Goal: Task Accomplishment & Management: Complete application form

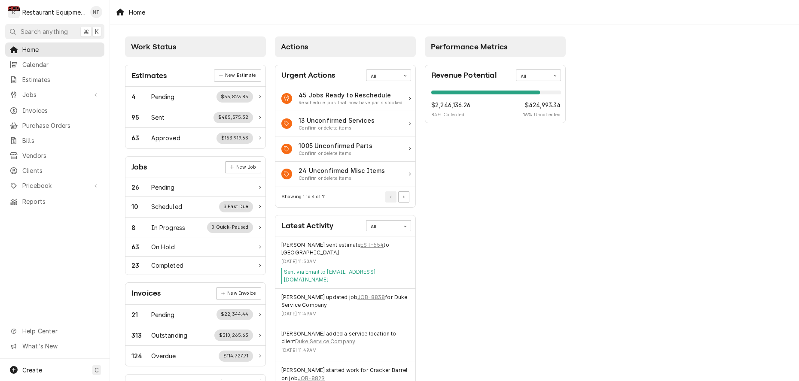
click at [96, 12] on div "Nick Tussey's Avatar" at bounding box center [96, 12] width 12 height 12
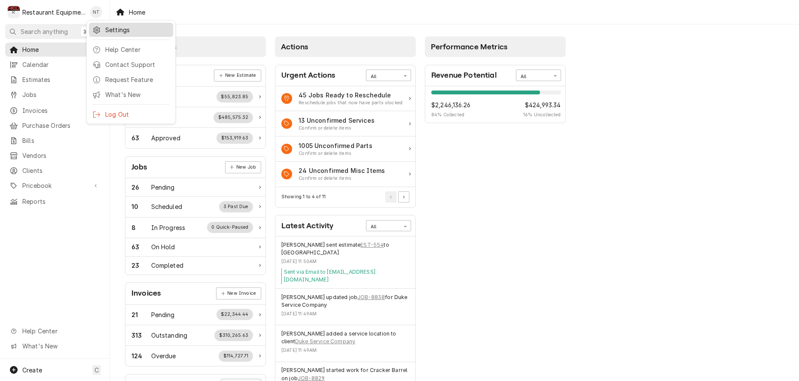
click at [109, 30] on div "Settings" at bounding box center [137, 29] width 64 height 9
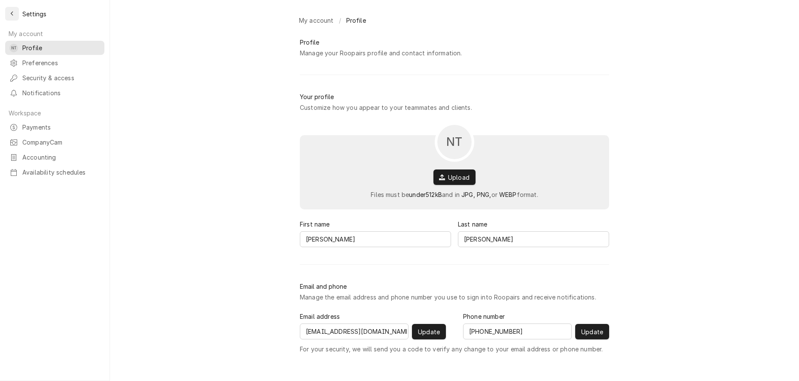
click at [16, 11] on div "Back to previous page" at bounding box center [12, 13] width 9 height 9
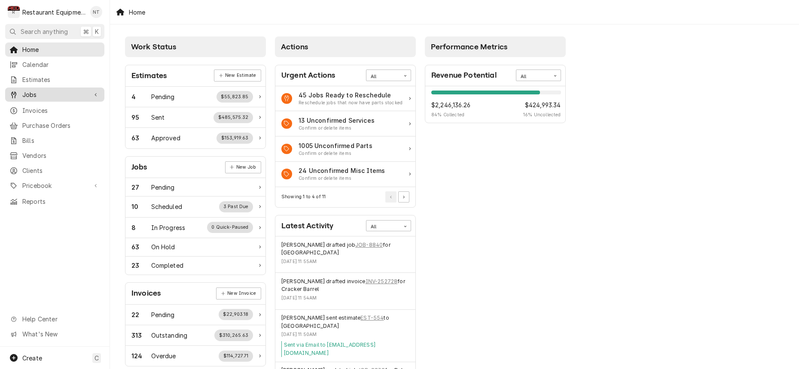
click at [63, 91] on span "Jobs" at bounding box center [54, 94] width 65 height 9
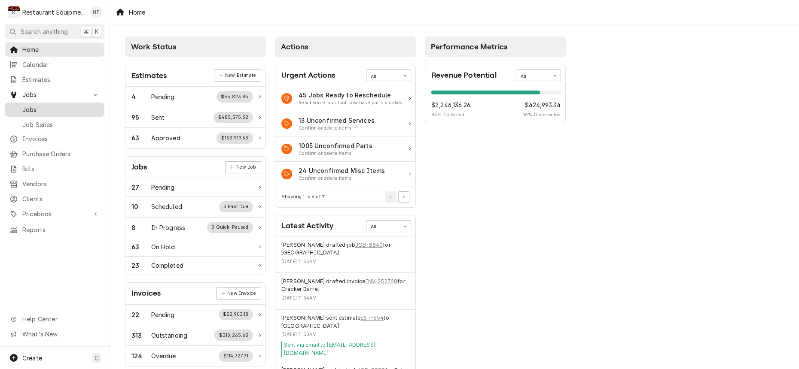
click at [61, 110] on span "Jobs" at bounding box center [61, 109] width 78 height 9
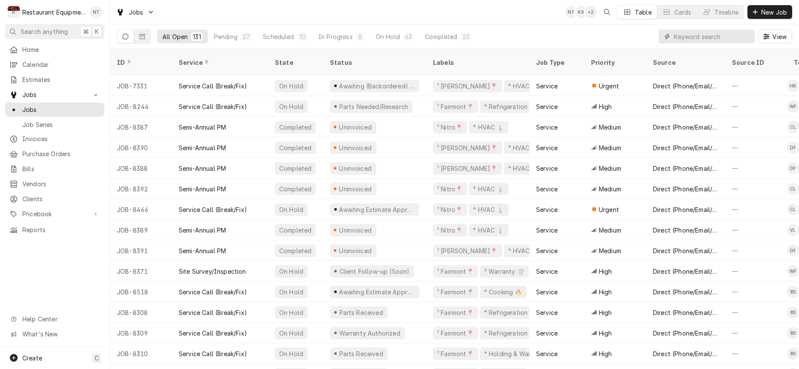
click at [684, 40] on input "Dynamic Content Wrapper" at bounding box center [712, 37] width 76 height 14
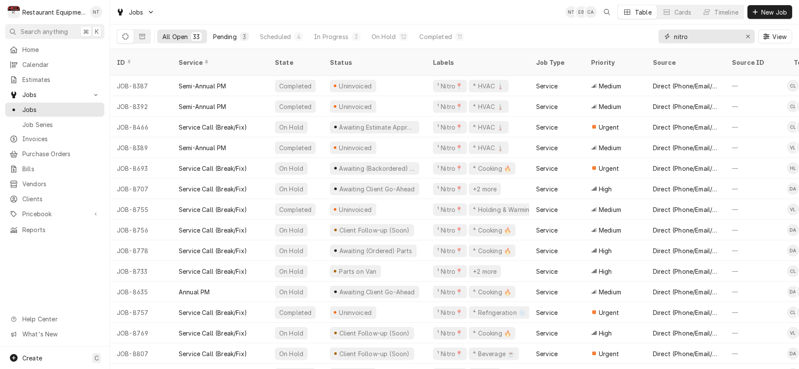
type input "nitro"
click at [244, 37] on div "3" at bounding box center [244, 36] width 5 height 9
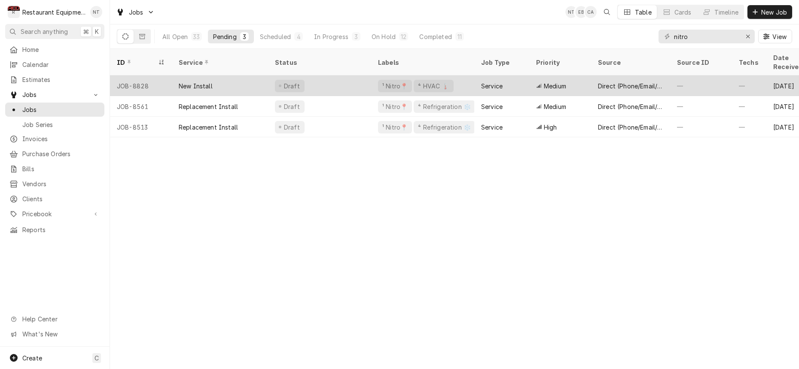
click at [553, 76] on div "Medium" at bounding box center [560, 86] width 62 height 21
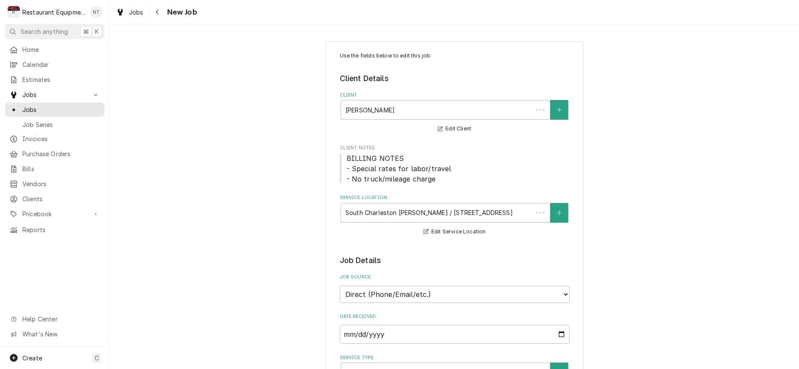
type textarea "x"
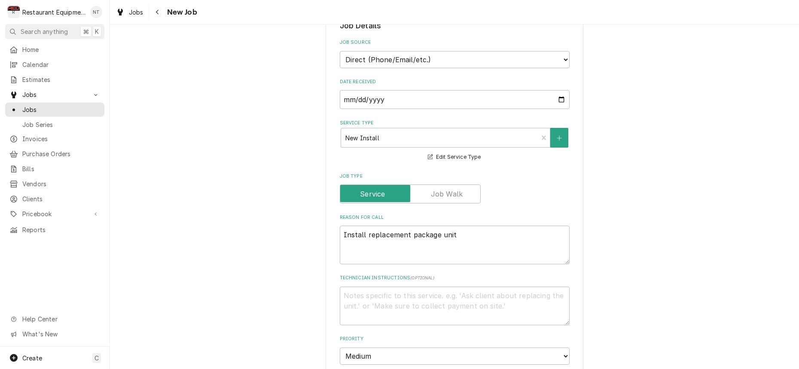
scroll to position [260, 0]
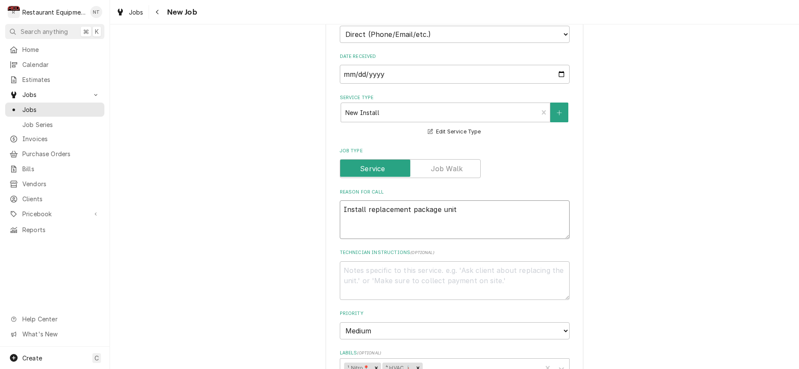
drag, startPoint x: 344, startPoint y: 199, endPoint x: 454, endPoint y: 196, distance: 110.0
click at [454, 201] on textarea "Install replacement package unit" at bounding box center [455, 220] width 230 height 39
click at [437, 201] on textarea "Install replacement package unit" at bounding box center [455, 220] width 230 height 39
click at [504, 175] on fieldset "Job Details Job Source Direct (Phone/Email/etc.) Service Channel Corrigo Ecotra…" at bounding box center [455, 321] width 230 height 653
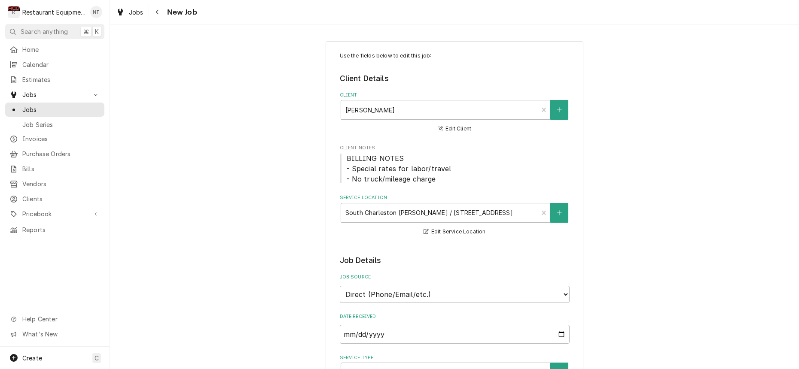
scroll to position [0, 0]
click at [159, 15] on div "Navigate back" at bounding box center [157, 12] width 9 height 9
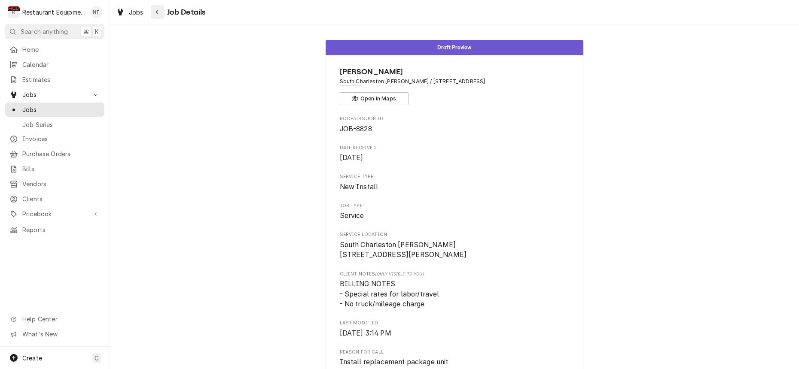
click at [154, 12] on div "Navigate back" at bounding box center [157, 12] width 9 height 9
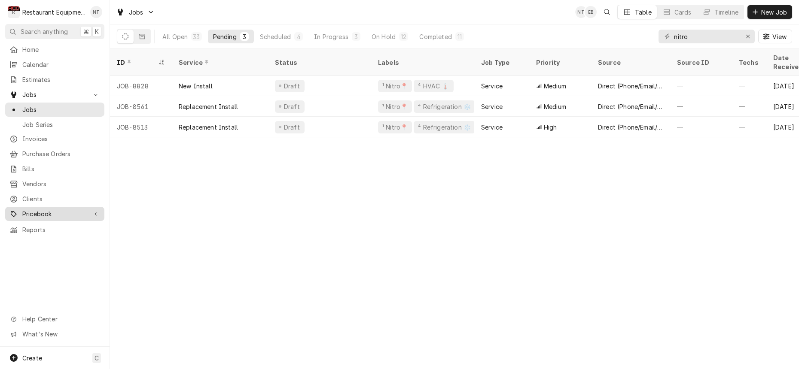
click at [65, 210] on span "Pricebook" at bounding box center [54, 214] width 65 height 9
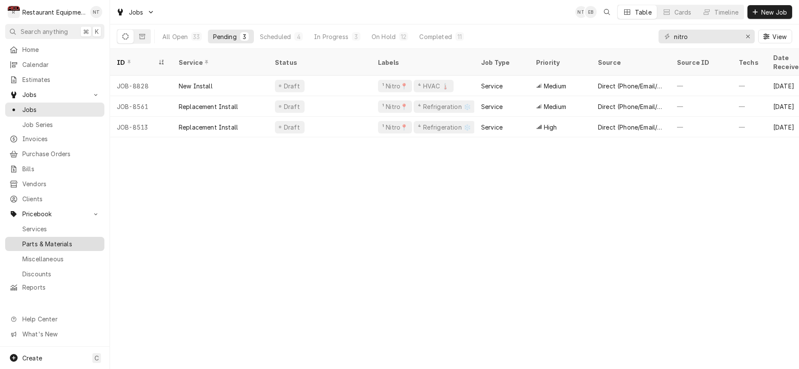
click at [65, 240] on span "Parts & Materials" at bounding box center [61, 244] width 78 height 9
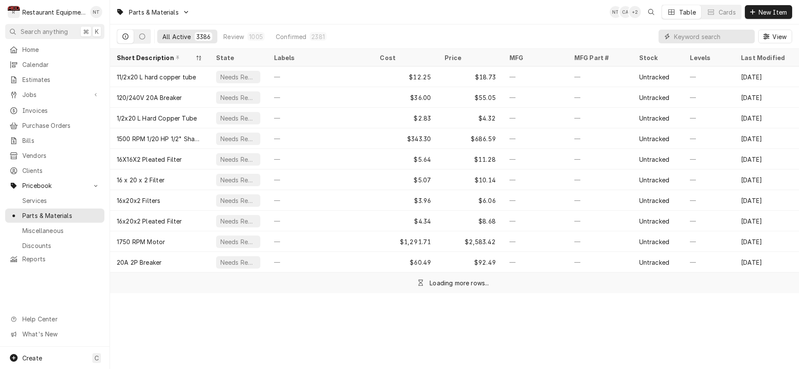
click at [713, 38] on input "Dynamic Content Wrapper" at bounding box center [712, 37] width 76 height 14
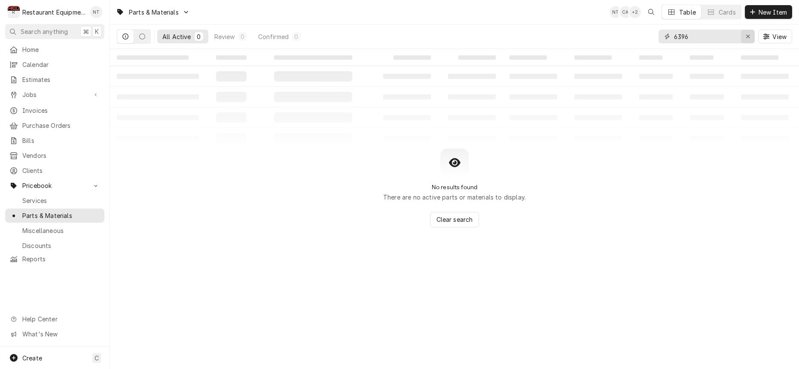
type input "6396"
click at [744, 39] on div "Erase input" at bounding box center [748, 36] width 9 height 9
type input "FRKE3586396"
click at [745, 40] on div "Erase input" at bounding box center [748, 36] width 9 height 9
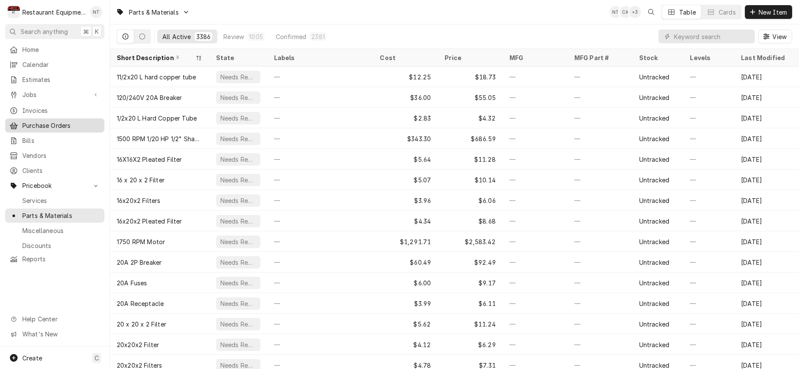
click at [67, 121] on span "Purchase Orders" at bounding box center [61, 125] width 78 height 9
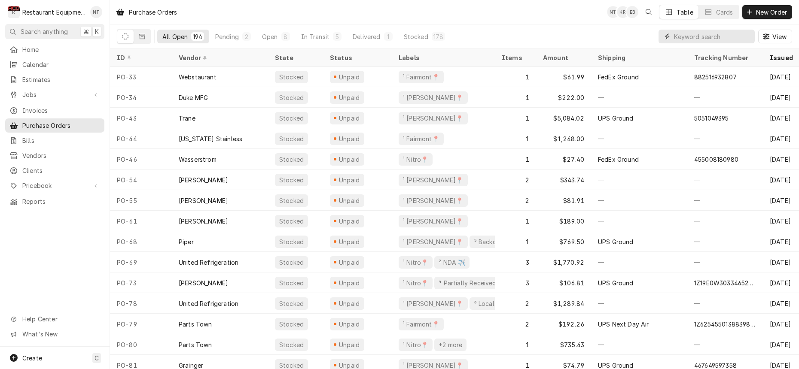
click at [689, 32] on input "Dynamic Content Wrapper" at bounding box center [712, 37] width 76 height 14
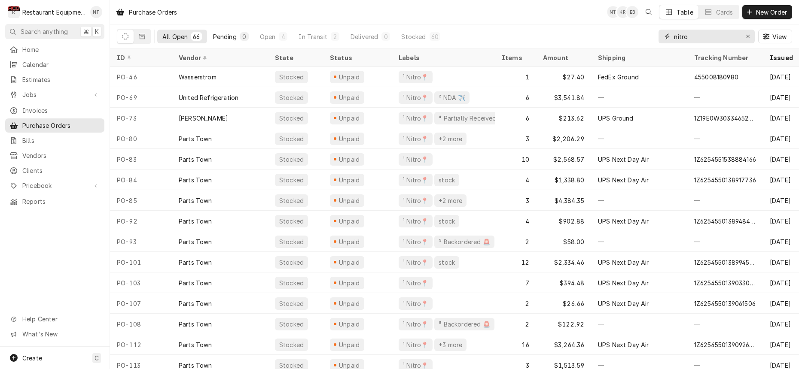
type input "nitro"
click at [236, 36] on button "Pending 0" at bounding box center [231, 37] width 46 height 14
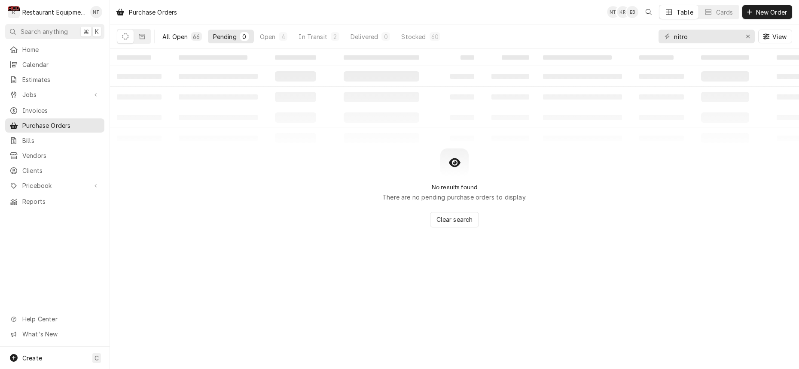
click at [194, 34] on div "66" at bounding box center [196, 36] width 7 height 9
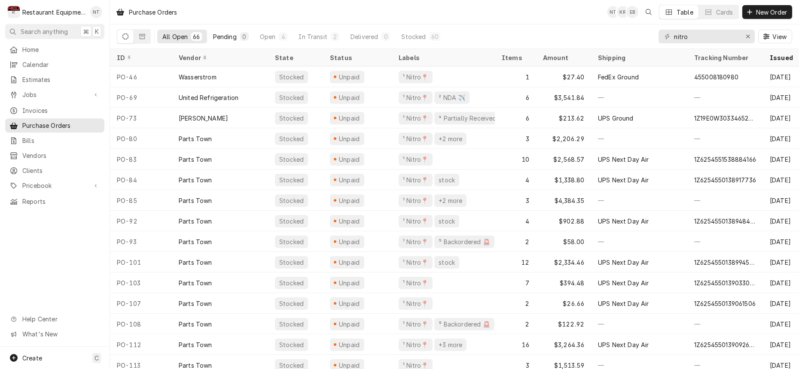
click at [238, 34] on button "Pending 0" at bounding box center [231, 37] width 46 height 14
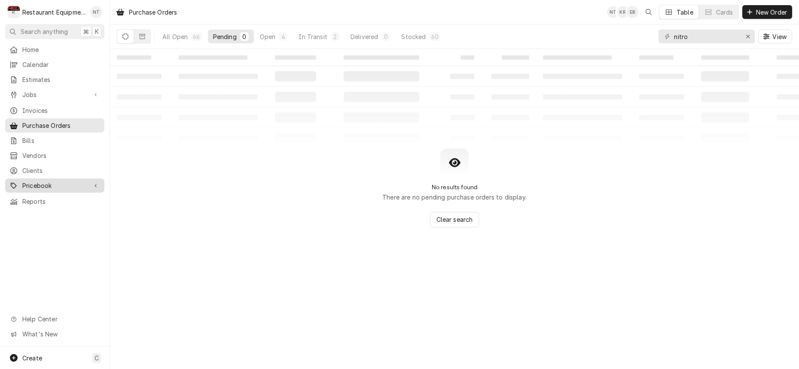
click at [73, 179] on link "Pricebook" at bounding box center [54, 186] width 99 height 14
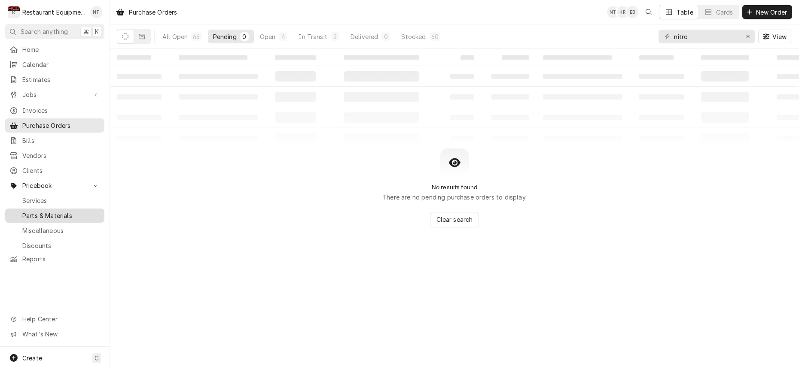
click at [69, 211] on span "Parts & Materials" at bounding box center [61, 215] width 78 height 9
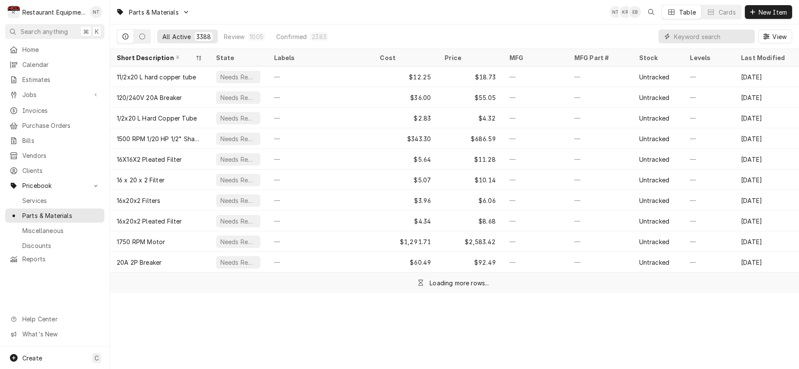
click at [690, 35] on input "Dynamic Content Wrapper" at bounding box center [712, 37] width 76 height 14
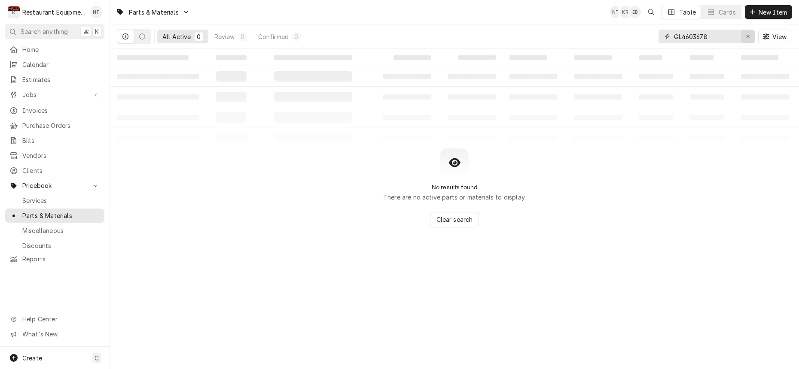
type input "GL4603678"
click at [749, 34] on icon "Erase input" at bounding box center [748, 37] width 5 height 6
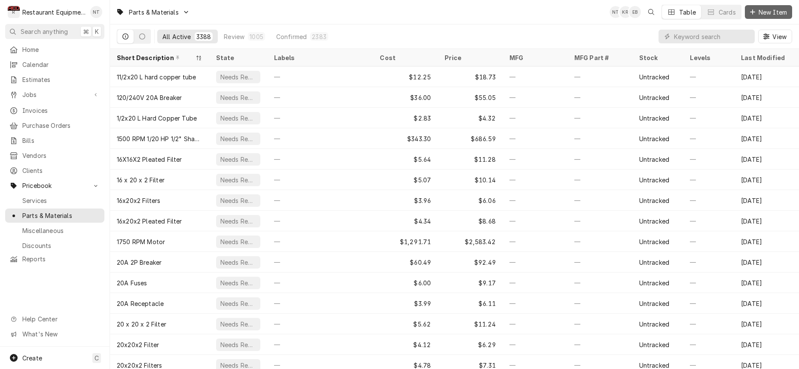
click at [765, 15] on span "New Item" at bounding box center [773, 12] width 32 height 9
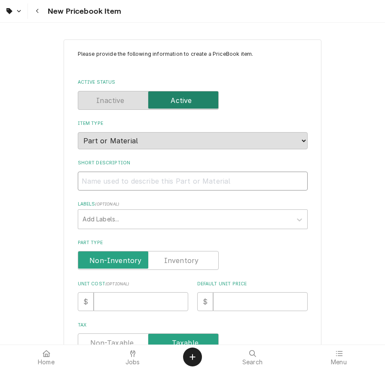
click at [135, 178] on input "Short Description" at bounding box center [193, 181] width 230 height 19
type textarea "x"
type input "S"
type textarea "x"
type input "SI"
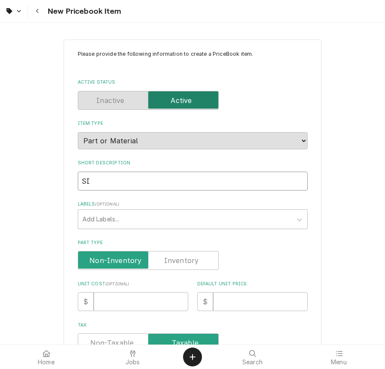
type textarea "x"
type input "SIB"
type textarea "x"
type input "SIB"
type textarea "x"
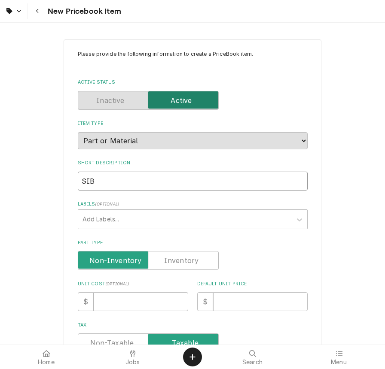
type input "SIB B"
type textarea "x"
type input "SIB Bo"
type textarea "x"
type input "SIB Boa"
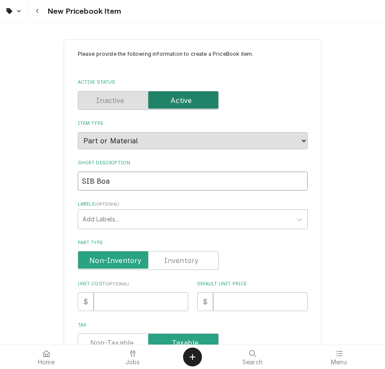
type textarea "x"
type input "SIB Boar"
type textarea "x"
type input "SIB Board"
type textarea "x"
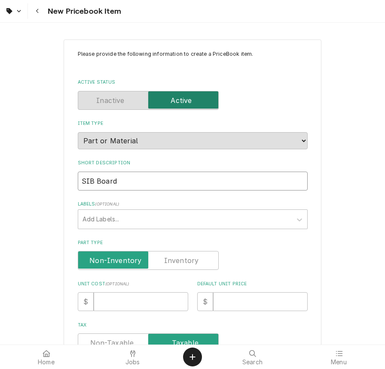
type input "SIB Board"
type textarea "x"
type input "SIB Board a"
type textarea "x"
type input "SIB Board an"
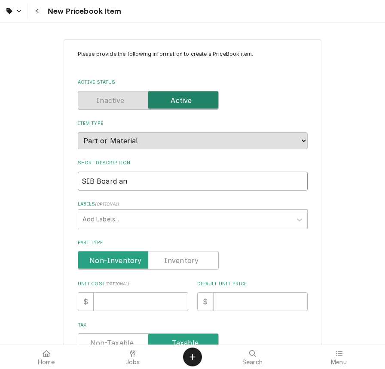
type textarea "x"
type input "SIB Board and"
type textarea "x"
type input "SIB Board and"
type textarea "x"
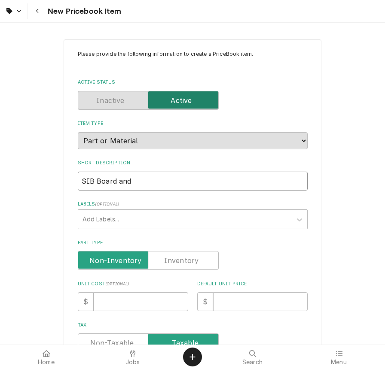
type input "SIB Board and M"
type textarea "x"
type input "SIB Board and Mo"
type textarea "x"
type input "SIB Board and Mou"
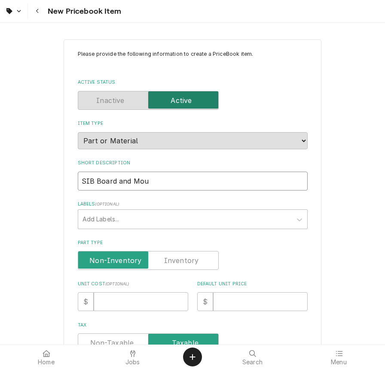
type textarea "x"
type input "SIB Board and Moun"
type textarea "x"
type input "SIB Board and Mount"
type textarea "x"
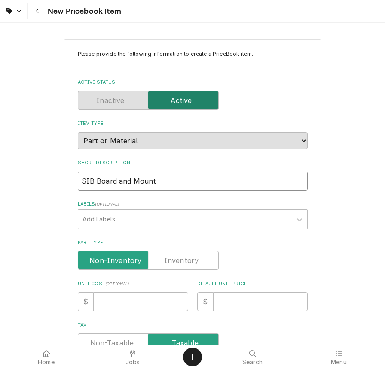
type input "SIB Board and Mounti"
type textarea "x"
type input "SIB Board and Mountin"
type textarea "x"
type input "SIB Board and Mounting"
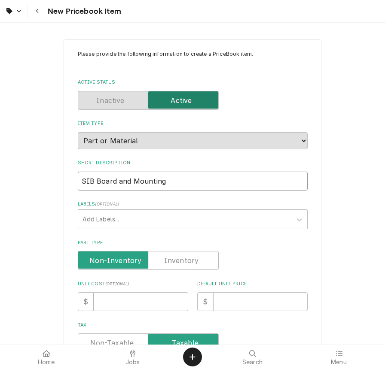
type textarea "x"
type input "SIB Board and Mounting"
type textarea "x"
type input "SIB Board and Mounting P"
type textarea "x"
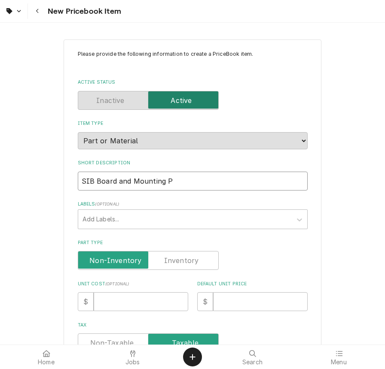
type input "SIB Board and Mounting Pl"
type textarea "x"
type input "SIB Board and Mounting Pla"
type textarea "x"
type input "SIB Board and Mounting Plat"
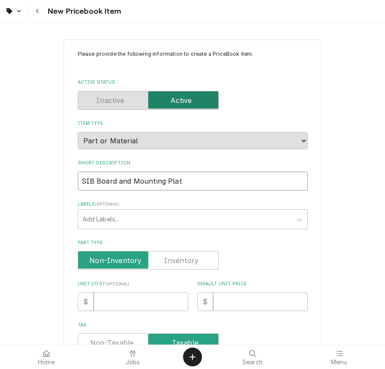
type textarea "x"
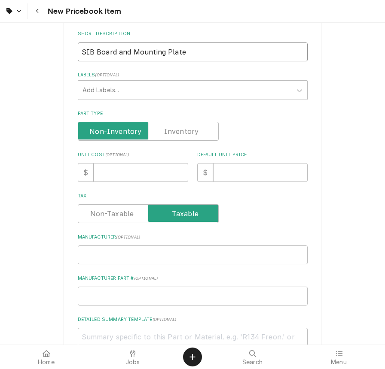
scroll to position [131, 0]
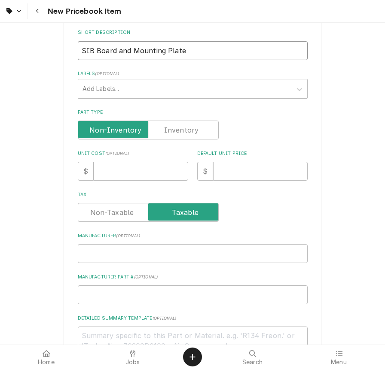
type input "SIB Board and Mounting Plate"
click at [152, 166] on input "Unit Cost ( optional )" at bounding box center [141, 171] width 95 height 19
type textarea "x"
type input "8"
type textarea "x"
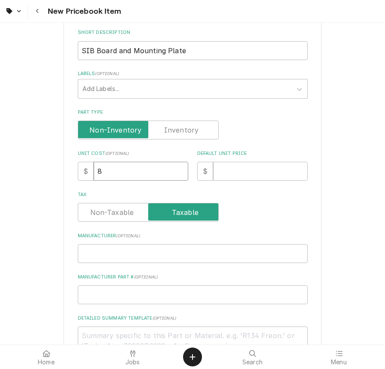
type input "80"
type textarea "x"
type input "804"
type textarea "x"
type input "804.3"
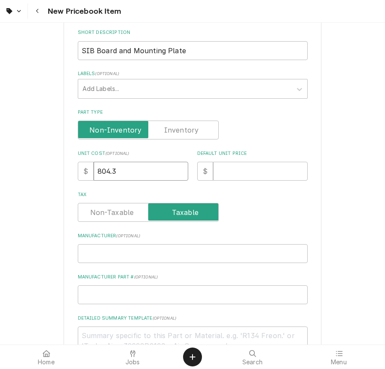
type textarea "x"
type input "804.38"
click at [247, 168] on input "Default Unit Price" at bounding box center [260, 171] width 95 height 19
type textarea "x"
type input "1"
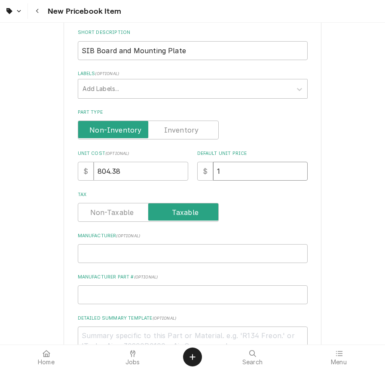
type textarea "x"
type input "14"
type textarea "x"
type input "146"
type textarea "x"
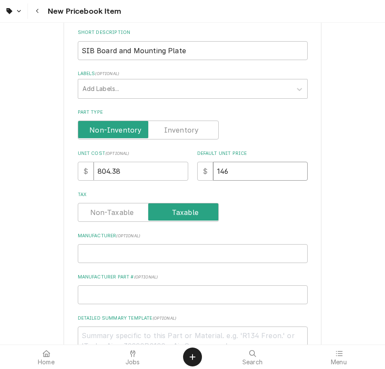
type input "1462"
type textarea "x"
type input "1462.5"
type textarea "x"
type input "1462.50"
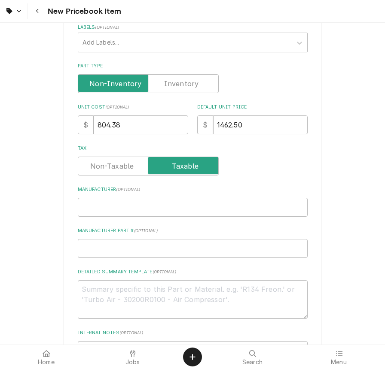
scroll to position [179, 0]
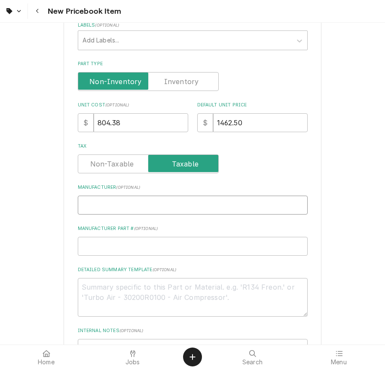
click at [175, 199] on input "Manufacturer ( optional )" at bounding box center [193, 205] width 230 height 19
type textarea "x"
type input "G"
type textarea "x"
type input "Ga"
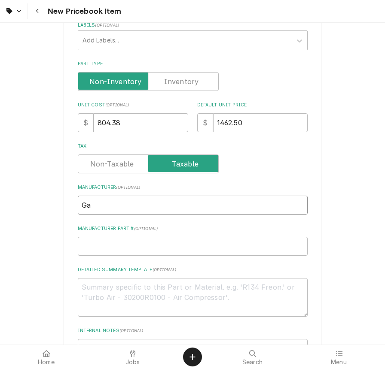
type textarea "x"
type input "Gar"
type textarea "x"
type input "Garl"
type textarea "x"
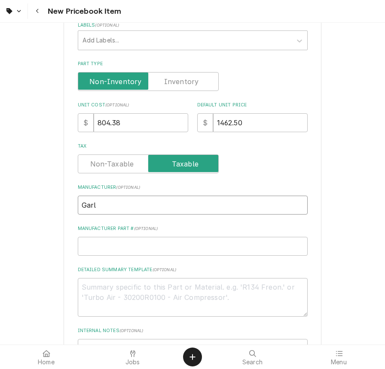
type input "Garla"
type textarea "x"
type input "Garlan"
type textarea "x"
type input "Garland"
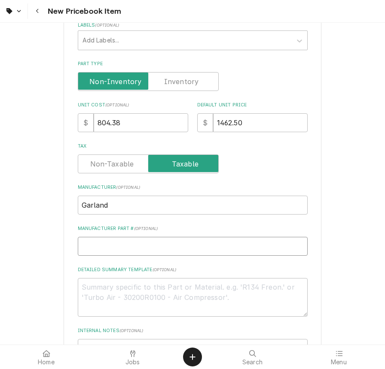
click at [204, 237] on input "Manufacturer Part # ( optional )" at bounding box center [193, 246] width 230 height 19
type textarea "x"
type input "4"
type textarea "x"
type input "46"
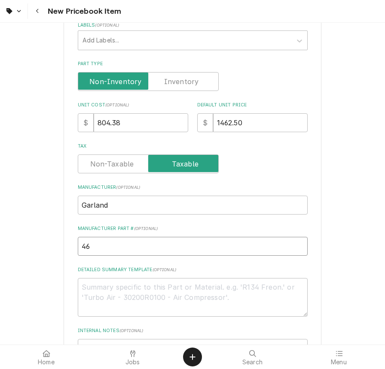
type textarea "x"
type input "460"
type textarea "x"
type input "4603"
type textarea "x"
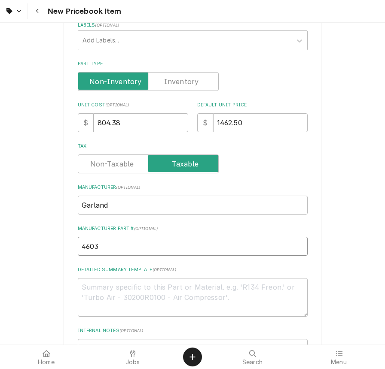
type input "46036"
type textarea "x"
type input "460367"
type textarea "x"
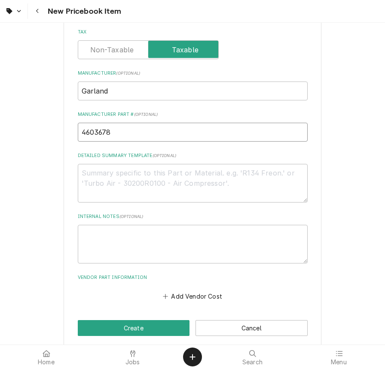
scroll to position [293, 0]
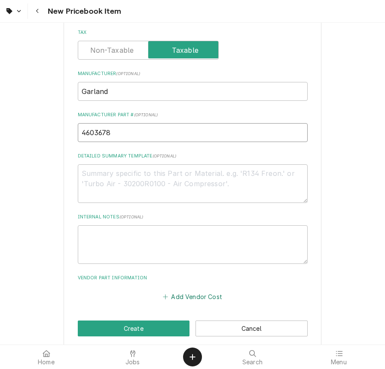
type input "4603678"
click at [201, 291] on button "Add Vendor Cost" at bounding box center [193, 297] width 62 height 12
type textarea "x"
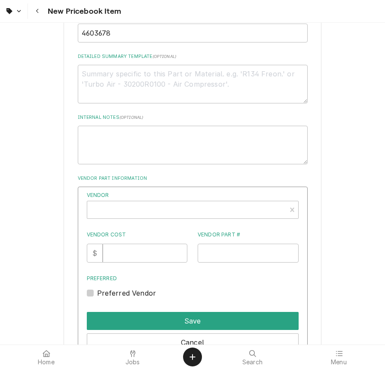
scroll to position [394, 0]
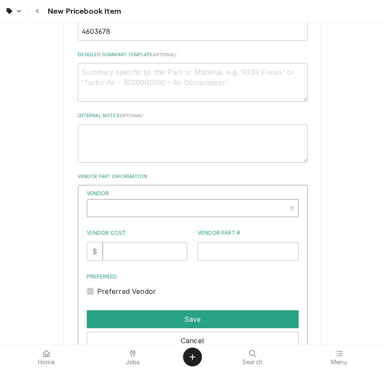
click at [217, 201] on div "Vendor" at bounding box center [186, 211] width 190 height 21
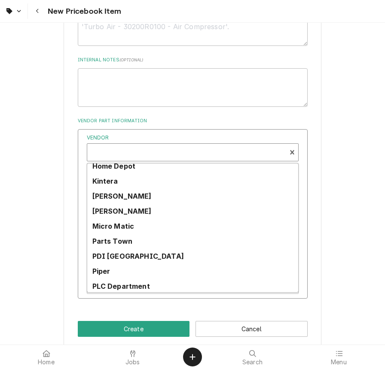
scroll to position [276, 0]
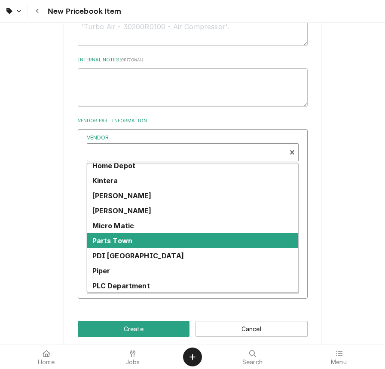
click at [131, 237] on strong "Parts Town" at bounding box center [112, 241] width 40 height 9
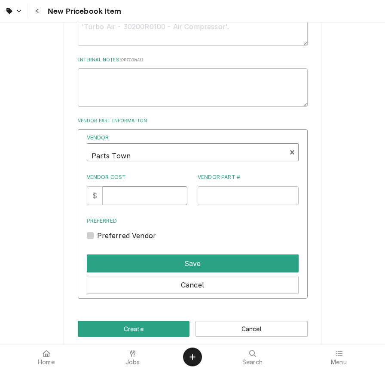
click at [137, 191] on input "Vendor Cost" at bounding box center [145, 195] width 85 height 19
type input "804.38"
click at [212, 186] on input "Vendor Part #" at bounding box center [248, 195] width 101 height 19
type input "GL4603678"
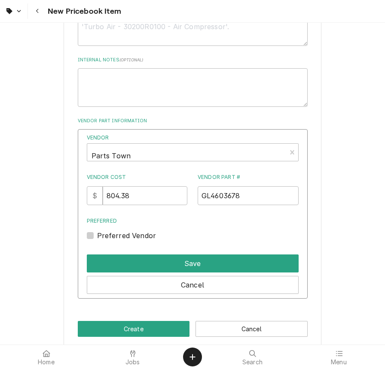
click at [97, 231] on label "Preferred Vendor" at bounding box center [126, 236] width 59 height 10
click at [97, 231] on input "Preferred" at bounding box center [203, 240] width 212 height 19
checkbox input "true"
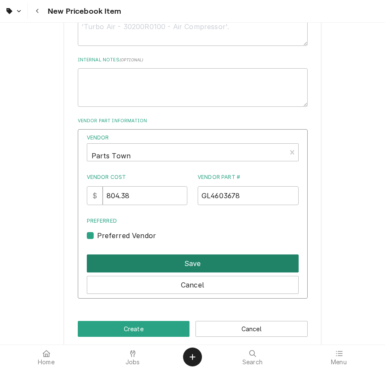
click at [150, 255] on button "Save" at bounding box center [193, 264] width 212 height 18
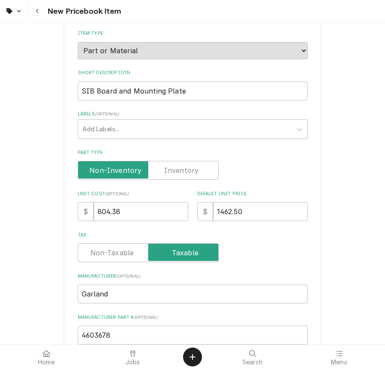
scroll to position [90, 0]
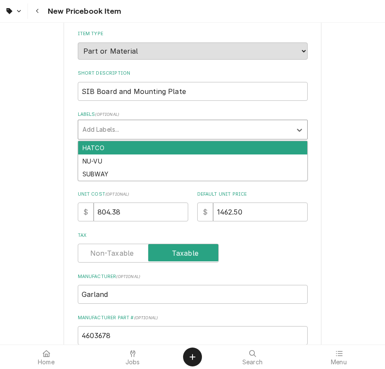
click at [246, 127] on div "Labels" at bounding box center [184, 129] width 205 height 15
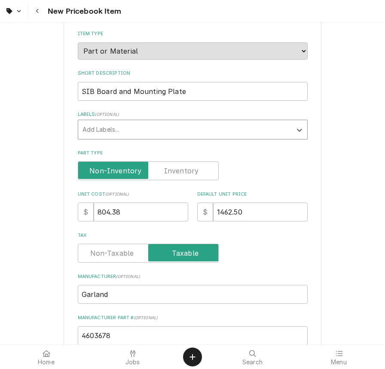
click at [242, 124] on div "Labels" at bounding box center [184, 129] width 205 height 15
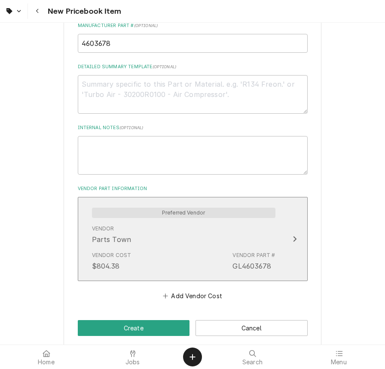
scroll to position [381, 0]
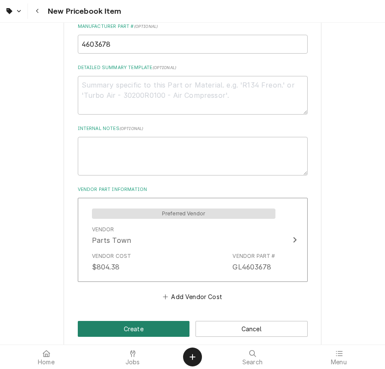
click at [157, 321] on button "Create" at bounding box center [134, 329] width 112 height 16
type textarea "x"
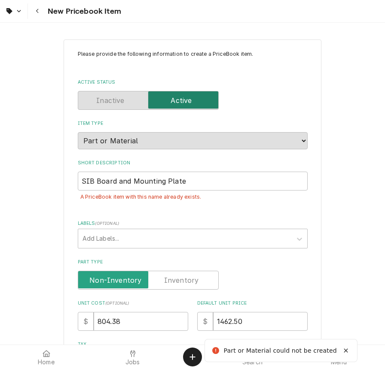
scroll to position [0, 0]
click at [43, 15] on button "Navigate back" at bounding box center [37, 10] width 15 height 15
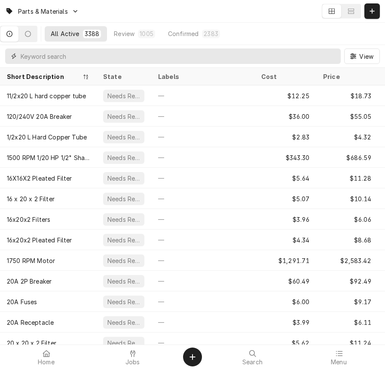
scroll to position [0, 0]
click at [296, 55] on input "Dynamic Content Wrapper" at bounding box center [179, 56] width 316 height 15
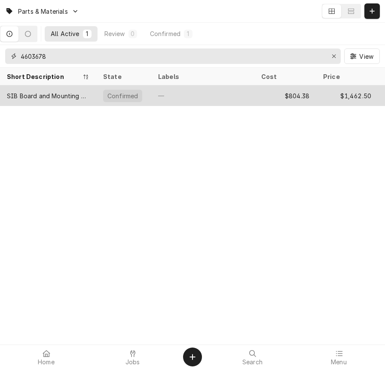
type input "4603678"
click at [255, 98] on tr "SIB Board and Mounting Plate Confirmed — $804.38 $1,462.50 Garland 4603678 Depl…" at bounding box center [330, 95] width 660 height 21
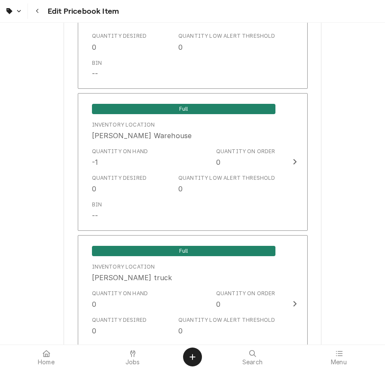
scroll to position [1095, 0]
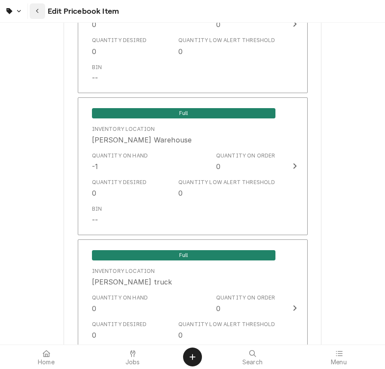
click at [39, 9] on icon "Navigate back" at bounding box center [38, 11] width 4 height 6
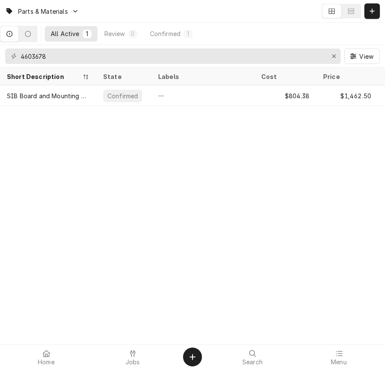
click at [79, 14] on div "Dynamic Content Wrapper" at bounding box center [75, 11] width 7 height 7
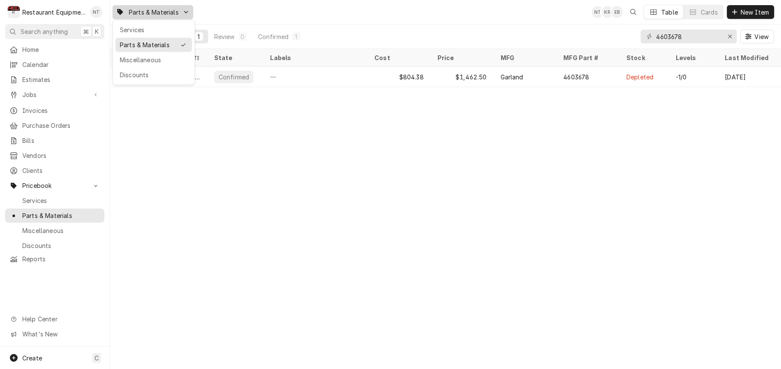
click at [137, 155] on html "R Restaurant Equipment Diagnostics NT Search anything ⌘ K Home Calendar Estimat…" at bounding box center [390, 184] width 781 height 369
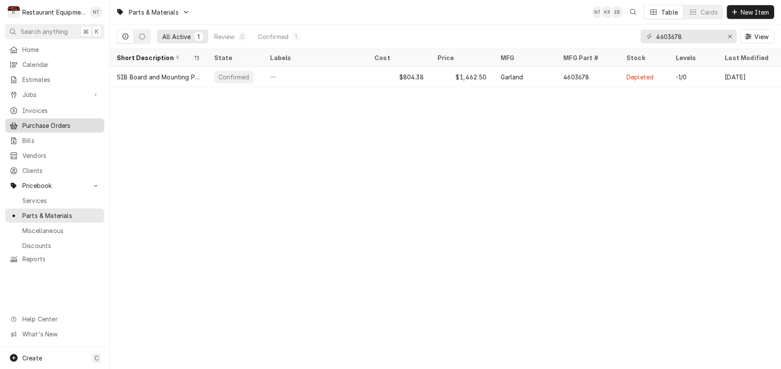
click at [66, 123] on span "Purchase Orders" at bounding box center [61, 125] width 78 height 9
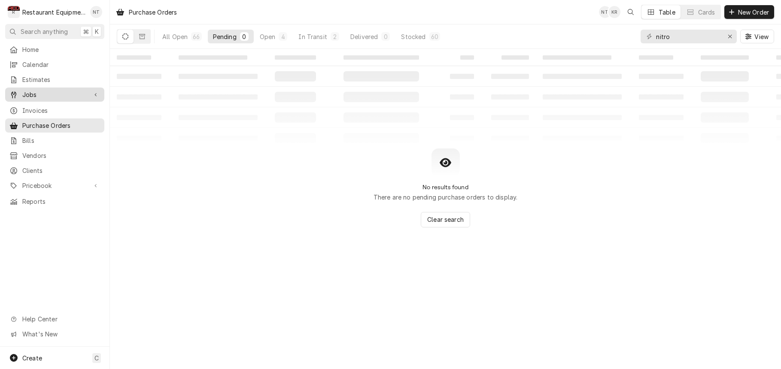
click at [65, 88] on link "Jobs" at bounding box center [54, 95] width 99 height 14
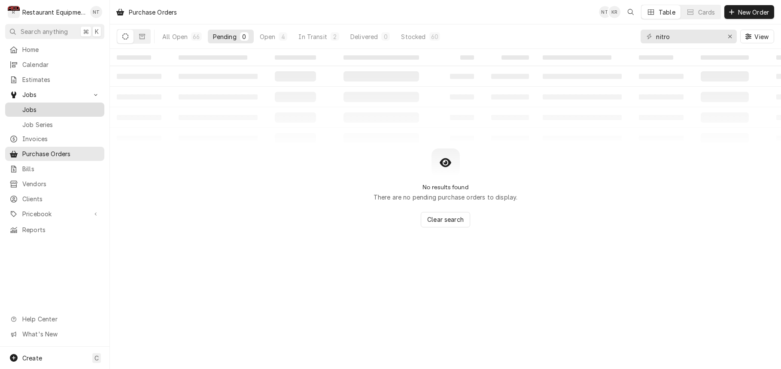
click at [65, 105] on span "Jobs" at bounding box center [61, 109] width 78 height 9
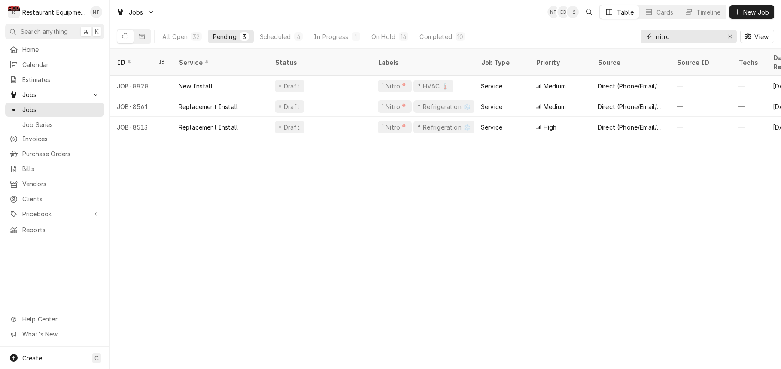
drag, startPoint x: 671, startPoint y: 36, endPoint x: 587, endPoint y: 43, distance: 84.9
click at [587, 43] on div "All Open 32 Pending 3 Scheduled 4 In Progress 1 On Hold 14 Completed 10 nitro V…" at bounding box center [446, 36] width 658 height 24
drag, startPoint x: 698, startPoint y: 40, endPoint x: 588, endPoint y: 41, distance: 110.0
click at [588, 41] on div "All Open 32 Pending 3 Scheduled 4 In Progress 1 On Hold 14 Completed 10 nitro V…" at bounding box center [446, 36] width 658 height 24
drag, startPoint x: 642, startPoint y: 38, endPoint x: 615, endPoint y: 41, distance: 27.7
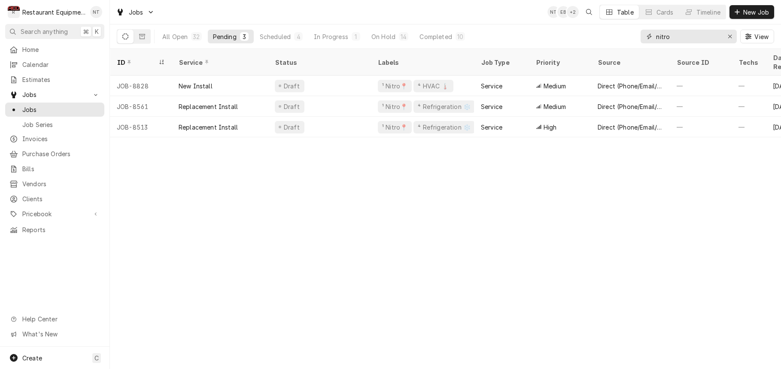
click at [615, 41] on div "All Open 32 Pending 3 Scheduled 4 In Progress 1 On Hold 14 Completed 10 nitro V…" at bounding box center [446, 36] width 658 height 24
drag, startPoint x: 671, startPoint y: 36, endPoint x: 653, endPoint y: 37, distance: 17.2
click at [653, 37] on div "nitro" at bounding box center [689, 37] width 96 height 14
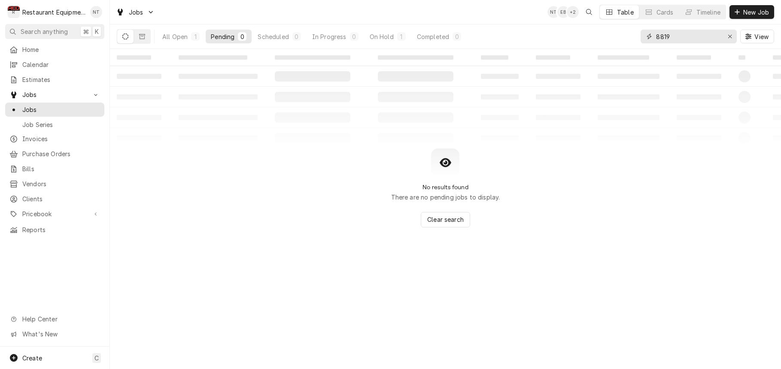
type input "8819"
click at [196, 29] on div "All Open 1 Pending 0 Scheduled 0 In Progress 0 On Hold 1 Completed 0" at bounding box center [311, 36] width 309 height 24
click at [175, 30] on button "All Open 1" at bounding box center [181, 37] width 48 height 14
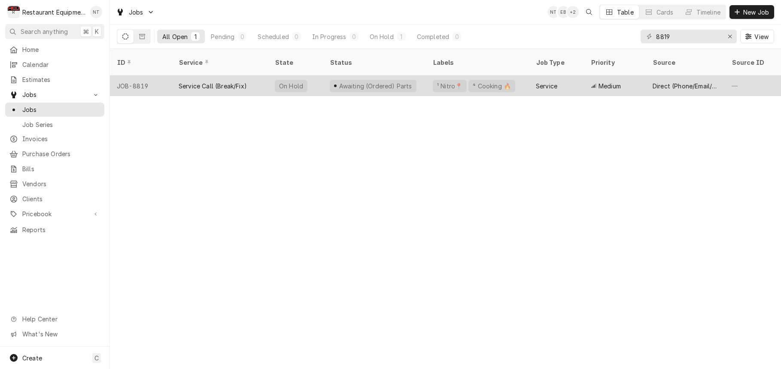
click at [242, 82] on div "Service Call (Break/Fix)" at bounding box center [213, 86] width 68 height 9
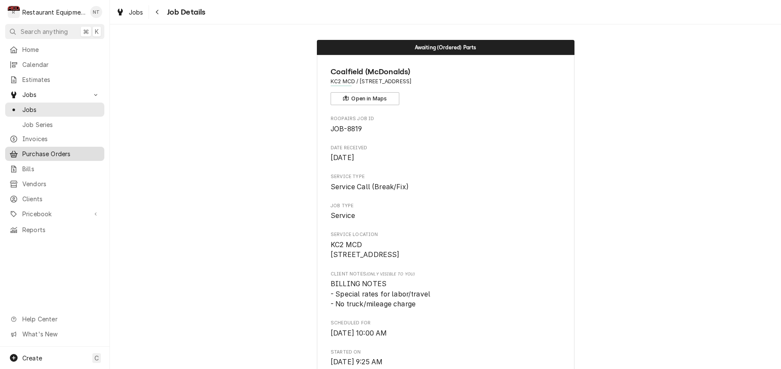
scroll to position [0, 0]
click at [82, 150] on span "Purchase Orders" at bounding box center [61, 153] width 78 height 9
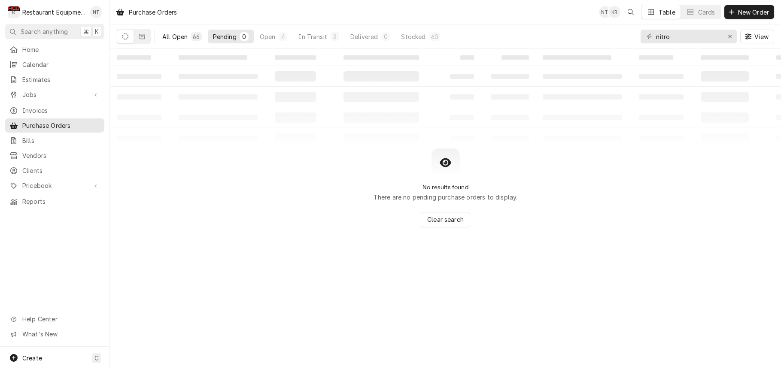
click at [176, 32] on button "All Open 66" at bounding box center [182, 37] width 50 height 14
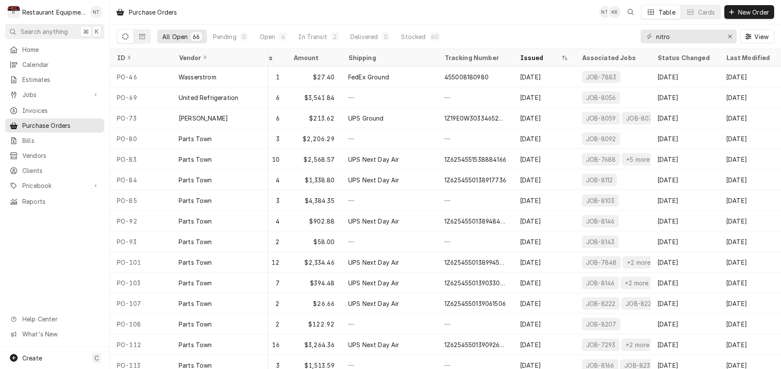
scroll to position [0, 250]
drag, startPoint x: 637, startPoint y: 40, endPoint x: 601, endPoint y: 40, distance: 36.5
click at [603, 40] on div "All Open 66 Pending 0 Open 4 In Transit 2 Delivered 0 Stocked 60 nitro View" at bounding box center [446, 36] width 658 height 24
drag, startPoint x: 670, startPoint y: 39, endPoint x: 643, endPoint y: 40, distance: 26.2
click at [643, 40] on div "nitro" at bounding box center [689, 37] width 96 height 14
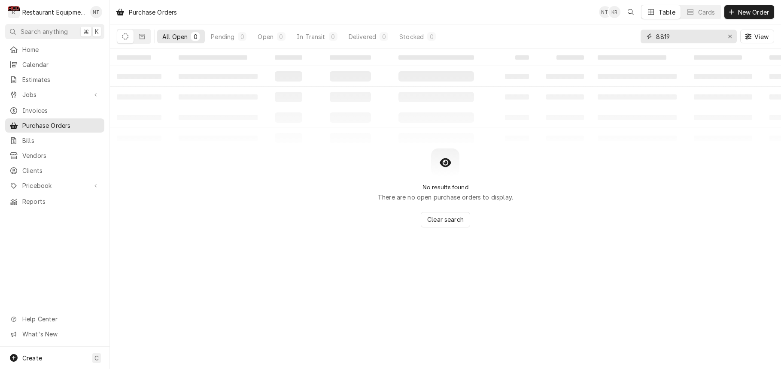
drag, startPoint x: 656, startPoint y: 35, endPoint x: 635, endPoint y: 37, distance: 20.7
click at [635, 37] on div "All Open 0 Pending 0 Open 0 In Transit 0 Delivered 0 Stocked 0 8819 View" at bounding box center [446, 36] width 658 height 24
type input "nitro"
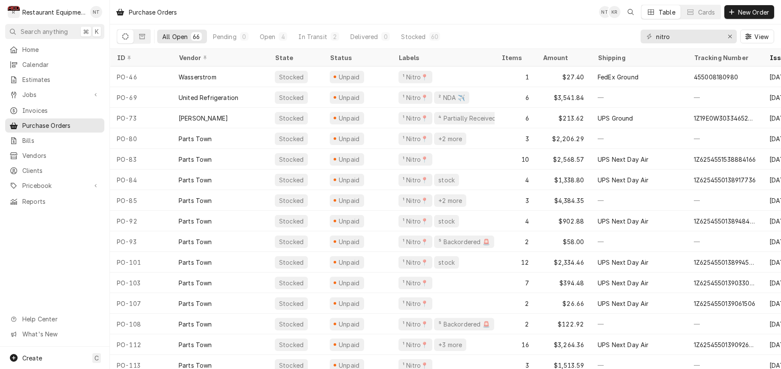
drag, startPoint x: 568, startPoint y: 3, endPoint x: 562, endPoint y: 1, distance: 6.2
click at [568, 3] on div "Purchase Orders NT KR Table Cards New Order" at bounding box center [445, 12] width 671 height 24
click at [562, 1] on div "Purchase Orders NT KR Table Cards New Order" at bounding box center [445, 12] width 671 height 24
click at [239, 38] on button "Pending 0" at bounding box center [231, 37] width 46 height 14
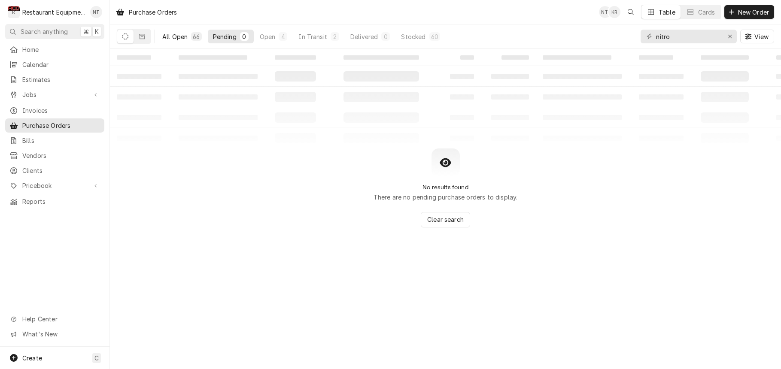
click at [184, 38] on div "All Open" at bounding box center [174, 36] width 25 height 9
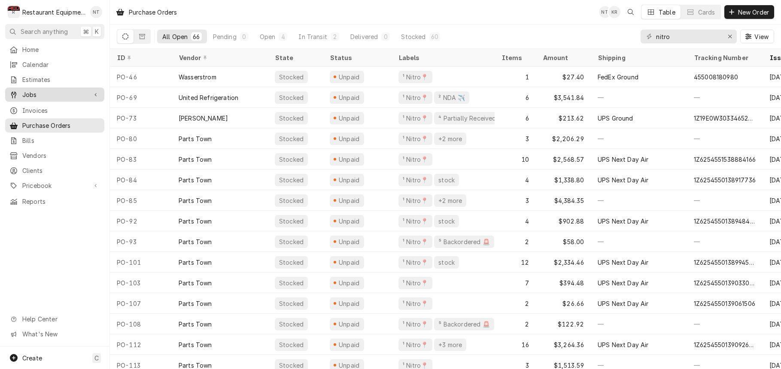
click at [61, 90] on span "Jobs" at bounding box center [54, 94] width 65 height 9
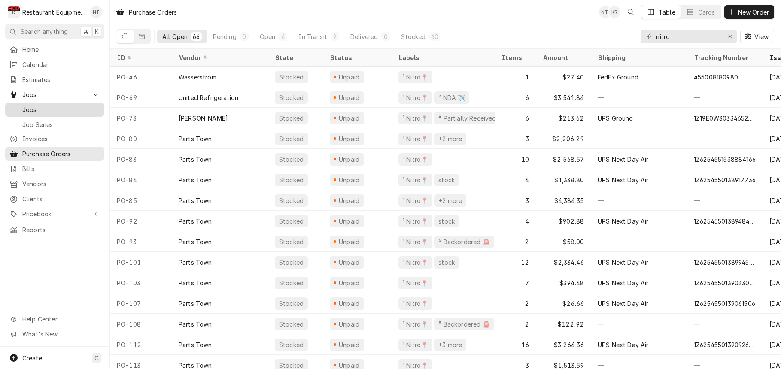
click at [62, 105] on span "Jobs" at bounding box center [61, 109] width 78 height 9
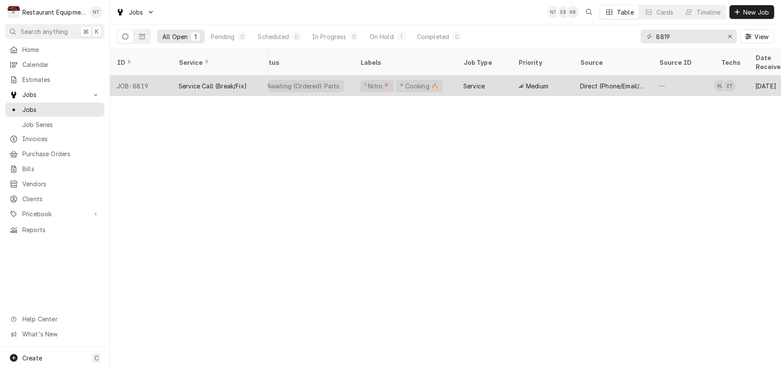
scroll to position [0, 77]
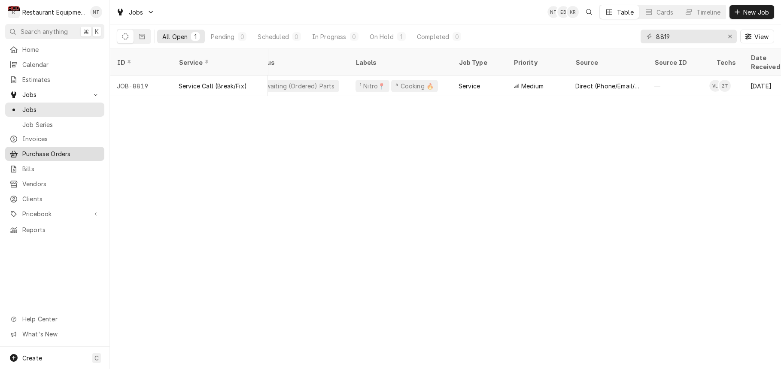
click at [53, 149] on div "Purchase Orders" at bounding box center [55, 154] width 96 height 11
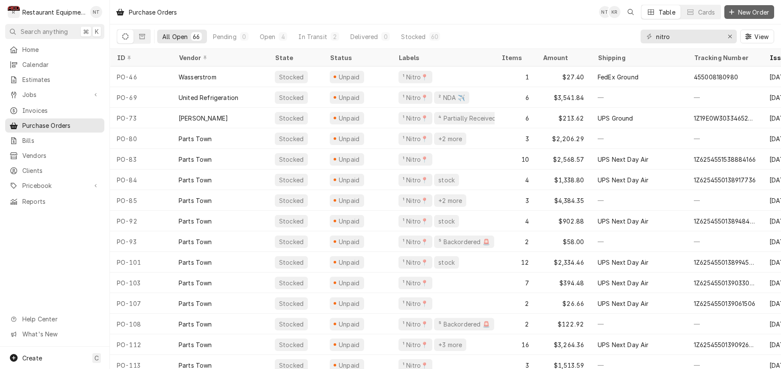
click at [742, 9] on span "New Order" at bounding box center [754, 12] width 34 height 9
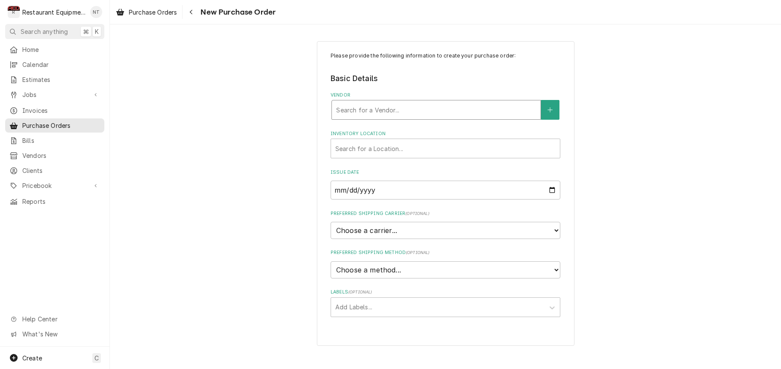
click at [430, 114] on div "Vendor" at bounding box center [436, 109] width 200 height 15
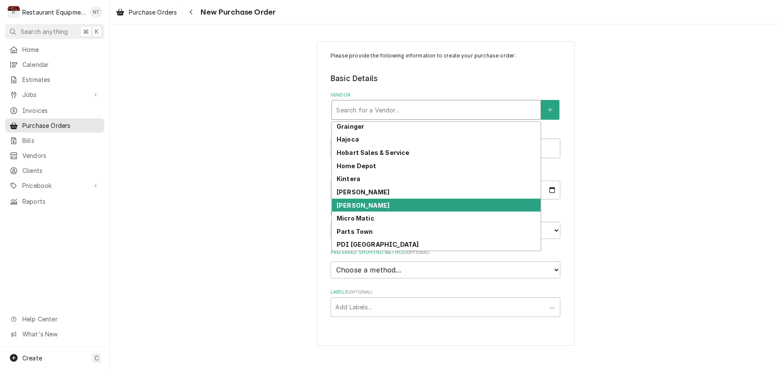
scroll to position [200, 0]
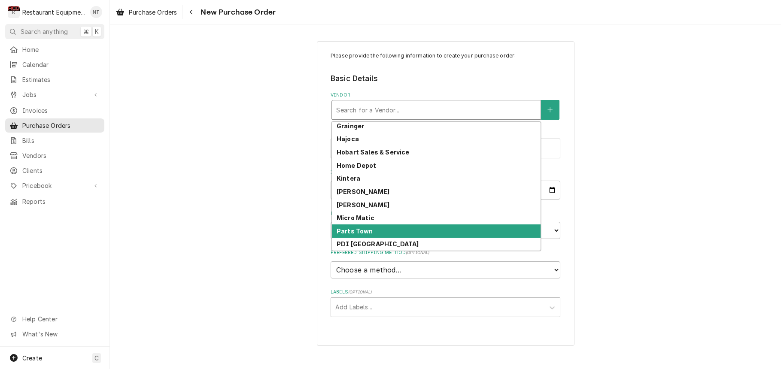
click at [407, 227] on div "Parts Town" at bounding box center [436, 231] width 209 height 13
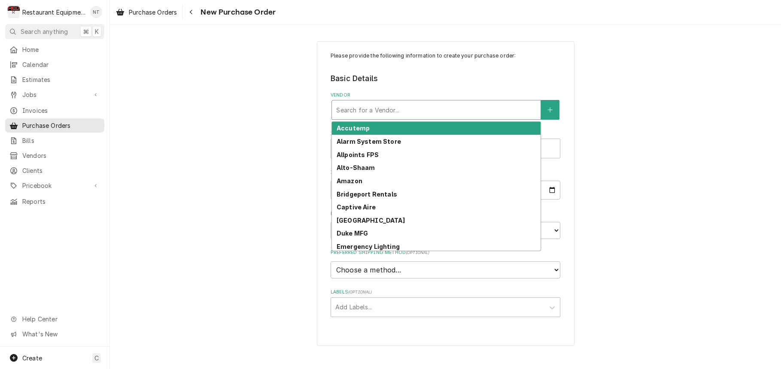
click at [448, 110] on div "Vendor" at bounding box center [436, 109] width 200 height 15
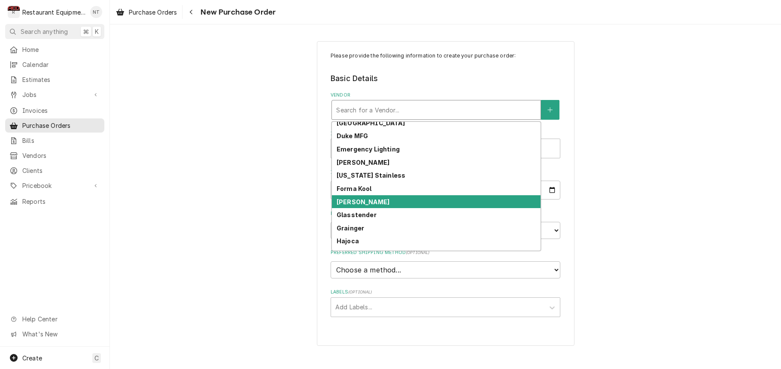
scroll to position [0, 0]
click at [387, 200] on div "[PERSON_NAME]" at bounding box center [436, 201] width 209 height 13
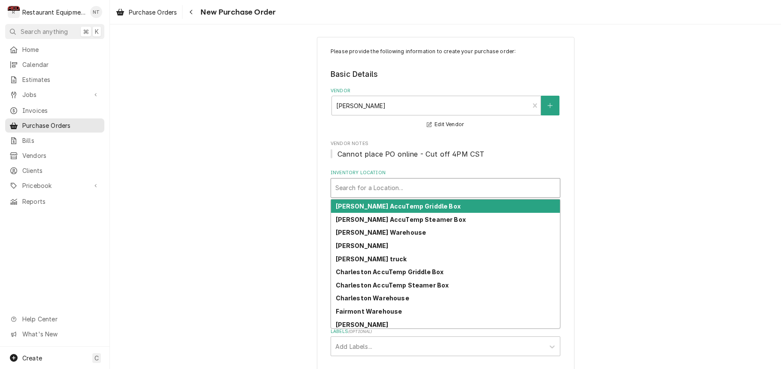
click at [390, 192] on div "Search for a Location..." at bounding box center [445, 188] width 229 height 19
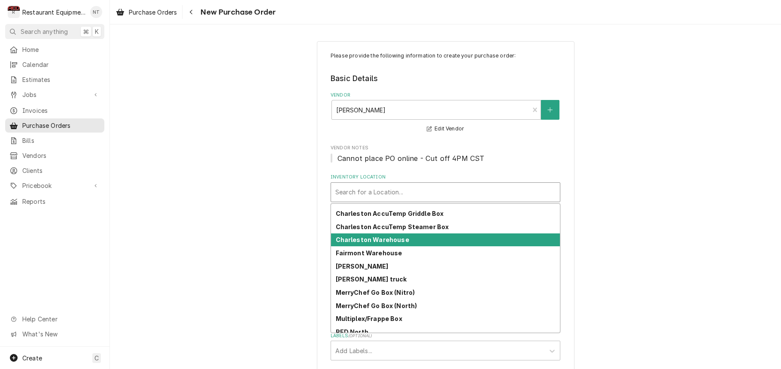
scroll to position [0, 0]
click at [395, 236] on strong "Charleston Warehouse" at bounding box center [372, 239] width 73 height 7
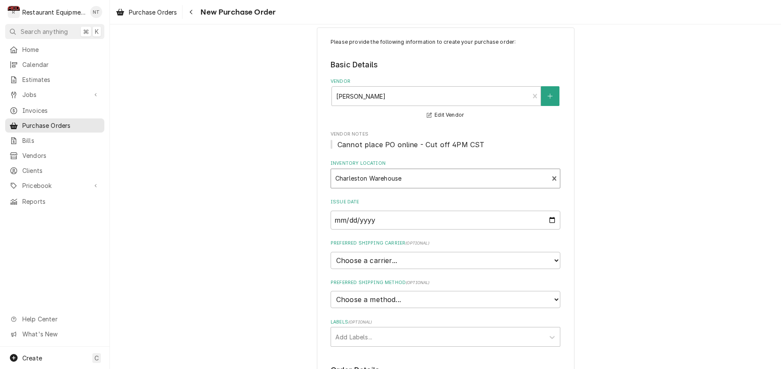
scroll to position [15, 0]
select select "4"
type textarea "x"
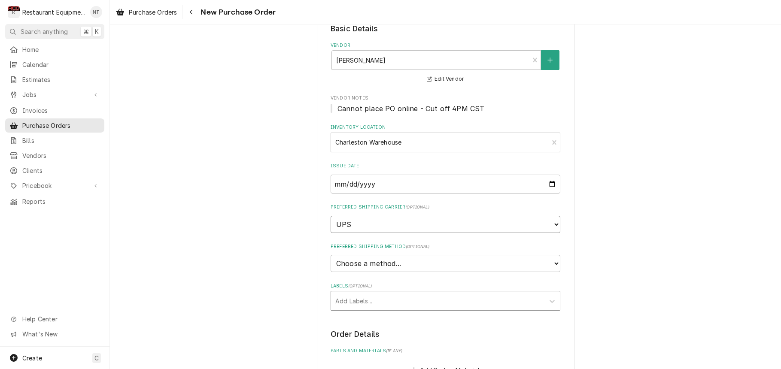
scroll to position [54, 0]
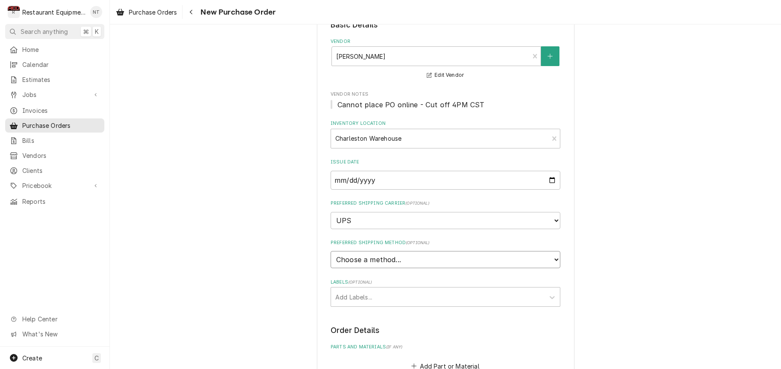
select select "3"
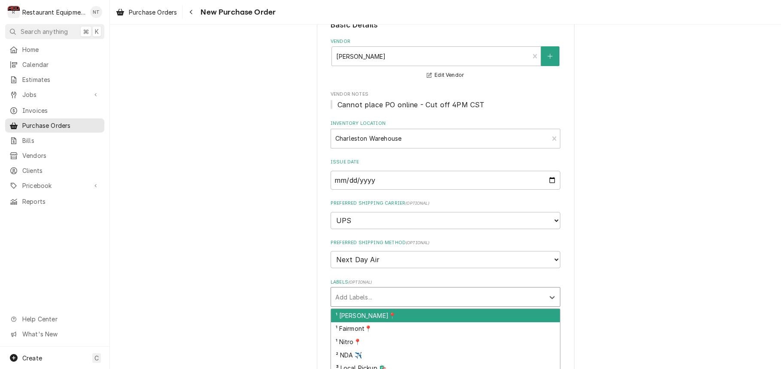
click at [395, 290] on div "Labels" at bounding box center [437, 297] width 205 height 15
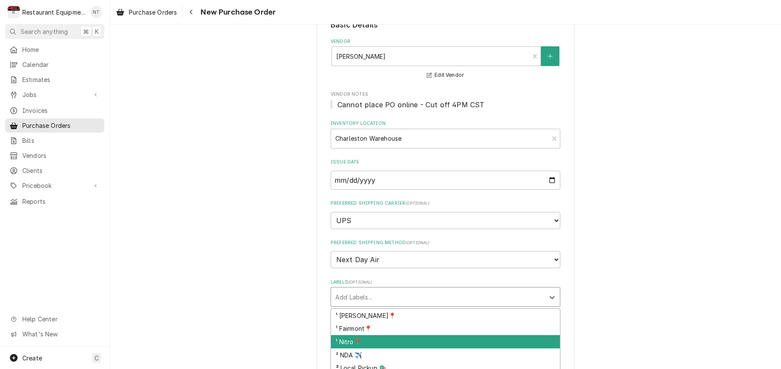
click at [392, 335] on div "¹ Nitro📍" at bounding box center [445, 341] width 229 height 13
type textarea "x"
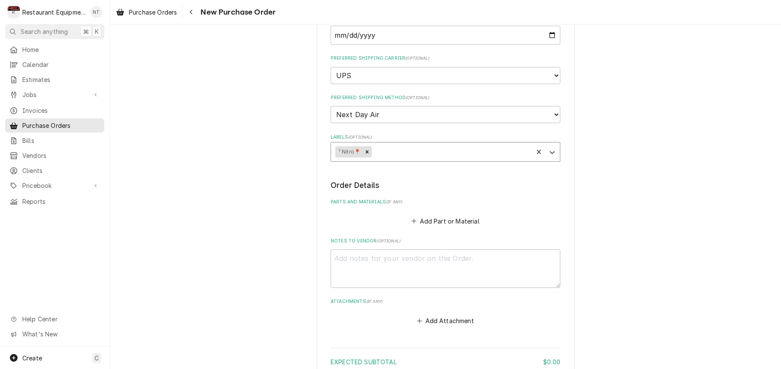
scroll to position [204, 0]
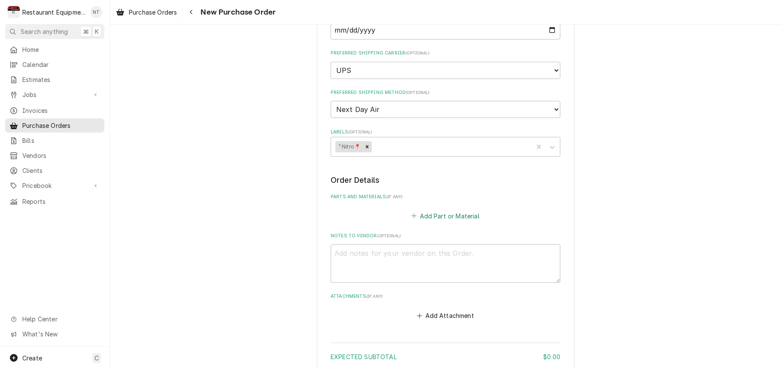
click at [443, 210] on button "Add Part or Material" at bounding box center [445, 216] width 71 height 12
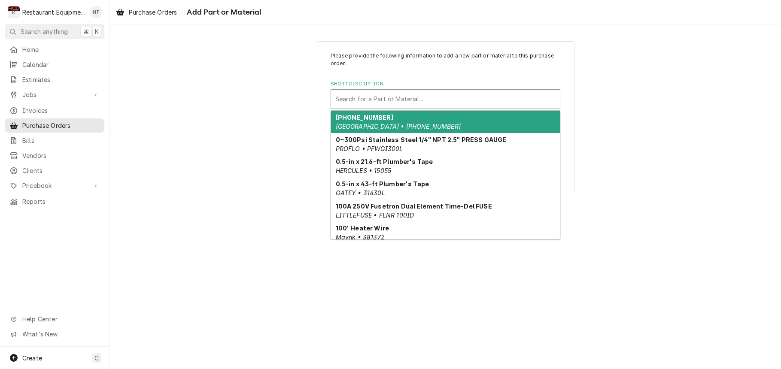
click at [444, 104] on div "Short Description" at bounding box center [445, 98] width 220 height 15
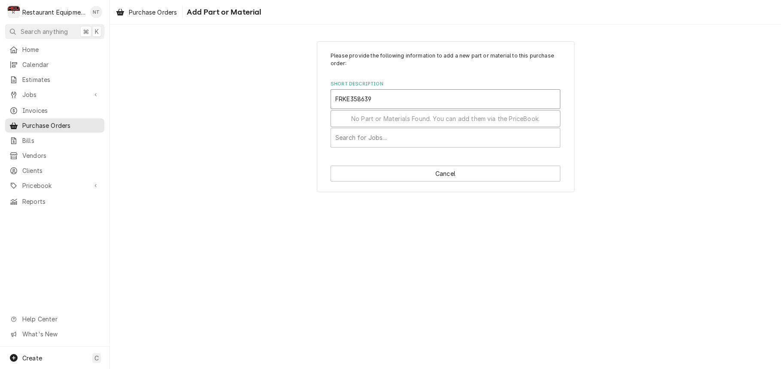
type input "FRKE3586396"
drag, startPoint x: 374, startPoint y: 92, endPoint x: 384, endPoint y: 106, distance: 16.6
click at [384, 106] on div "FRKE3586396" at bounding box center [445, 98] width 220 height 15
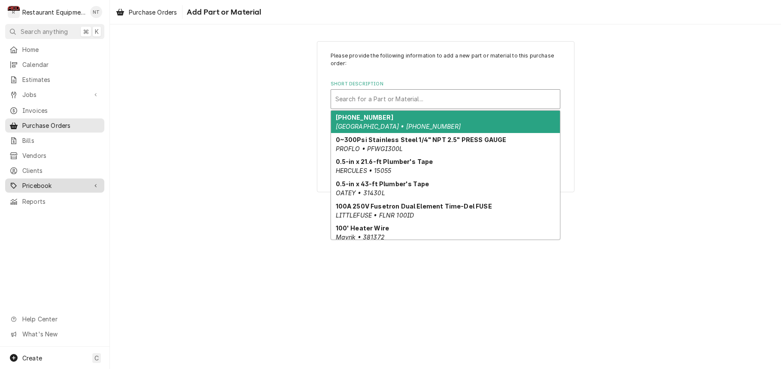
click at [83, 180] on div "Pricebook" at bounding box center [55, 185] width 96 height 11
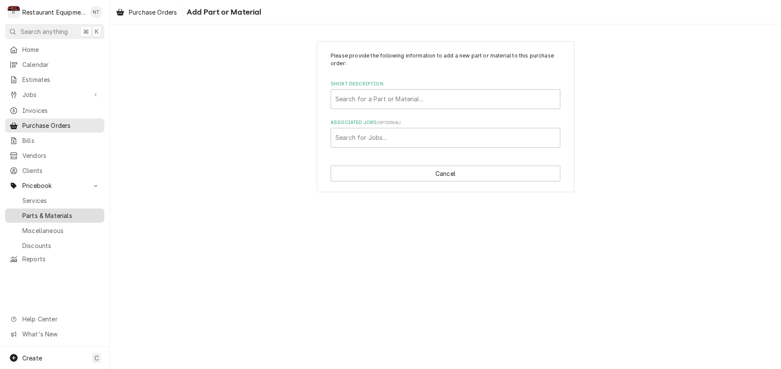
click at [88, 211] on span "Parts & Materials" at bounding box center [61, 215] width 78 height 9
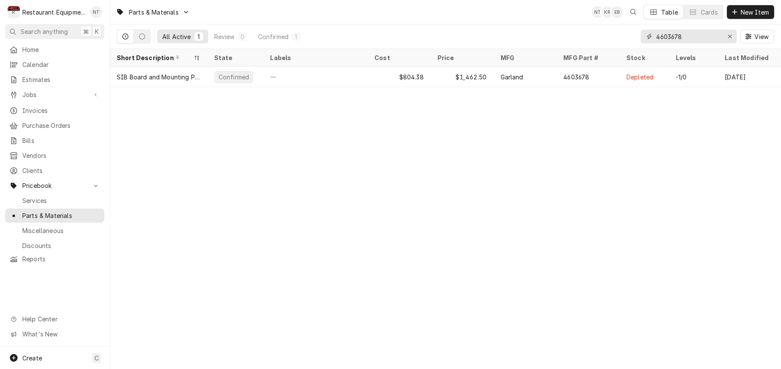
drag, startPoint x: 689, startPoint y: 39, endPoint x: 573, endPoint y: 39, distance: 116.0
click at [573, 39] on div "All Active 1 Review 0 Confirmed 1 4603678 View" at bounding box center [446, 36] width 658 height 24
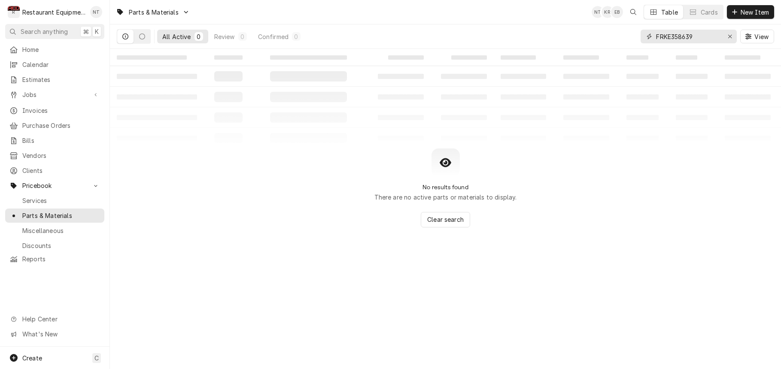
type input "FRKE3586396"
drag, startPoint x: 696, startPoint y: 35, endPoint x: 653, endPoint y: 39, distance: 44.0
click at [655, 39] on div "FRKE3586396" at bounding box center [689, 37] width 96 height 14
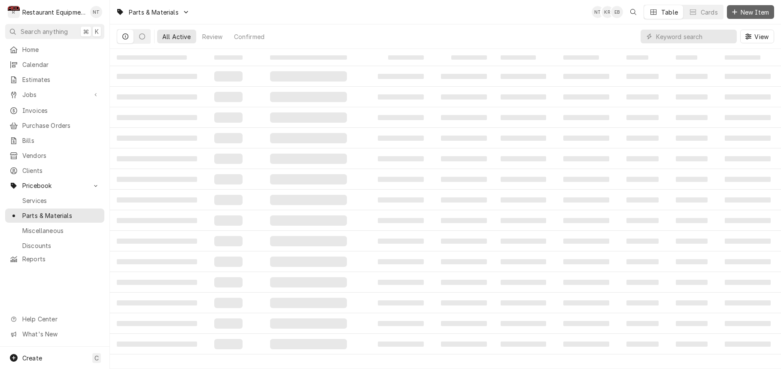
click at [749, 11] on span "New Item" at bounding box center [755, 12] width 32 height 9
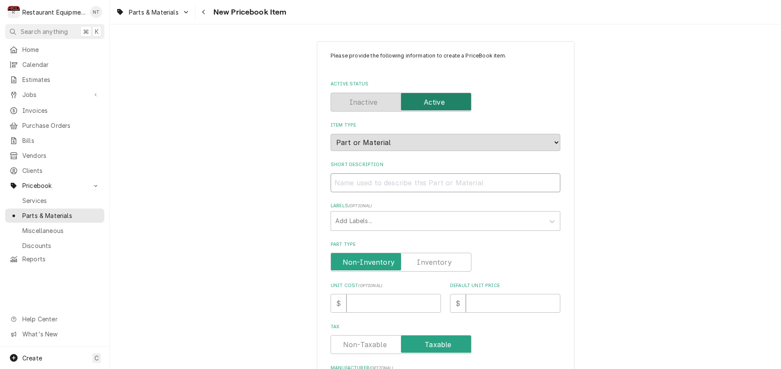
click at [436, 174] on input "Short Description" at bounding box center [446, 183] width 230 height 19
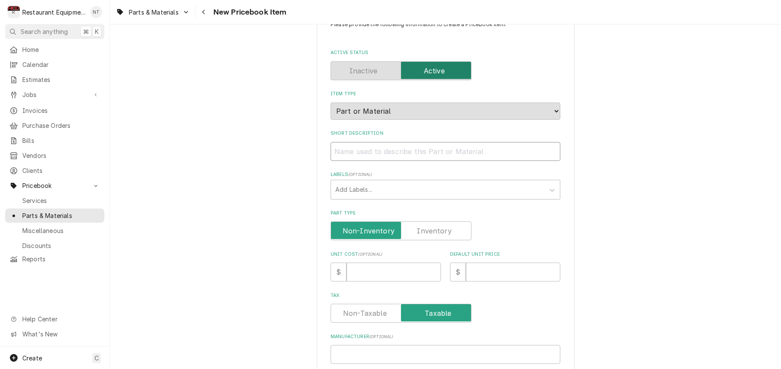
scroll to position [32, 0]
type textarea "x"
type input "P"
type textarea "x"
type input "Pl"
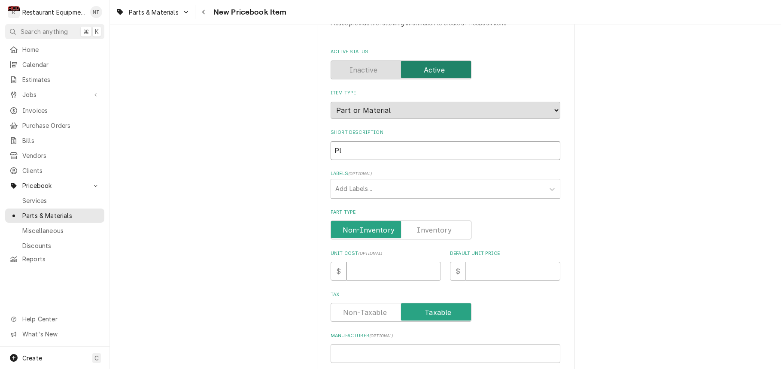
type textarea "x"
type input "Plu"
type textarea "x"
type input "Plug"
type textarea "x"
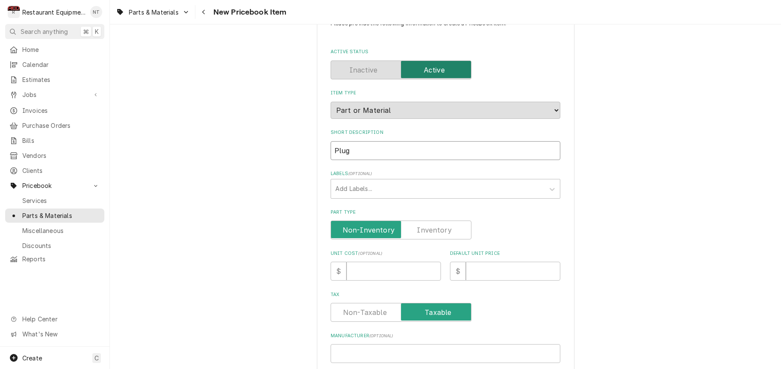
type input "Plug"
type textarea "x"
type input "Plug V"
type textarea "x"
type input "Plug Ve"
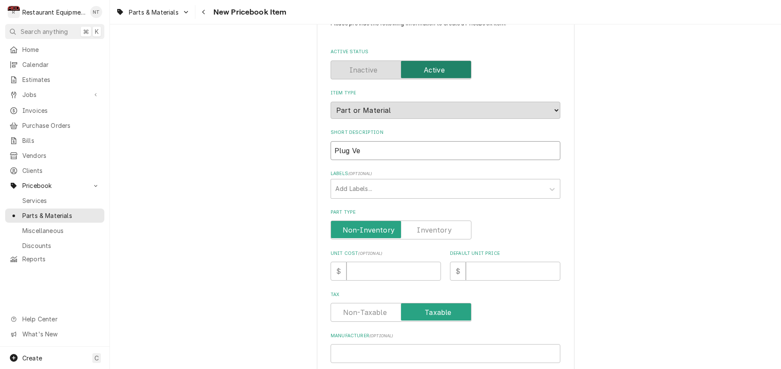
type textarea "x"
type input "Plug Ven"
type textarea "x"
type input "Plug Vent"
type textarea "x"
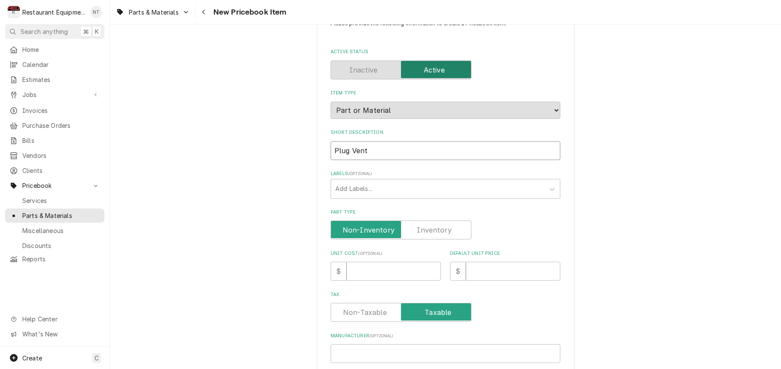
type input "Plug Vent"
type textarea "x"
type input "Plug Vent S"
type textarea "x"
type input "Plug Vent Sc"
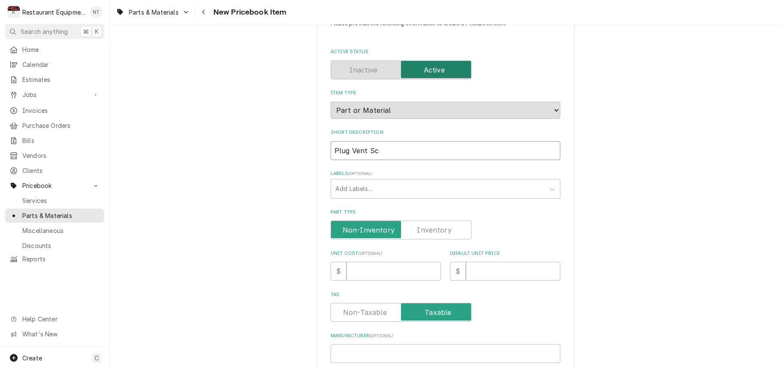
type textarea "x"
type input "Plug Vent Scr"
type textarea "x"
type input "Plug Vent Scre"
type textarea "x"
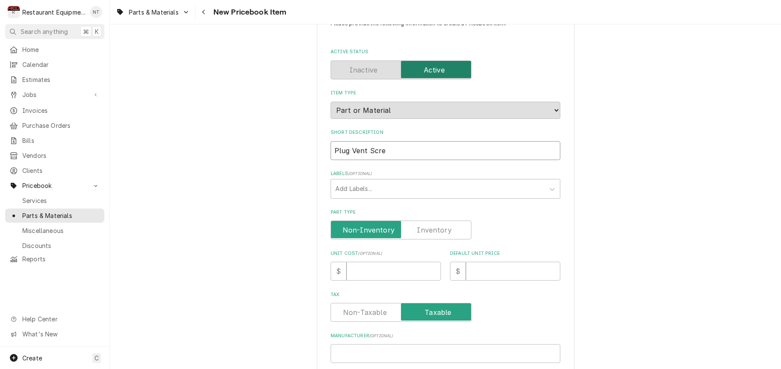
type input "Plug Vent Scree"
type textarea "x"
type input "Plug Vent Screen"
type textarea "x"
type input "Plug Vent Screen"
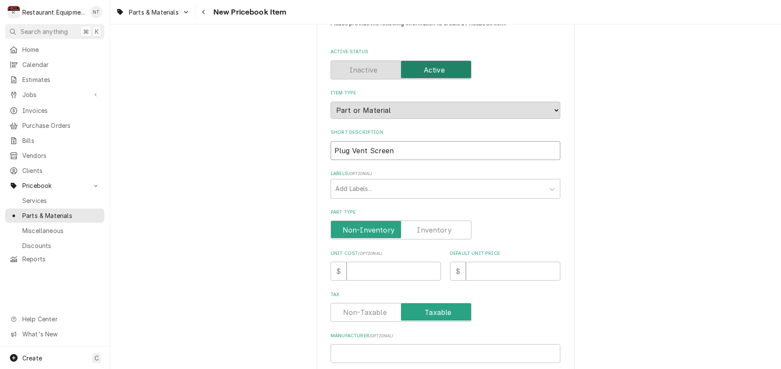
type textarea "x"
type input "Plug Vent Screen 1"
type textarea "x"
type input "Plug Vent Screen 15"
type textarea "x"
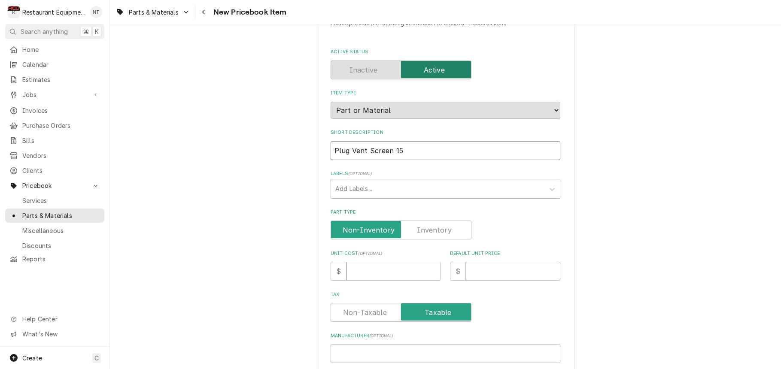
type input "Plug Vent Screen 1"
type textarea "x"
type input "Plug Vent Screen 1"
type textarea "x"
type input "Plug Vent Screen 1 5"
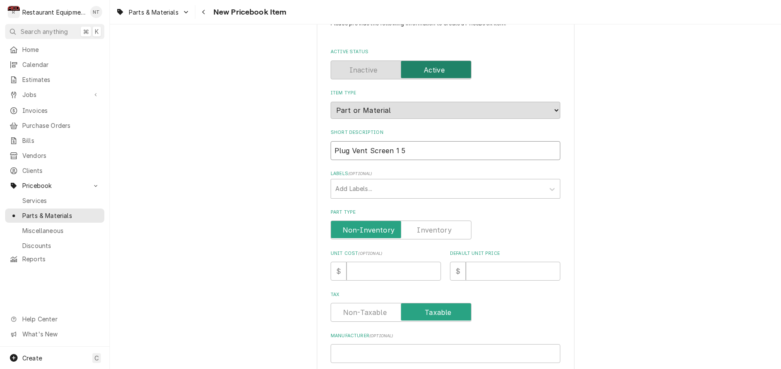
type textarea "x"
type input "Plug Vent Screen 1 5/"
type textarea "x"
type input "Plug Vent Screen 1 5/8"
type textarea "x"
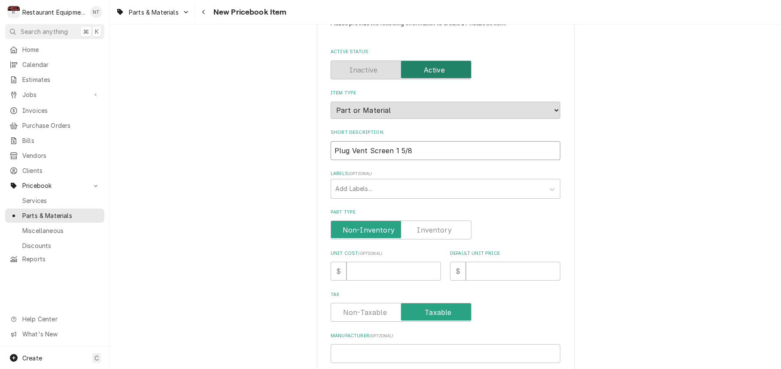
type input "Plug Vent Screen 1 5/8""
type textarea "x"
type input "Plug Vent Screen 1 5/8""
type textarea "x"
type input "Plug Vent Screen 1 5/8" D"
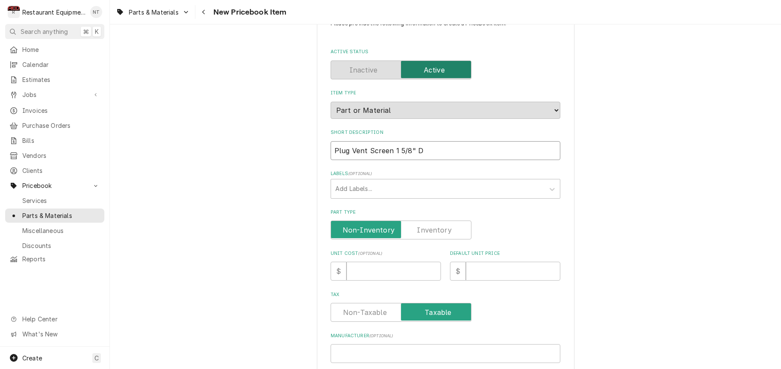
type textarea "x"
type input "Plug Vent Screen 1 5/8" DI"
type textarea "x"
type input "Plug Vent Screen 1 5/8" DIA"
type textarea "x"
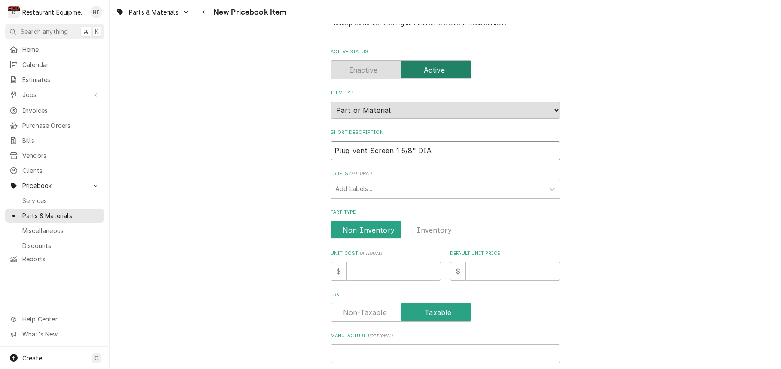
type input "Plug Vent Screen 1 5/8" DIA"
type textarea "x"
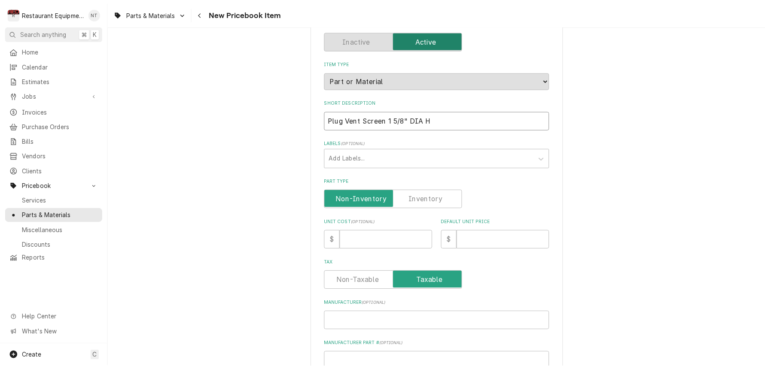
scroll to position [81, 0]
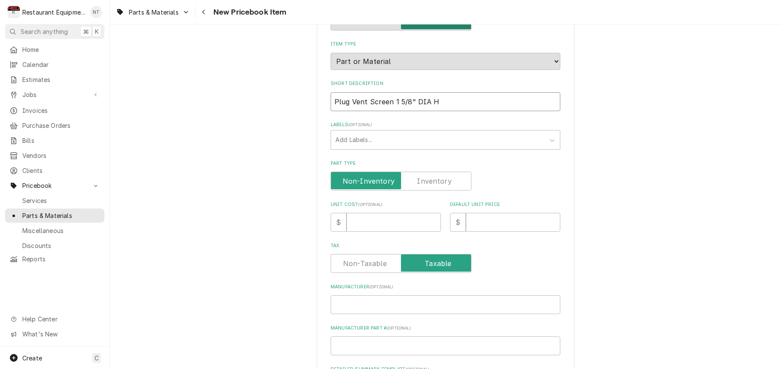
type input "Plug Vent Screen 1 5/8" DIA H"
click at [399, 213] on input "Unit Cost ( optional )" at bounding box center [394, 222] width 95 height 19
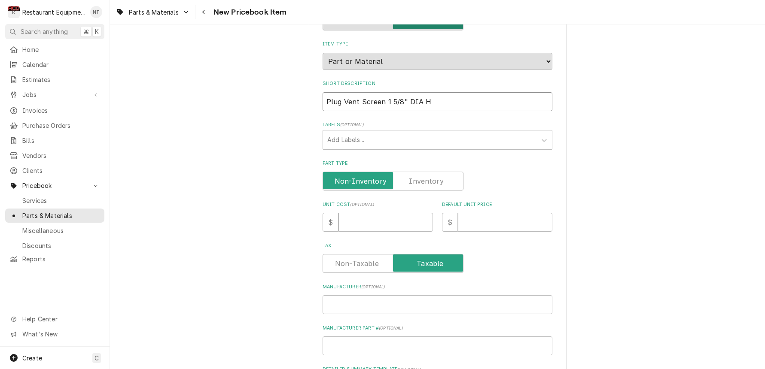
click at [464, 96] on input "Plug Vent Screen 1 5/8" DIA H" at bounding box center [438, 101] width 230 height 19
click at [386, 213] on input "Unit Cost ( optional )" at bounding box center [385, 222] width 95 height 19
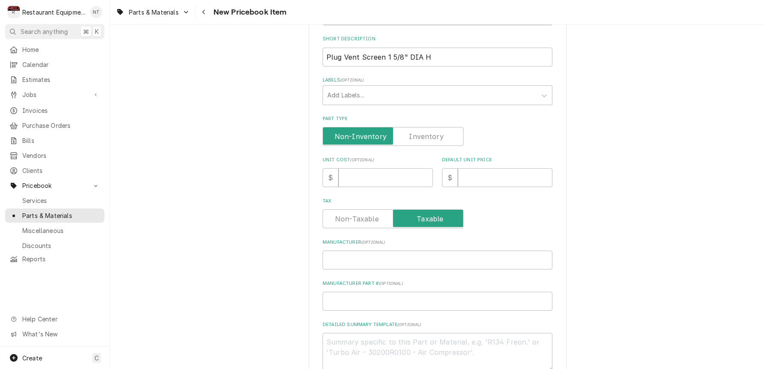
scroll to position [133, 0]
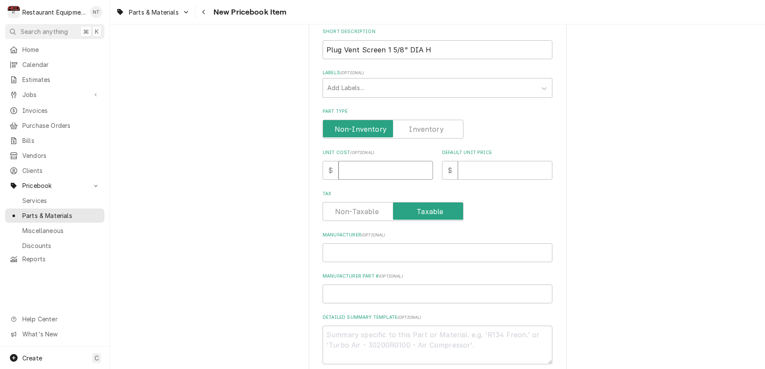
click at [362, 163] on input "Unit Cost ( optional )" at bounding box center [385, 170] width 95 height 19
type textarea "x"
type input "1"
type textarea "x"
type input "14"
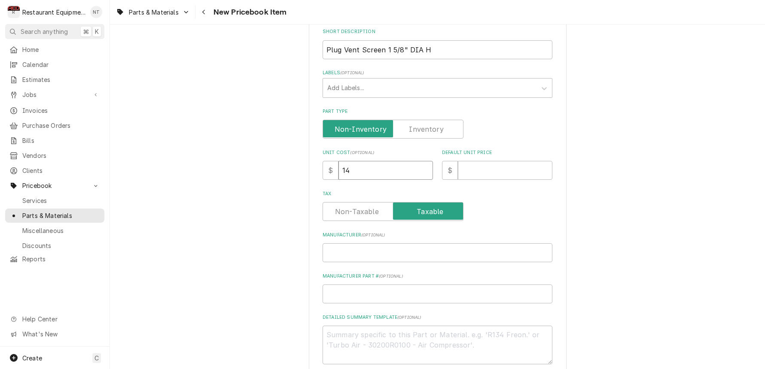
type textarea "x"
type input "14.6"
type textarea "x"
type input "14.68"
type textarea "x"
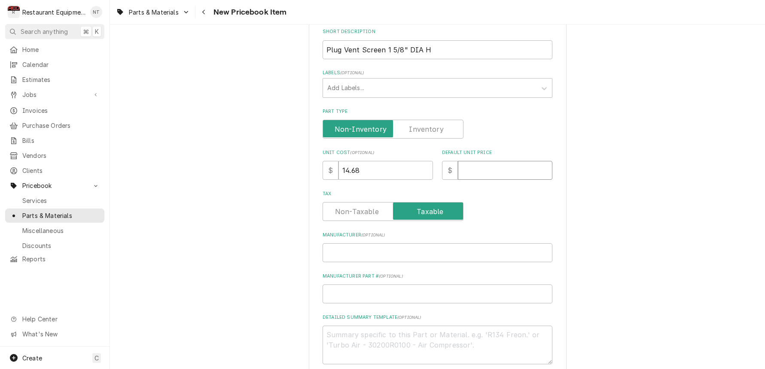
type input "2"
type textarea "x"
type input "22"
type textarea "x"
type input "22.4"
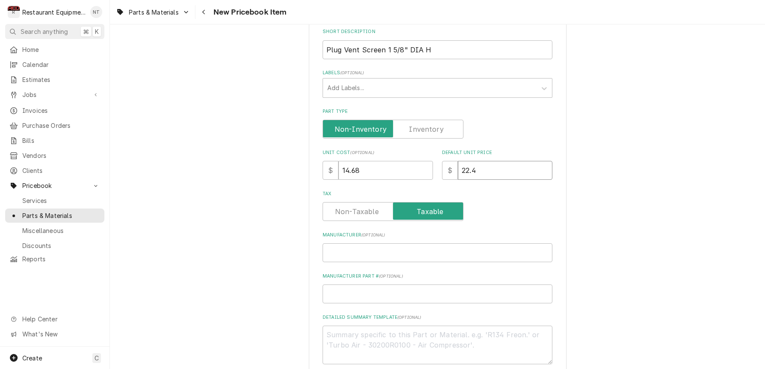
type textarea "x"
type input "22.44"
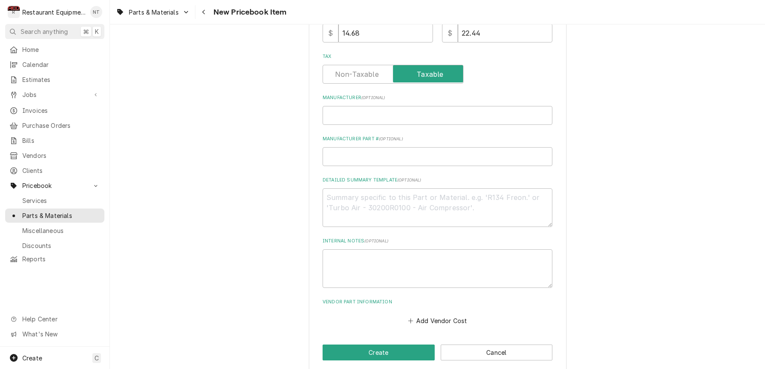
scroll to position [270, 0]
click at [385, 107] on input "Manufacturer ( optional )" at bounding box center [438, 116] width 230 height 19
type textarea "x"
type input "F"
type textarea "x"
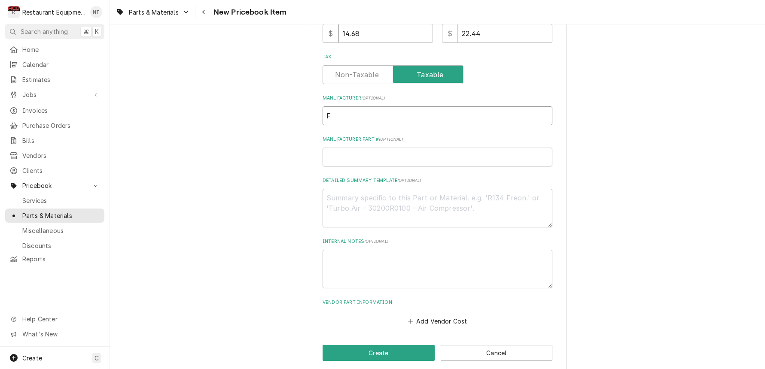
type input "FR"
type textarea "x"
type input "F"
type textarea "x"
type input "Fr"
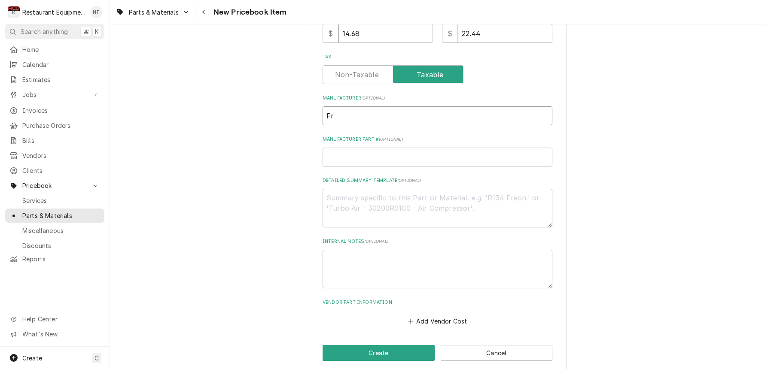
type textarea "x"
type input "Fra"
type textarea "x"
type input "Fran"
type textarea "x"
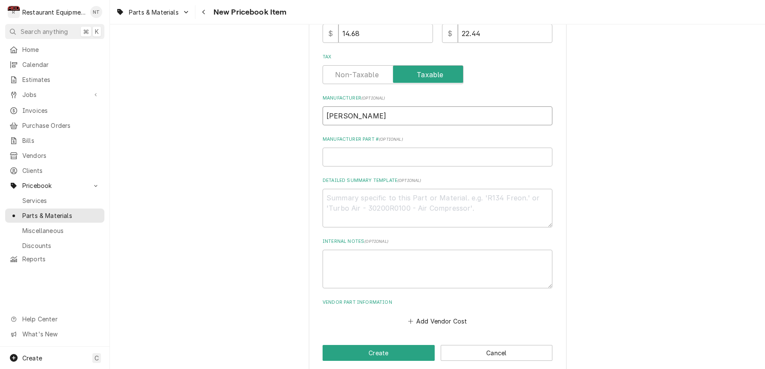
type input "Frank"
type textarea "x"
type input "Franke"
type textarea "x"
type input "3"
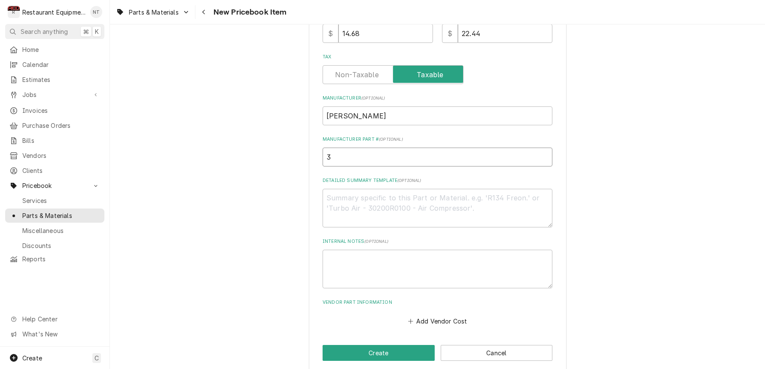
type textarea "x"
type input "35"
type textarea "x"
type input "358"
type textarea "x"
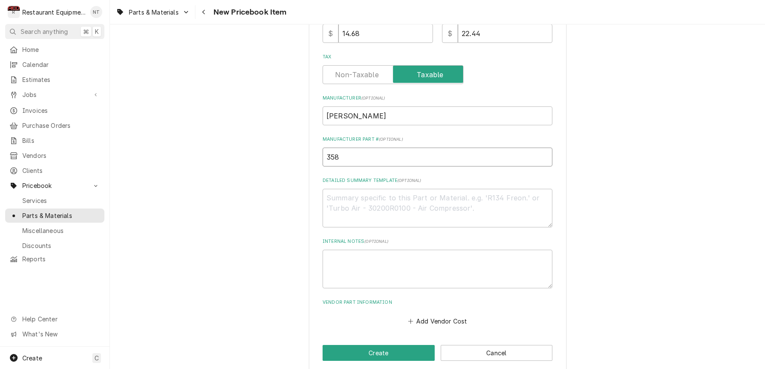
type input "3586"
type textarea "x"
type input "35869"
type textarea "x"
type input "358698"
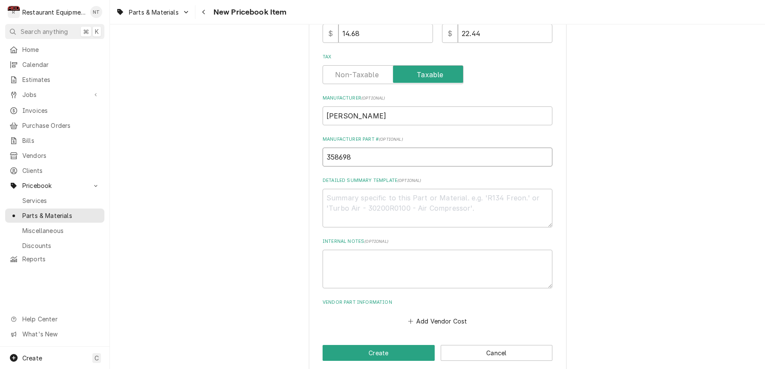
type textarea "x"
type input "3586986"
click at [351, 148] on input "3586986" at bounding box center [438, 157] width 230 height 19
type textarea "x"
type input "358696"
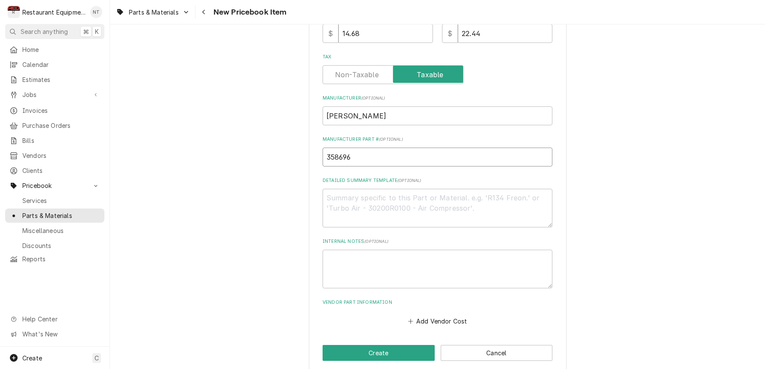
type textarea "x"
type input "35866"
type textarea "x"
type input "358636"
type textarea "x"
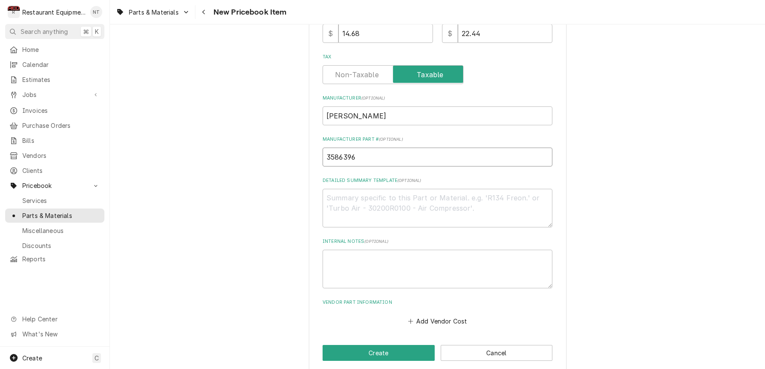
scroll to position [0, 0]
type input "3586396"
click at [437, 315] on button "Add Vendor Cost" at bounding box center [437, 321] width 62 height 12
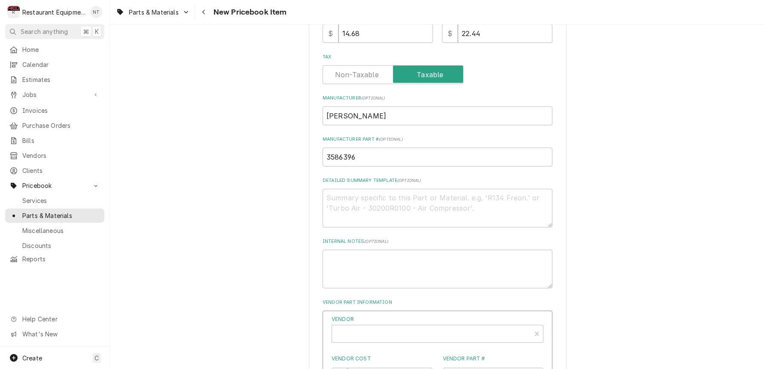
type textarea "x"
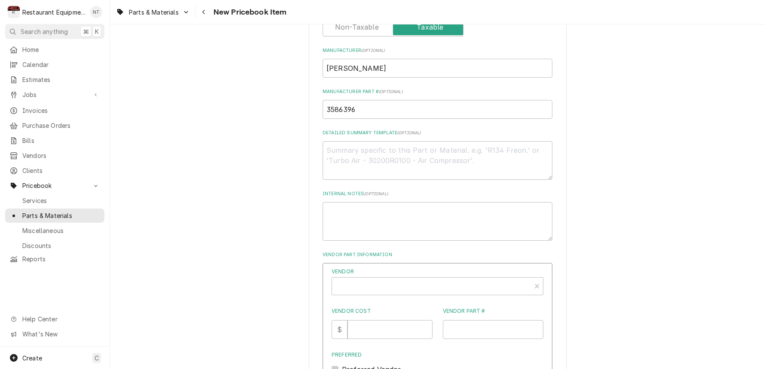
scroll to position [326, 0]
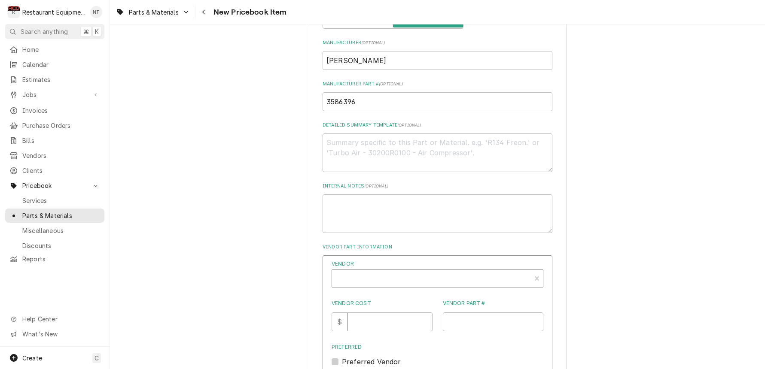
click at [384, 272] on div "Vendor" at bounding box center [431, 282] width 190 height 21
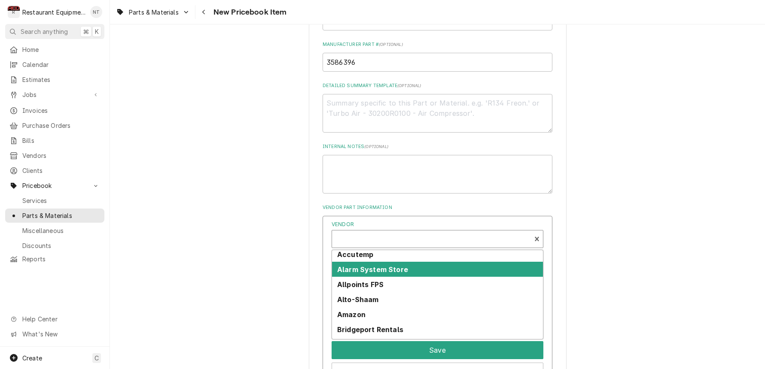
scroll to position [0, 0]
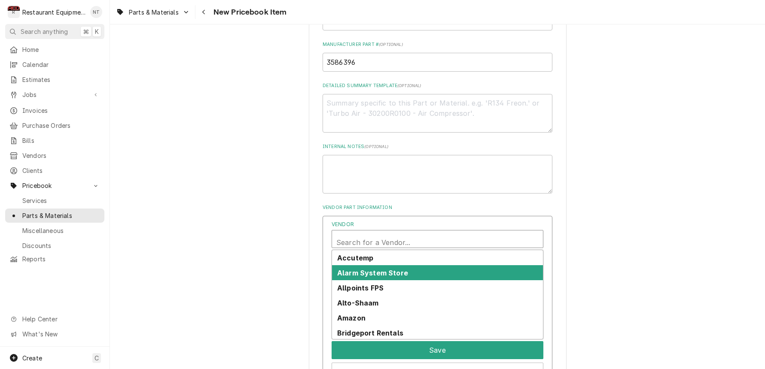
click at [656, 226] on div "Please provide the following information to create a PriceBook item. Active Sta…" at bounding box center [437, 55] width 655 height 774
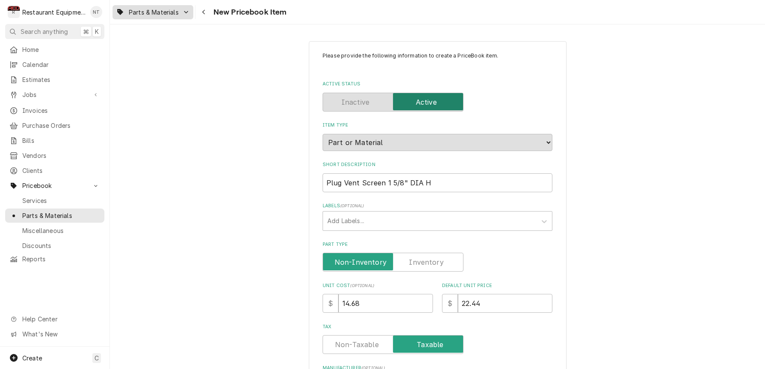
click at [181, 14] on div "Parts & Materials" at bounding box center [152, 12] width 77 height 11
click at [157, 41] on div "Parts & Materials" at bounding box center [148, 44] width 56 height 9
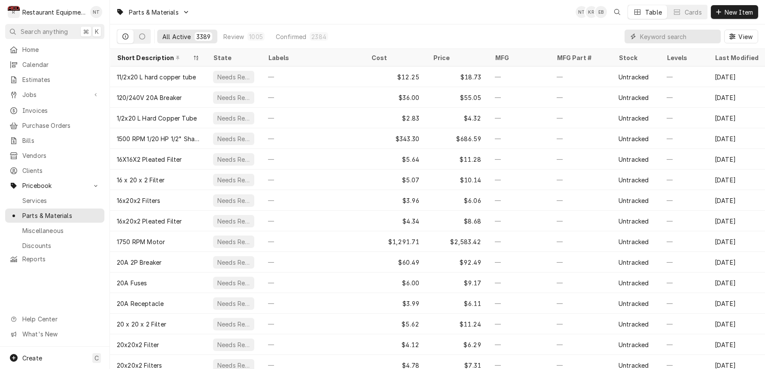
click at [687, 37] on input "Dynamic Content Wrapper" at bounding box center [678, 37] width 76 height 14
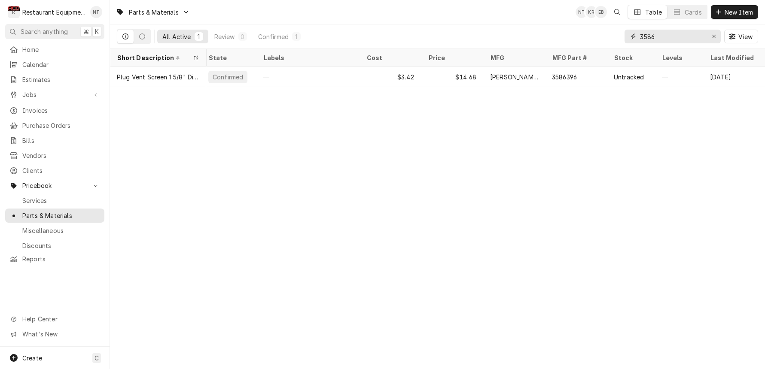
scroll to position [0, 5]
type input "3586"
click at [715, 35] on icon "Erase input" at bounding box center [713, 36] width 3 height 3
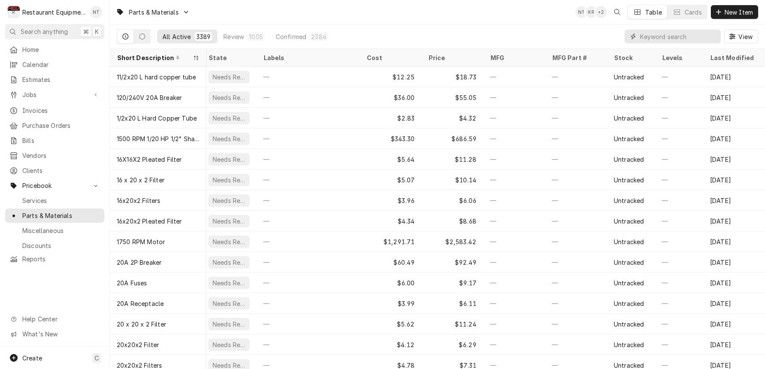
click at [669, 37] on input "Dynamic Content Wrapper" at bounding box center [678, 37] width 76 height 14
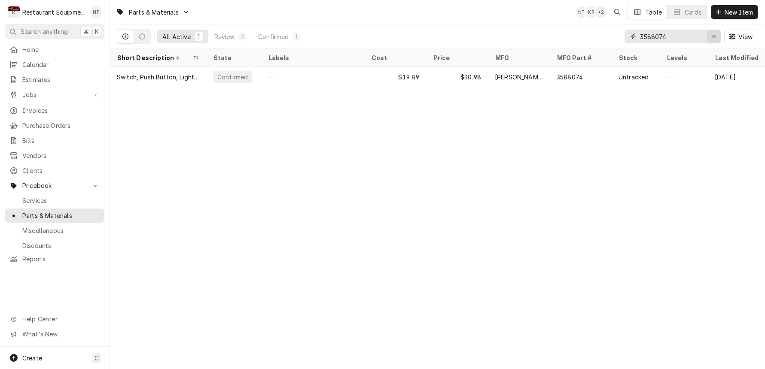
type input "3588074"
click at [712, 36] on icon "Erase input" at bounding box center [714, 37] width 5 height 6
type input "4603678"
drag, startPoint x: 713, startPoint y: 36, endPoint x: 707, endPoint y: 41, distance: 7.3
click at [713, 36] on icon "Erase input" at bounding box center [714, 37] width 5 height 6
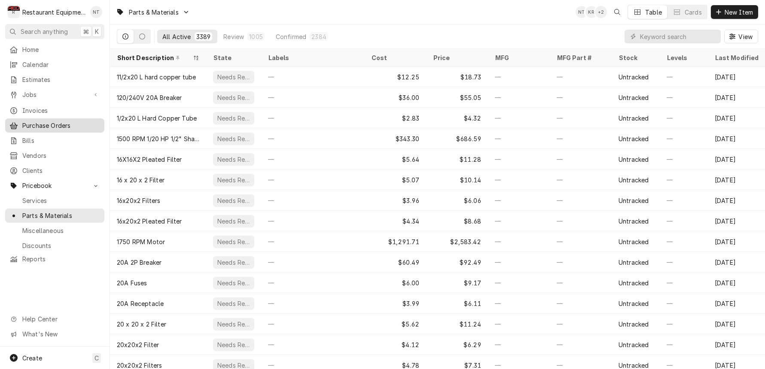
click at [51, 126] on div "Purchase Orders" at bounding box center [55, 125] width 96 height 11
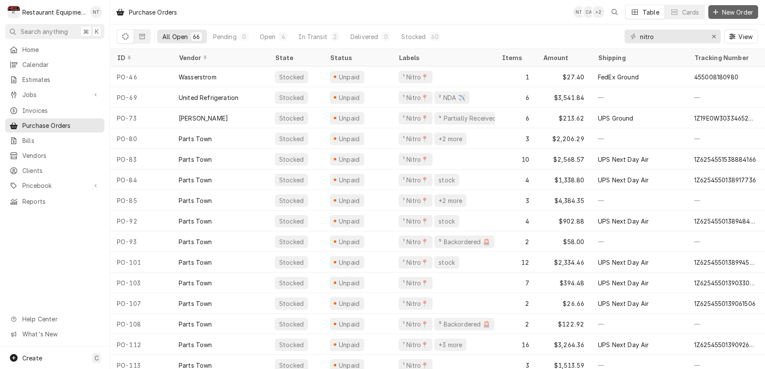
click at [737, 12] on span "New Order" at bounding box center [737, 12] width 34 height 9
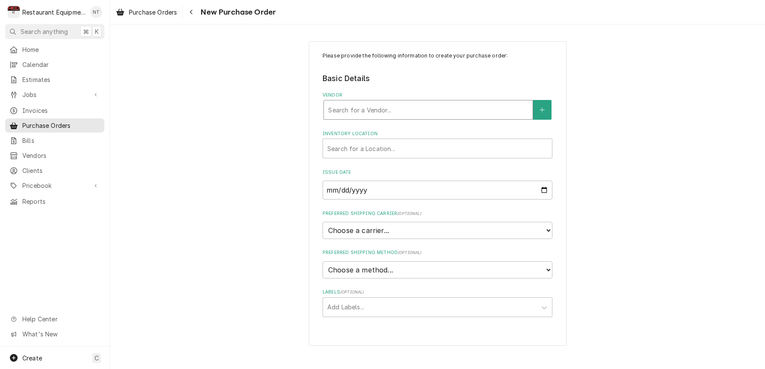
scroll to position [0, 0]
click at [468, 106] on div "Vendor" at bounding box center [428, 109] width 200 height 15
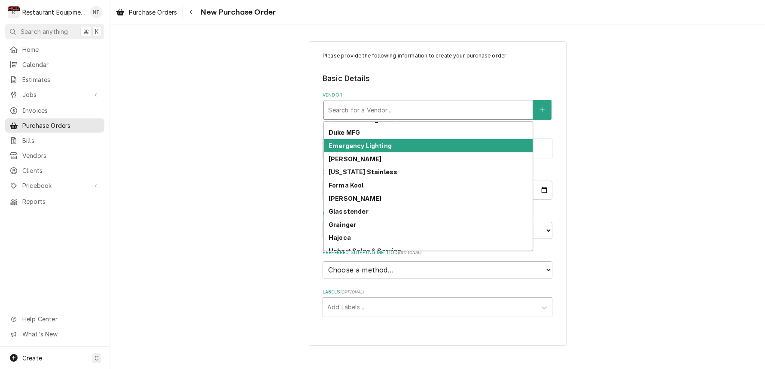
scroll to position [103, 0]
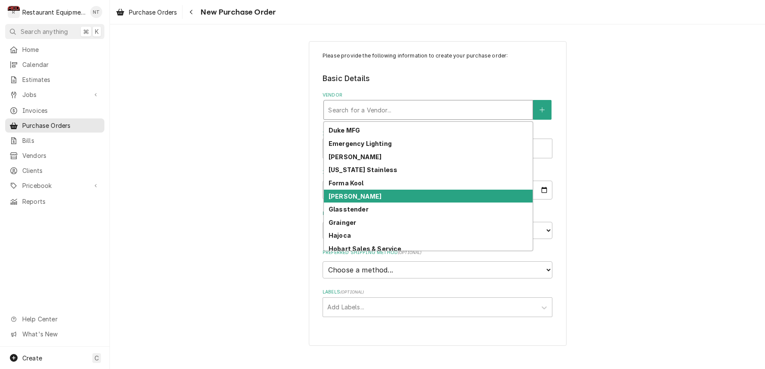
click at [409, 192] on div "[PERSON_NAME]" at bounding box center [428, 196] width 209 height 13
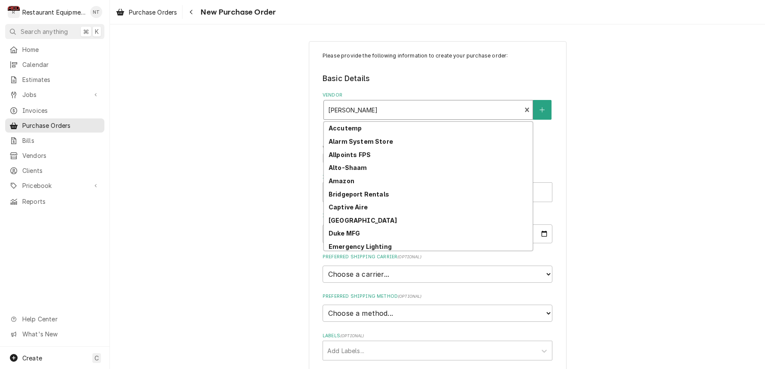
scroll to position [60, 0]
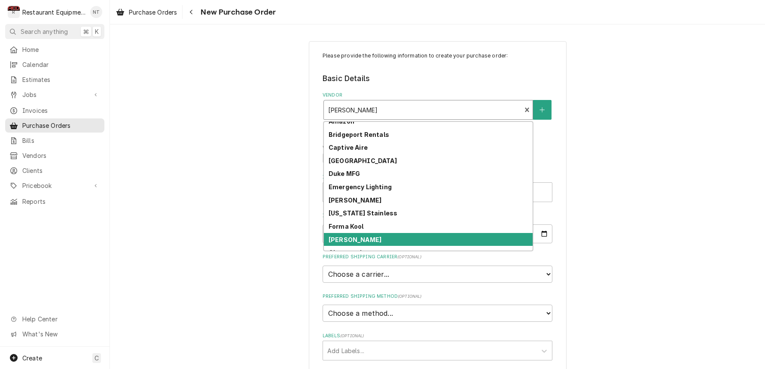
drag, startPoint x: 424, startPoint y: 113, endPoint x: 313, endPoint y: 105, distance: 111.5
click at [313, 105] on div "Please provide the following information to create your purchase order: Basic D…" at bounding box center [438, 215] width 258 height 349
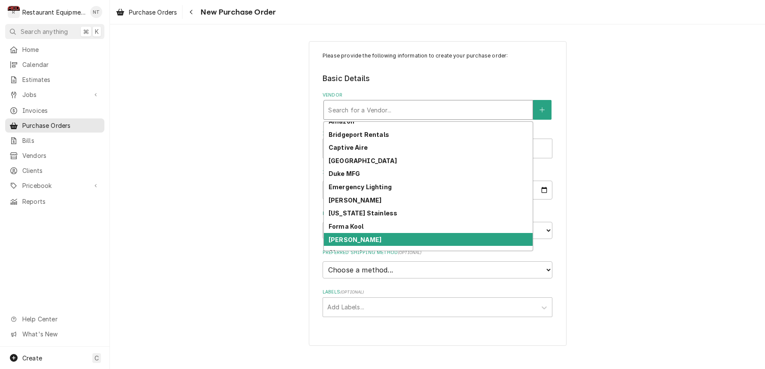
click at [408, 241] on div "[PERSON_NAME]" at bounding box center [428, 239] width 209 height 13
click at [408, 241] on fieldset "Basic Details Vendor All selected options have been cleared. [object Object], 1…" at bounding box center [438, 195] width 230 height 244
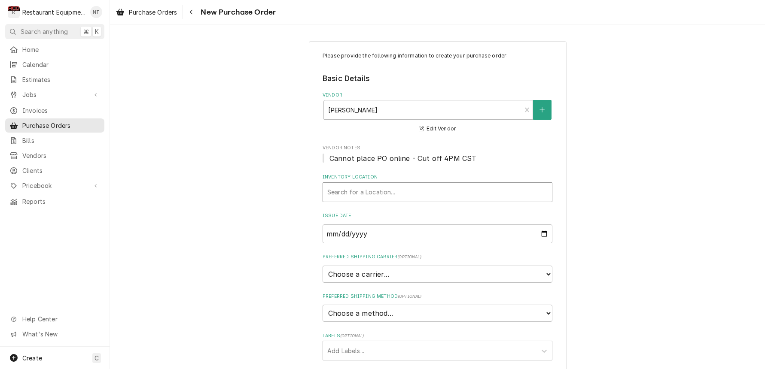
click at [421, 196] on div "Inventory Location" at bounding box center [437, 192] width 220 height 15
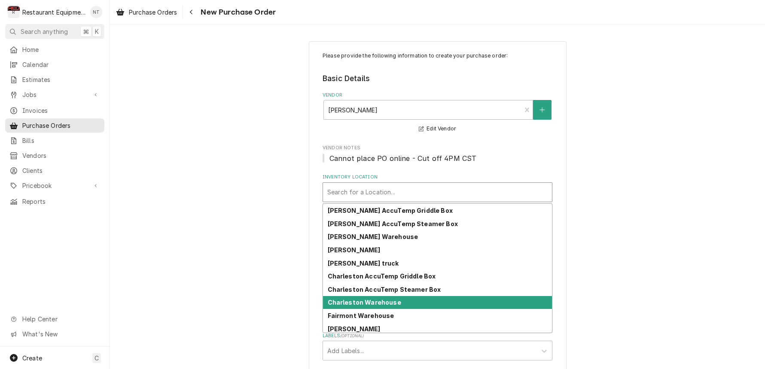
click at [410, 304] on div "Charleston Warehouse" at bounding box center [437, 302] width 229 height 13
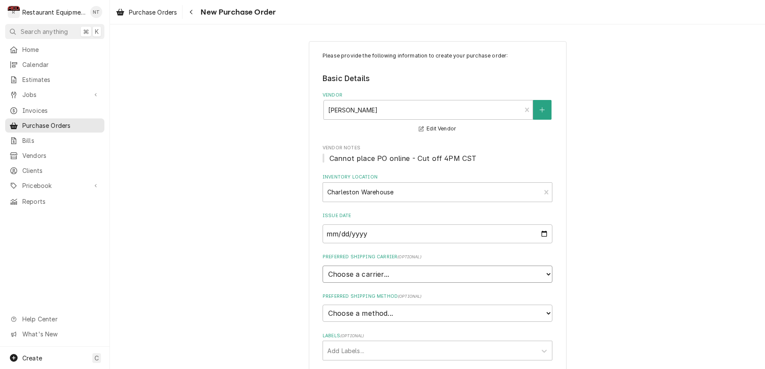
select select "4"
type textarea "x"
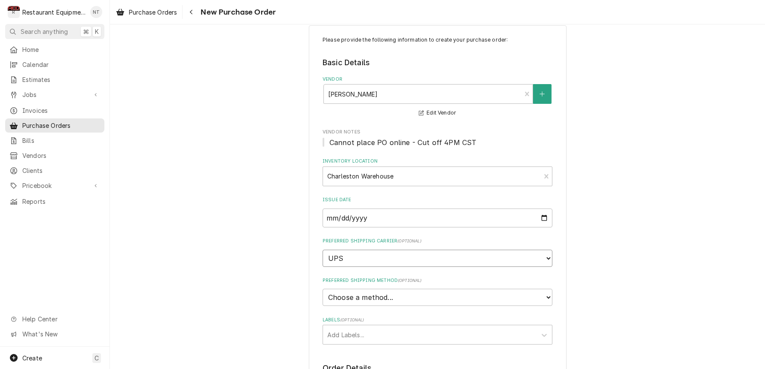
scroll to position [24, 0]
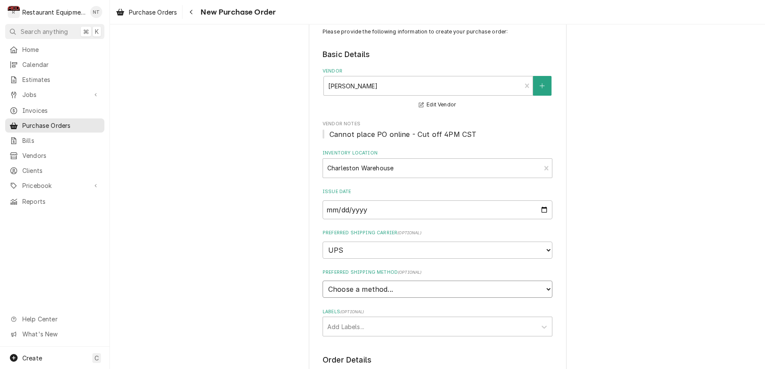
select select "3"
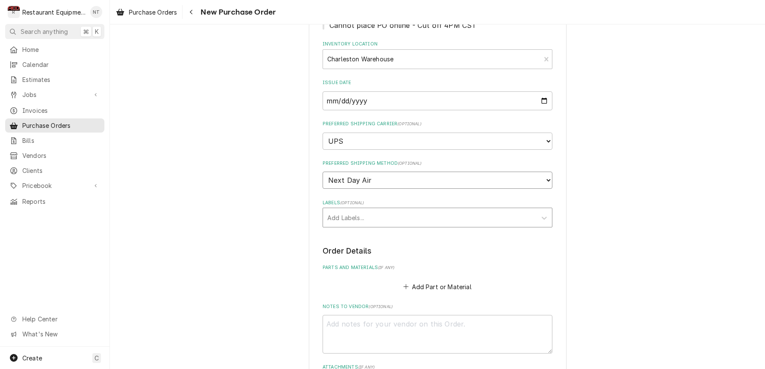
scroll to position [137, 0]
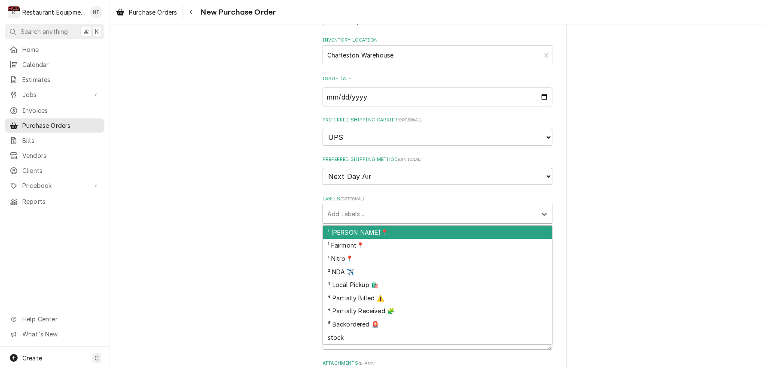
drag, startPoint x: 478, startPoint y: 191, endPoint x: 478, endPoint y: 197, distance: 6.0
click at [478, 206] on div "Labels" at bounding box center [429, 213] width 205 height 15
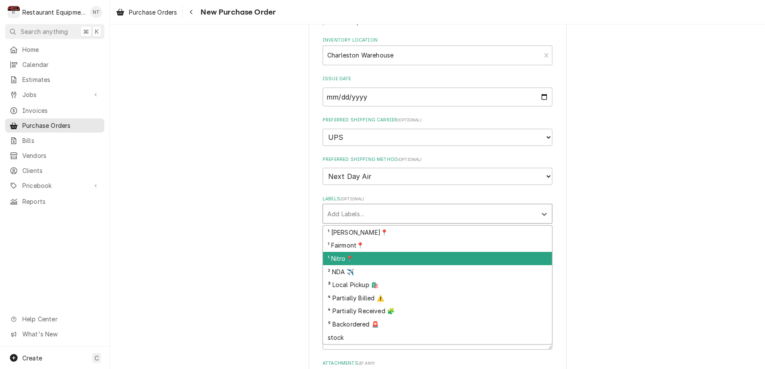
click at [478, 252] on div "¹ Nitro📍" at bounding box center [437, 258] width 229 height 13
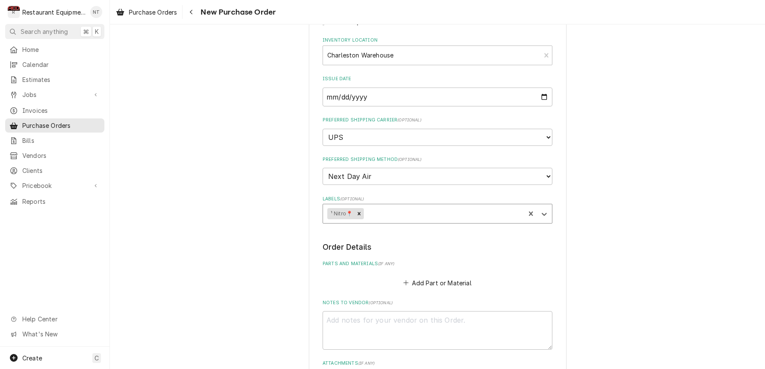
drag, startPoint x: 456, startPoint y: 197, endPoint x: 451, endPoint y: 208, distance: 11.7
click at [454, 206] on div "Labels" at bounding box center [443, 213] width 155 height 15
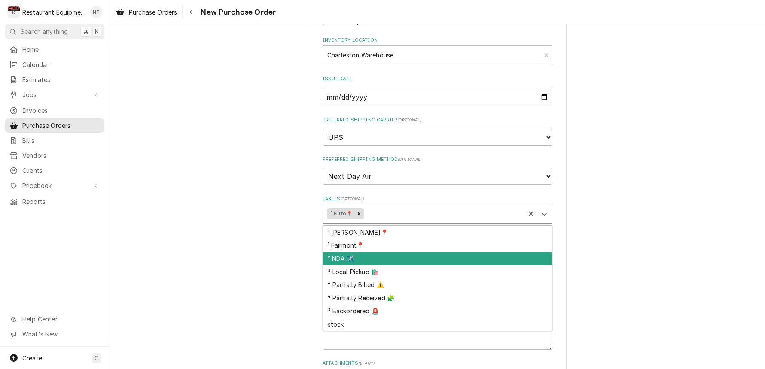
click at [424, 252] on div "² NDA ✈️" at bounding box center [437, 258] width 229 height 13
type textarea "x"
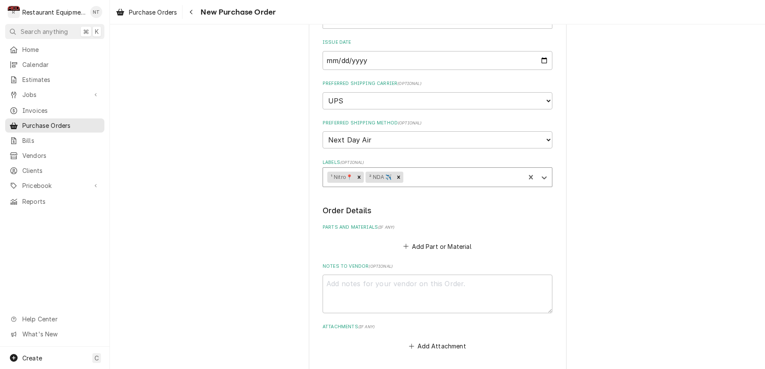
scroll to position [178, 0]
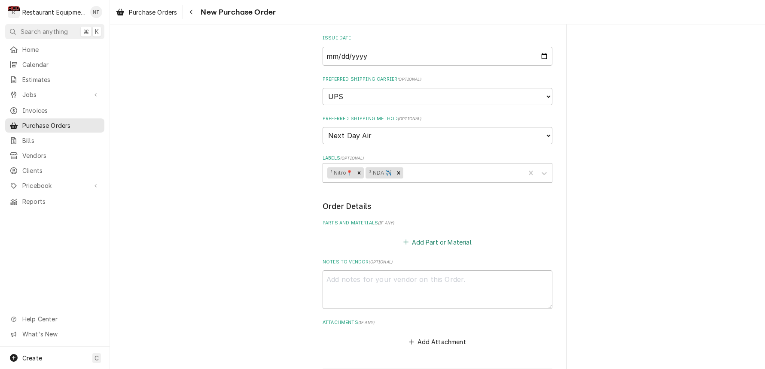
click at [447, 236] on button "Add Part or Material" at bounding box center [437, 242] width 71 height 12
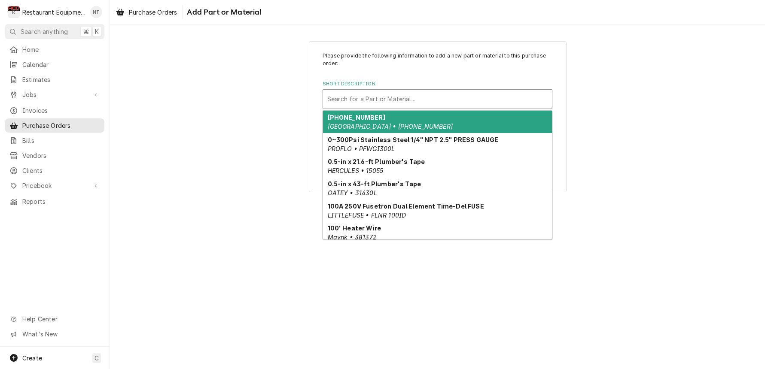
click at [453, 94] on div "Short Description" at bounding box center [437, 98] width 220 height 15
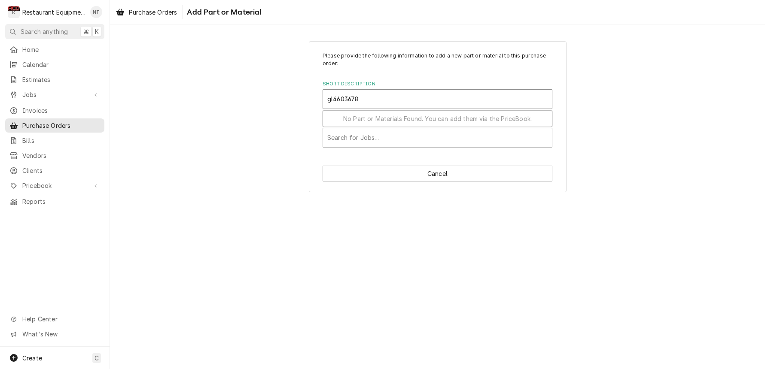
drag, startPoint x: 331, startPoint y: 98, endPoint x: 369, endPoint y: 105, distance: 38.8
click at [331, 98] on input "gl4603678" at bounding box center [344, 99] width 34 height 14
type input "4603678"
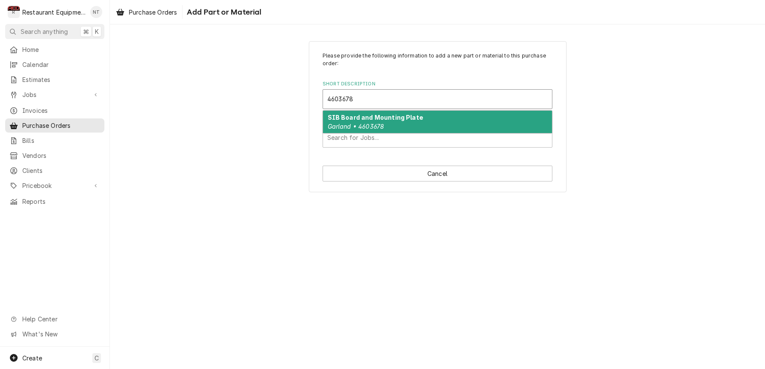
click at [423, 122] on div "SIB Board and Mounting Plate Garland • 4603678" at bounding box center [437, 122] width 229 height 22
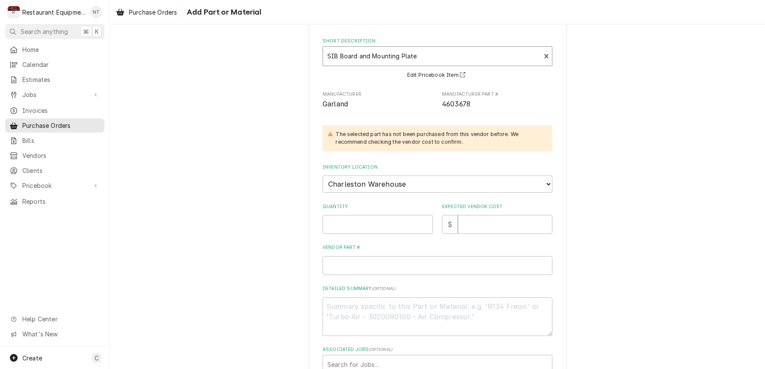
scroll to position [44, 0]
click at [402, 218] on input "Quantity" at bounding box center [378, 223] width 110 height 19
type textarea "x"
type input "1"
click at [477, 217] on input "Expected Vendor Cost" at bounding box center [505, 223] width 95 height 19
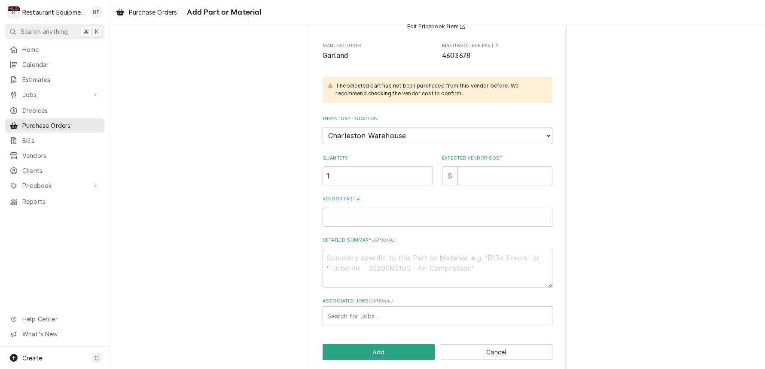
scroll to position [91, 0]
click at [40, 181] on span "Pricebook" at bounding box center [54, 185] width 65 height 9
click at [82, 211] on span "Parts & Materials" at bounding box center [61, 215] width 78 height 9
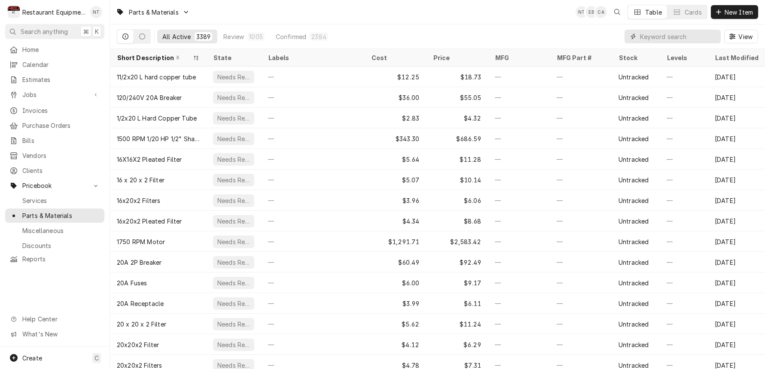
click at [685, 37] on input "Dynamic Content Wrapper" at bounding box center [678, 37] width 76 height 14
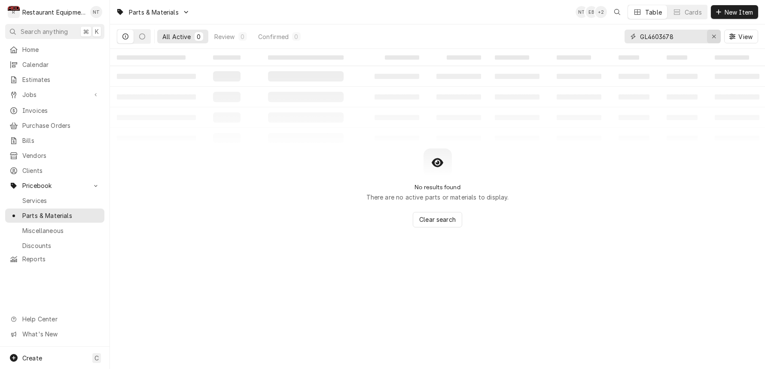
type input "GL4603678"
drag, startPoint x: 712, startPoint y: 34, endPoint x: 735, endPoint y: 6, distance: 36.3
click at [713, 34] on icon "Erase input" at bounding box center [714, 37] width 5 height 6
click at [735, 6] on button "New Item" at bounding box center [734, 12] width 47 height 14
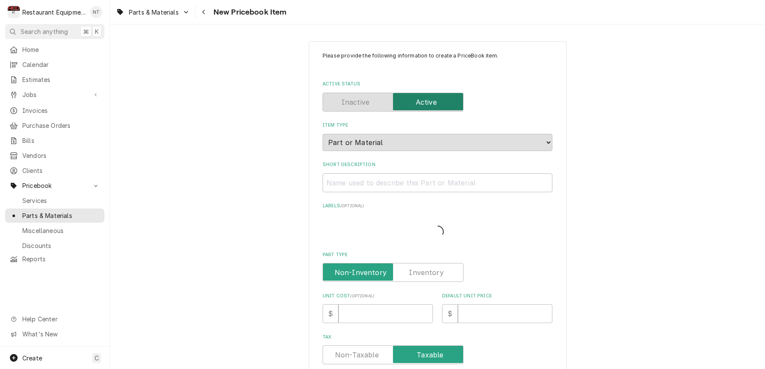
type textarea "x"
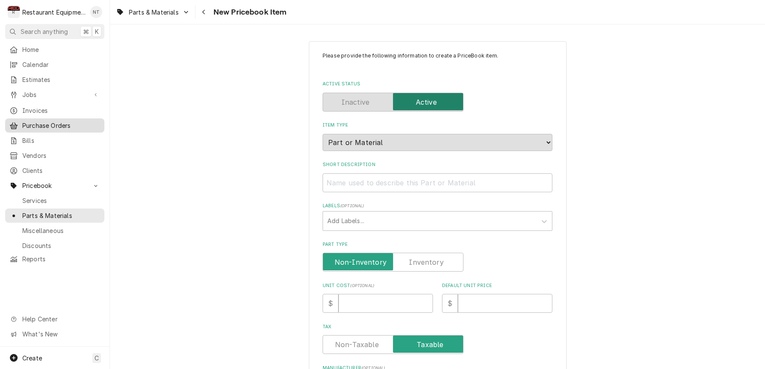
click at [53, 127] on link "Purchase Orders" at bounding box center [54, 126] width 99 height 14
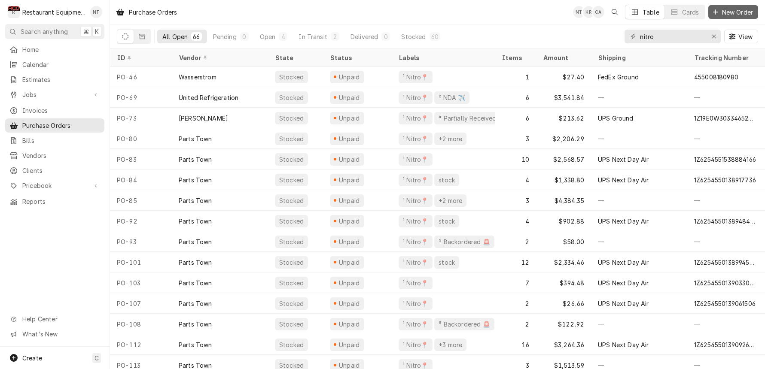
drag, startPoint x: 726, startPoint y: 21, endPoint x: 724, endPoint y: 13, distance: 7.6
click at [726, 20] on div "Purchase Orders NT KR CA Table Cards New Order" at bounding box center [437, 12] width 655 height 24
click at [722, 15] on span "New Order" at bounding box center [737, 12] width 34 height 9
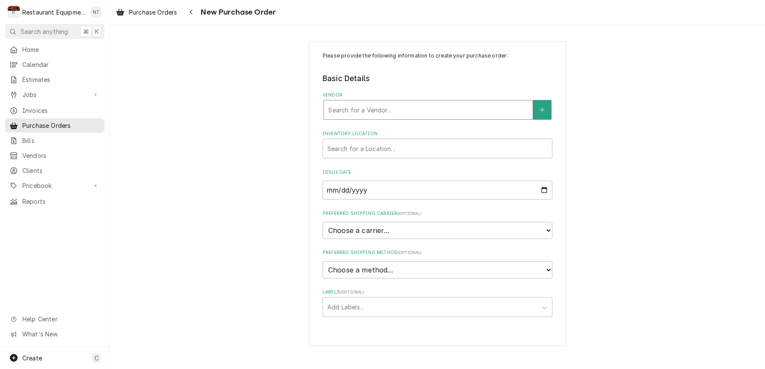
click at [408, 111] on div "Vendor" at bounding box center [428, 109] width 200 height 15
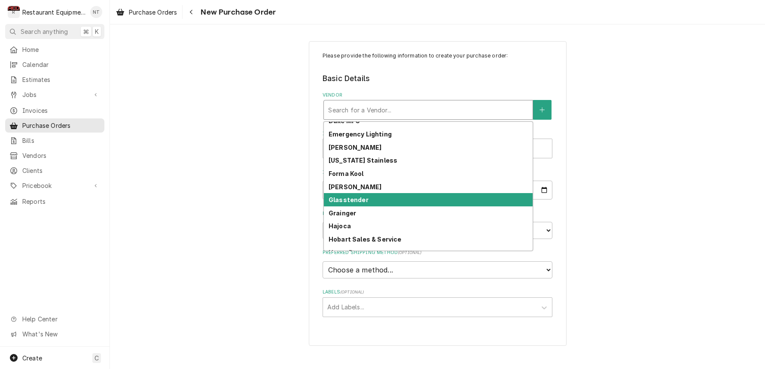
scroll to position [113, 0]
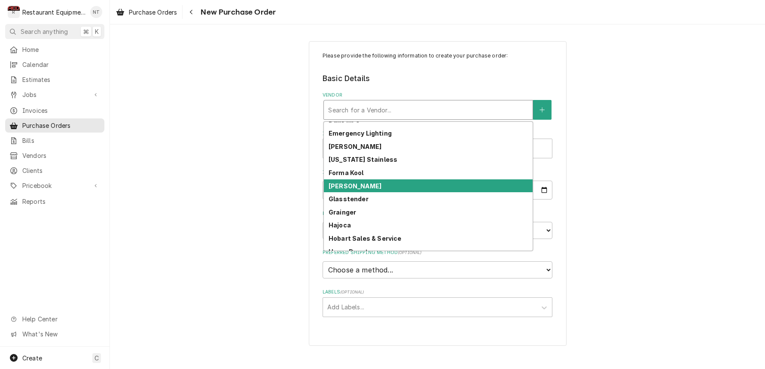
click at [380, 187] on div "[PERSON_NAME]" at bounding box center [428, 186] width 209 height 13
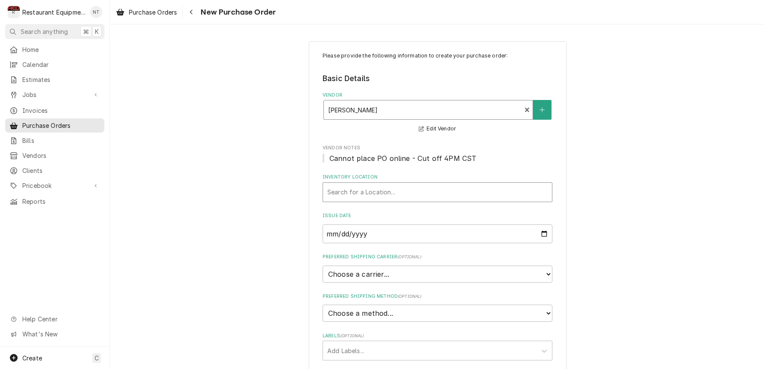
click at [386, 191] on div "Search for a Location..." at bounding box center [437, 192] width 220 height 9
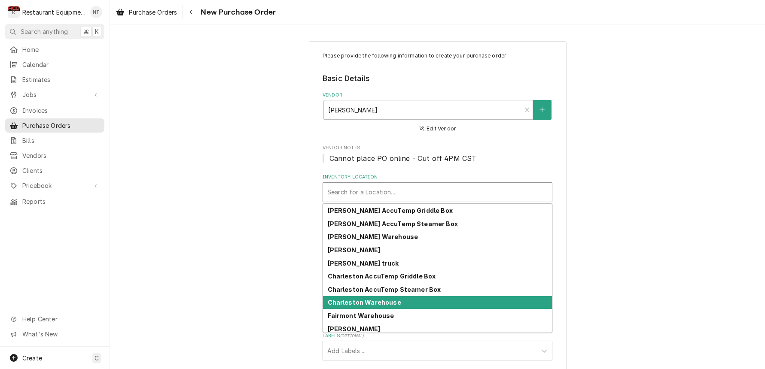
click at [404, 297] on div "Charleston Warehouse" at bounding box center [437, 302] width 229 height 13
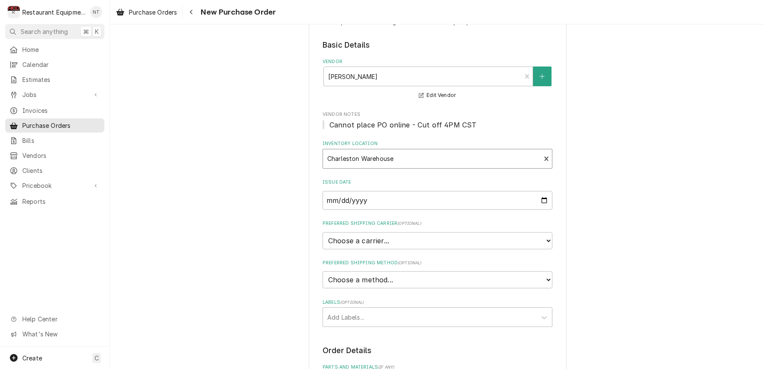
scroll to position [35, 0]
select select "4"
type textarea "x"
select select "3"
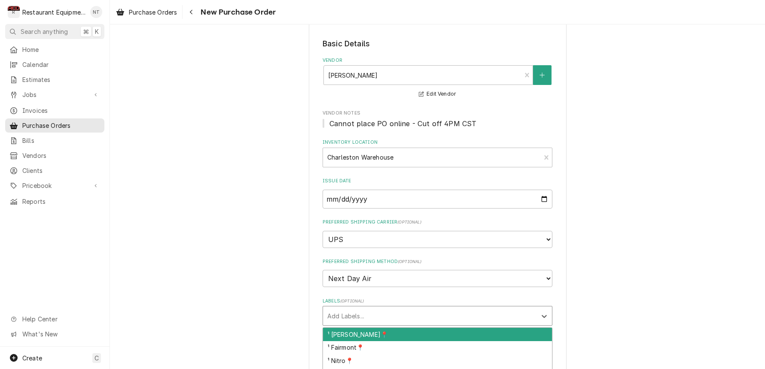
click at [412, 308] on div "Labels" at bounding box center [429, 315] width 205 height 15
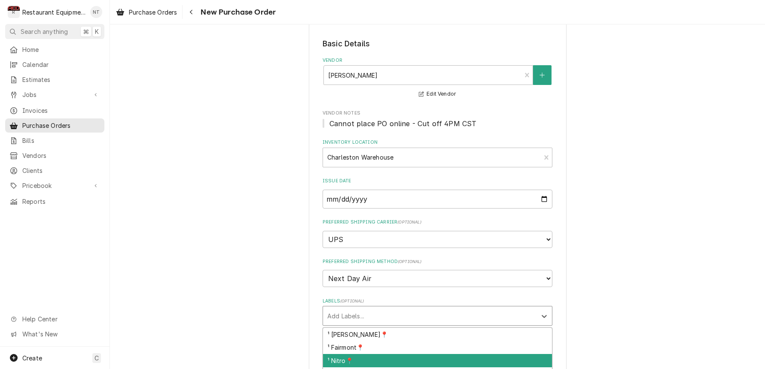
click at [407, 354] on div "¹ Nitro📍" at bounding box center [437, 360] width 229 height 13
type textarea "x"
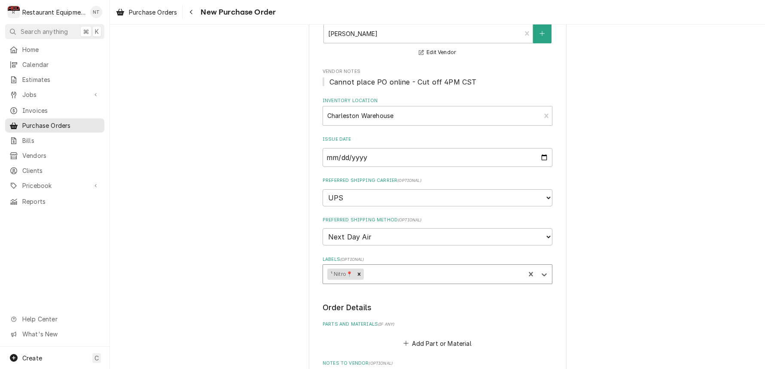
scroll to position [95, 0]
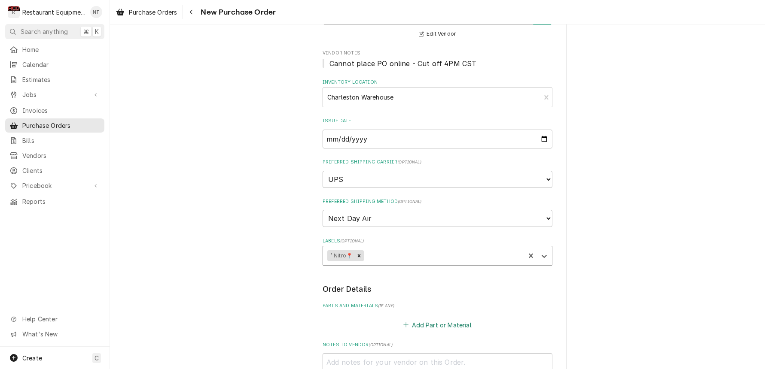
click at [426, 319] on button "Add Part or Material" at bounding box center [437, 325] width 71 height 12
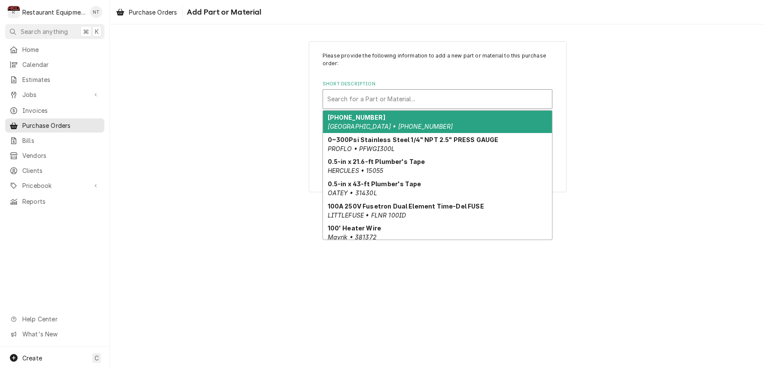
click at [378, 95] on div "Search for a Part or Material..." at bounding box center [437, 99] width 220 height 9
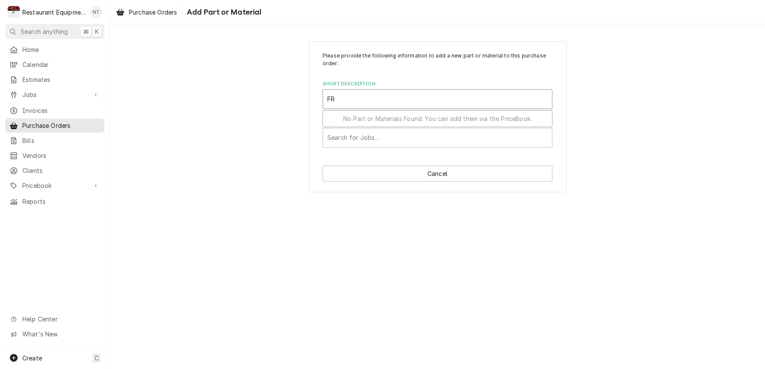
type input "F"
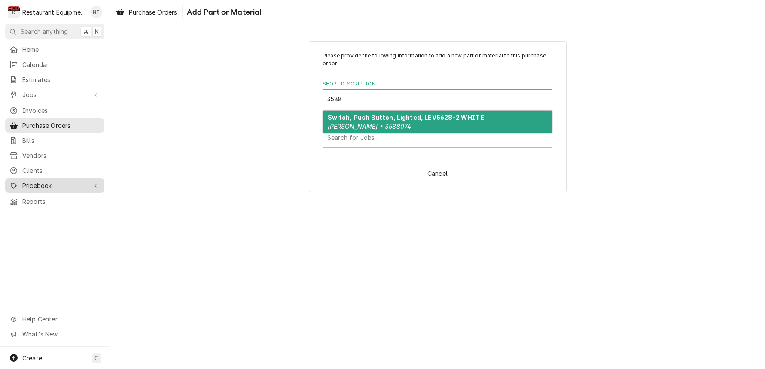
type input "3588"
click at [83, 181] on span "Pricebook" at bounding box center [54, 185] width 65 height 9
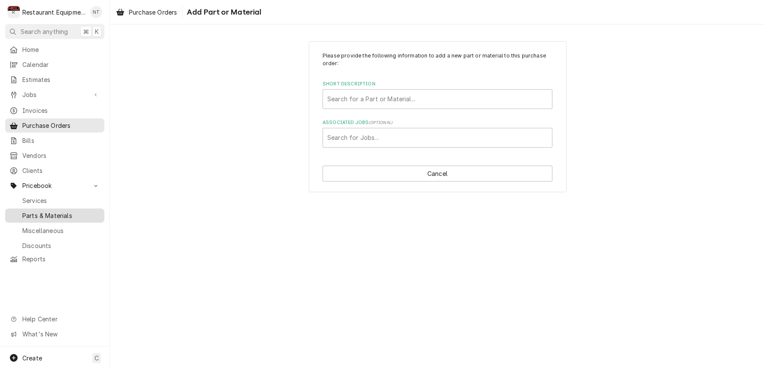
click at [85, 211] on span "Parts & Materials" at bounding box center [61, 215] width 78 height 9
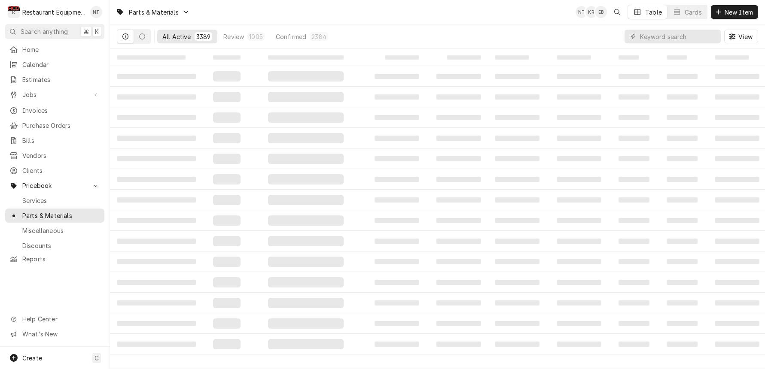
click at [665, 46] on div "View" at bounding box center [692, 36] width 134 height 24
click at [662, 40] on input "Dynamic Content Wrapper" at bounding box center [678, 37] width 76 height 14
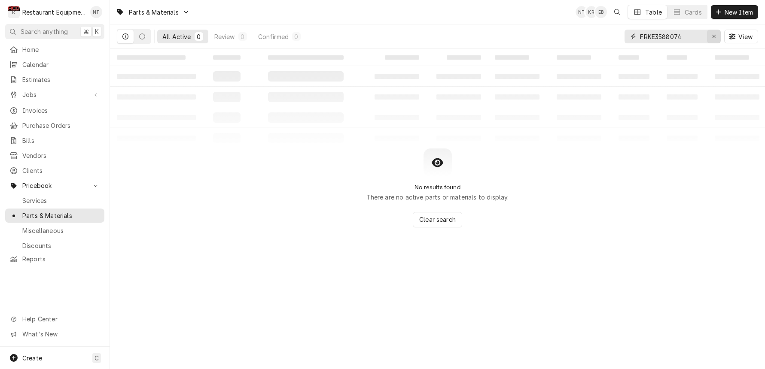
type input "FRKE3588074"
click at [710, 37] on div "Erase input" at bounding box center [714, 36] width 9 height 9
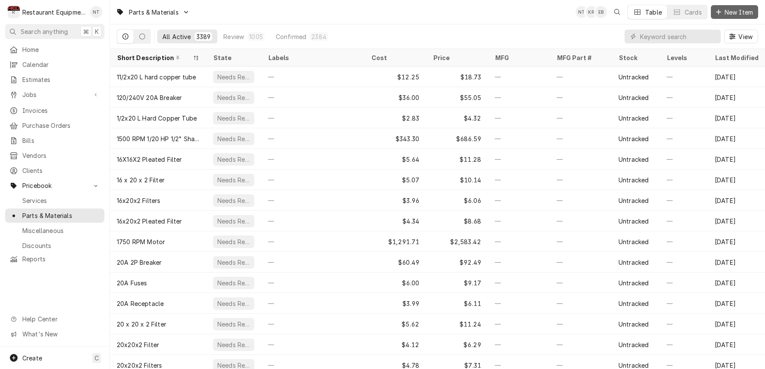
click at [746, 10] on span "New Item" at bounding box center [739, 12] width 32 height 9
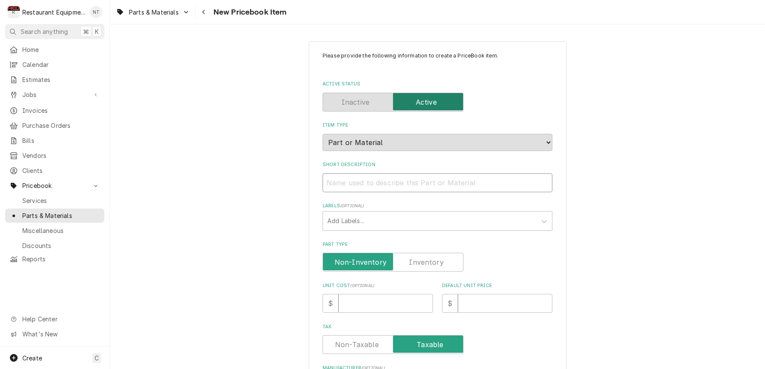
click at [367, 174] on input "Short Description" at bounding box center [438, 183] width 230 height 19
type textarea "x"
type input "P"
type textarea "x"
type input "Pu"
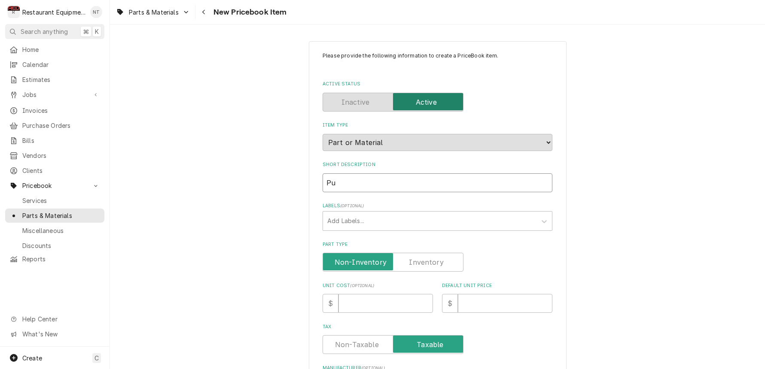
type textarea "x"
type input "Pus"
type textarea "x"
type input "Push"
type textarea "x"
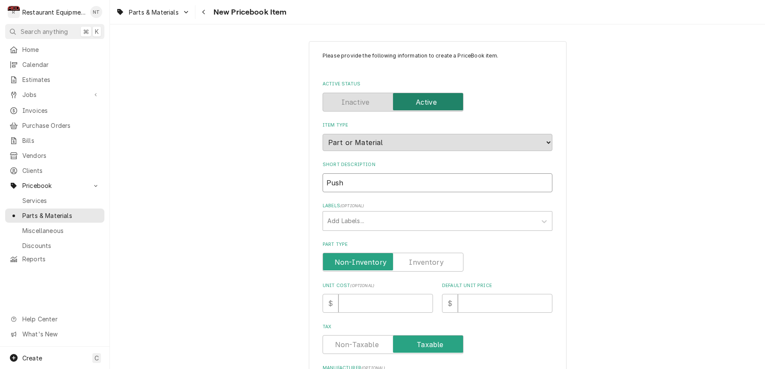
type input "Push"
type textarea "x"
type input "Push B"
type textarea "x"
type input "Push Bu"
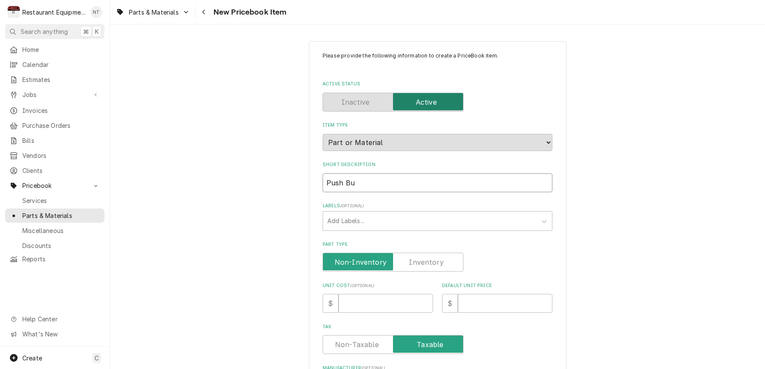
type textarea "x"
type input "Push But"
type textarea "x"
type input "Push Butt"
type textarea "x"
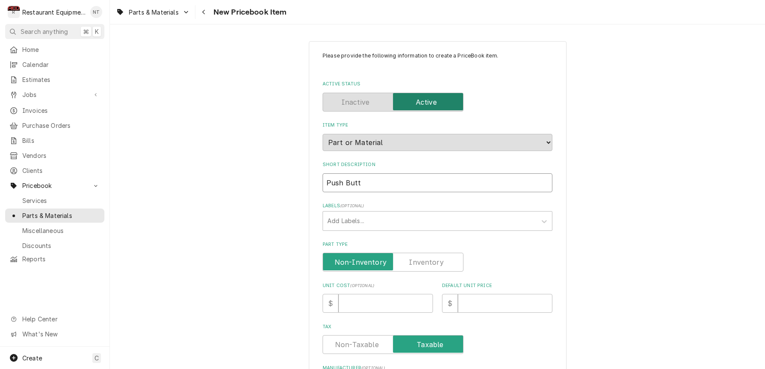
type input "Push Butto"
type textarea "x"
type input "Push Button"
type textarea "x"
type input "Push Button,"
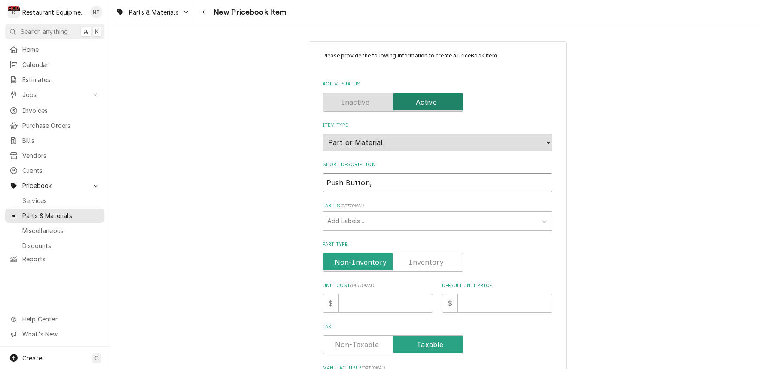
type textarea "x"
type input "Push Button,"
type textarea "x"
type input "Push Button, L"
type textarea "x"
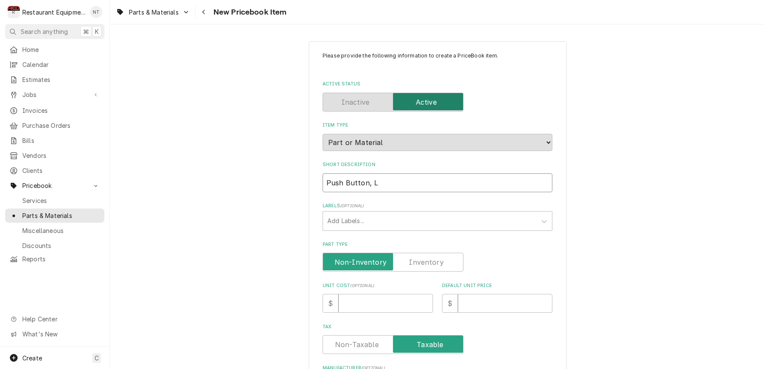
type input "Push Button, Li"
type textarea "x"
type input "Push Button, Lig"
type textarea "x"
type input "Push Button, Ligh"
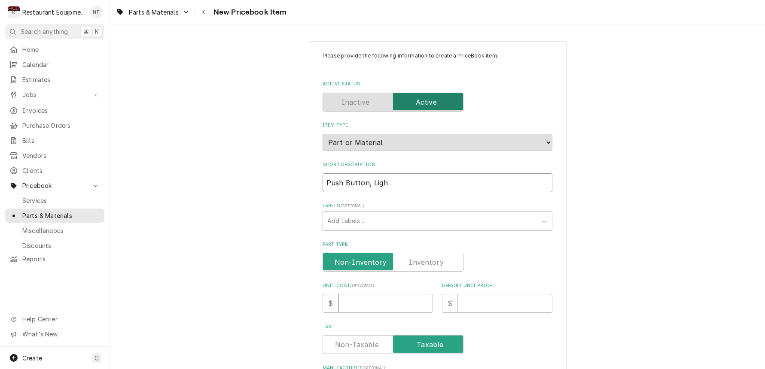
type textarea "x"
type input "Push Button, Light"
type textarea "x"
type input "Push Button, Lighte"
type textarea "x"
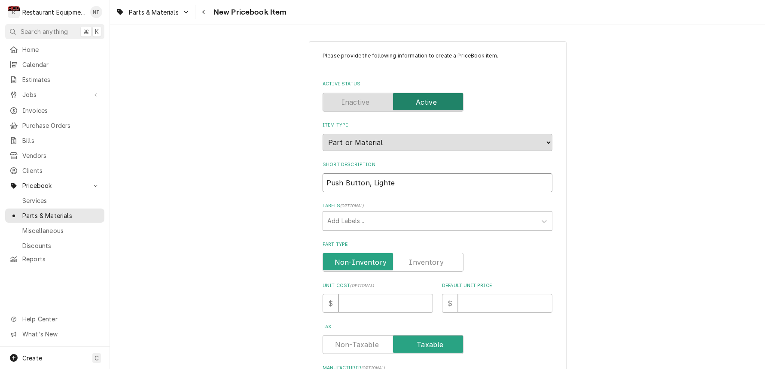
type input "Push Button, Lighted"
type textarea "x"
type input "Push Button, Lighted"
type textarea "x"
type input "Push Button, Lighted S"
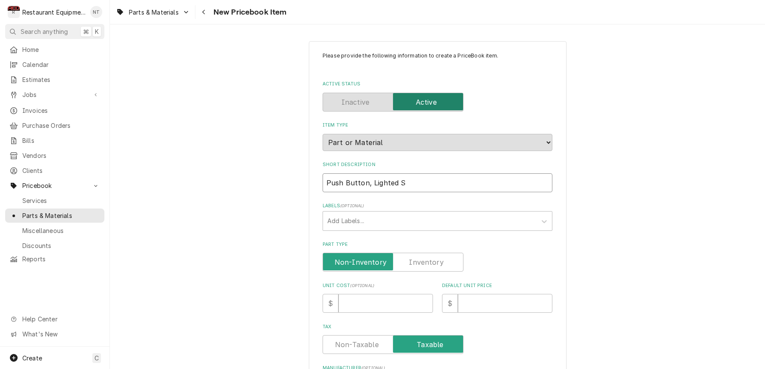
type textarea "x"
type input "Push Button, Lighted Sw"
type textarea "x"
type input "Push Button, Lighted Swi"
type textarea "x"
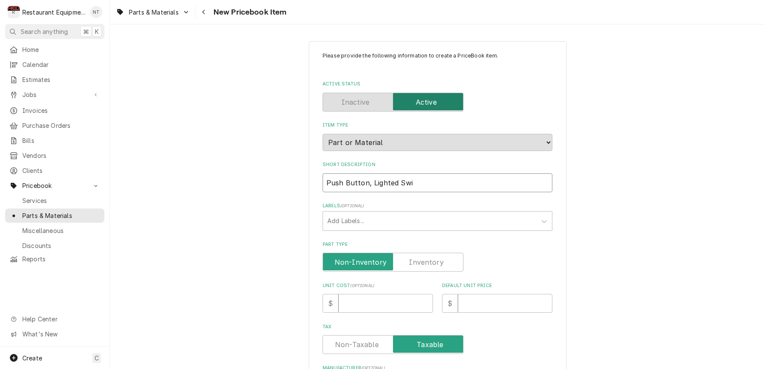
type input "Push Button, Lighted Swit"
type textarea "x"
type input "Push Button, Lighted Switc"
type textarea "x"
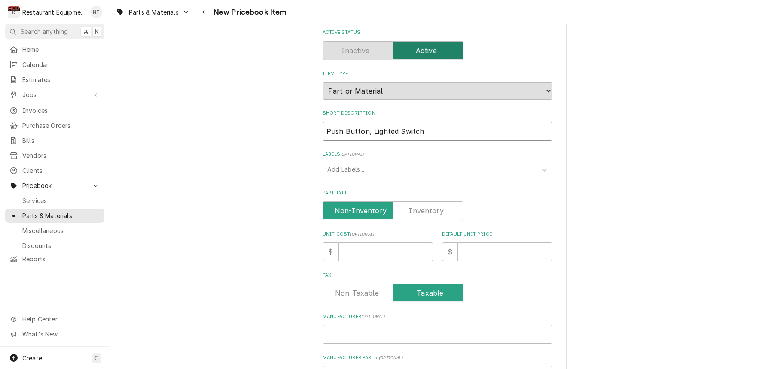
scroll to position [52, 0]
type input "Push Button, Lighted Switch"
click at [403, 242] on input "Unit Cost ( optional )" at bounding box center [385, 251] width 95 height 19
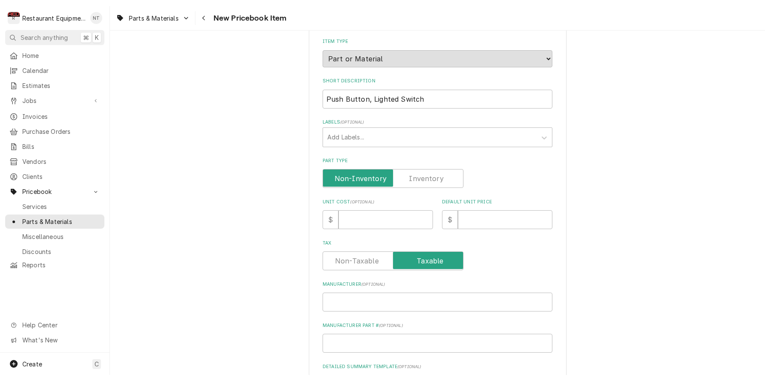
scroll to position [91, 0]
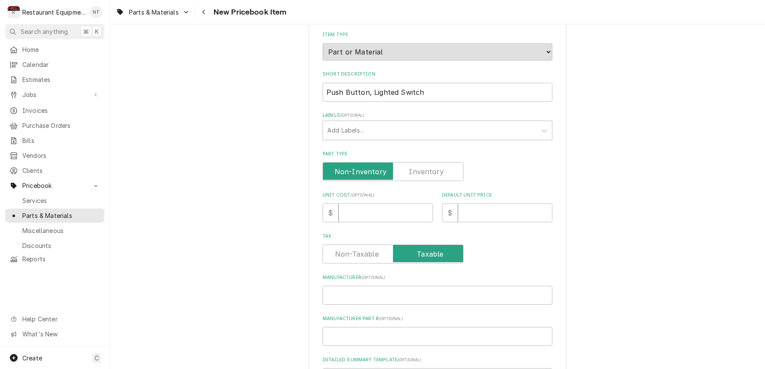
type textarea "x"
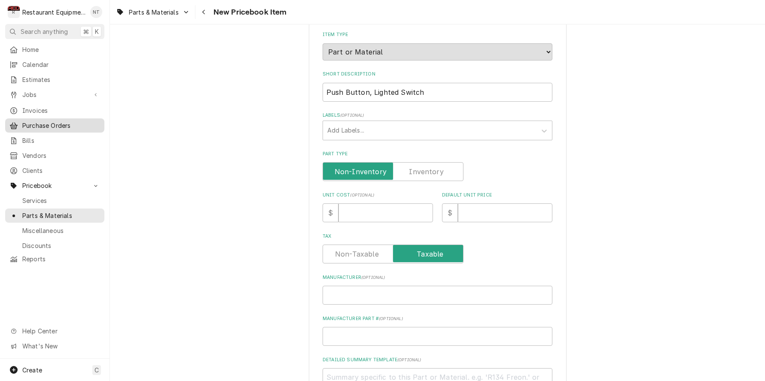
click at [44, 121] on span "Purchase Orders" at bounding box center [61, 125] width 78 height 9
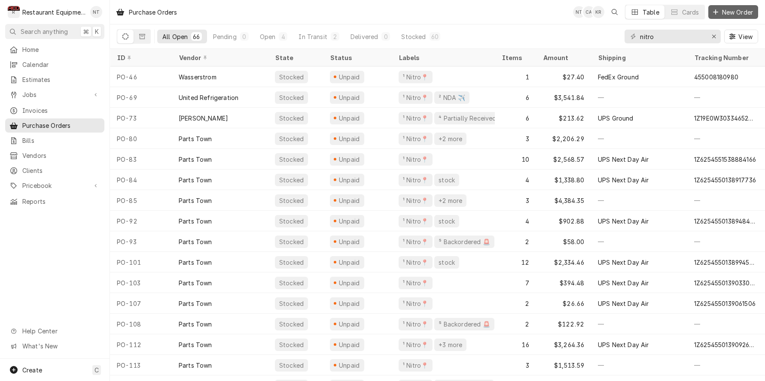
click at [731, 14] on span "New Order" at bounding box center [737, 12] width 34 height 9
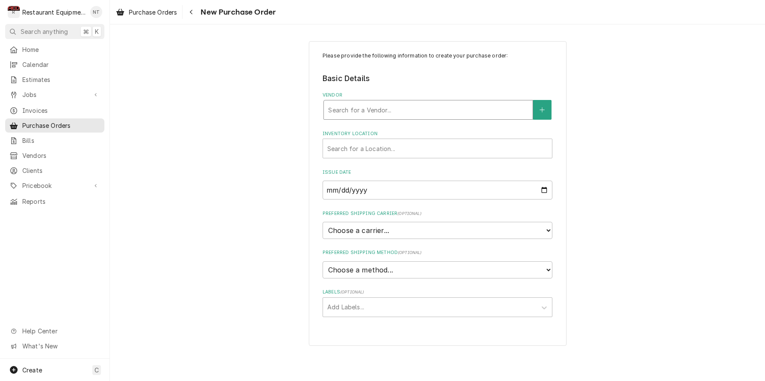
click at [393, 111] on div "Vendor" at bounding box center [428, 109] width 200 height 15
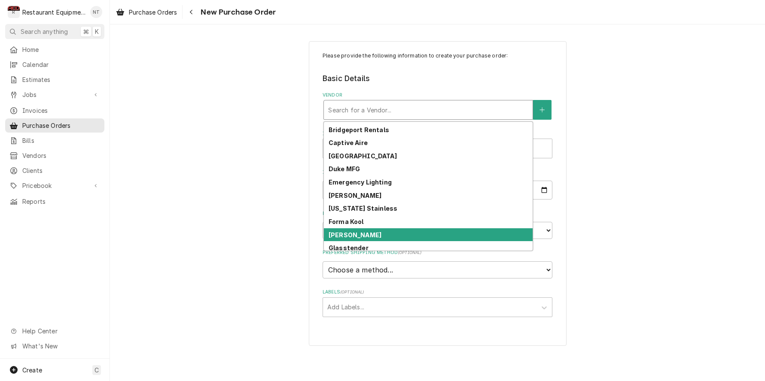
scroll to position [0, 0]
click at [392, 234] on div "[PERSON_NAME]" at bounding box center [428, 235] width 209 height 13
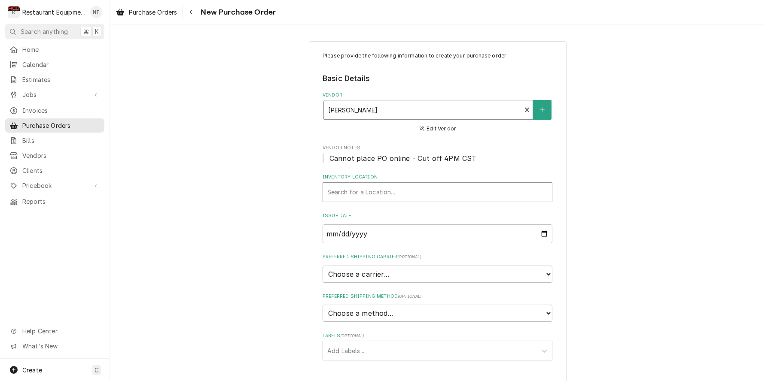
scroll to position [0, 0]
click at [404, 195] on div "Inventory Location" at bounding box center [437, 192] width 220 height 15
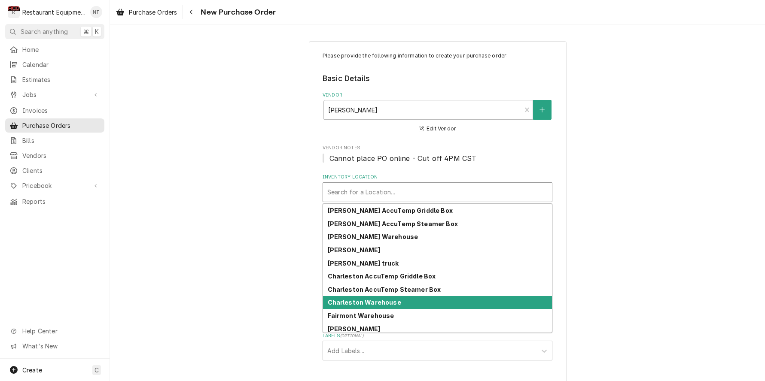
click at [387, 303] on strong "Charleston Warehouse" at bounding box center [364, 302] width 73 height 7
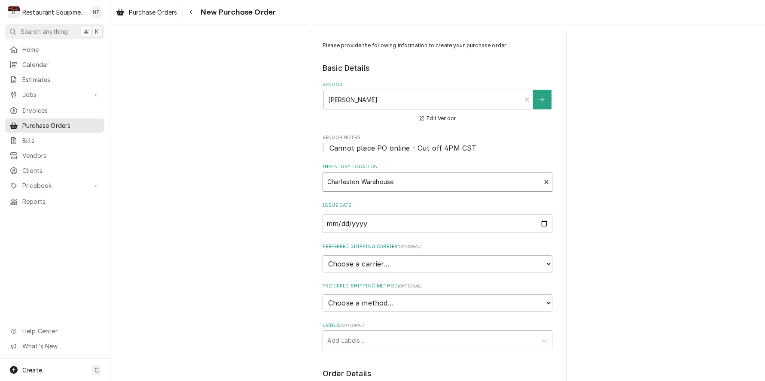
scroll to position [18, 0]
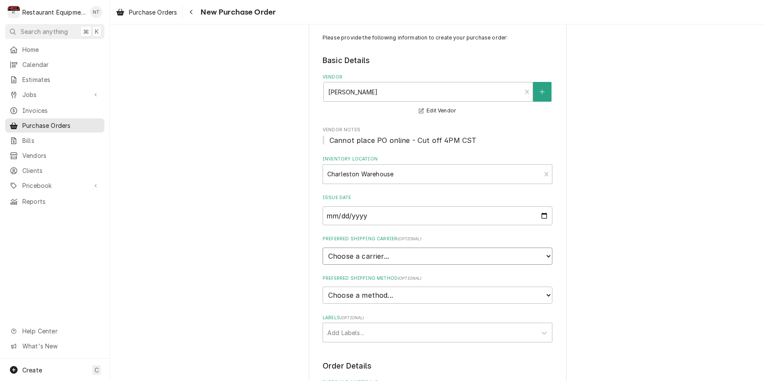
select select "4"
type textarea "x"
select select "3"
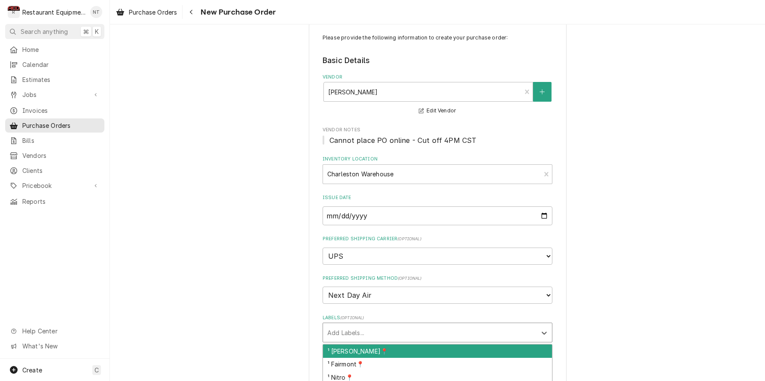
click at [378, 325] on div "Labels" at bounding box center [429, 332] width 205 height 15
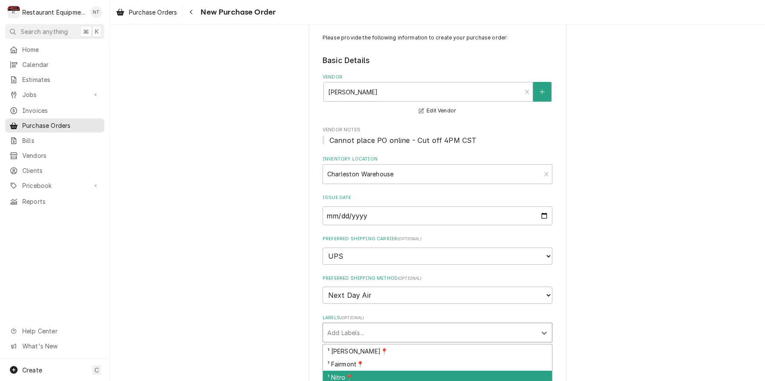
click at [360, 371] on div "¹ Nitro📍" at bounding box center [437, 377] width 229 height 13
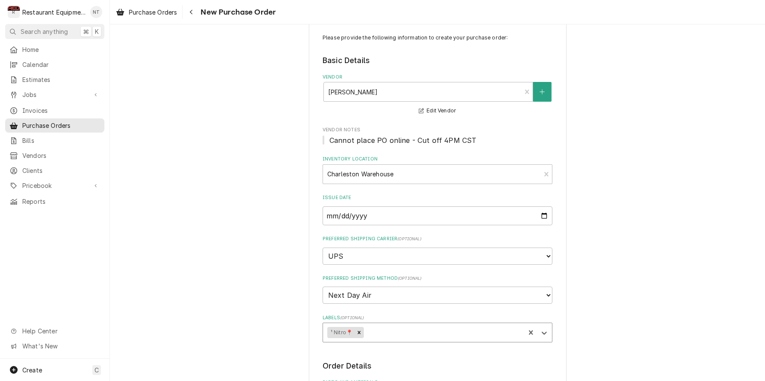
type textarea "x"
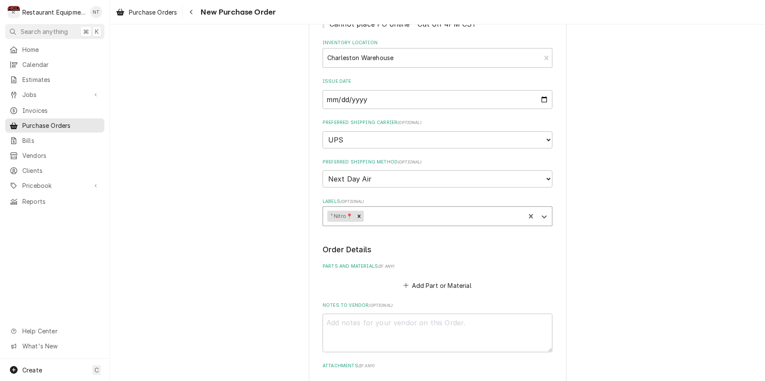
scroll to position [142, 0]
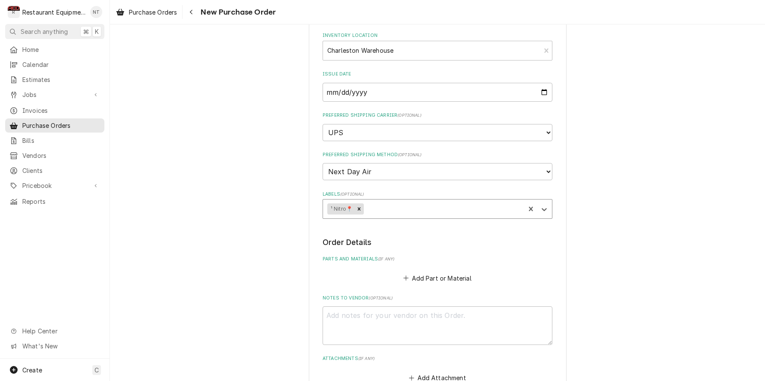
click at [438, 272] on button "Add Part or Material" at bounding box center [437, 278] width 71 height 12
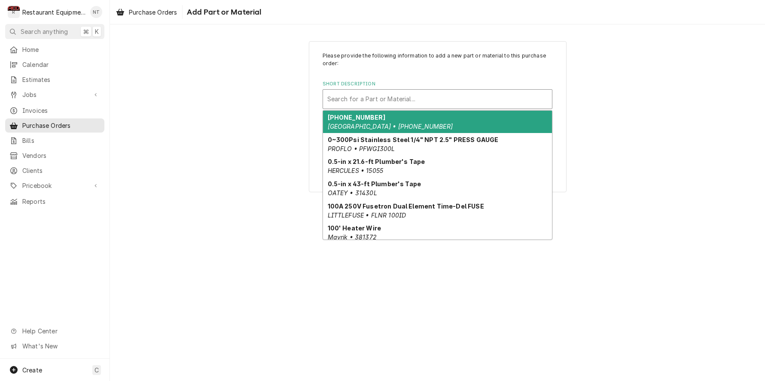
click at [437, 99] on div "Short Description" at bounding box center [437, 98] width 220 height 15
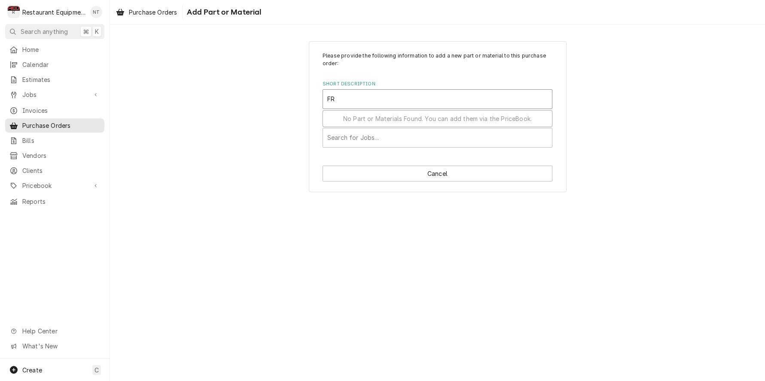
type input "F"
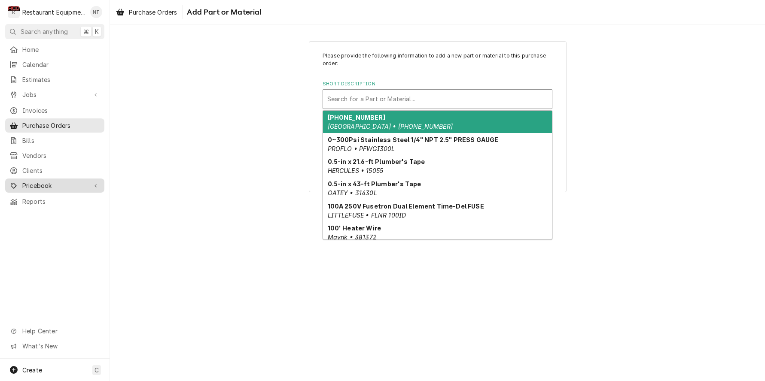
click at [42, 181] on span "Pricebook" at bounding box center [54, 185] width 65 height 9
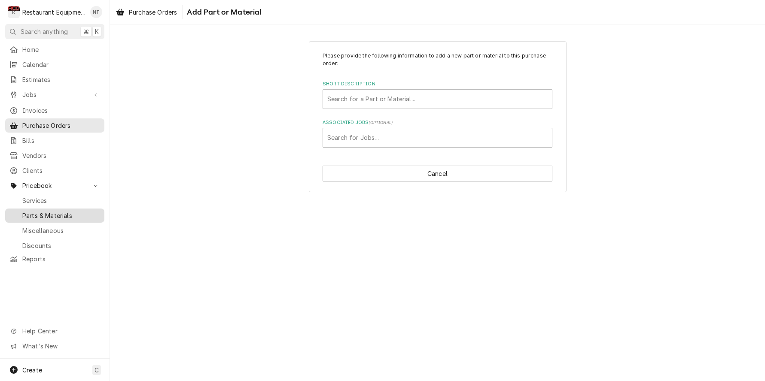
click at [51, 209] on link "Parts & Materials" at bounding box center [54, 216] width 99 height 14
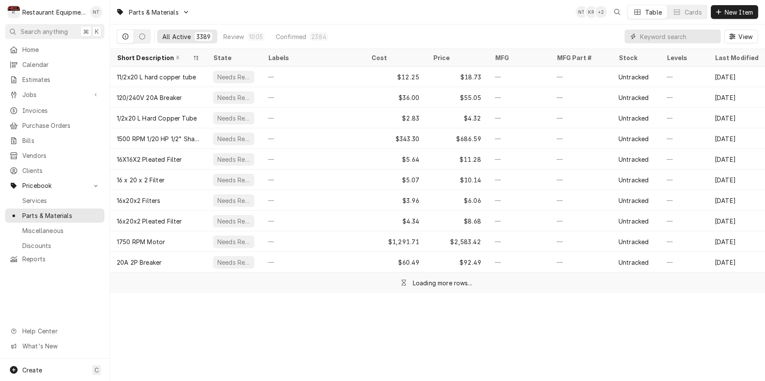
click at [668, 41] on input "Dynamic Content Wrapper" at bounding box center [678, 37] width 76 height 14
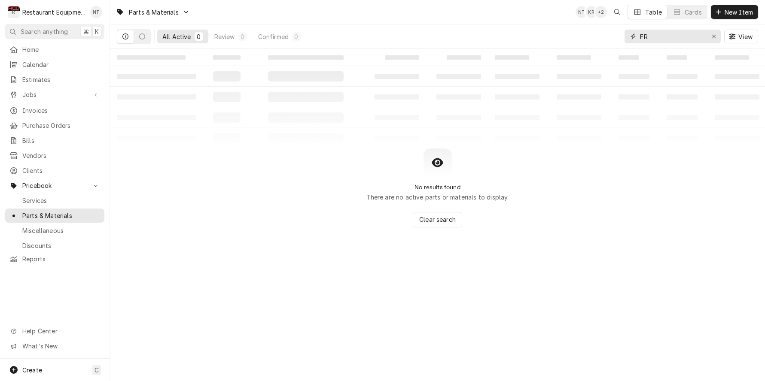
type input "F"
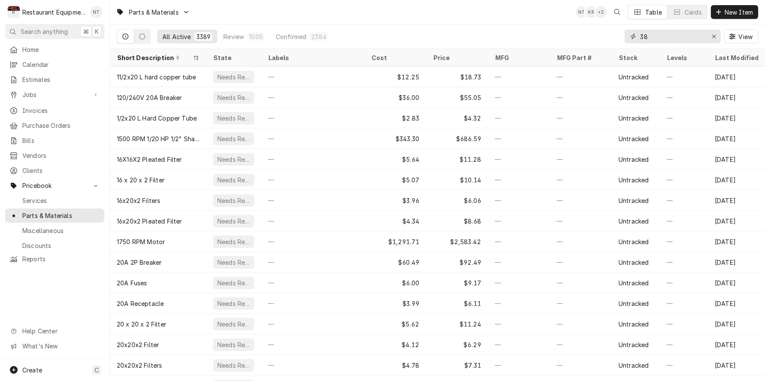
type input "3"
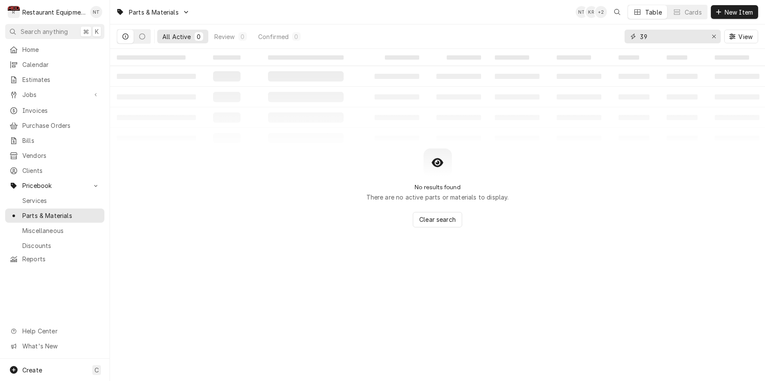
type input "3"
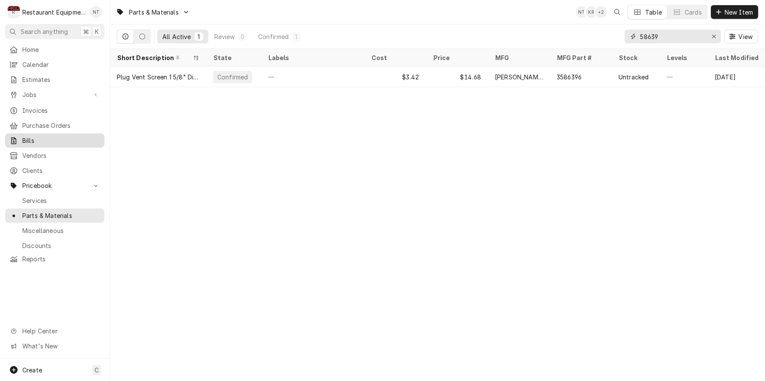
type input "58639"
click at [58, 134] on link "Bills" at bounding box center [54, 141] width 99 height 14
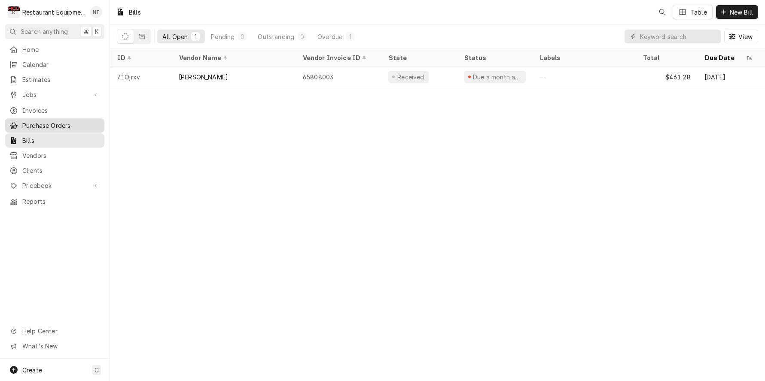
click at [60, 121] on span "Purchase Orders" at bounding box center [61, 125] width 78 height 9
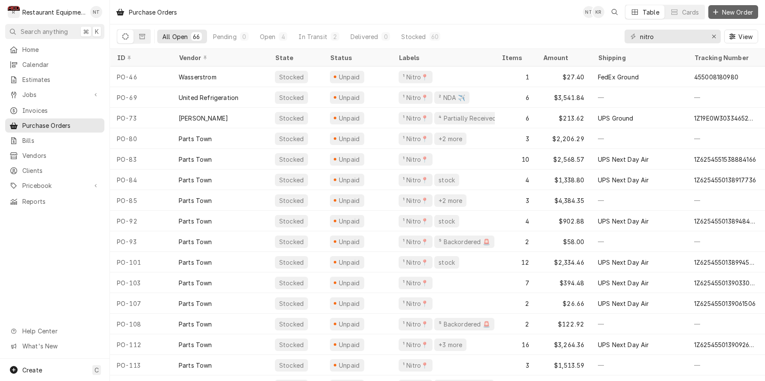
click at [728, 14] on span "New Order" at bounding box center [737, 12] width 34 height 9
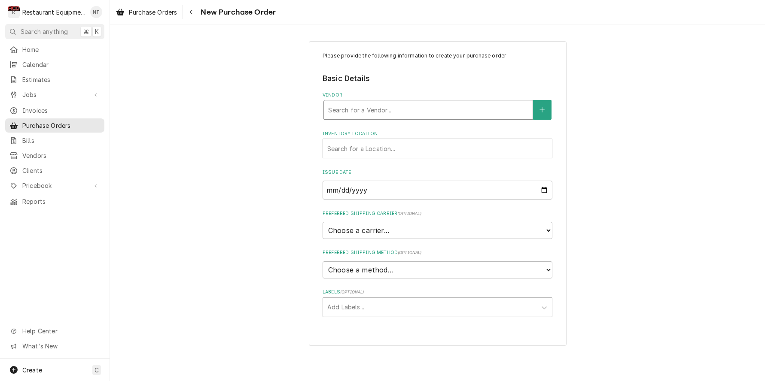
drag, startPoint x: 424, startPoint y: 108, endPoint x: 413, endPoint y: 120, distance: 16.1
click at [424, 108] on div "Vendor" at bounding box center [428, 109] width 200 height 15
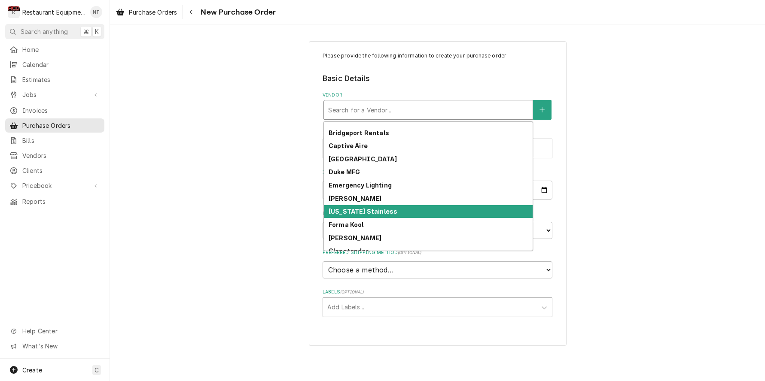
scroll to position [64, 0]
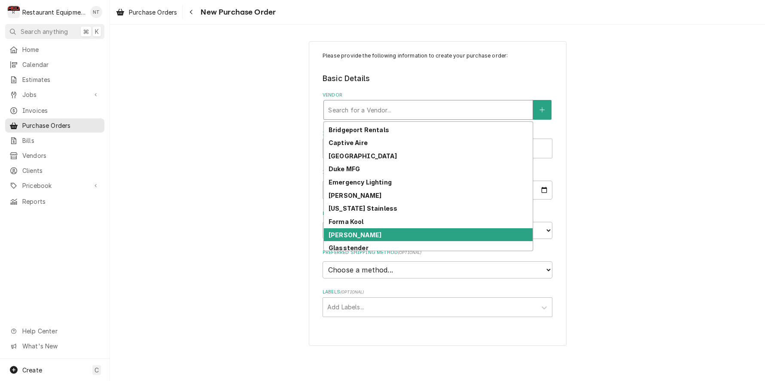
click at [411, 230] on div "[PERSON_NAME]" at bounding box center [428, 235] width 209 height 13
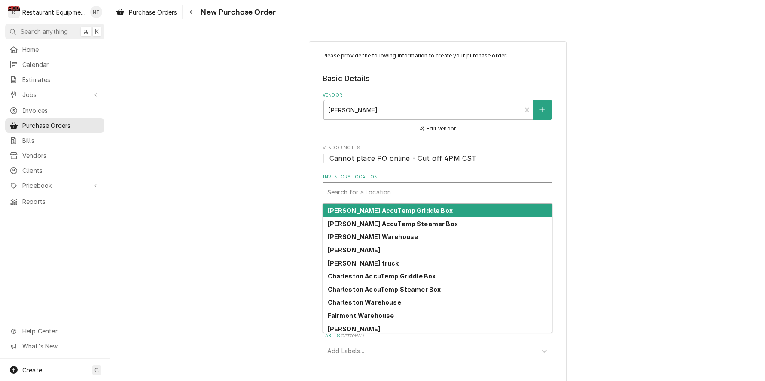
click at [397, 194] on div "Inventory Location" at bounding box center [437, 192] width 220 height 15
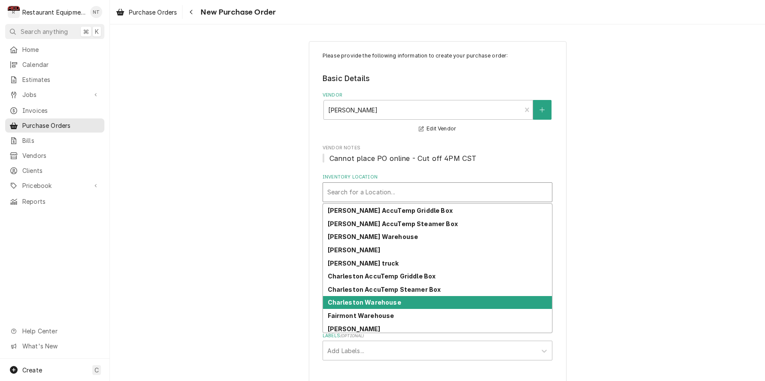
click at [421, 305] on div "Charleston Warehouse" at bounding box center [437, 302] width 229 height 13
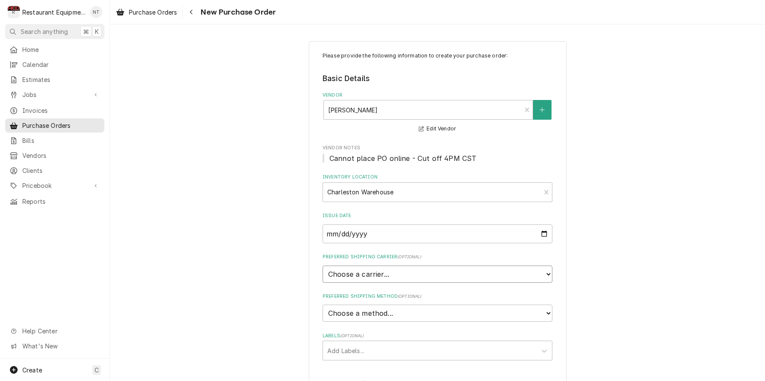
select select "4"
type textarea "x"
select select "3"
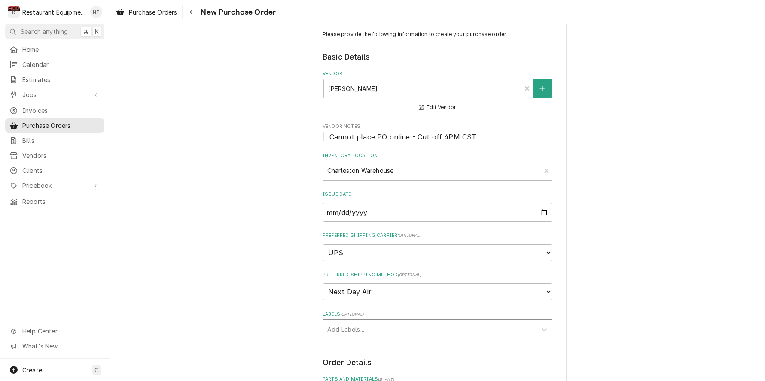
click at [396, 322] on div "Labels" at bounding box center [429, 329] width 205 height 15
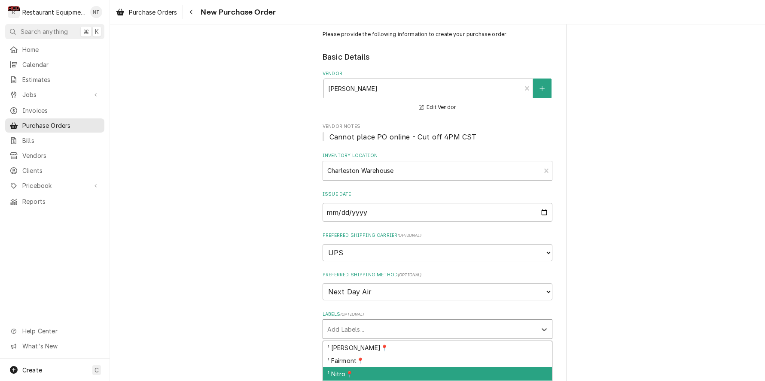
click at [404, 368] on div "¹ Nitro📍" at bounding box center [437, 374] width 229 height 13
type textarea "x"
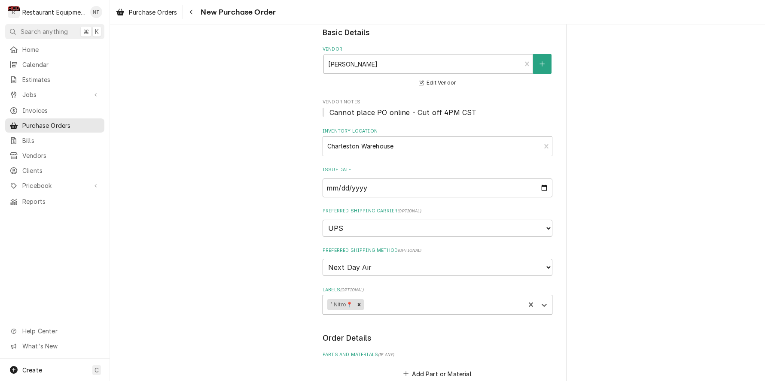
scroll to position [50, 0]
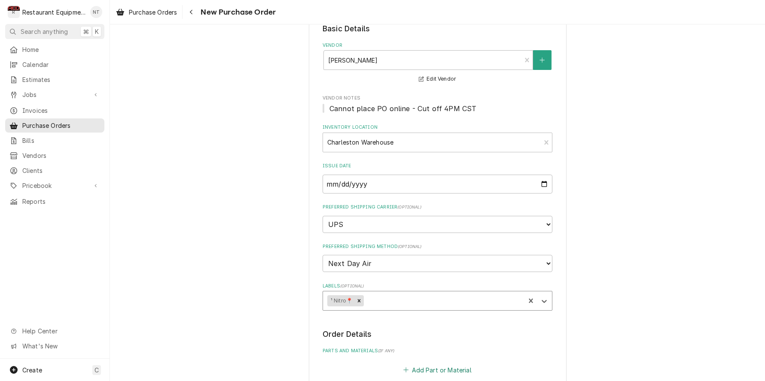
click at [432, 364] on button "Add Part or Material" at bounding box center [437, 370] width 71 height 12
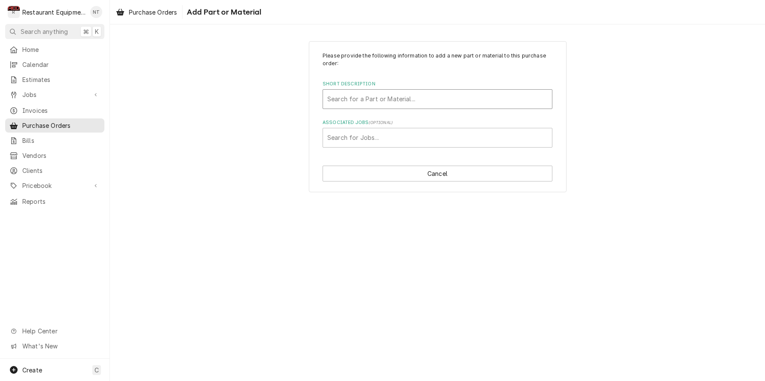
click at [408, 106] on div "Short Description" at bounding box center [437, 98] width 220 height 15
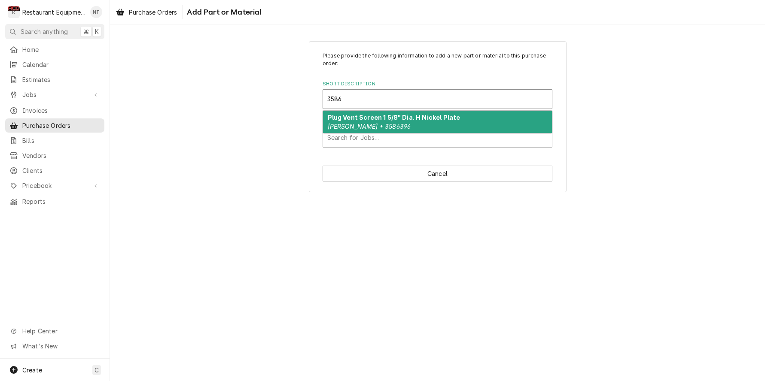
type input "35863"
click at [421, 119] on strong "Plug Vent Screen 1 5/8" Dia. H Nickel Plate" at bounding box center [394, 117] width 133 height 7
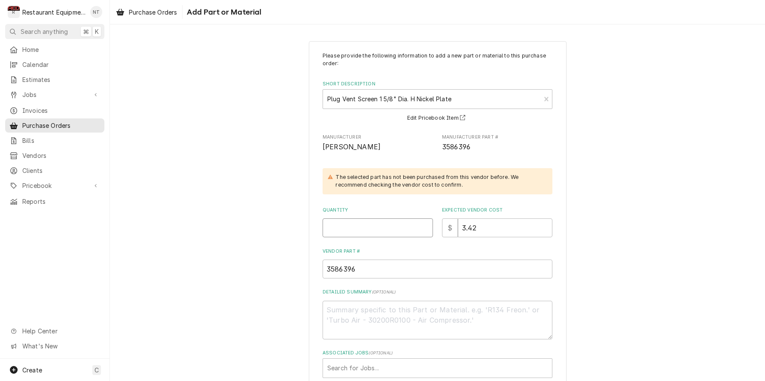
click at [379, 232] on input "Quantity" at bounding box center [378, 228] width 110 height 19
type textarea "x"
type input "1"
type textarea "x"
type input "12"
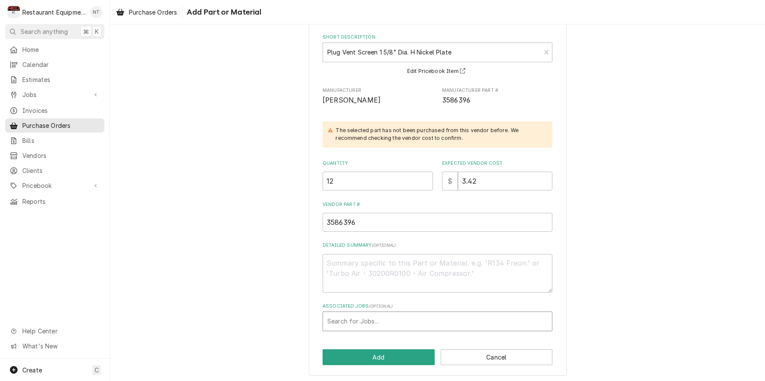
scroll to position [46, 0]
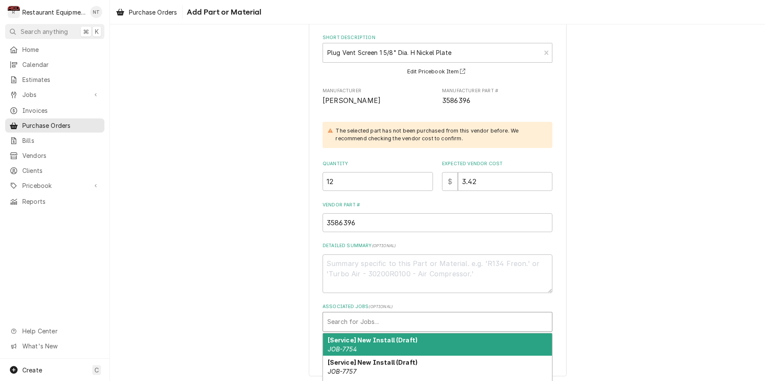
click at [415, 322] on div "Associated Jobs" at bounding box center [437, 321] width 220 height 15
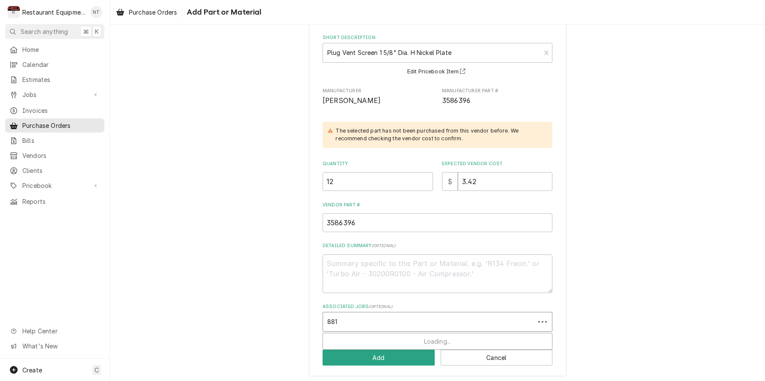
type input "8816"
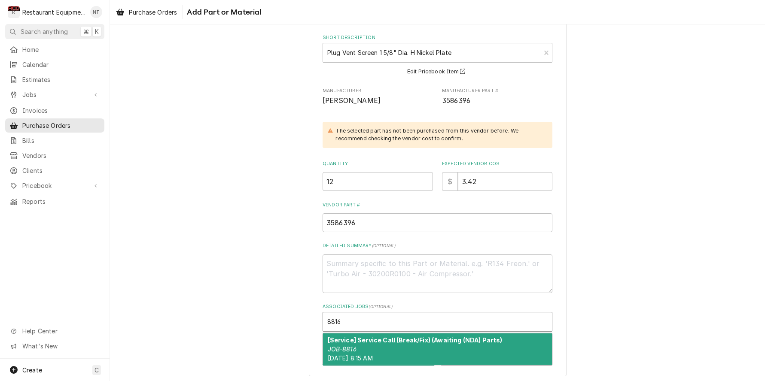
click at [412, 337] on strong "[Service] Service Call (Break/Fix) (Awaiting (NDA) Parts)" at bounding box center [415, 340] width 175 height 7
type textarea "x"
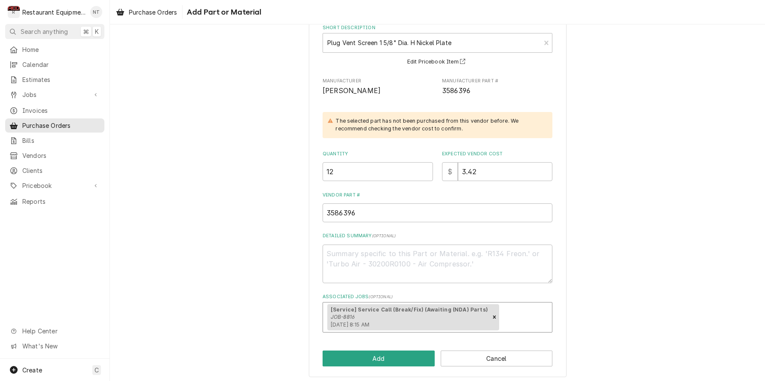
scroll to position [56, 0]
click at [412, 354] on button "Add" at bounding box center [379, 359] width 112 height 16
type textarea "x"
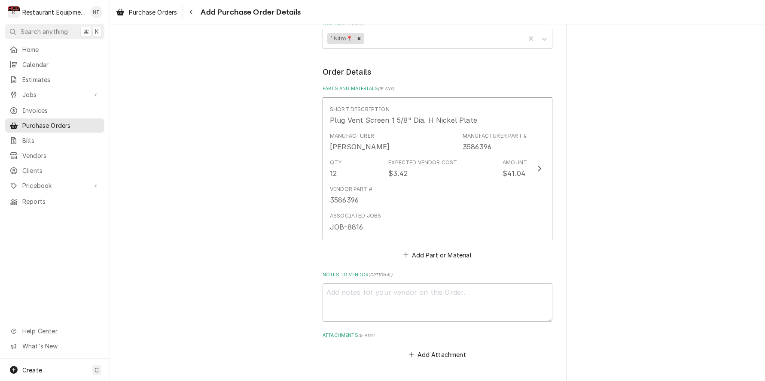
scroll to position [318, 0]
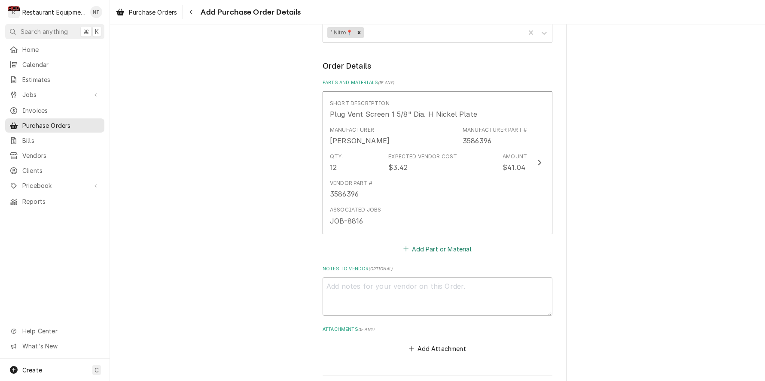
click at [443, 243] on button "Add Part or Material" at bounding box center [437, 249] width 71 height 12
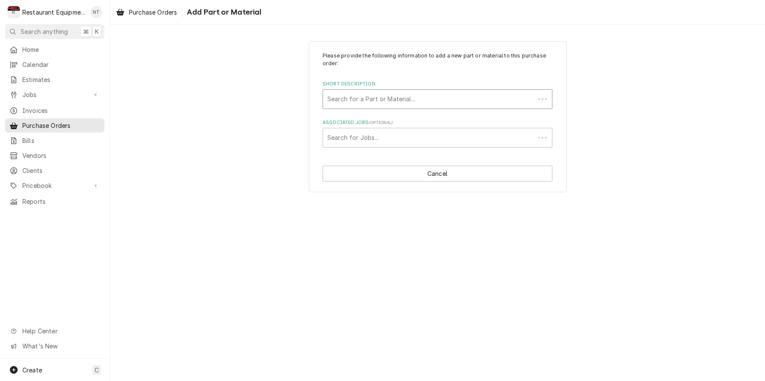
click at [406, 106] on div "Short Description" at bounding box center [428, 98] width 203 height 15
type input "358807"
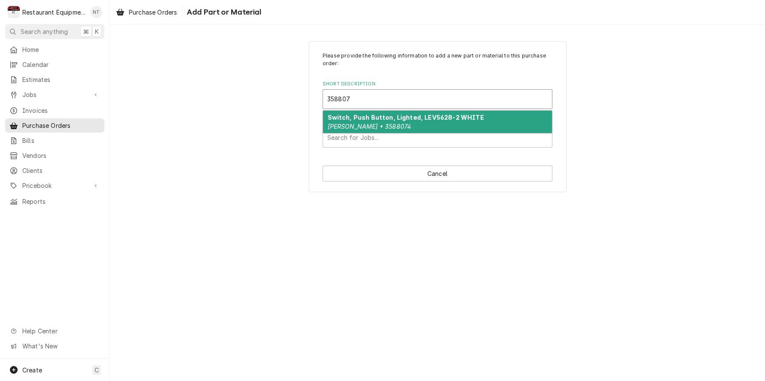
click at [399, 119] on strong "Switch, Push Button, Lighted, LEV5628-2 WHITE" at bounding box center [406, 117] width 156 height 7
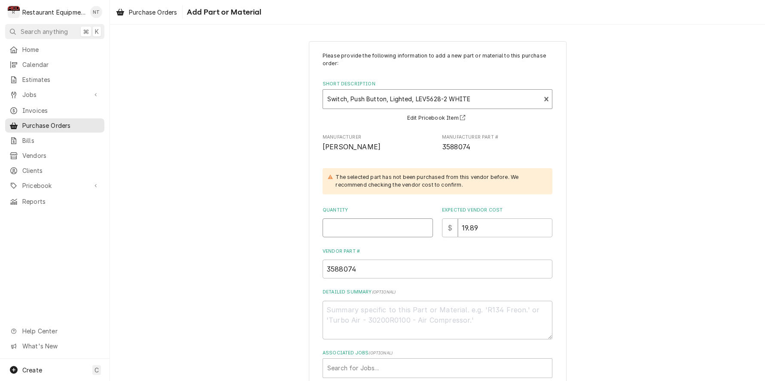
click at [393, 226] on input "Quantity" at bounding box center [378, 228] width 110 height 19
type textarea "x"
type input "1"
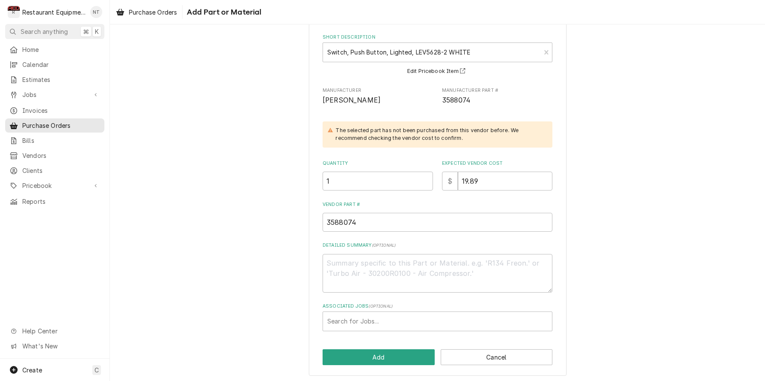
scroll to position [46, 0]
click at [432, 314] on div "Associated Jobs" at bounding box center [437, 321] width 220 height 15
type input "8816"
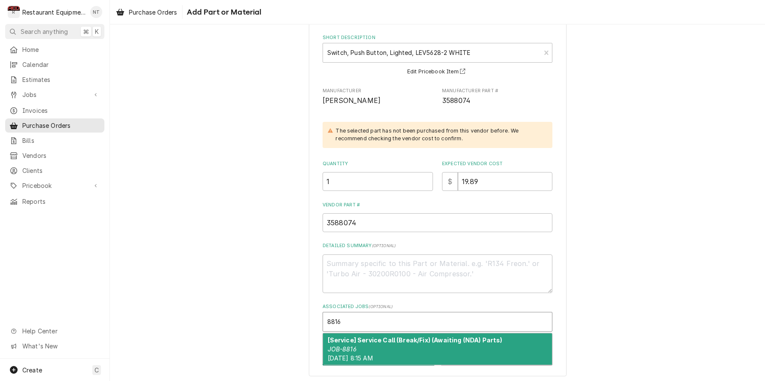
click at [442, 337] on strong "[Service] Service Call (Break/Fix) (Awaiting (NDA) Parts)" at bounding box center [415, 340] width 175 height 7
type textarea "x"
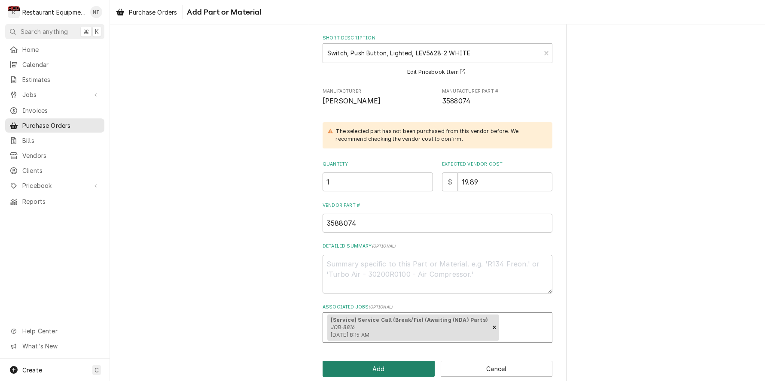
scroll to position [0, 0]
click at [412, 361] on button "Add" at bounding box center [379, 369] width 112 height 16
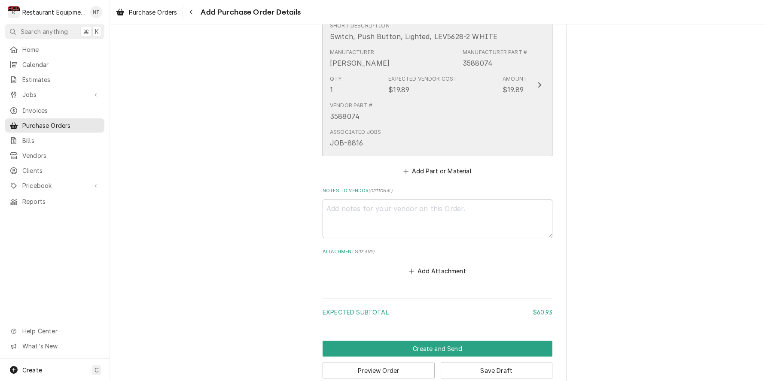
scroll to position [543, 0]
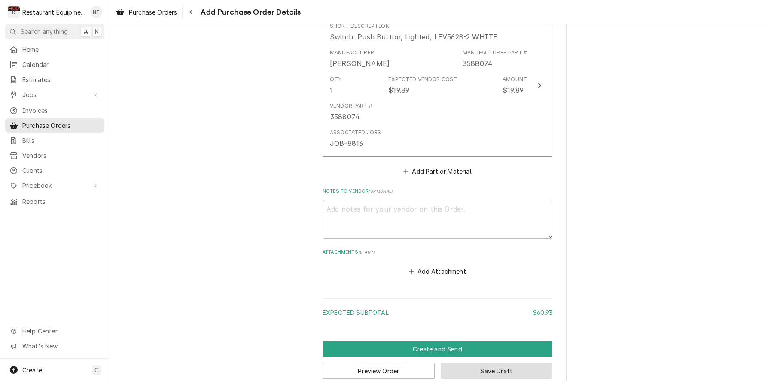
click at [497, 363] on button "Save Draft" at bounding box center [497, 371] width 112 height 16
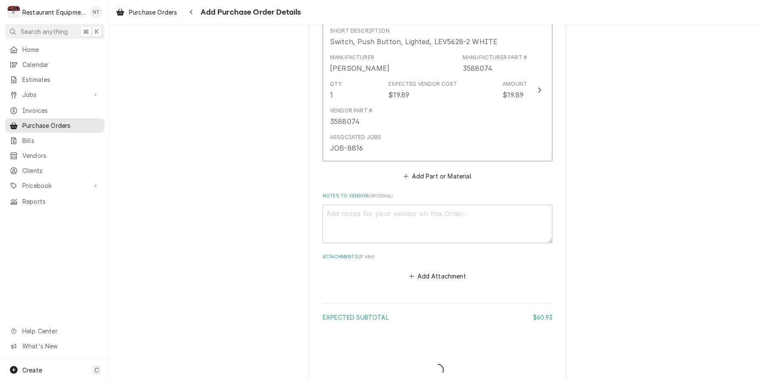
type textarea "x"
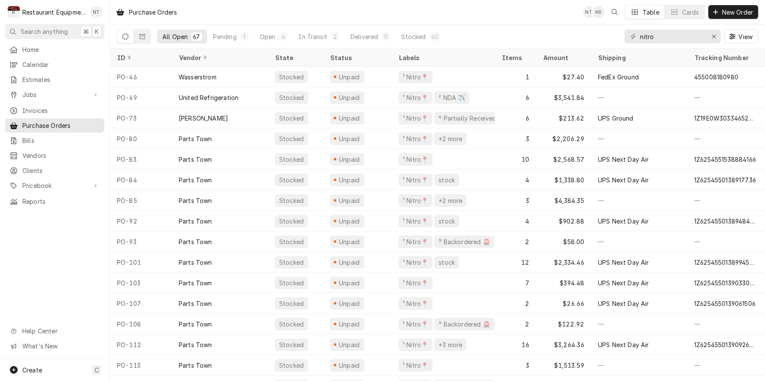
click at [55, 84] on div "Home Calendar Estimates Jobs Jobs Job Series Invoices Purchase Orders Bills Ven…" at bounding box center [55, 126] width 110 height 166
drag, startPoint x: 48, startPoint y: 91, endPoint x: 56, endPoint y: 90, distance: 8.2
click at [48, 91] on span "Jobs" at bounding box center [54, 94] width 65 height 9
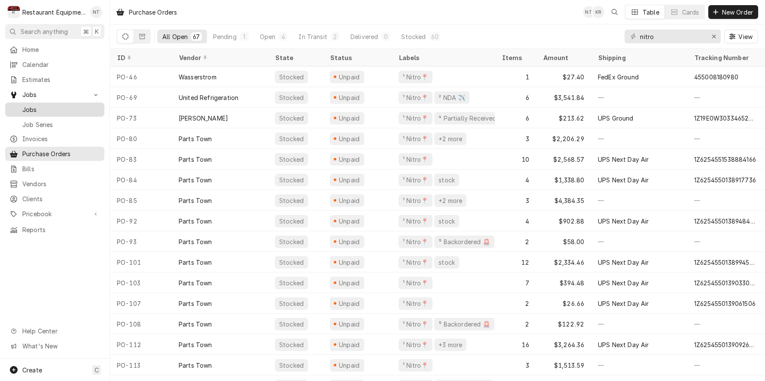
click at [94, 105] on span "Jobs" at bounding box center [61, 109] width 78 height 9
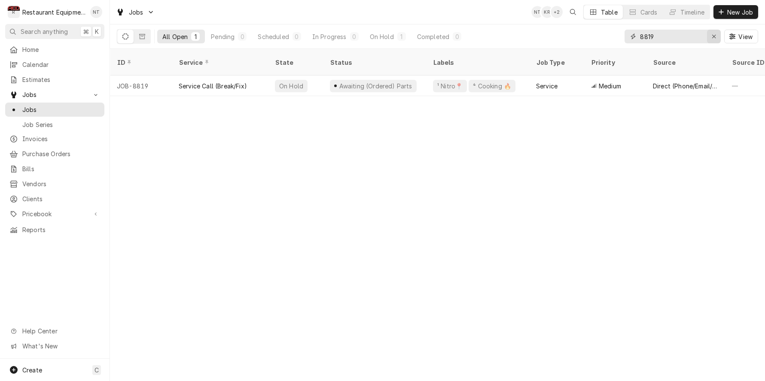
click at [710, 38] on div "Erase input" at bounding box center [714, 36] width 9 height 9
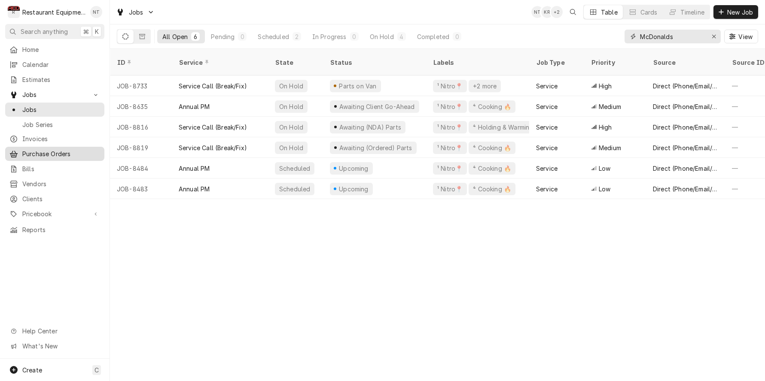
type input "McDonalds"
click at [79, 151] on span "Purchase Orders" at bounding box center [61, 153] width 78 height 9
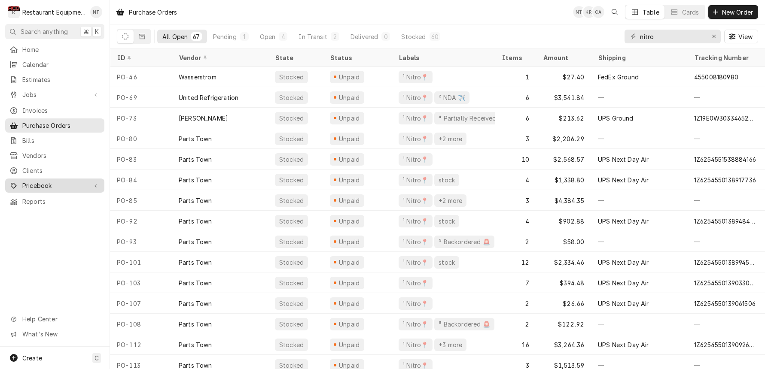
click at [92, 182] on div "Dynamic Content Wrapper" at bounding box center [95, 186] width 9 height 9
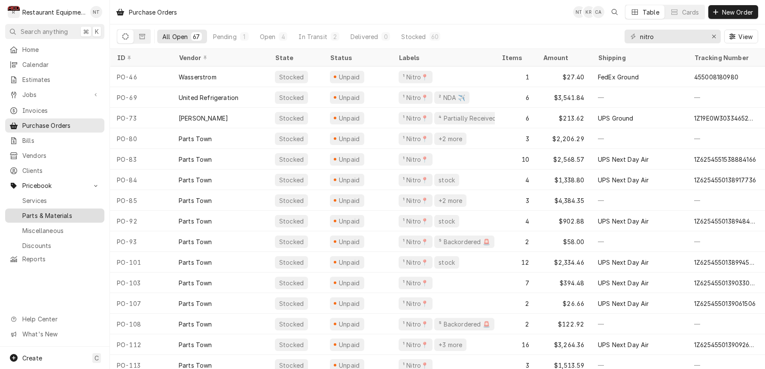
click at [92, 209] on link "Parts & Materials" at bounding box center [54, 216] width 99 height 14
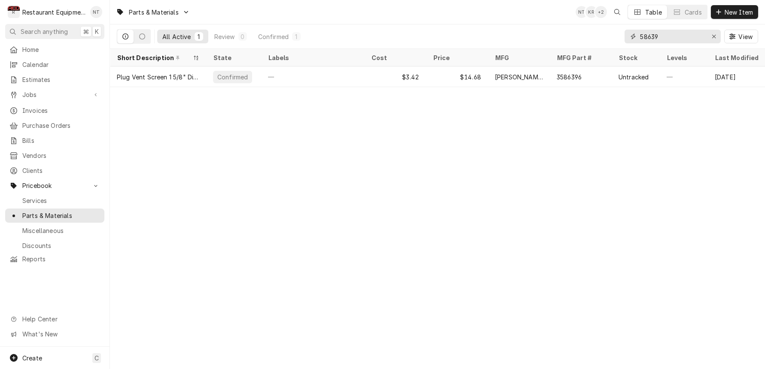
drag, startPoint x: 635, startPoint y: 37, endPoint x: 619, endPoint y: 40, distance: 16.6
click at [619, 40] on div "All Active 1 Review 0 Confirmed 1 58639 View" at bounding box center [437, 36] width 641 height 24
type input "4603678"
click at [80, 125] on span "Purchase Orders" at bounding box center [61, 125] width 78 height 9
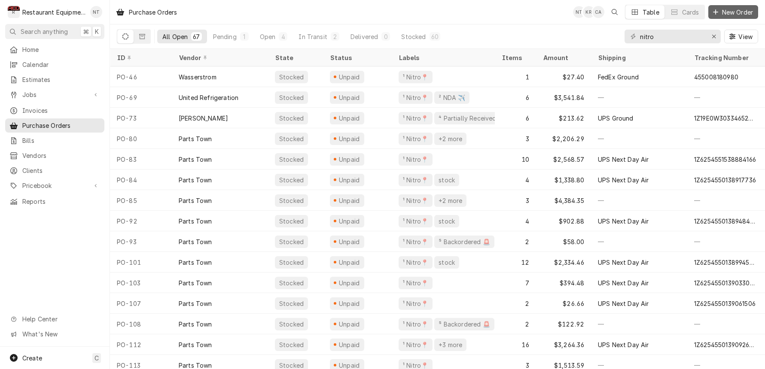
click at [718, 15] on icon "Dynamic Content Wrapper" at bounding box center [715, 12] width 5 height 6
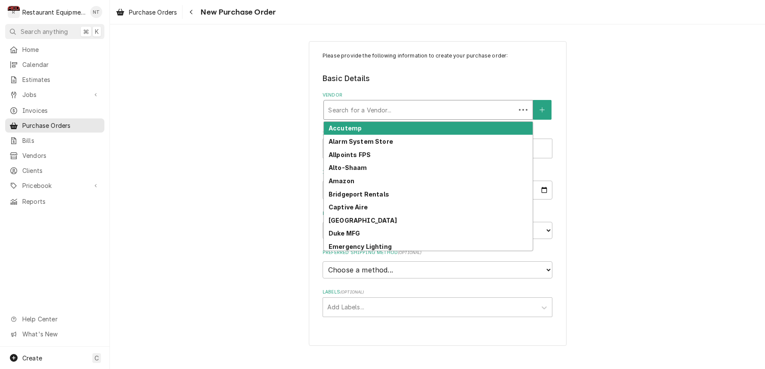
drag, startPoint x: 433, startPoint y: 100, endPoint x: 434, endPoint y: 111, distance: 10.9
click at [433, 101] on div "Search for a Vendor..." at bounding box center [420, 110] width 192 height 19
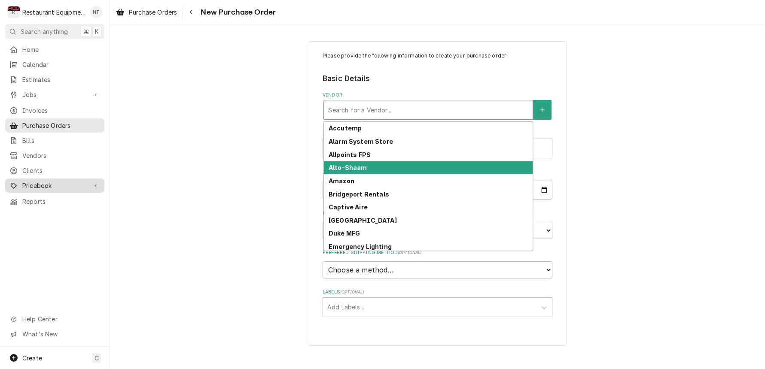
click at [65, 181] on span "Pricebook" at bounding box center [54, 185] width 65 height 9
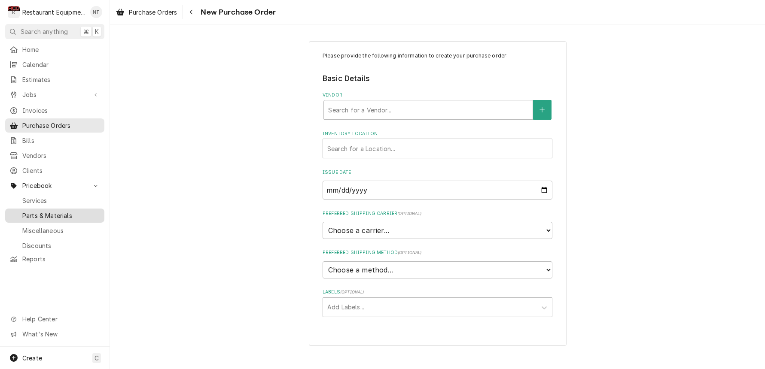
click at [71, 211] on span "Parts & Materials" at bounding box center [61, 215] width 78 height 9
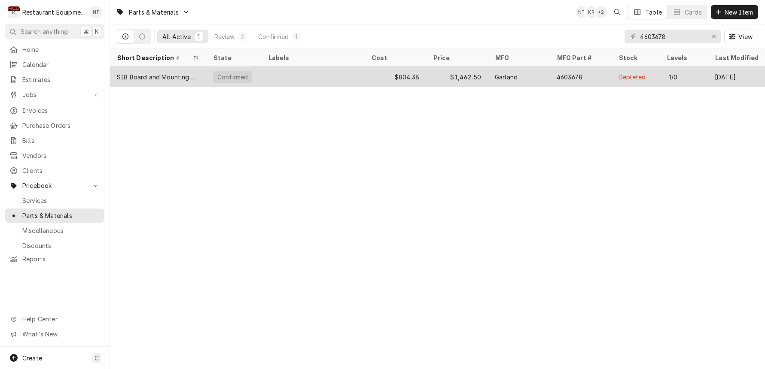
click at [366, 77] on div "$804.38" at bounding box center [395, 77] width 62 height 21
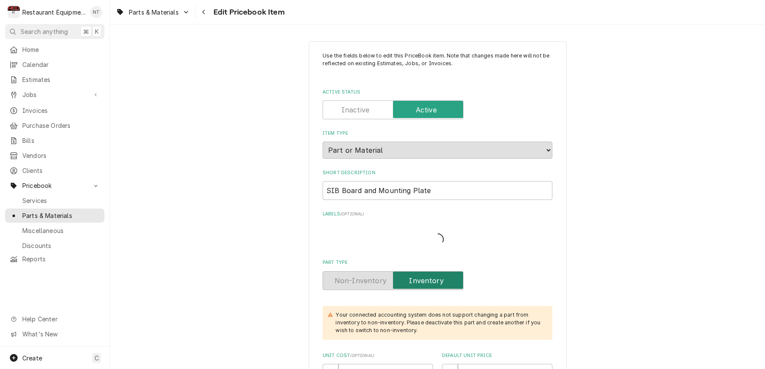
type textarea "x"
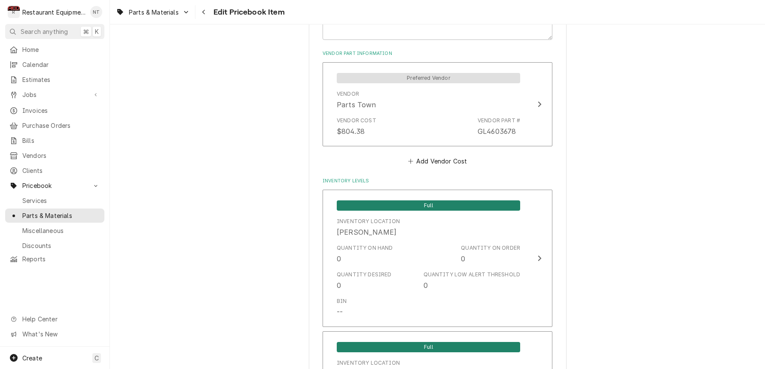
scroll to position [580, 0]
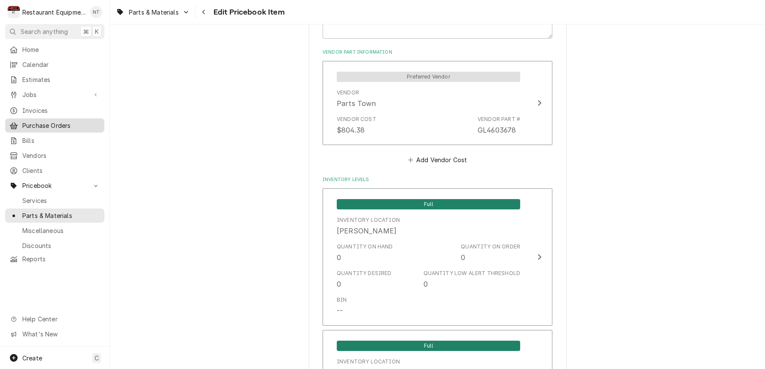
click at [50, 125] on span "Purchase Orders" at bounding box center [61, 125] width 78 height 9
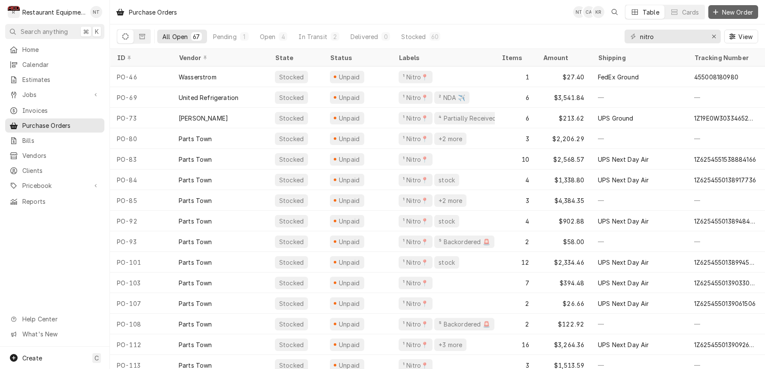
click at [738, 13] on span "New Order" at bounding box center [737, 12] width 34 height 9
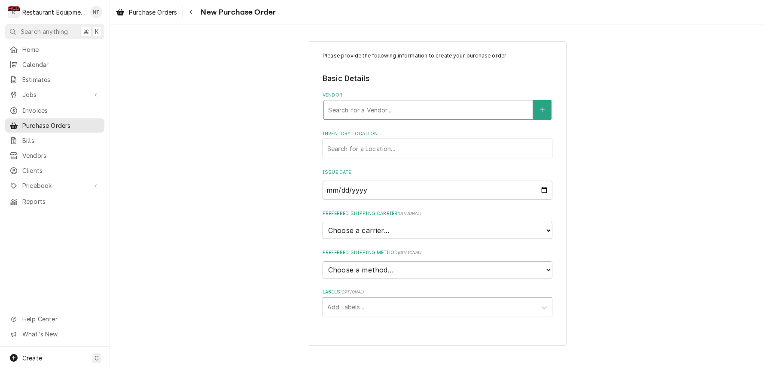
click at [412, 107] on div "Vendor" at bounding box center [428, 109] width 200 height 15
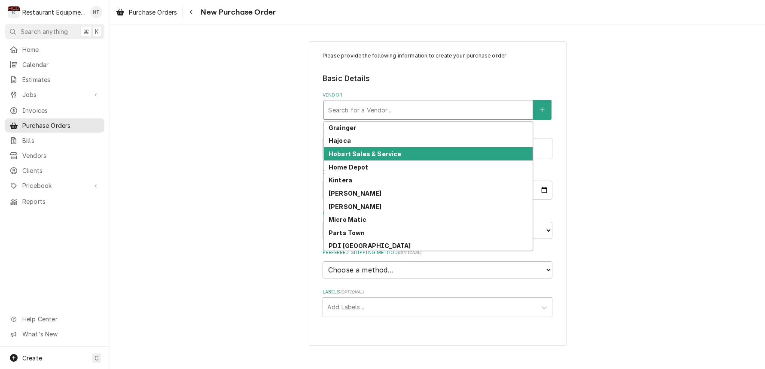
scroll to position [198, 0]
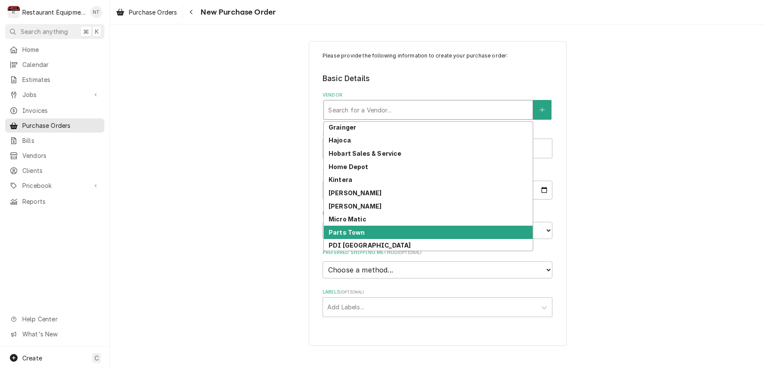
click at [381, 228] on div "Parts Town" at bounding box center [428, 232] width 209 height 13
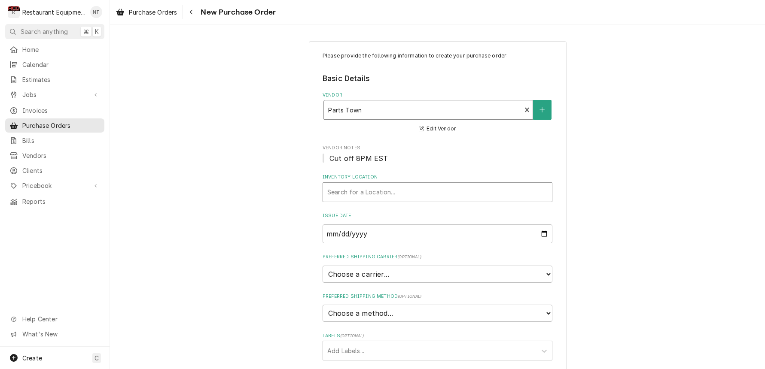
click at [390, 196] on div "Inventory Location" at bounding box center [437, 192] width 220 height 15
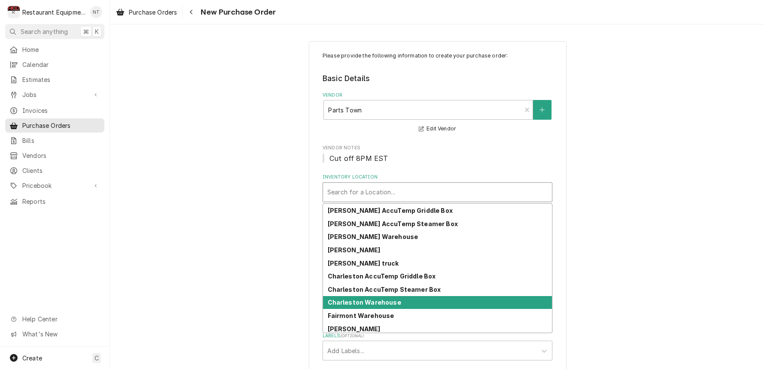
click at [391, 300] on strong "Charleston Warehouse" at bounding box center [364, 302] width 73 height 7
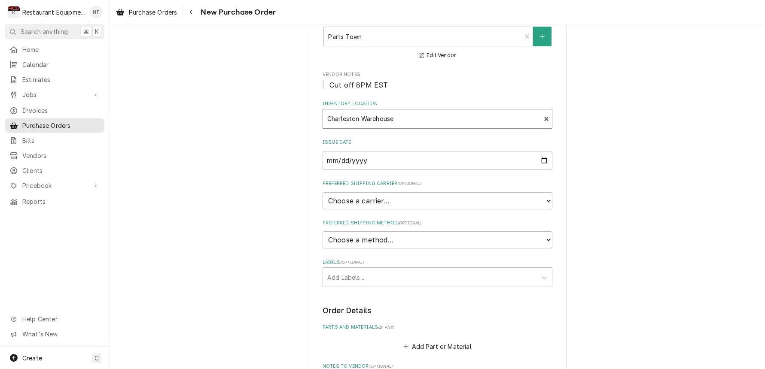
scroll to position [74, 0]
select select "4"
type textarea "x"
select select "3"
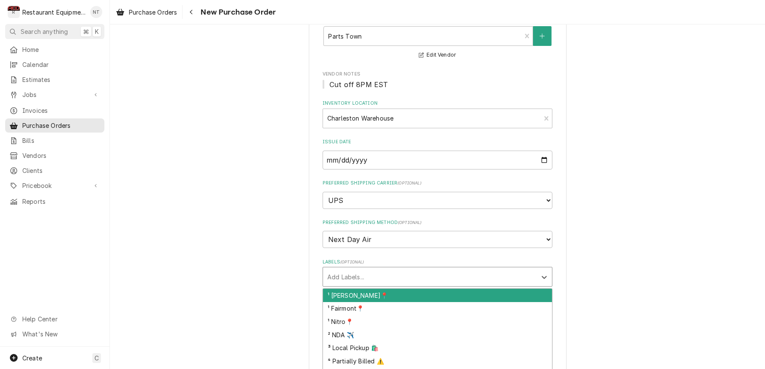
click div "Labels"
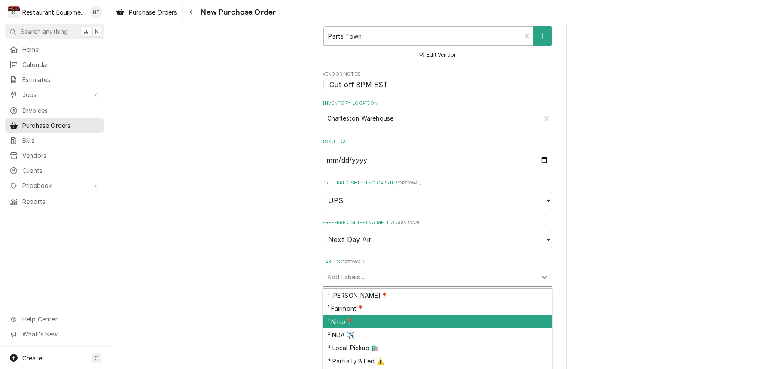
click div "¹ Nitro📍"
type textarea "x"
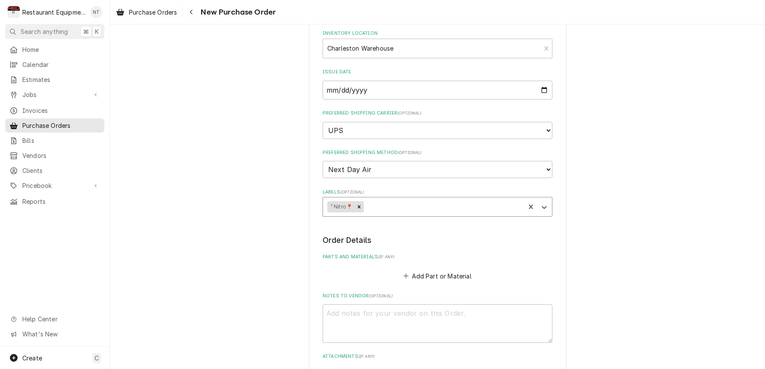
scroll to position [146, 0]
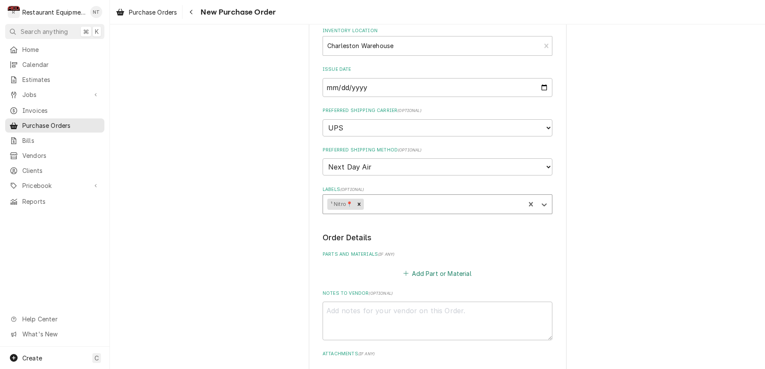
click button "Add Part or Material"
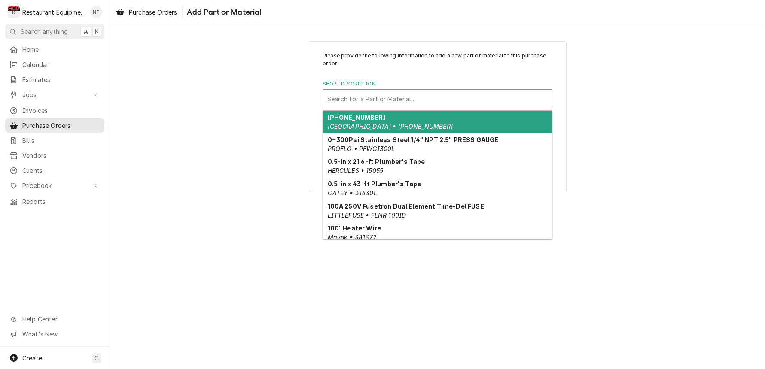
click div "Short Description"
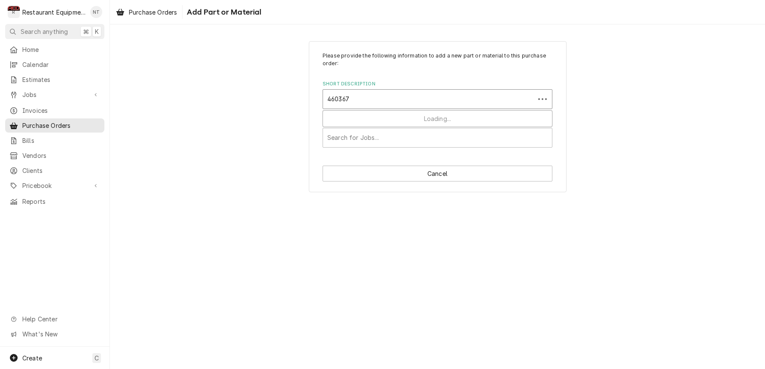
type input "4603678"
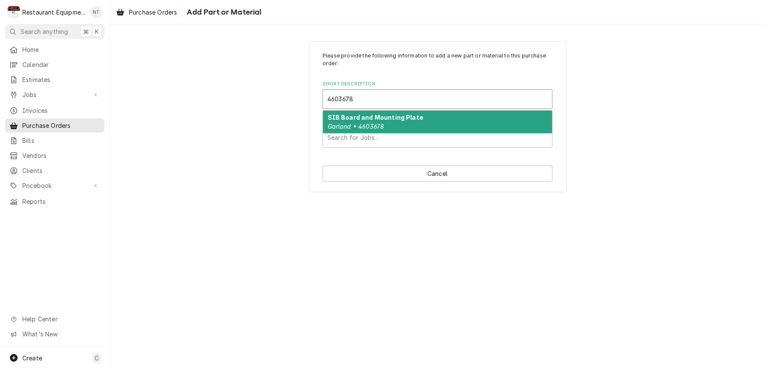
click div "SIB Board and Mounting Plate Garland • 4603678"
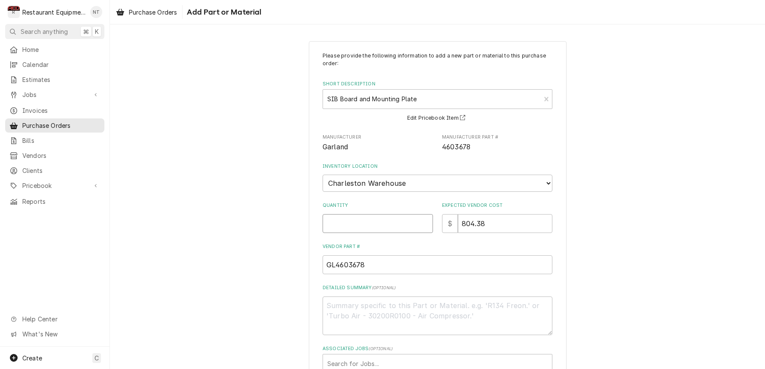
click input "Quantity"
type textarea "x"
type input "1"
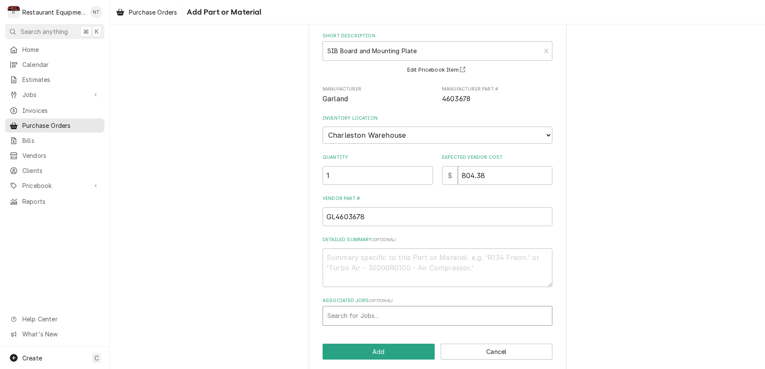
scroll to position [48, 0]
click div "Associated Jobs"
type input "8819"
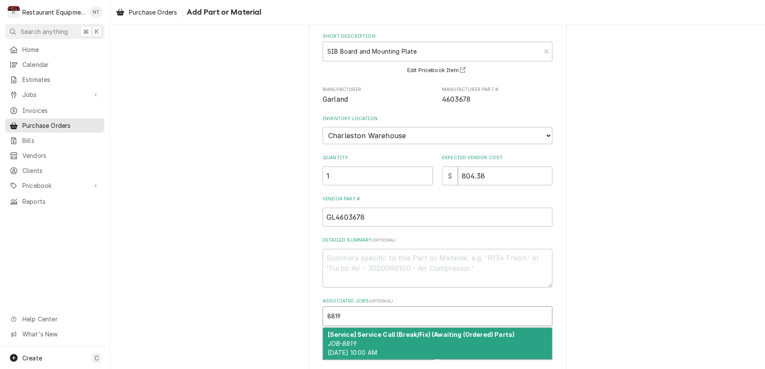
click strong "[Service] Service Call (Break/Fix) (Awaiting (Ordered) Parts)"
type textarea "x"
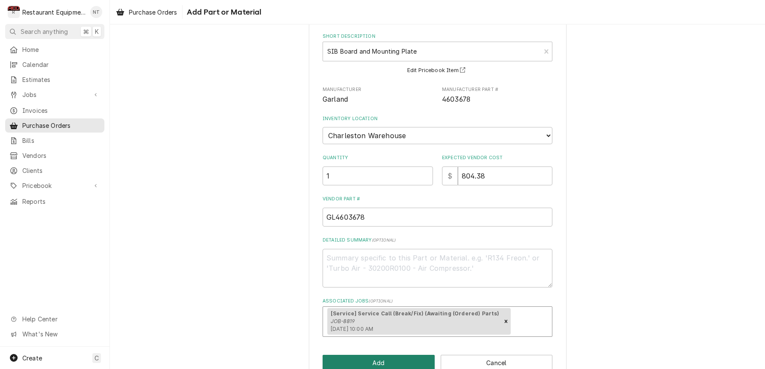
click button "Add"
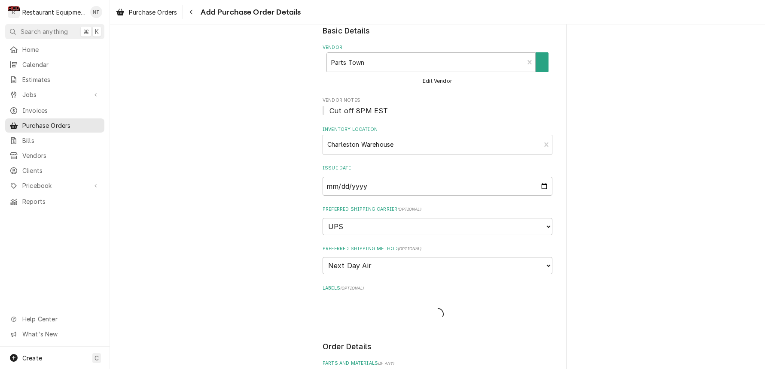
type textarea "x"
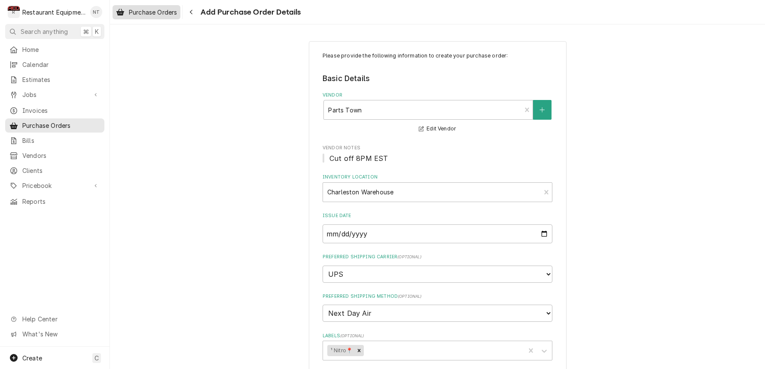
click span "Purchase Orders"
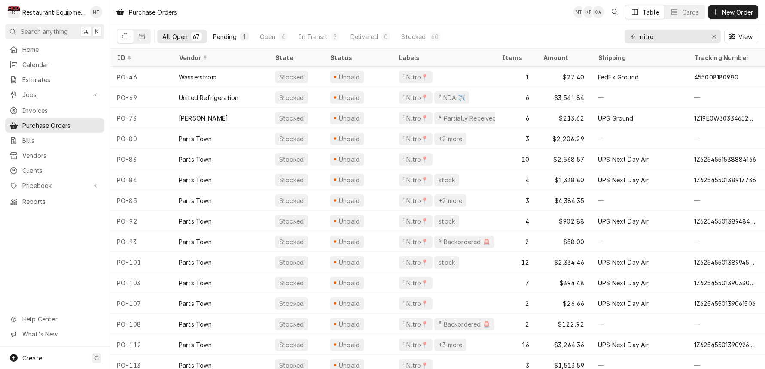
click at [227, 41] on button "Pending 1" at bounding box center [231, 37] width 46 height 14
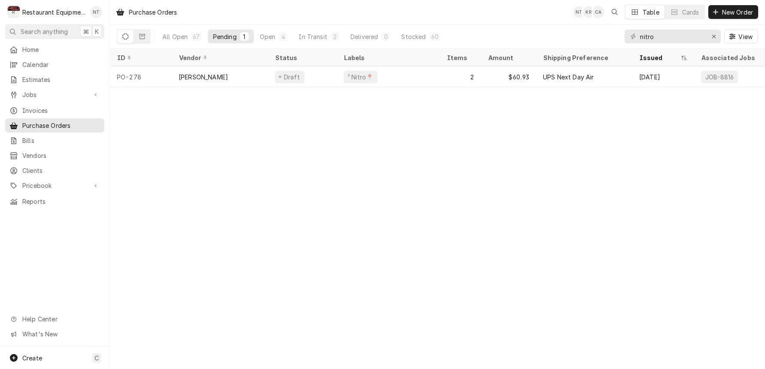
click at [228, 37] on div "Pending" at bounding box center [225, 36] width 24 height 9
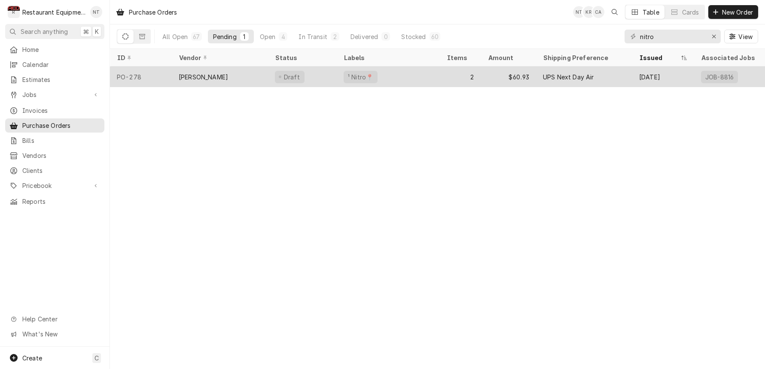
drag, startPoint x: 183, startPoint y: 34, endPoint x: 223, endPoint y: 79, distance: 60.3
click at [183, 34] on div "All Open" at bounding box center [174, 36] width 25 height 9
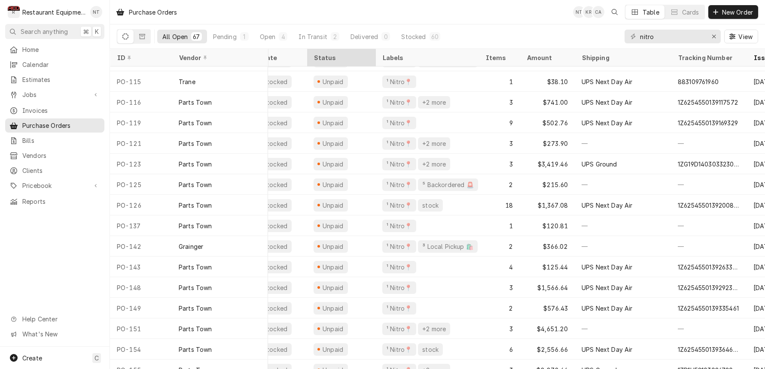
scroll to position [326, 16]
click at [275, 42] on button "Open 4" at bounding box center [274, 37] width 38 height 14
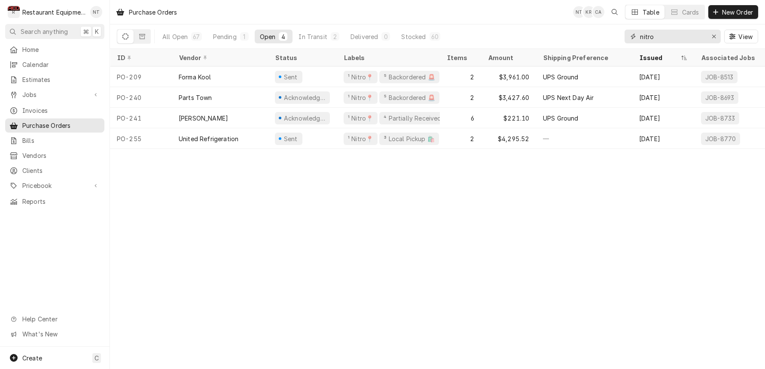
drag, startPoint x: 659, startPoint y: 37, endPoint x: 604, endPoint y: 40, distance: 54.6
click at [604, 40] on div "All Open 67 Pending 1 Open 4 In Transit 2 Delivered 0 Stocked 60 nitro View" at bounding box center [437, 36] width 641 height 24
drag, startPoint x: 713, startPoint y: 37, endPoint x: 692, endPoint y: 39, distance: 20.8
click at [712, 37] on icon "Erase input" at bounding box center [714, 37] width 5 height 6
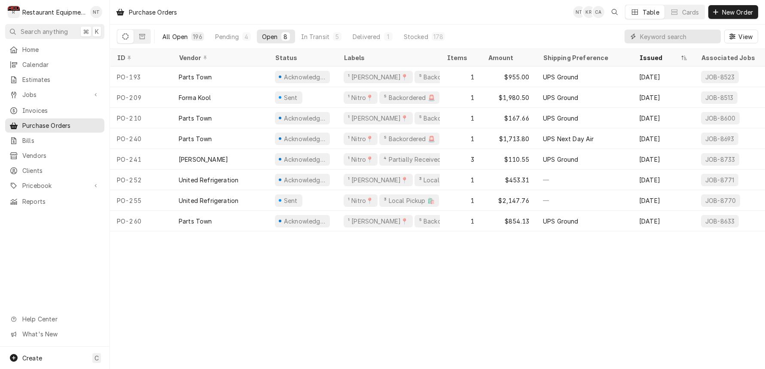
scroll to position [0, 0]
click at [175, 40] on div "All Open" at bounding box center [174, 36] width 25 height 9
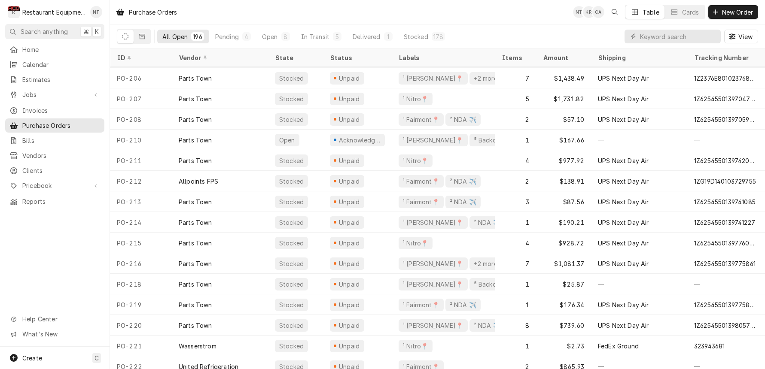
scroll to position [2555, 0]
click at [649, 34] on input "Dynamic Content Wrapper" at bounding box center [678, 37] width 76 height 14
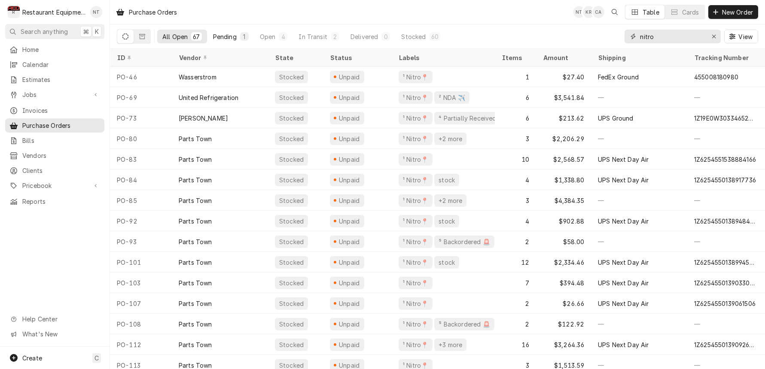
type input "nitro"
click at [228, 35] on div "Pending" at bounding box center [225, 36] width 24 height 9
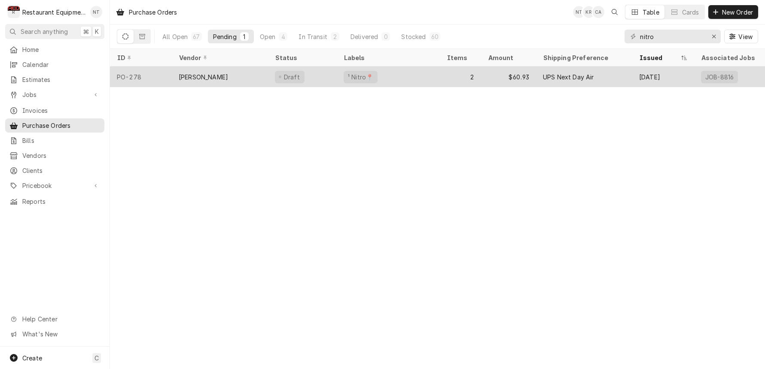
click at [406, 73] on div "¹ Nitro📍" at bounding box center [388, 77] width 103 height 21
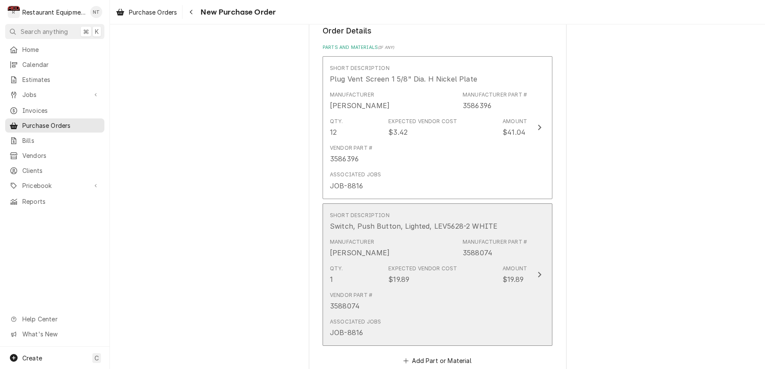
click at [537, 270] on div "Update Line Item" at bounding box center [539, 275] width 11 height 10
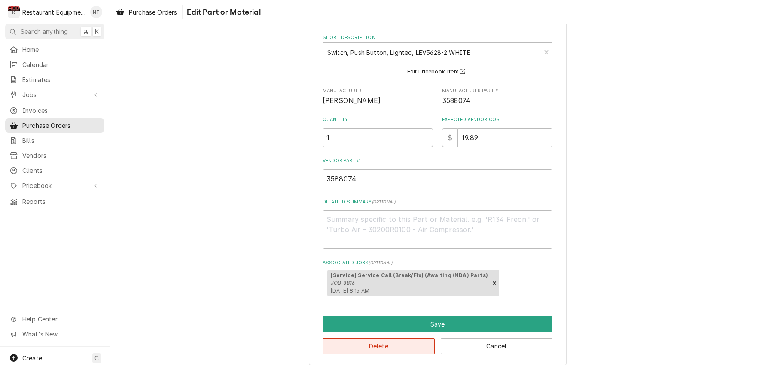
click at [415, 342] on button "Delete" at bounding box center [379, 346] width 112 height 16
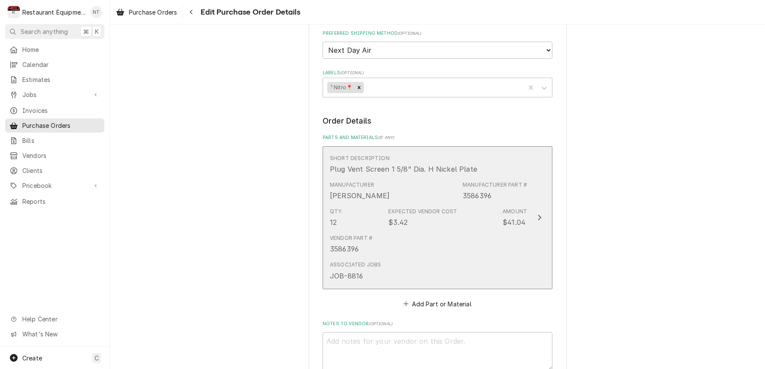
scroll to position [266, 0]
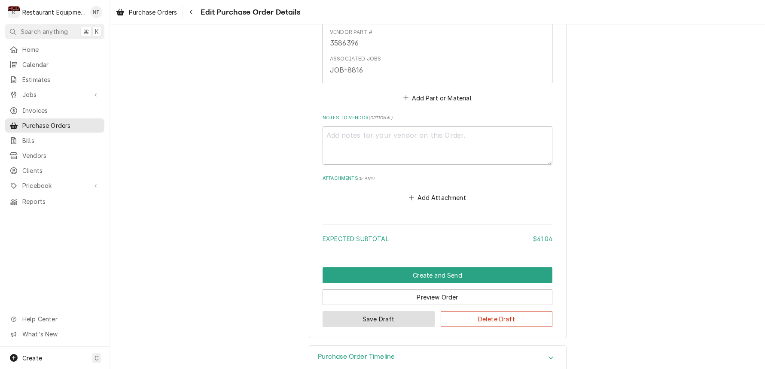
click at [382, 311] on button "Save Draft" at bounding box center [379, 319] width 112 height 16
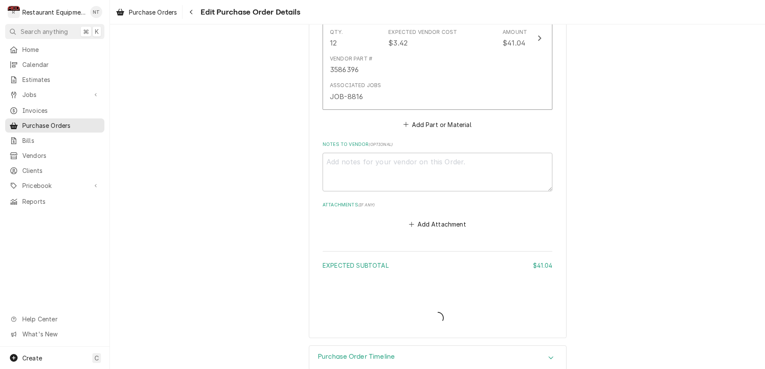
type textarea "x"
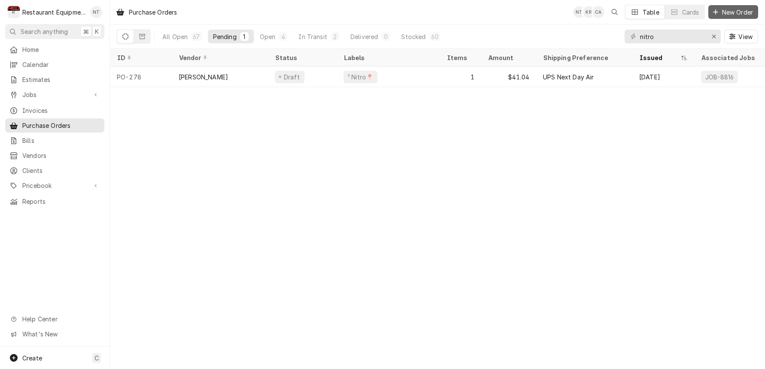
click at [720, 15] on span "New Order" at bounding box center [737, 12] width 34 height 9
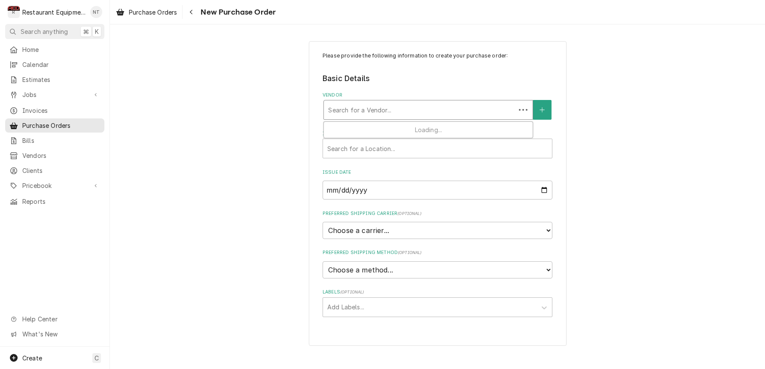
click at [467, 108] on div "Vendor" at bounding box center [419, 109] width 183 height 15
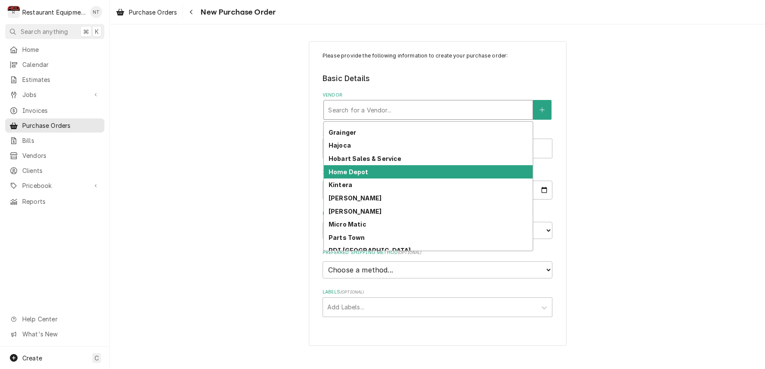
scroll to position [220, 0]
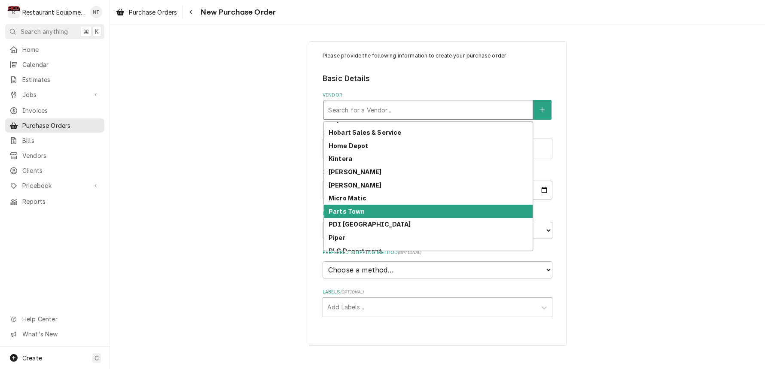
click at [380, 213] on div "Parts Town" at bounding box center [428, 211] width 209 height 13
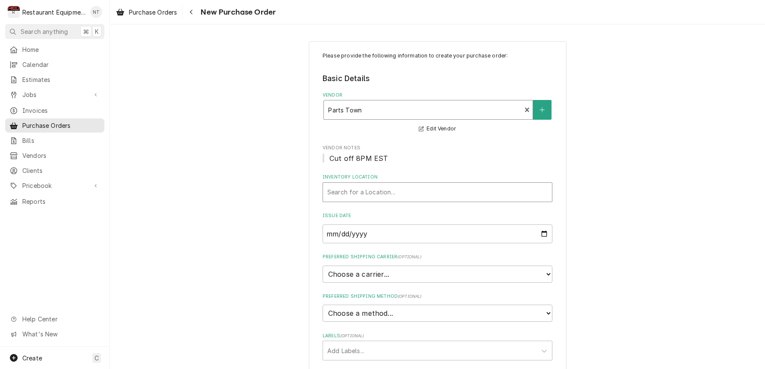
click at [362, 189] on div "Search for a Location..." at bounding box center [437, 192] width 220 height 9
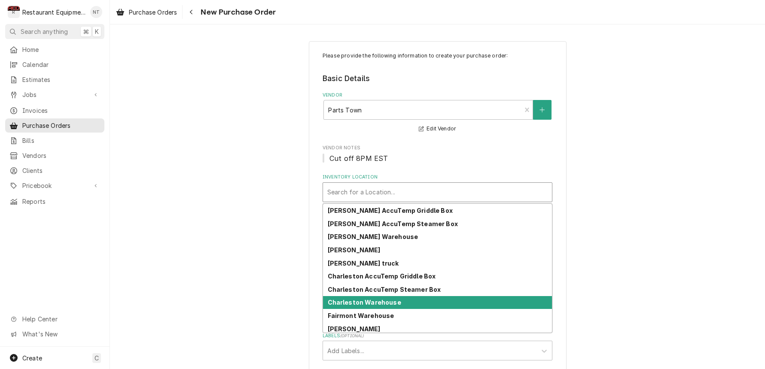
click at [411, 298] on div "Charleston Warehouse" at bounding box center [437, 302] width 229 height 13
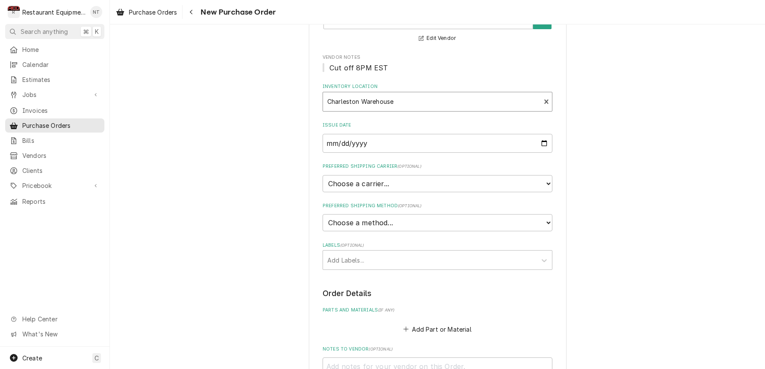
scroll to position [93, 0]
select select "4"
type textarea "x"
select select "3"
click at [371, 250] on div "Labels" at bounding box center [429, 257] width 205 height 15
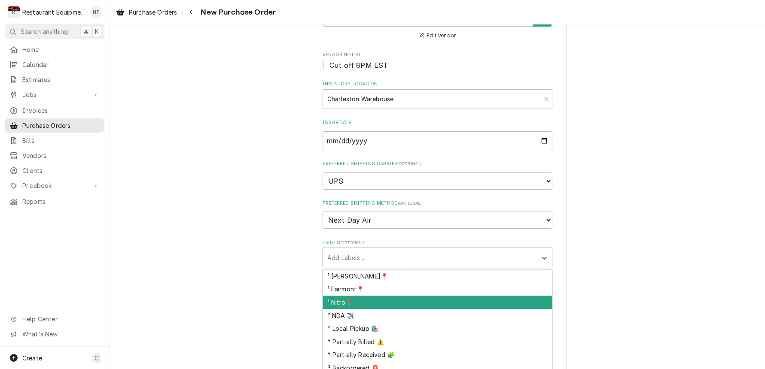
click at [365, 296] on div "¹ Nitro📍" at bounding box center [437, 302] width 229 height 13
type textarea "x"
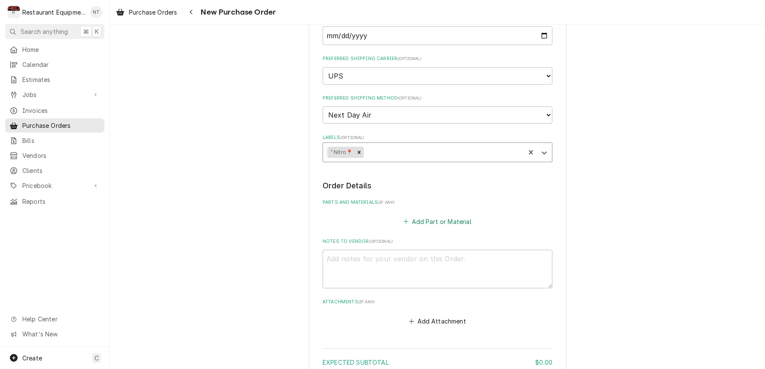
scroll to position [199, 0]
click at [432, 215] on button "Add Part or Material" at bounding box center [437, 221] width 71 height 12
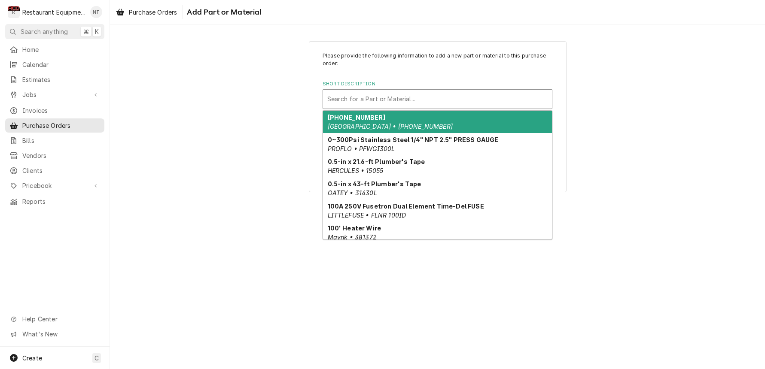
click at [368, 93] on div "Short Description" at bounding box center [437, 98] width 220 height 15
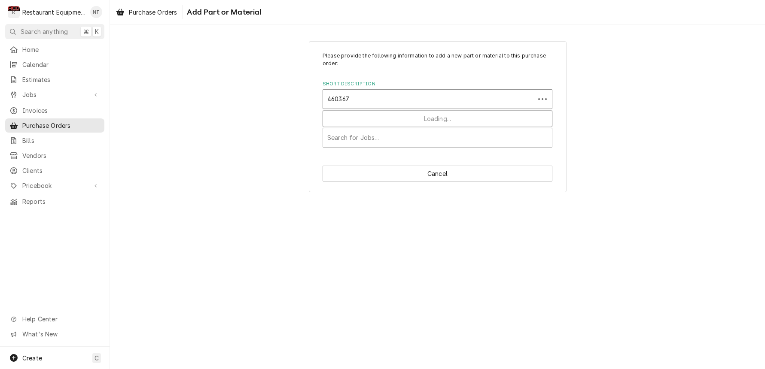
type input "4603678"
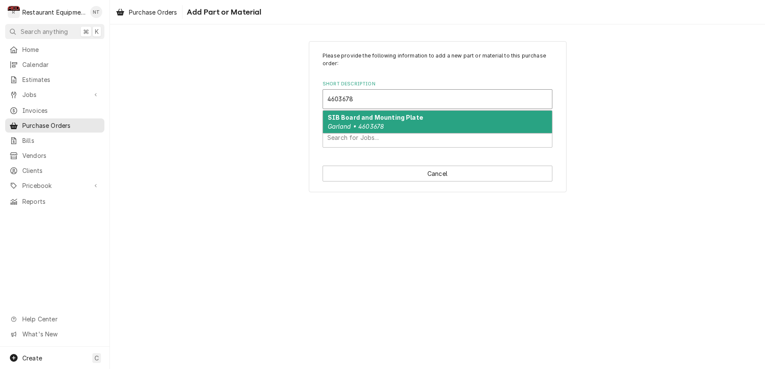
click at [384, 116] on strong "SIB Board and Mounting Plate" at bounding box center [375, 117] width 95 height 7
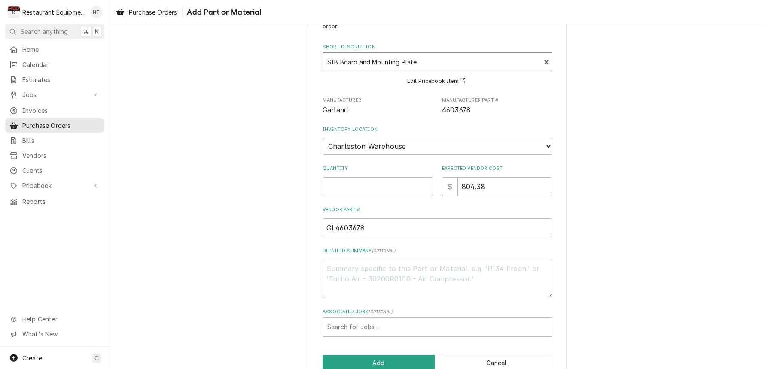
scroll to position [41, 0]
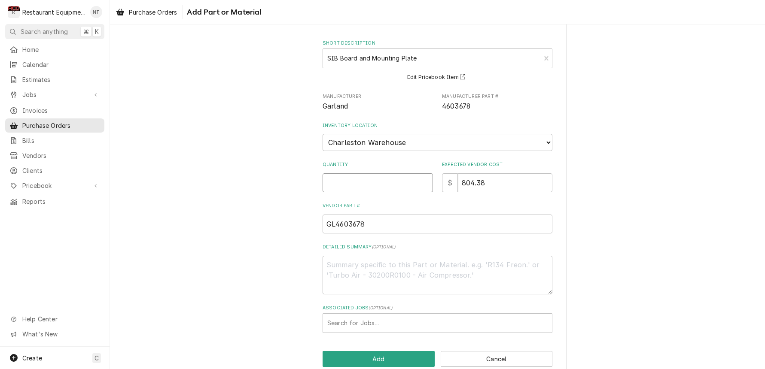
click at [382, 180] on input "Quantity" at bounding box center [378, 183] width 110 height 19
type textarea "x"
type input "1"
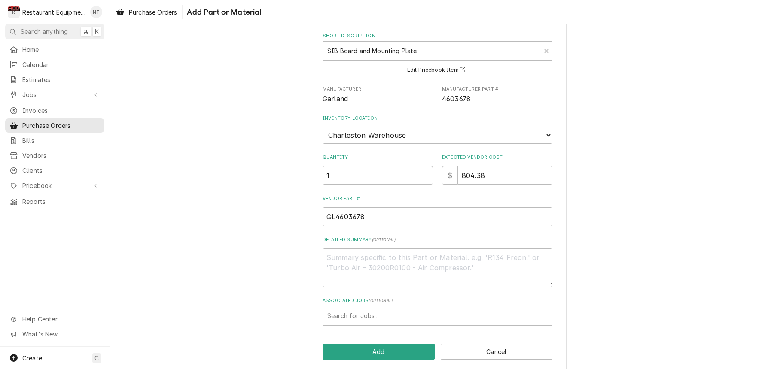
scroll to position [48, 0]
click at [415, 313] on div "Associated Jobs" at bounding box center [437, 316] width 220 height 15
type input "8819"
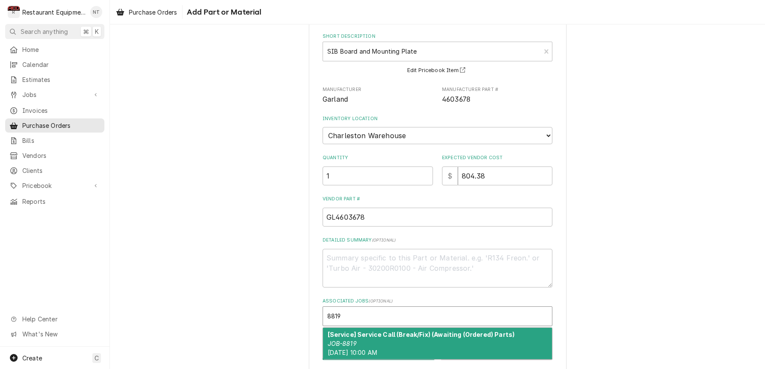
click at [399, 331] on strong "[Service] Service Call (Break/Fix) (Awaiting (Ordered) Parts)" at bounding box center [421, 334] width 187 height 7
type textarea "x"
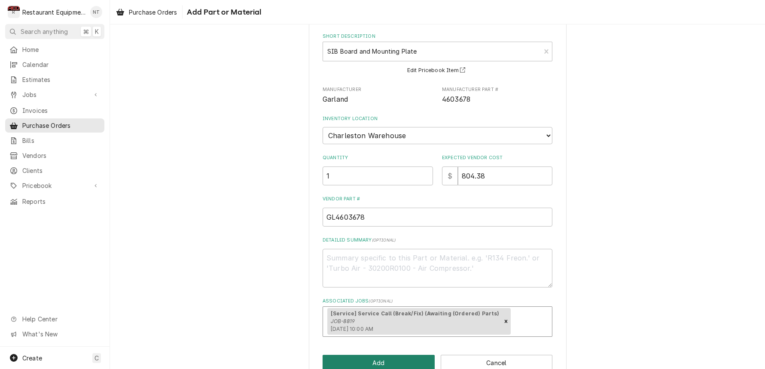
click at [396, 355] on button "Add" at bounding box center [379, 363] width 112 height 16
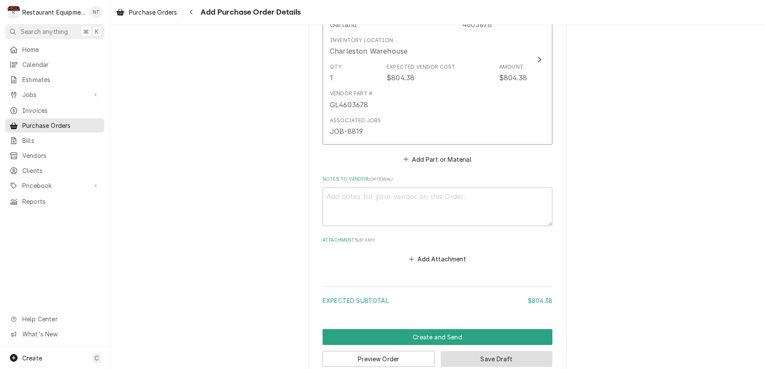
scroll to position [434, 0]
click at [480, 352] on button "Save Draft" at bounding box center [497, 360] width 112 height 16
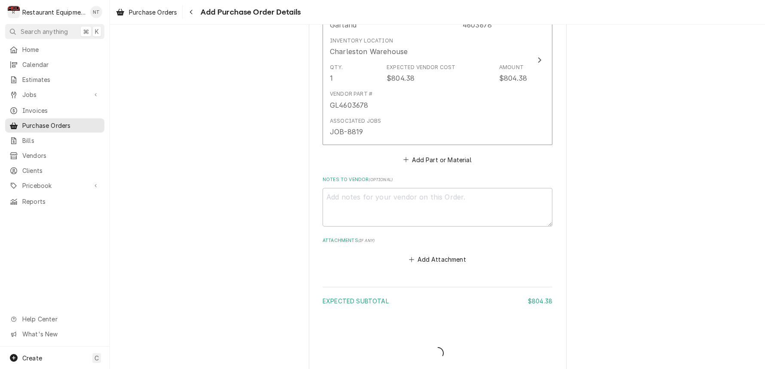
scroll to position [430, 0]
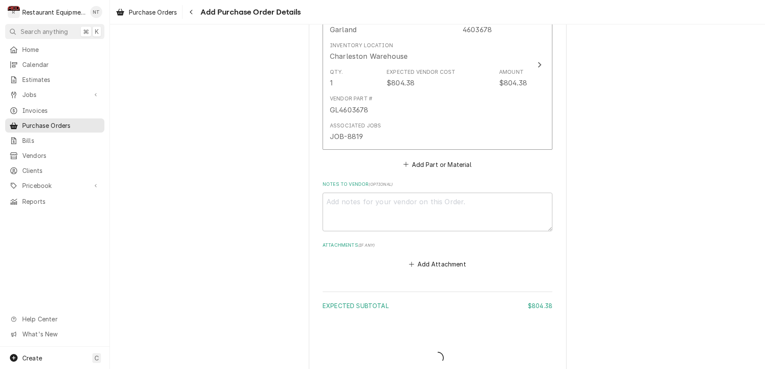
type textarea "x"
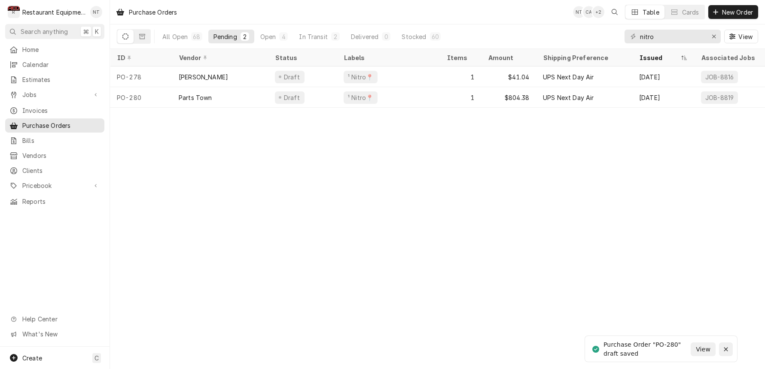
click at [726, 354] on button "Notifications alt+T" at bounding box center [726, 350] width 14 height 14
click at [67, 95] on span "Jobs" at bounding box center [54, 94] width 65 height 9
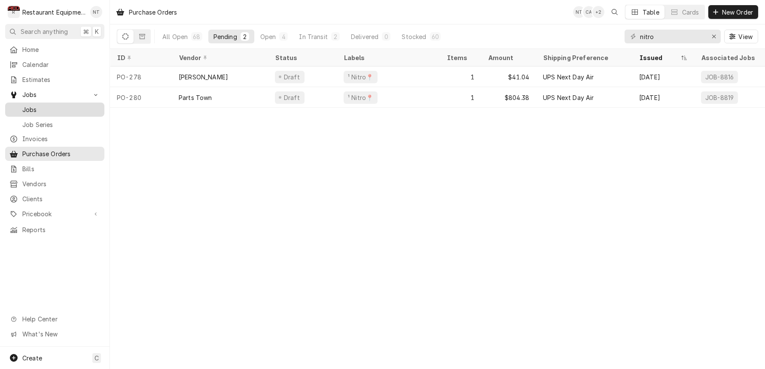
click at [64, 109] on span "Jobs" at bounding box center [61, 109] width 78 height 9
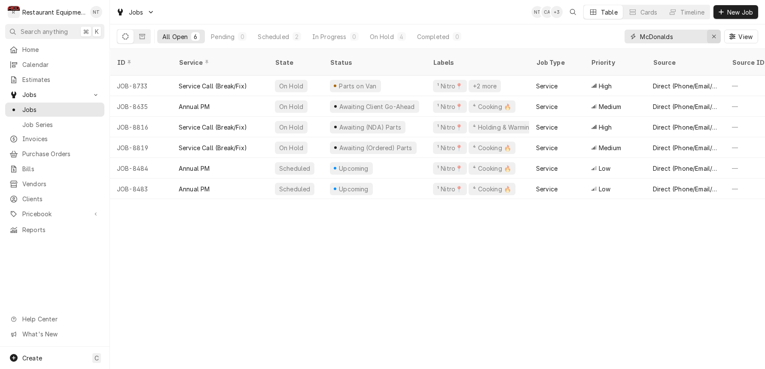
click at [710, 37] on div "Erase input" at bounding box center [714, 36] width 9 height 9
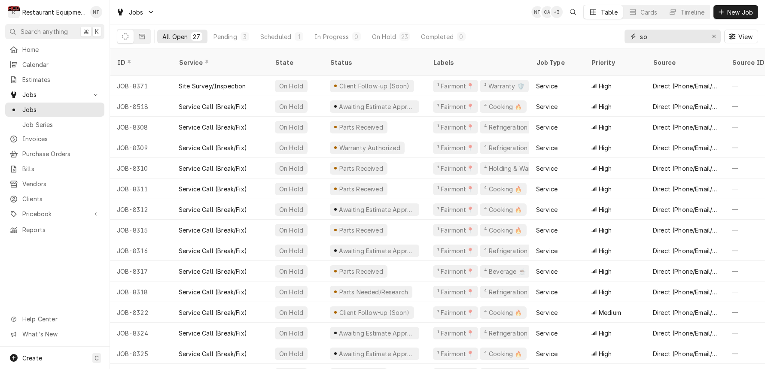
type input "s"
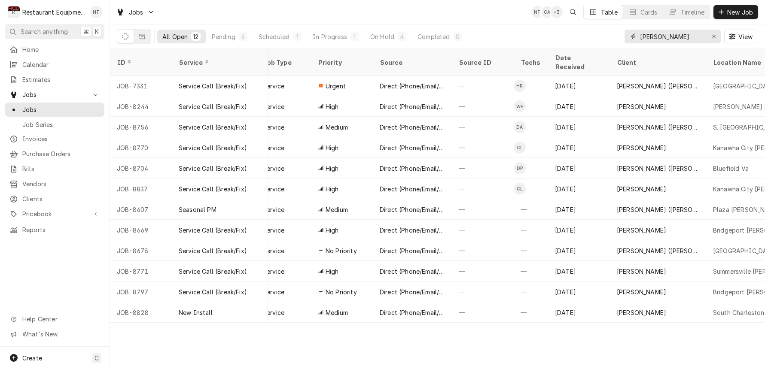
scroll to position [0, 274]
type input "[PERSON_NAME]"
click at [709, 38] on button "Erase input" at bounding box center [714, 37] width 14 height 14
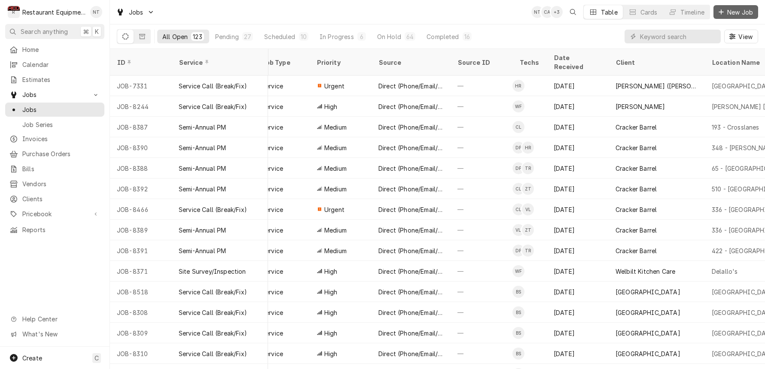
click at [745, 8] on span "New Job" at bounding box center [740, 12] width 29 height 9
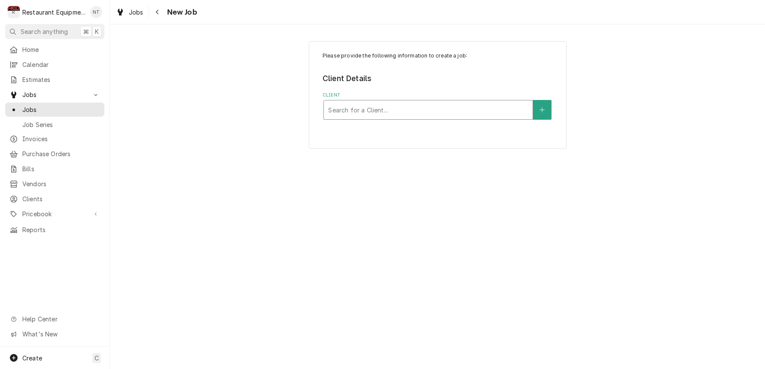
click at [350, 104] on div "Client" at bounding box center [428, 109] width 200 height 15
type input "bob"
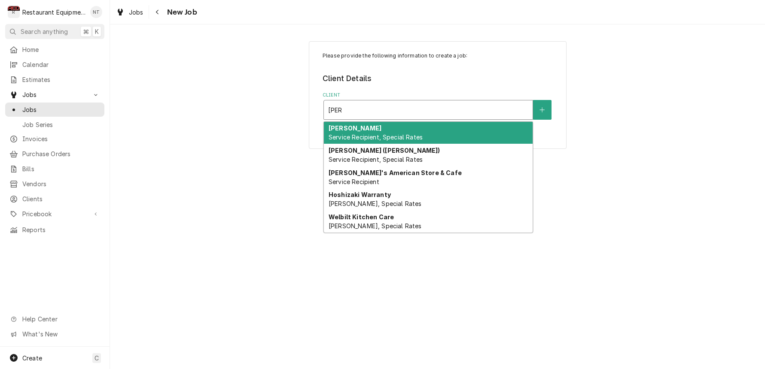
click at [412, 143] on div "Bob Evans Service Recipient, Special Rates" at bounding box center [428, 133] width 209 height 22
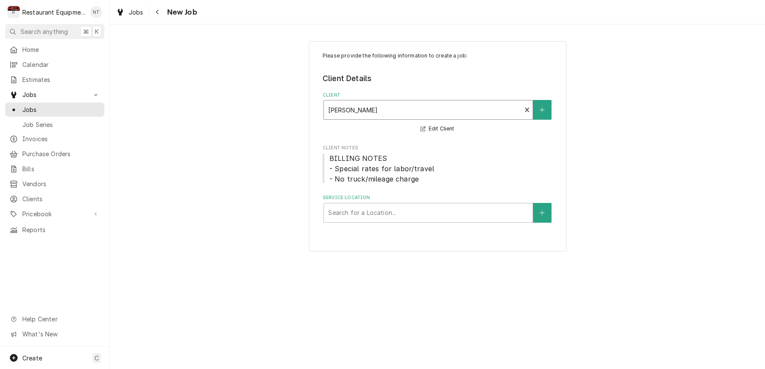
click at [419, 200] on div "Service Location Search for a Location..." at bounding box center [438, 209] width 230 height 28
type input "sou"
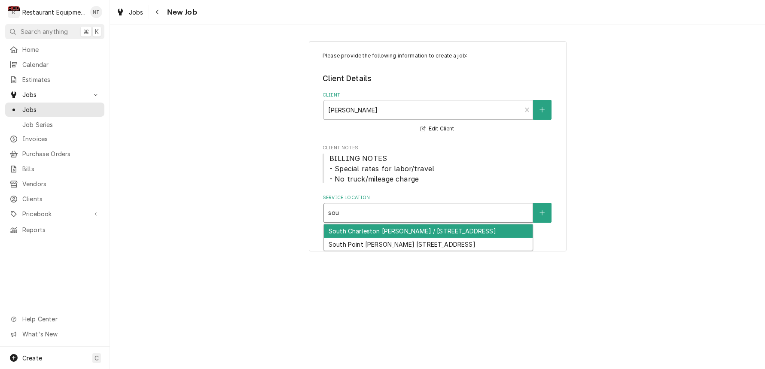
click at [430, 228] on div "South Charleston Bob Evans / 4001 MacCorkle Ave SW, South Charleston, WV 25309" at bounding box center [428, 231] width 209 height 13
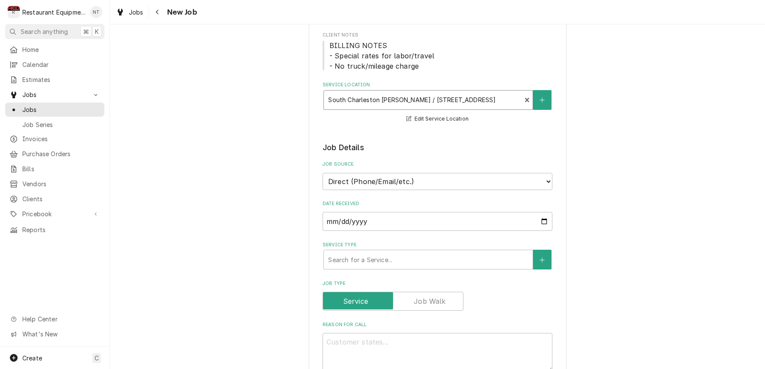
scroll to position [114, 0]
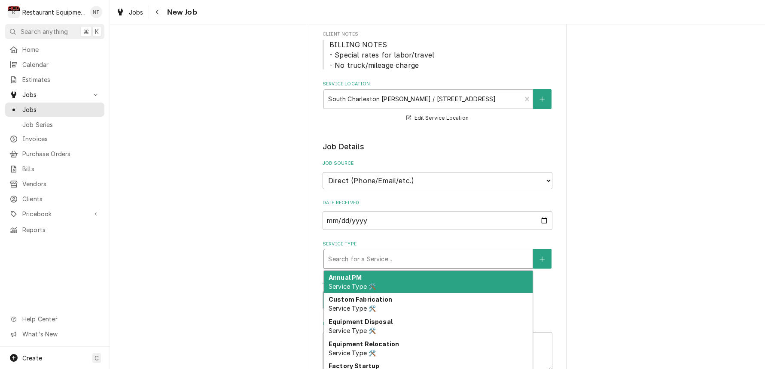
click at [404, 251] on div "Service Type" at bounding box center [428, 258] width 200 height 15
type textarea "x"
type input "b"
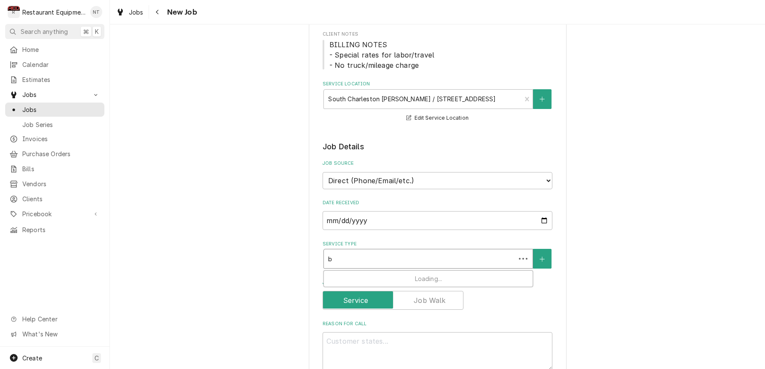
type textarea "x"
type input "br"
type textarea "x"
type input "bre"
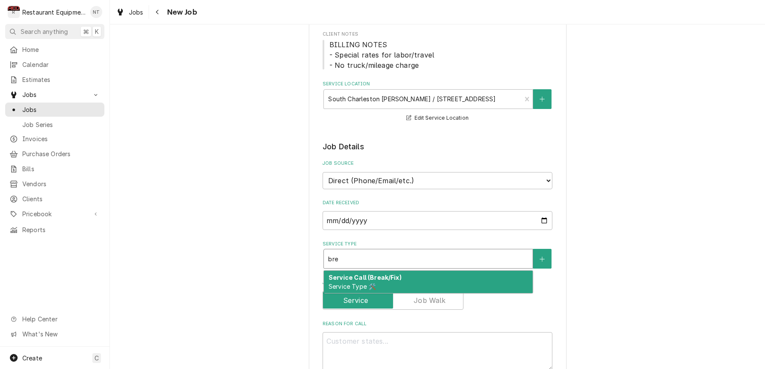
click at [408, 271] on div "Service Call (Break/Fix) Service Type 🛠️" at bounding box center [428, 282] width 209 height 22
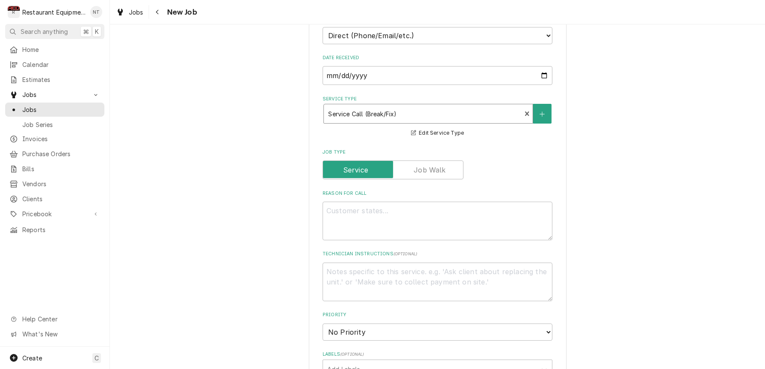
scroll to position [273, 0]
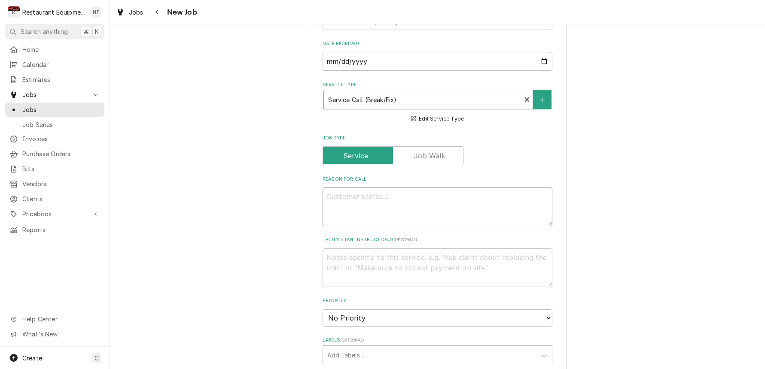
click at [386, 205] on textarea "Reason For Call" at bounding box center [438, 207] width 230 height 39
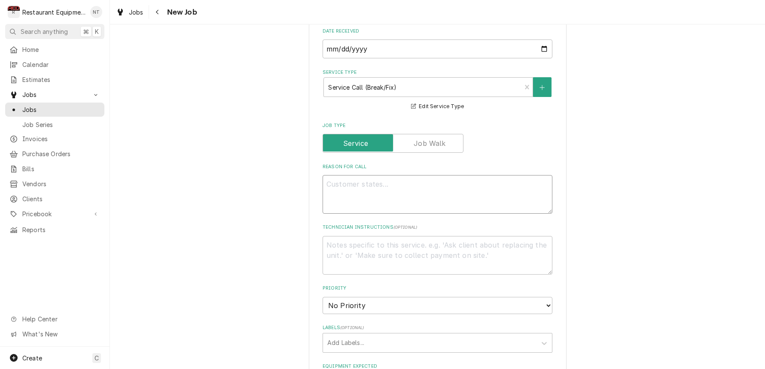
scroll to position [286, 0]
type textarea "x"
type textarea "P"
type textarea "x"
type textarea "Pi"
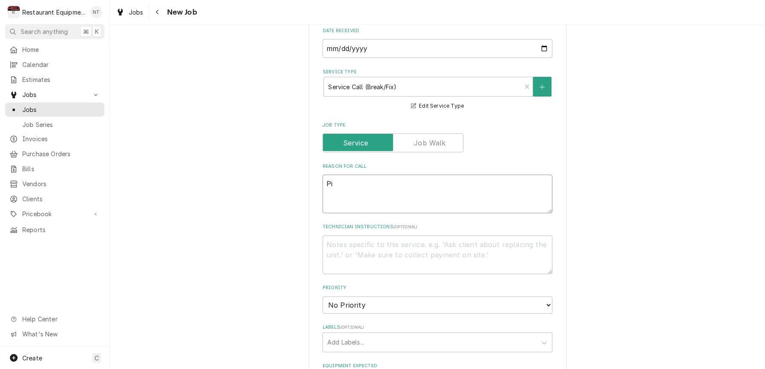
type textarea "x"
type textarea "Pil"
type textarea "x"
type textarea "Pilo"
type textarea "x"
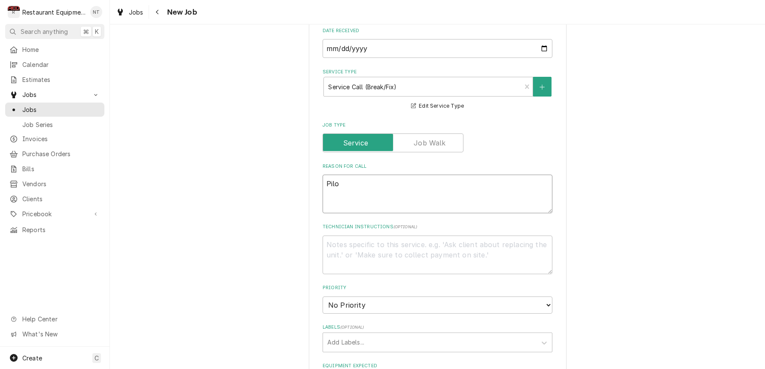
type textarea "Pilot"
type textarea "x"
type textarea "Pilot"
type textarea "x"
type textarea "Pilot l"
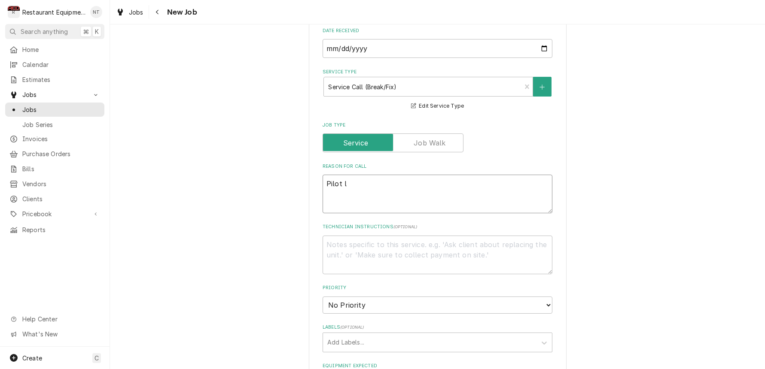
type textarea "x"
type textarea "Pilot li"
type textarea "x"
type textarea "Pilot lig"
type textarea "x"
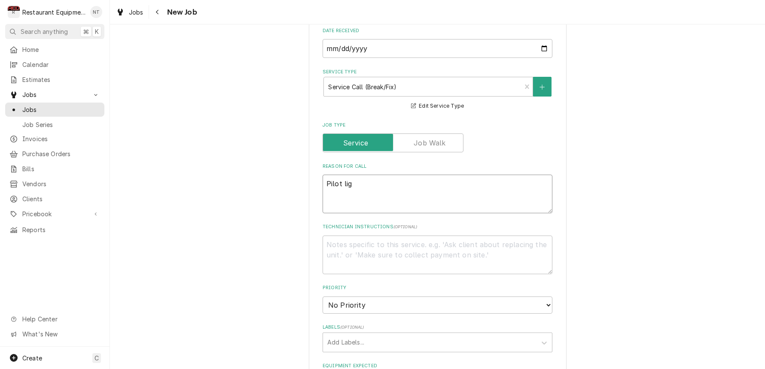
type textarea "Pilot ligh"
type textarea "x"
type textarea "Pilot light"
type textarea "x"
type textarea "Pilot light"
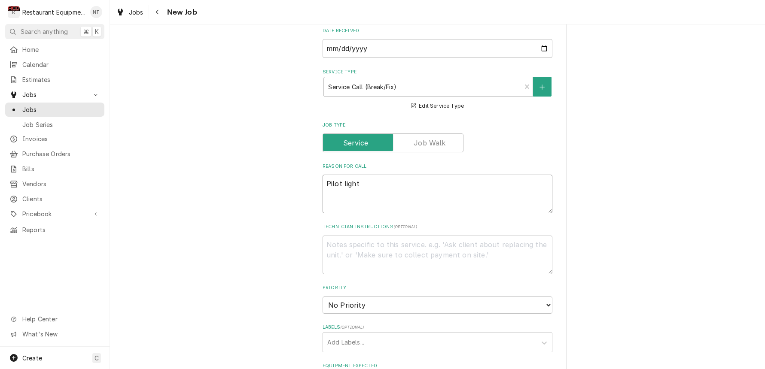
type textarea "x"
type textarea "Pilot light"
type textarea "x"
type textarea "Pilot ligh"
type textarea "x"
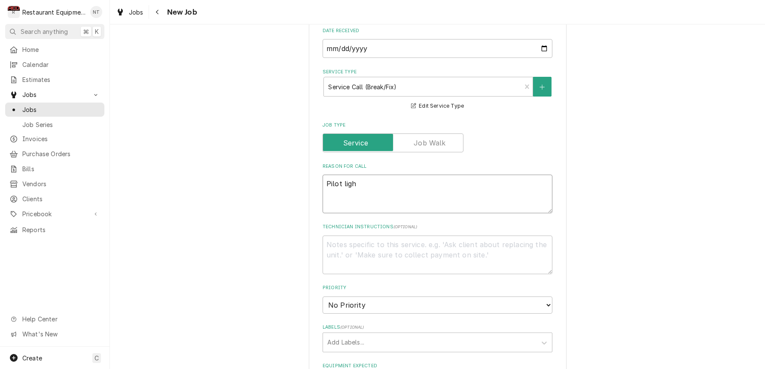
type textarea "Pilot lig"
type textarea "x"
type textarea "Pilot li"
type textarea "x"
type textarea "Pilot l"
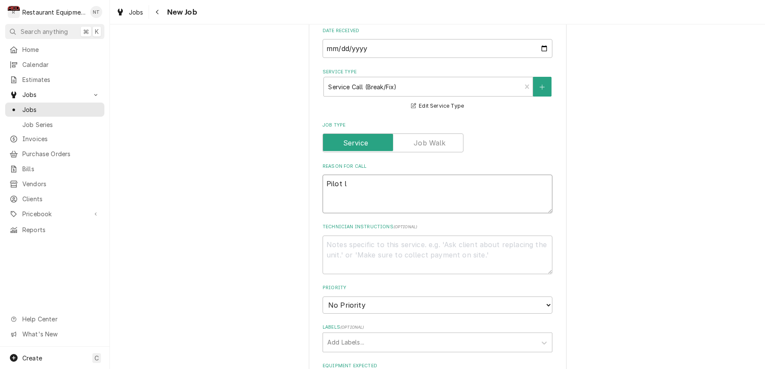
type textarea "x"
type textarea "Pilot"
type textarea "x"
type textarea "Pilot"
type textarea "x"
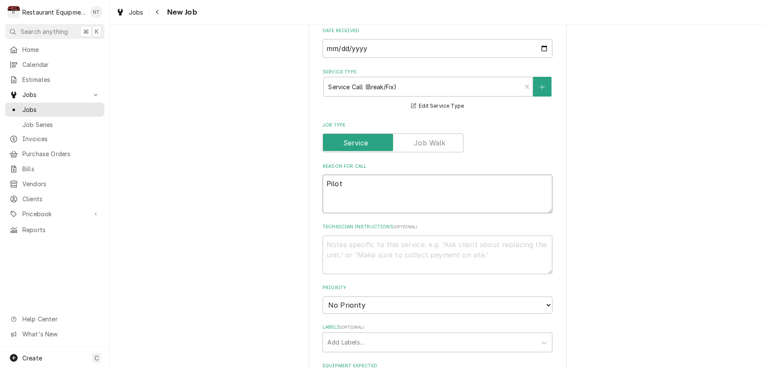
type textarea "Pilo"
type textarea "x"
type textarea "Pil"
type textarea "x"
type textarea "Pi"
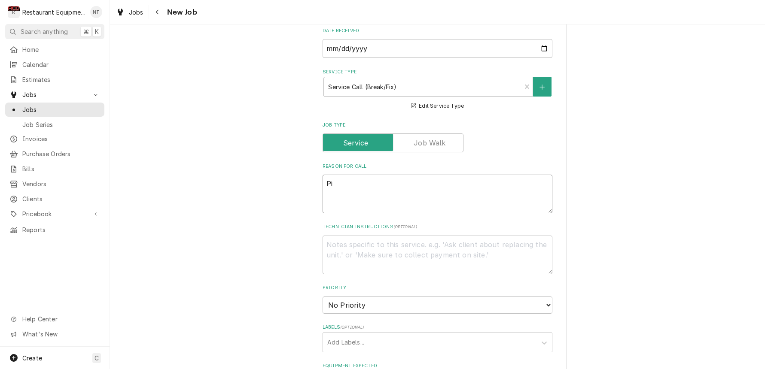
type textarea "x"
type textarea "P"
type textarea "x"
type textarea "s"
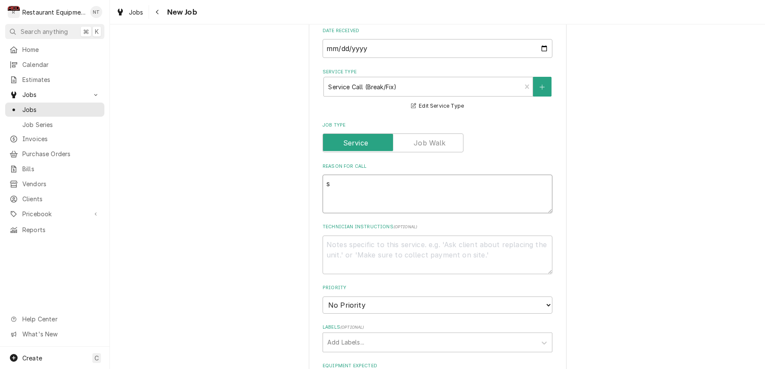
type textarea "x"
type textarea "s="
type textarea "x"
type textarea "s"
type textarea "x"
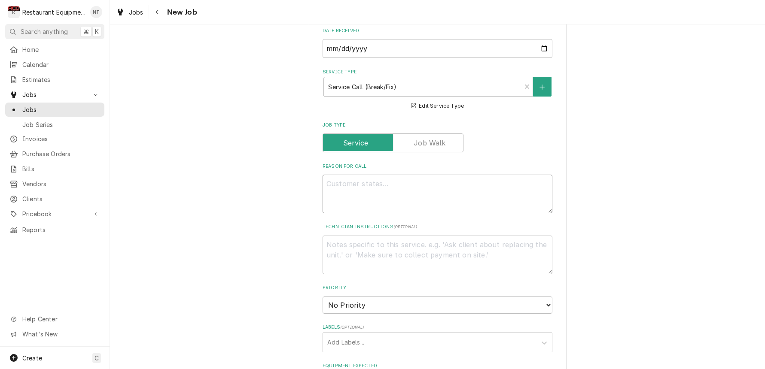
type textarea "x"
type textarea "S"
type textarea "x"
type textarea "Si"
type textarea "x"
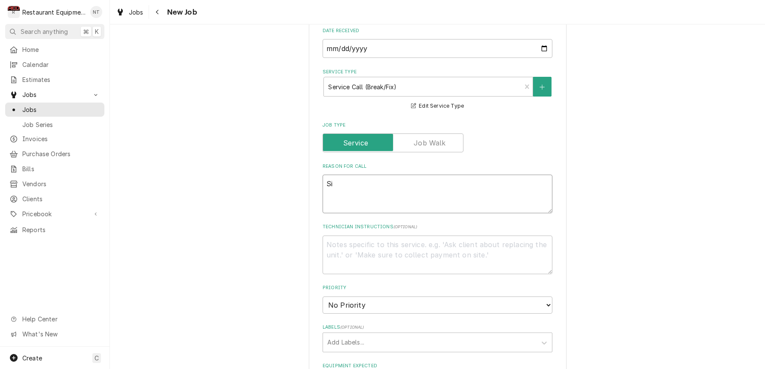
type textarea "Sid"
type textarea "x"
type textarea "Side"
type textarea "x"
type textarea "Side"
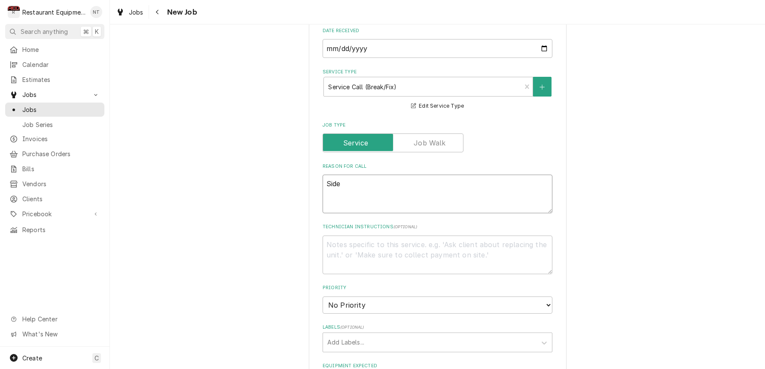
type textarea "x"
type textarea "Side 2"
type textarea "x"
type textarea "Side 2"
type textarea "x"
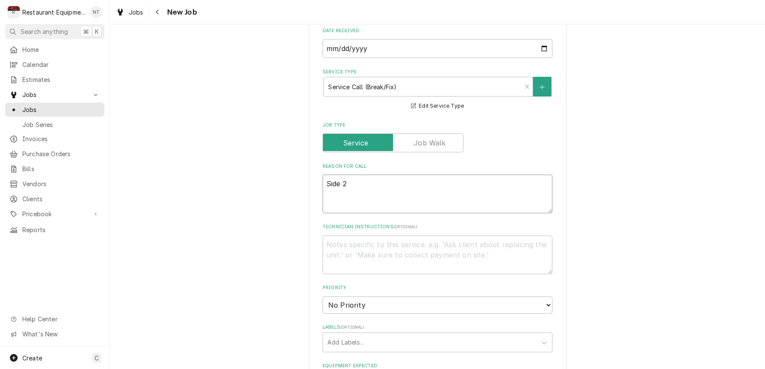
type textarea "Side 2 m"
type textarea "x"
type textarea "Side 2 mm"
type textarea "x"
type textarea "Side 2 m"
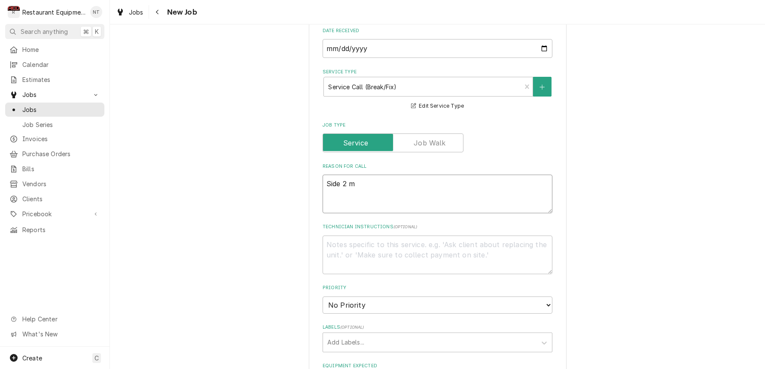
type textarea "x"
type textarea "Side 2 me"
type textarea "x"
type textarea "Side 2 mea"
type textarea "x"
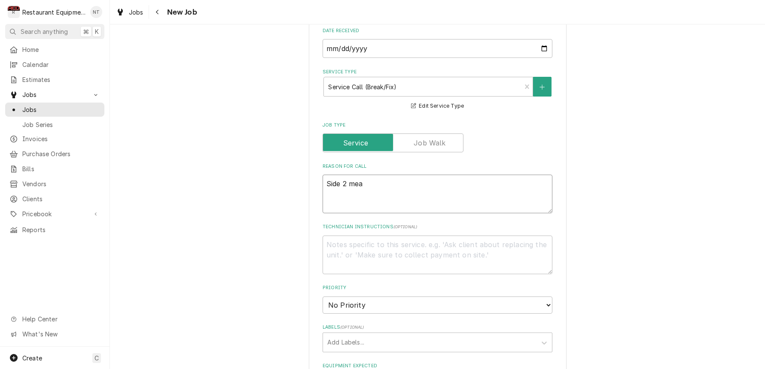
type textarea "Side 2 meat"
type textarea "x"
type textarea "Side 2 meat"
type textarea "x"
type textarea "Side 2 meat g"
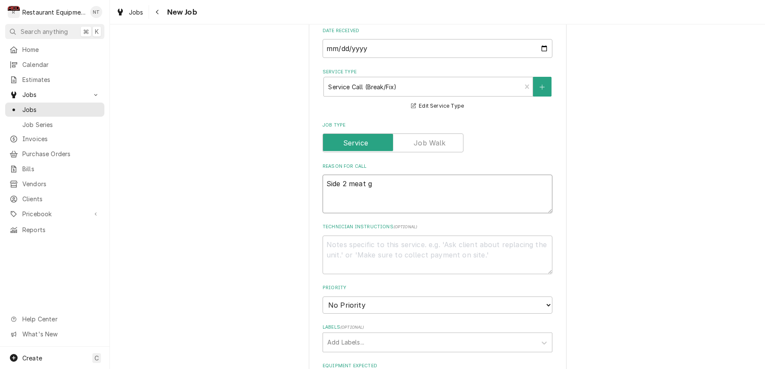
type textarea "x"
type textarea "Side 2 meat gr"
type textarea "x"
type textarea "Side 2 meat gri"
type textarea "x"
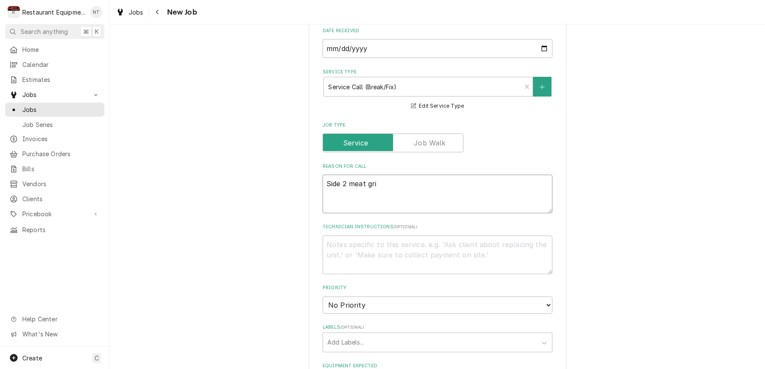
type textarea "Side 2 meat gril"
type textarea "x"
type textarea "Side 2 meat grill"
type textarea "x"
type textarea "Side 2 meat grill"
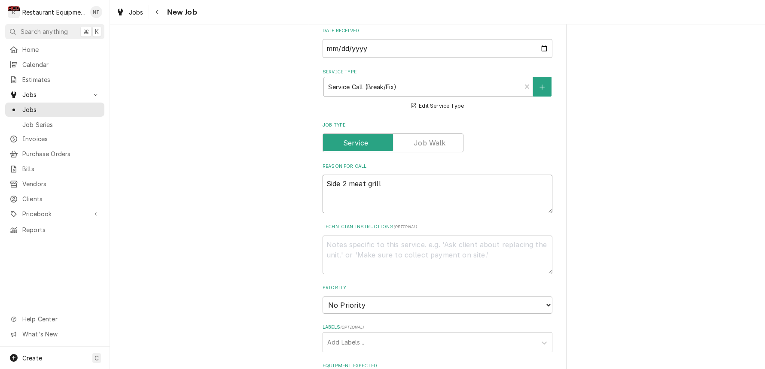
type textarea "x"
type textarea "Side 2 meat grill p"
type textarea "x"
type textarea "Side 2 meat grill pi"
type textarea "x"
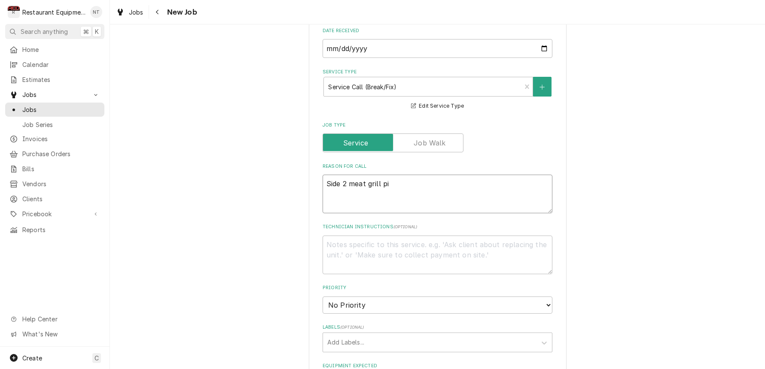
type textarea "Side 2 meat grill pil"
type textarea "x"
type textarea "Side 2 meat grill pilo"
type textarea "x"
type textarea "Side 2 meat grill pilot"
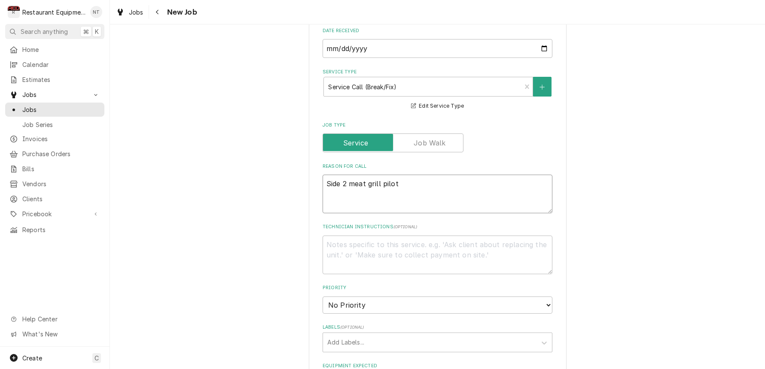
type textarea "x"
type textarea "Side 2 meat grill pilot"
type textarea "x"
type textarea "Side 2 meat grill pilot l"
type textarea "x"
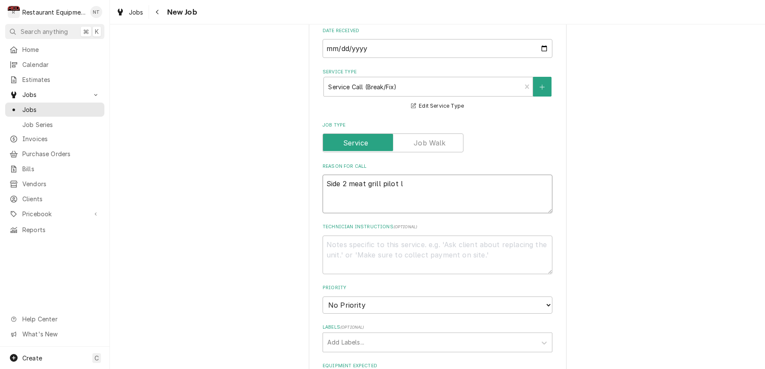
type textarea "Side 2 meat grill pilot li"
type textarea "x"
type textarea "Side 2 meat grill pilot lig"
type textarea "x"
type textarea "Side 2 meat grill pilot ligh"
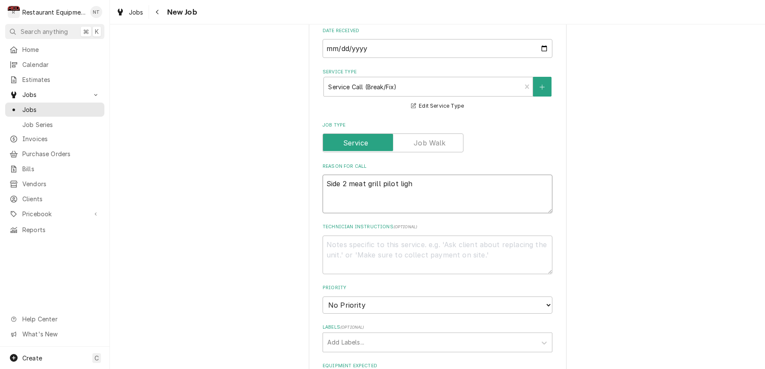
type textarea "x"
type textarea "Side 2 meat grill pilot light"
type textarea "x"
type textarea "Side 2 meat grill pilot light"
type textarea "x"
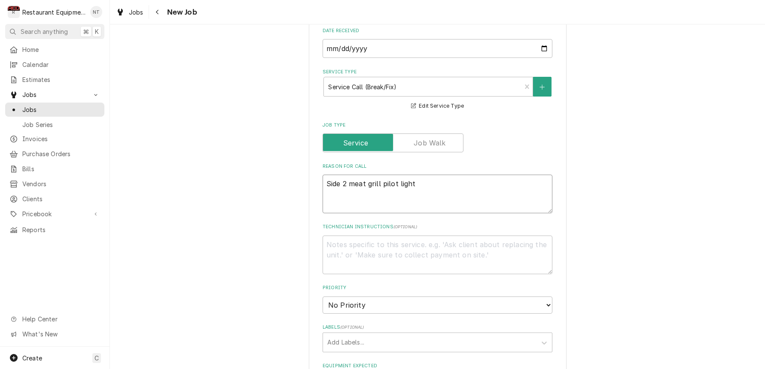
type textarea "Side 2 meat grill pilot light i"
type textarea "x"
type textarea "Side 2 meat grill pilot light is"
type textarea "x"
type textarea "Side 2 meat grill pilot light is"
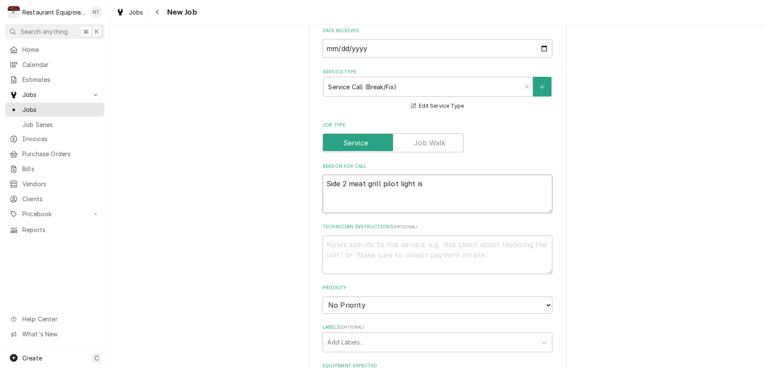
type textarea "x"
type textarea "Side 2 meat grill pilot light is o"
type textarea "x"
type textarea "Side 2 meat grill pilot light is on"
type textarea "x"
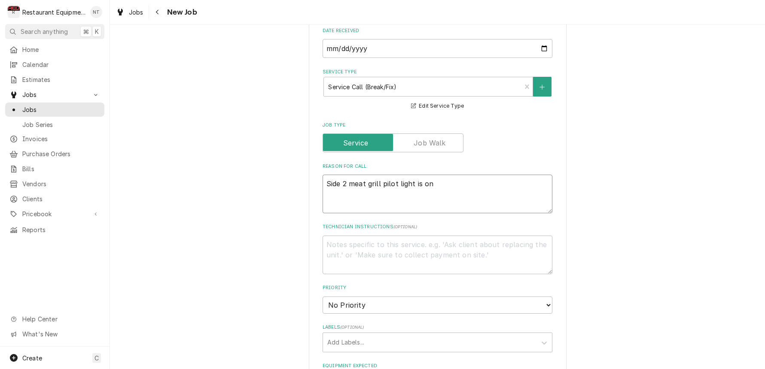
type textarea "Side 2 meat grill pilot light is on"
type textarea "x"
type textarea "Side 2 meat grill pilot light is on b"
type textarea "x"
type textarea "Side 2 meat grill pilot light is on bu"
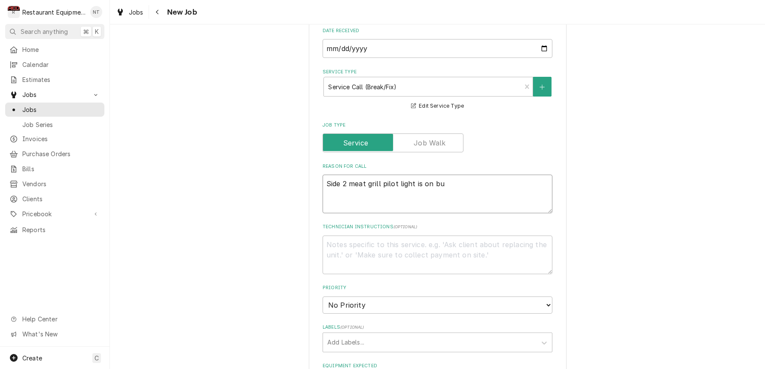
type textarea "x"
type textarea "Side 2 meat grill pilot light is on but"
type textarea "x"
type textarea "Side 2 meat grill pilot light is on but"
type textarea "x"
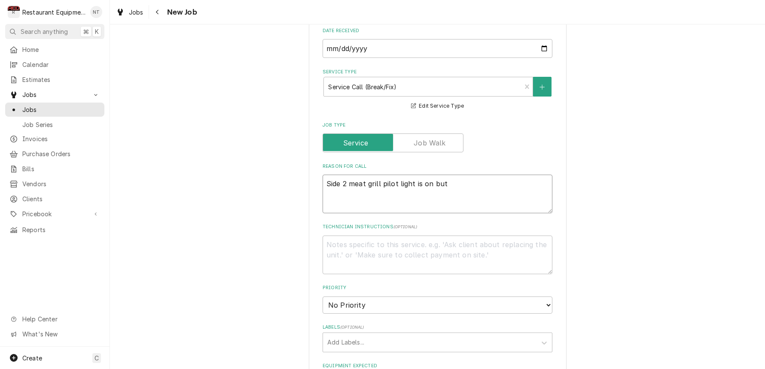
type textarea "Side 2 meat grill pilot light is on but w"
type textarea "x"
type textarea "Side 2 meat grill pilot light is on but wo"
type textarea "x"
type textarea "Side 2 meat grill pilot light is on but won"
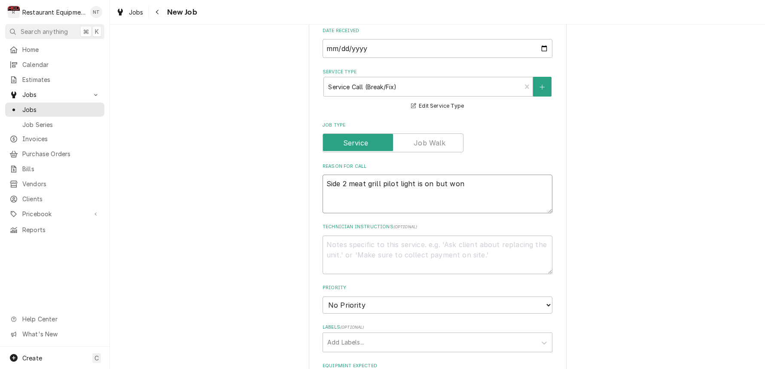
type textarea "x"
type textarea "Side 2 meat grill pilot light is on but wont"
type textarea "x"
type textarea "Side 2 meat grill pilot light is on but won't"
type textarea "x"
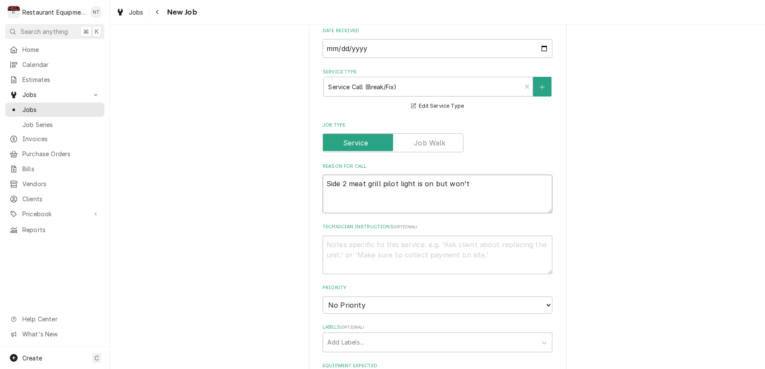
type textarea "Side 2 meat grill pilot light is on but won't s"
type textarea "x"
type textarea "Side 2 meat grill pilot light is on but won't st"
type textarea "x"
type textarea "Side 2 meat grill pilot light is on but won't sta"
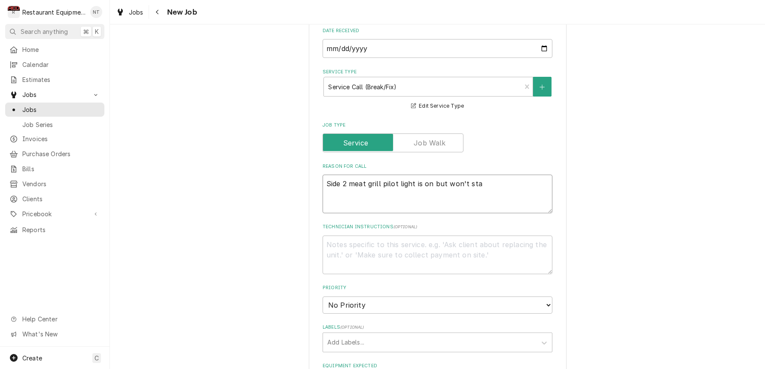
type textarea "x"
type textarea "Side 2 meat grill pilot light is on but won't stay"
type textarea "x"
type textarea "Side 2 meat grill pilot light is on but won't stay"
type textarea "x"
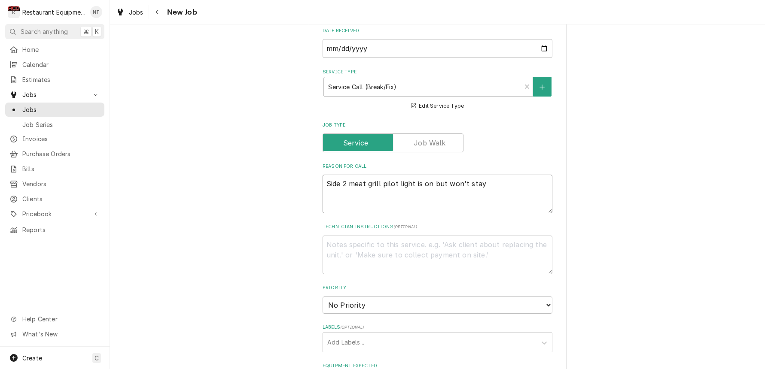
type textarea "Side 2 meat grill pilot light is on but won't stay l"
type textarea "x"
type textarea "Side 2 meat grill pilot light is on but won't stay li"
type textarea "x"
type textarea "Side 2 meat grill pilot light is on but won't stay lit"
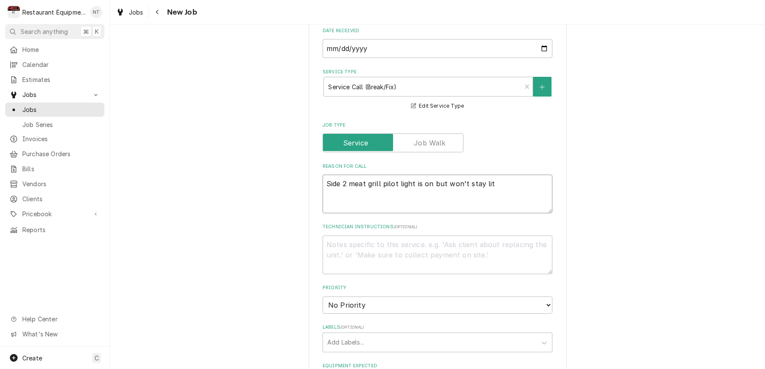
type textarea "x"
type textarea "Side 2 meat grill pilot light is on but won't stay litt"
type textarea "x"
type textarea "Side 2 meat grill pilot light is on but won't stay lit."
type textarea "x"
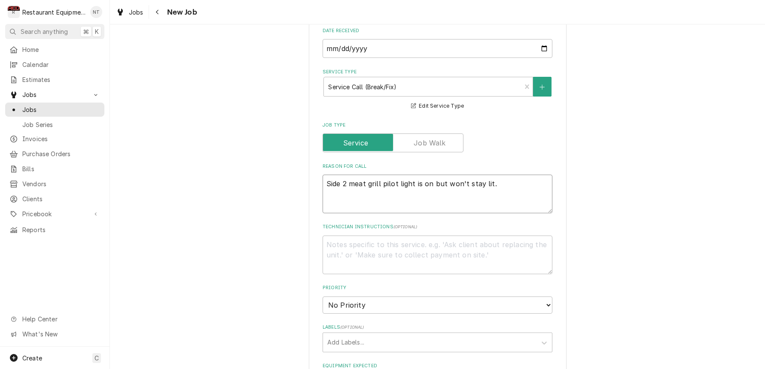
type textarea "Side 2 meat grill pilot light is on but won't stay lit."
type textarea "x"
type textarea "Side 2 meat grill pilot light is on but won't stay lit. t"
type textarea "x"
type textarea "Side 2 meat grill pilot light is on but won't stay lit. tr"
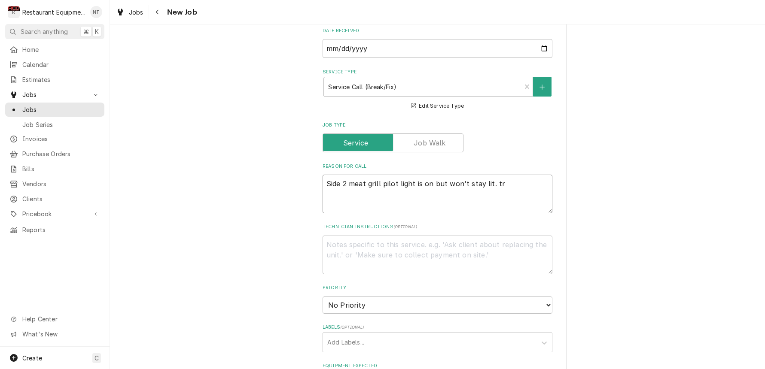
type textarea "x"
type textarea "Side 2 meat grill pilot light is on but won't stay lit. try"
type textarea "x"
type textarea "Side 2 meat grill pilot light is on but won't stay lit. try"
type textarea "x"
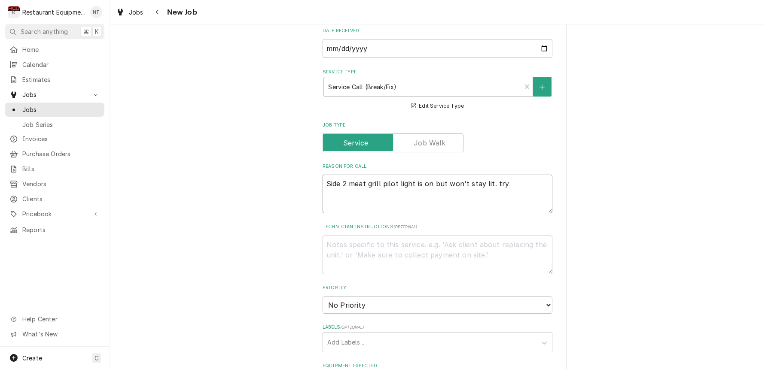
type textarea "Side 2 meat grill pilot light is on but won't stay lit. try"
type textarea "x"
type textarea "Side 2 meat grill pilot light is on but won't stay lit. tr"
type textarea "x"
type textarea "Side 2 meat grill pilot light is on but won't stay lit. t"
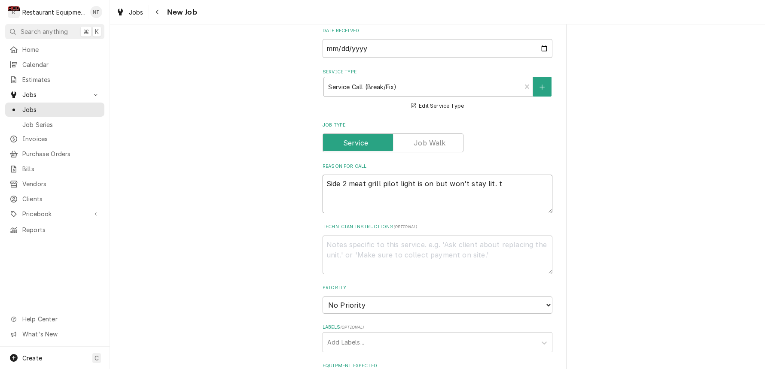
type textarea "x"
type textarea "Side 2 meat grill pilot light is on but won't stay lit."
type textarea "x"
click at [495, 190] on textarea "Side 2 meat grill pilot light is on but won't stay lit. Try to turn it up barel…" at bounding box center [438, 193] width 230 height 39
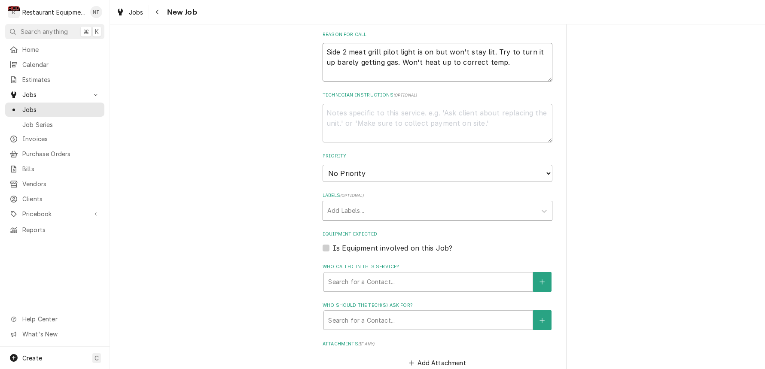
scroll to position [418, 0]
click at [360, 201] on div "Add Labels..." at bounding box center [429, 210] width 213 height 19
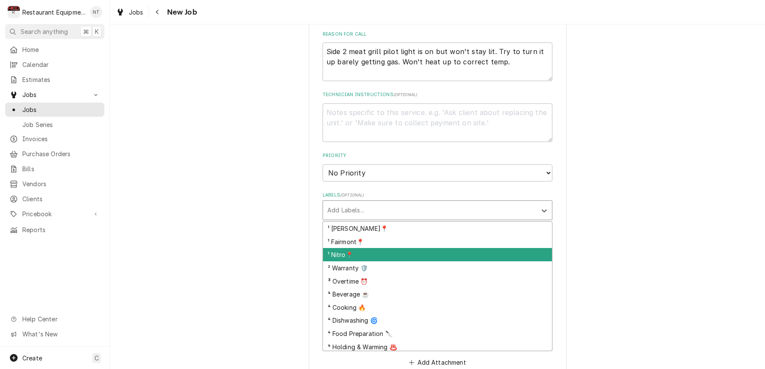
click at [345, 248] on div "¹ Nitro📍" at bounding box center [437, 254] width 229 height 13
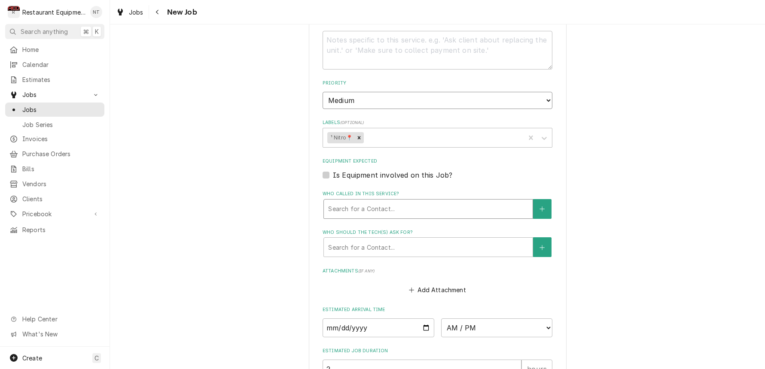
scroll to position [491, 0]
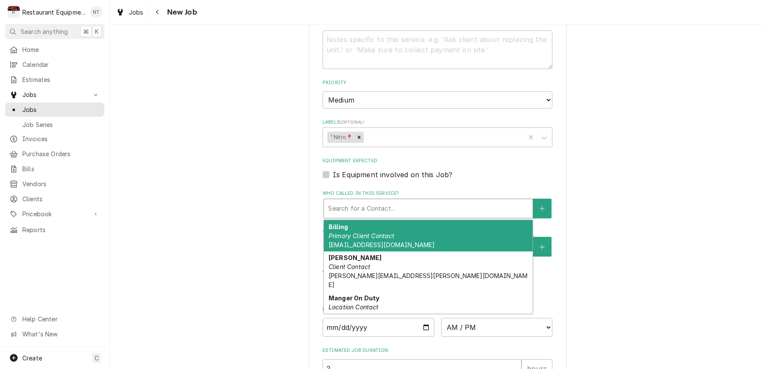
click at [366, 204] on div "Search for a Contact..." at bounding box center [428, 208] width 200 height 9
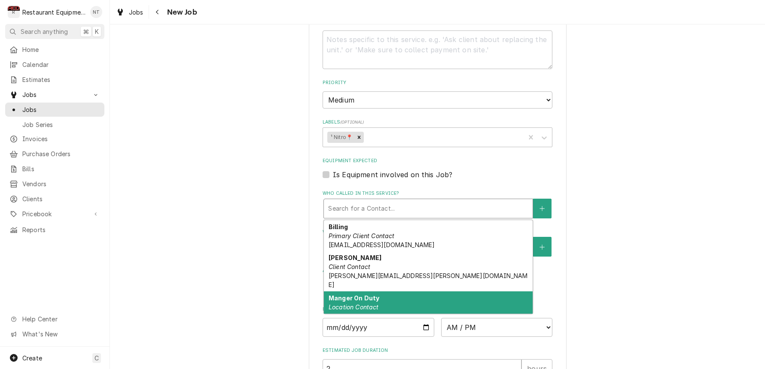
drag, startPoint x: 394, startPoint y: 279, endPoint x: 390, endPoint y: 277, distance: 5.0
click at [394, 292] on div "Manger On Duty Location Contact" at bounding box center [428, 303] width 209 height 22
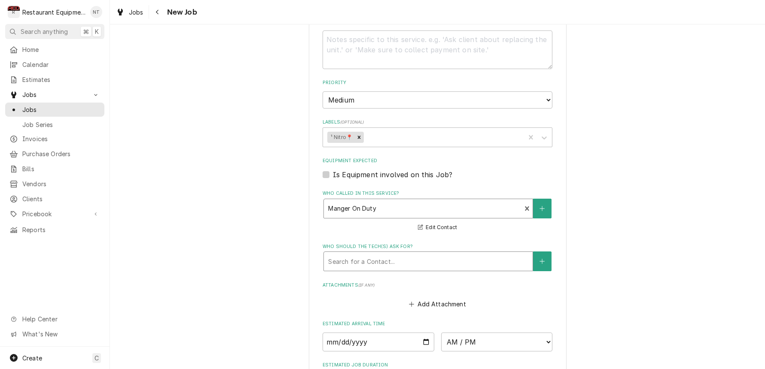
click at [368, 257] on div "Search for a Contact..." at bounding box center [428, 261] width 200 height 9
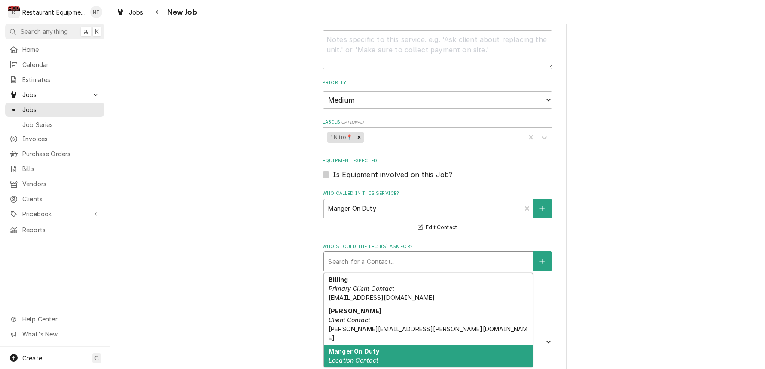
click at [396, 345] on div "Manger On Duty Location Contact" at bounding box center [428, 356] width 209 height 22
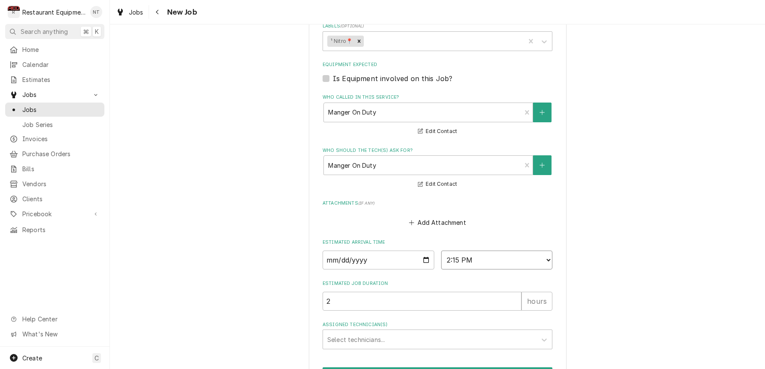
scroll to position [588, 0]
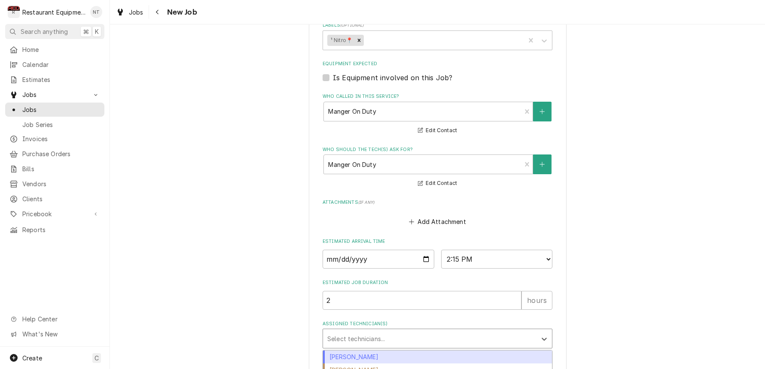
click at [439, 331] on div "Assigned Technician(s)" at bounding box center [429, 338] width 205 height 15
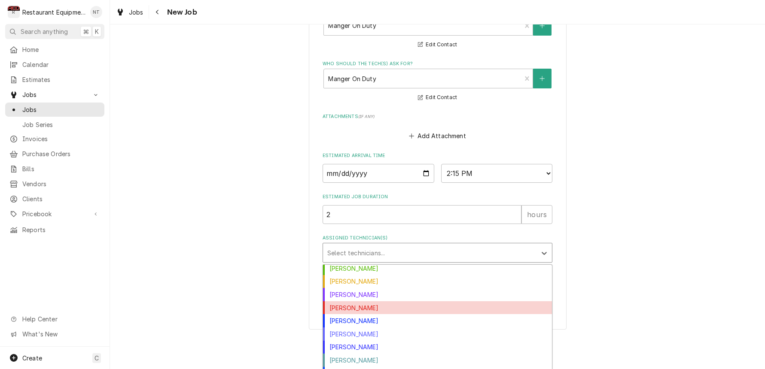
scroll to position [678, 0]
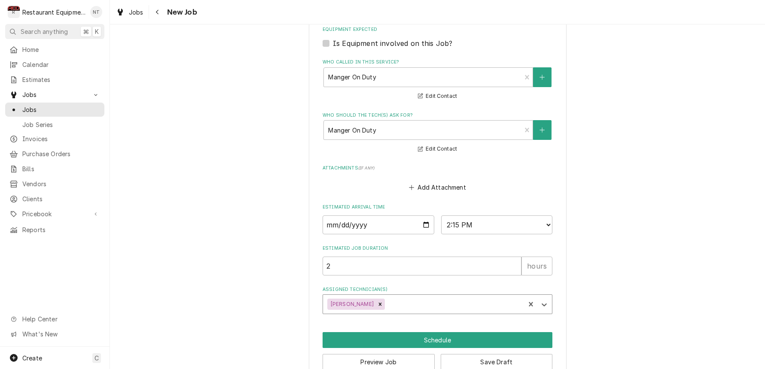
scroll to position [622, 0]
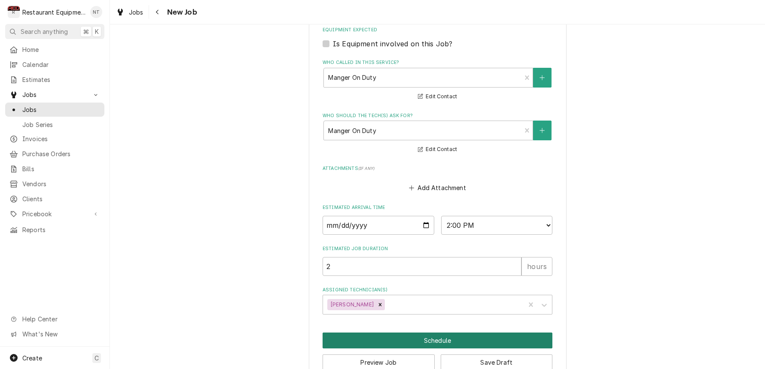
click at [462, 333] on button "Schedule" at bounding box center [438, 341] width 230 height 16
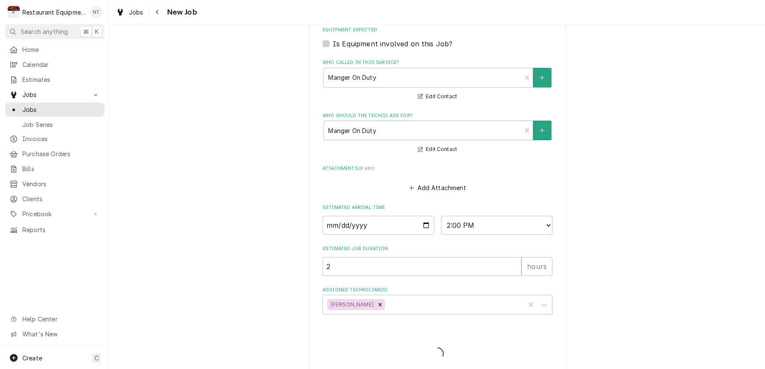
scroll to position [615, 0]
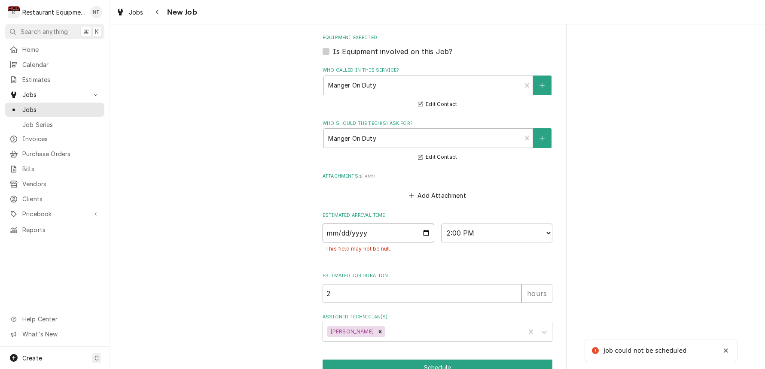
click at [392, 224] on input "Date" at bounding box center [379, 233] width 112 height 19
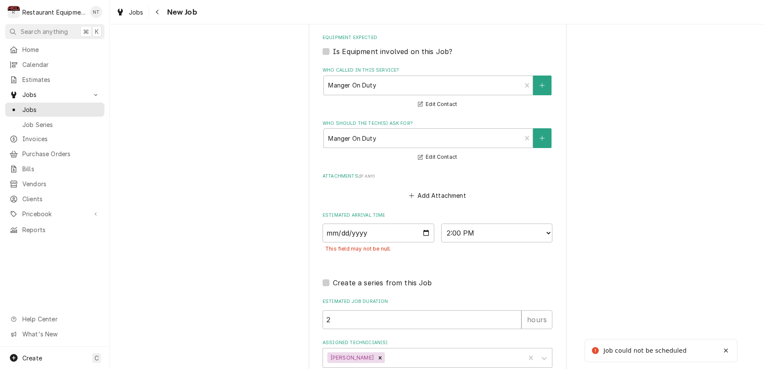
click at [418, 248] on fieldset "Job Details Job Source Direct (Phone/Email/etc.) Service Channel Corrigo Ecotra…" at bounding box center [438, 3] width 230 height 727
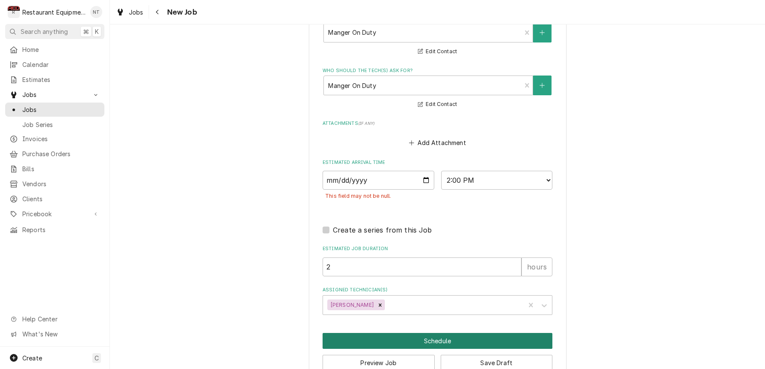
scroll to position [0, 0]
click at [461, 333] on button "Schedule" at bounding box center [438, 341] width 230 height 16
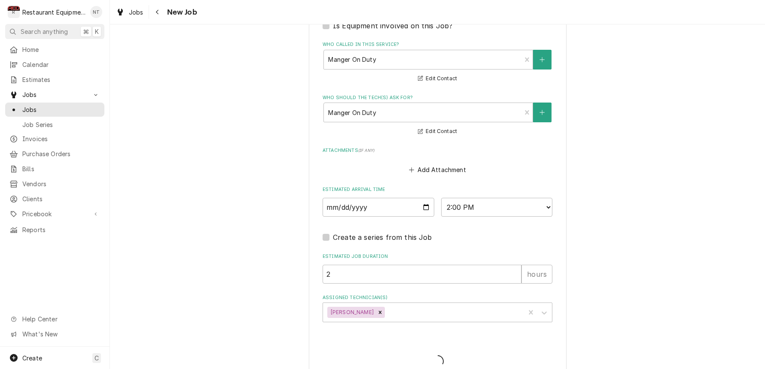
scroll to position [0, 0]
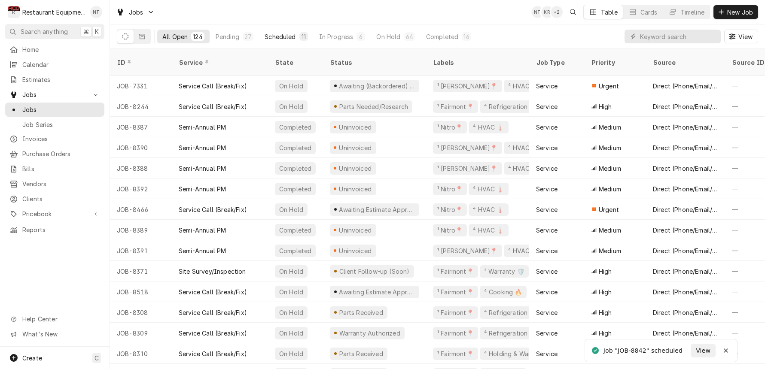
click at [279, 34] on div "Scheduled" at bounding box center [280, 36] width 31 height 9
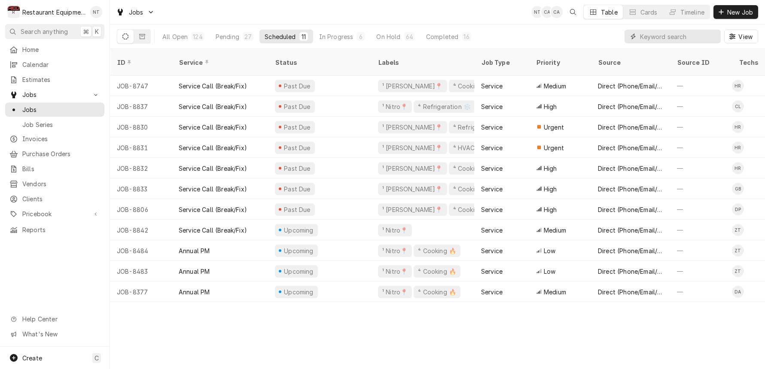
click at [646, 40] on input "Dynamic Content Wrapper" at bounding box center [678, 37] width 76 height 14
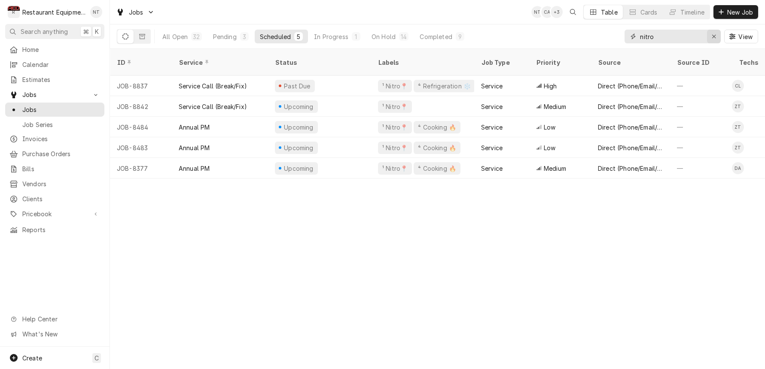
type input "nitro"
click at [713, 42] on button "Erase input" at bounding box center [714, 37] width 14 height 14
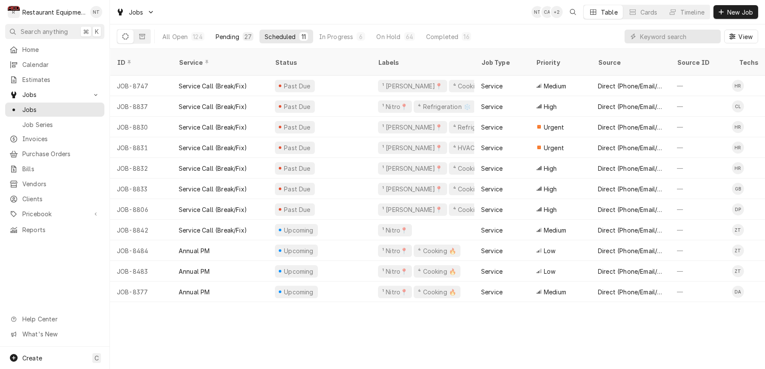
click at [251, 37] on div "27" at bounding box center [248, 36] width 11 height 9
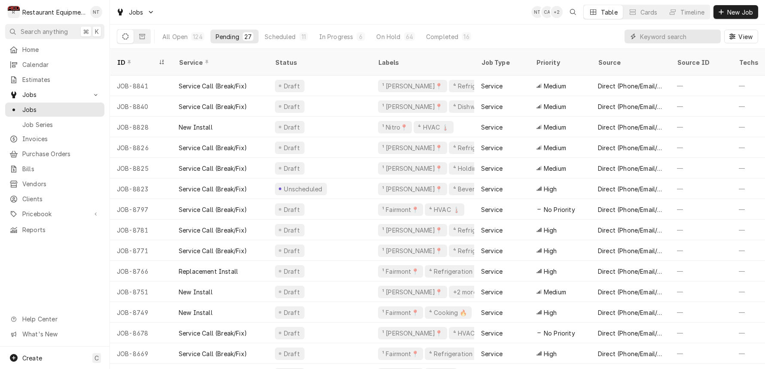
click at [665, 37] on input "Dynamic Content Wrapper" at bounding box center [678, 37] width 76 height 14
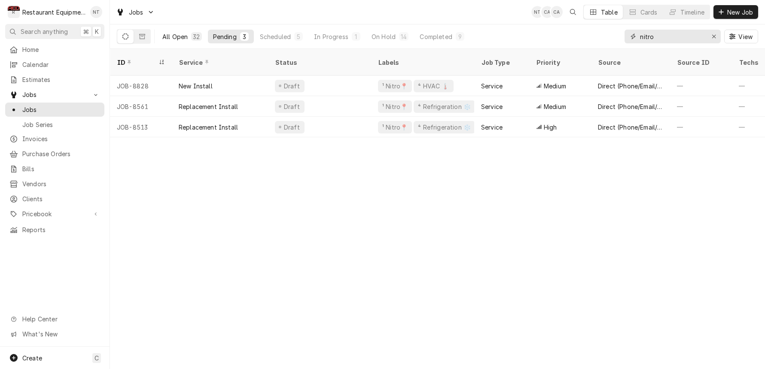
type input "nitro"
click at [184, 39] on div "All Open" at bounding box center [174, 36] width 25 height 9
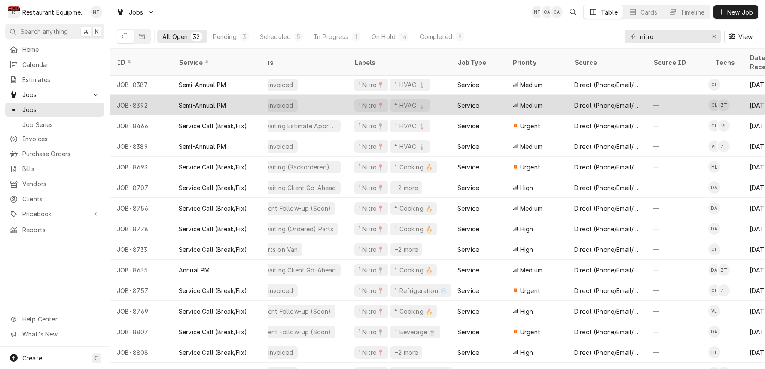
scroll to position [1, 79]
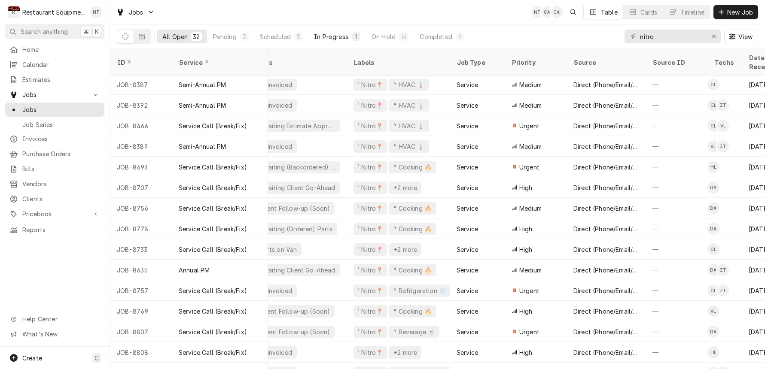
click at [335, 35] on div "In Progress" at bounding box center [331, 36] width 34 height 9
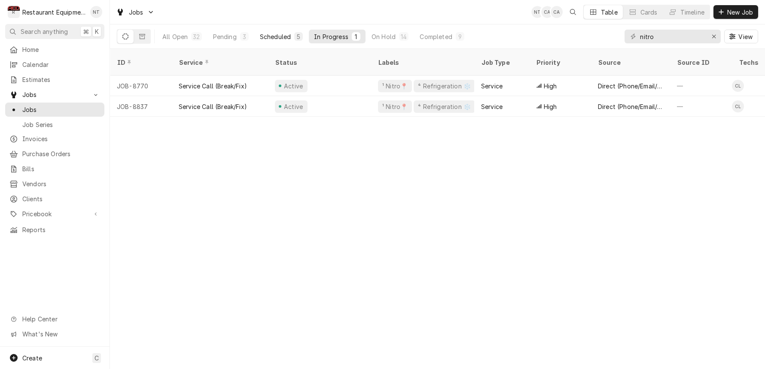
click at [285, 36] on div "Scheduled" at bounding box center [275, 36] width 31 height 9
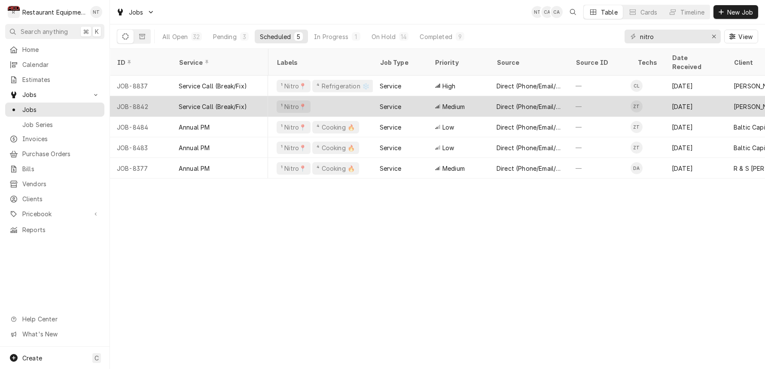
scroll to position [0, 113]
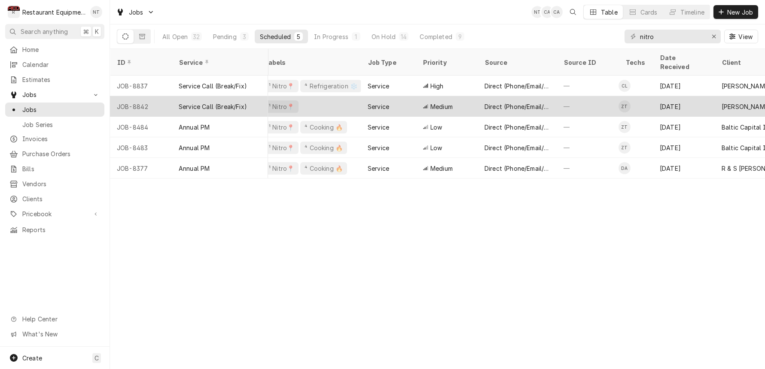
click at [532, 101] on div "Direct (Phone/Email/etc.)" at bounding box center [517, 106] width 79 height 21
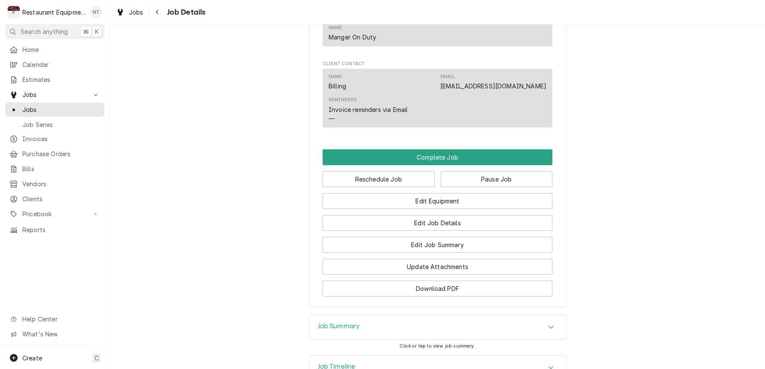
scroll to position [634, 0]
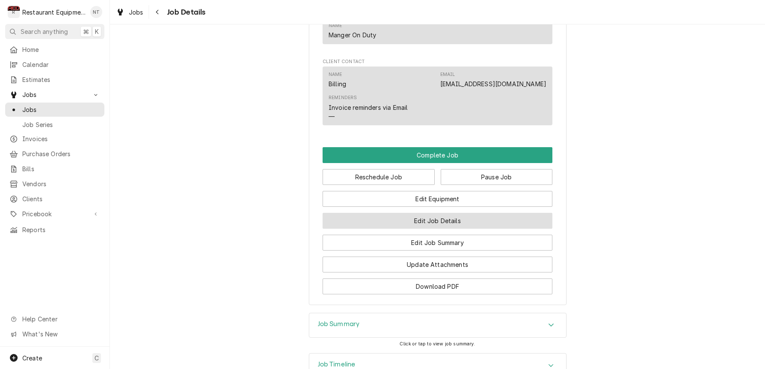
click at [463, 213] on button "Edit Job Details" at bounding box center [438, 221] width 230 height 16
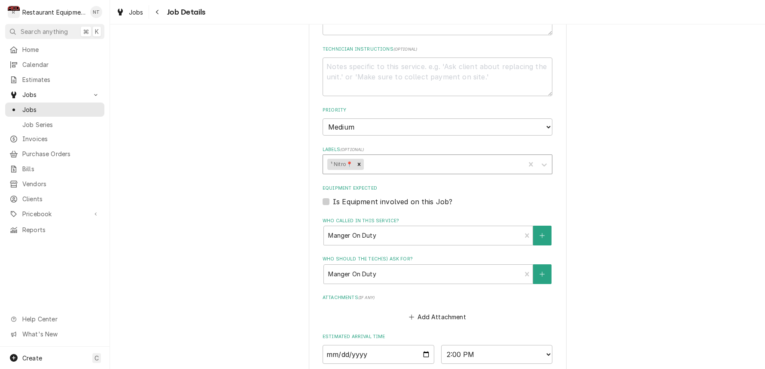
scroll to position [225, 0]
click at [460, 156] on div "Labels" at bounding box center [443, 163] width 155 height 15
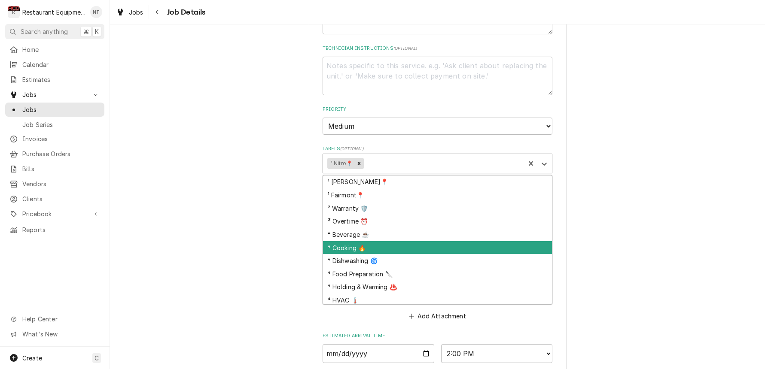
click at [415, 241] on div "⁴ Cooking 🔥" at bounding box center [437, 247] width 229 height 13
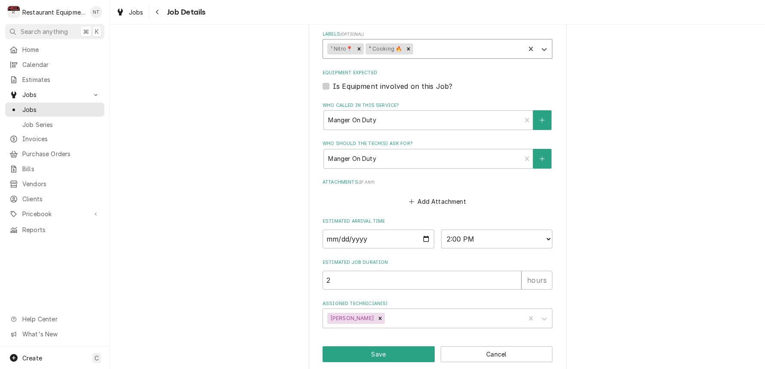
scroll to position [0, 0]
click at [401, 347] on button "Save" at bounding box center [379, 355] width 112 height 16
type textarea "x"
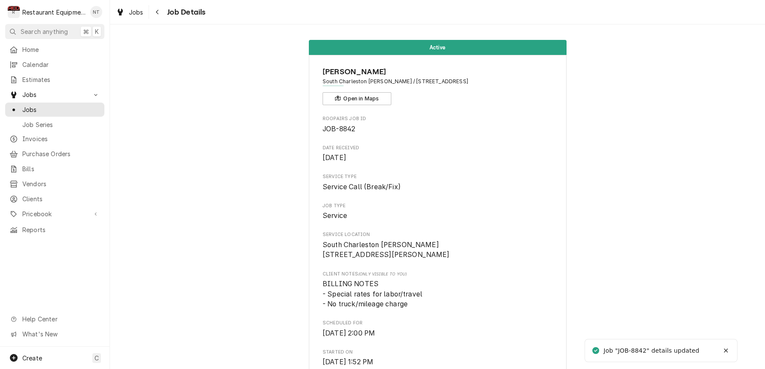
drag, startPoint x: 190, startPoint y: 16, endPoint x: 186, endPoint y: 15, distance: 4.8
click at [190, 16] on div "Job Details" at bounding box center [178, 12] width 55 height 14
click at [162, 12] on button "Navigate back" at bounding box center [158, 12] width 14 height 14
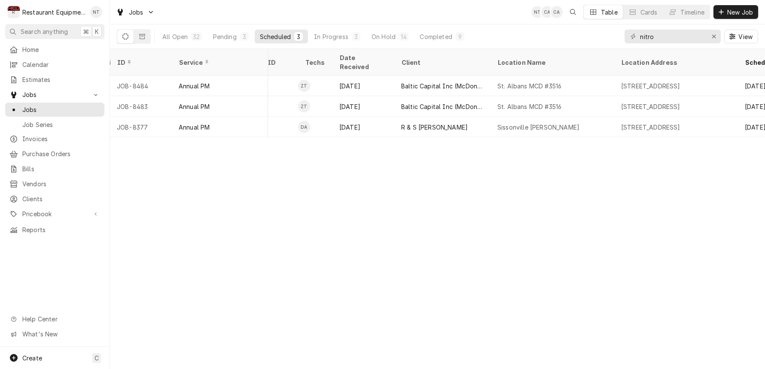
scroll to position [0, 435]
click at [321, 33] on div "In Progress" at bounding box center [331, 36] width 34 height 9
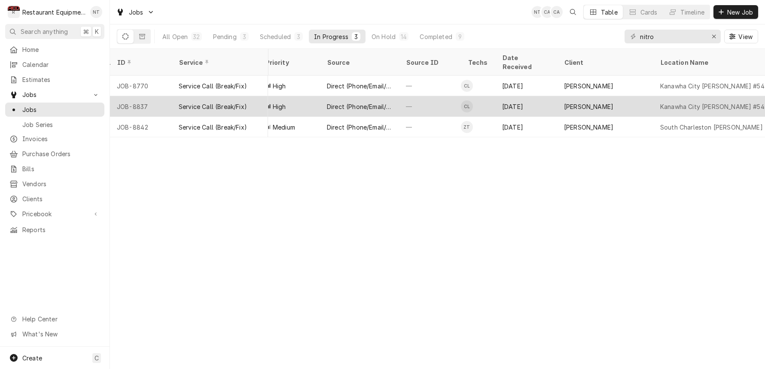
scroll to position [0, 273]
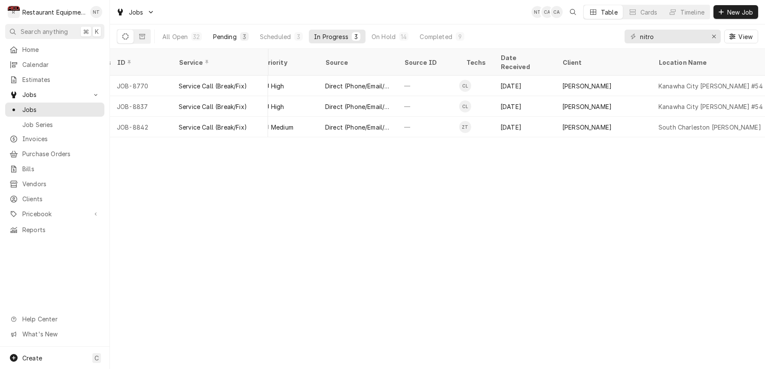
click at [234, 36] on div "Pending" at bounding box center [225, 36] width 24 height 9
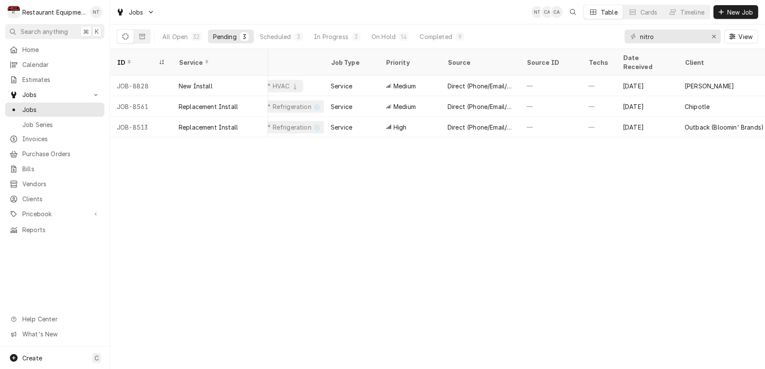
scroll to position [0, 151]
drag, startPoint x: 671, startPoint y: 37, endPoint x: 596, endPoint y: 43, distance: 74.6
click at [596, 43] on div "All Open 32 Pending 3 Scheduled 3 In Progress 3 On Hold 14 Completed 9 nitro Vi…" at bounding box center [437, 36] width 641 height 24
type input "n"
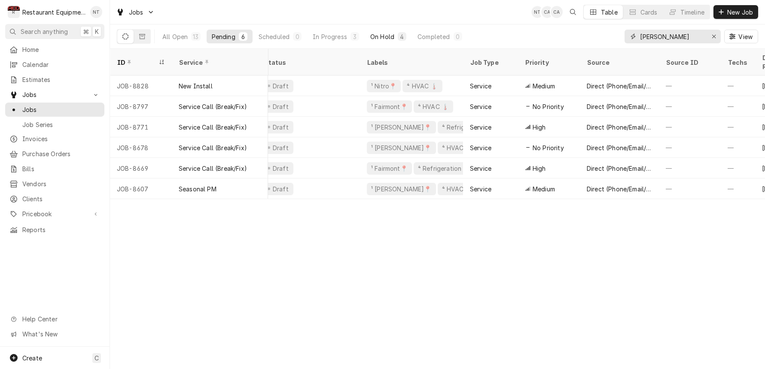
scroll to position [0, 11]
type input "bob evans"
click at [394, 39] on div "On Hold" at bounding box center [382, 36] width 24 height 9
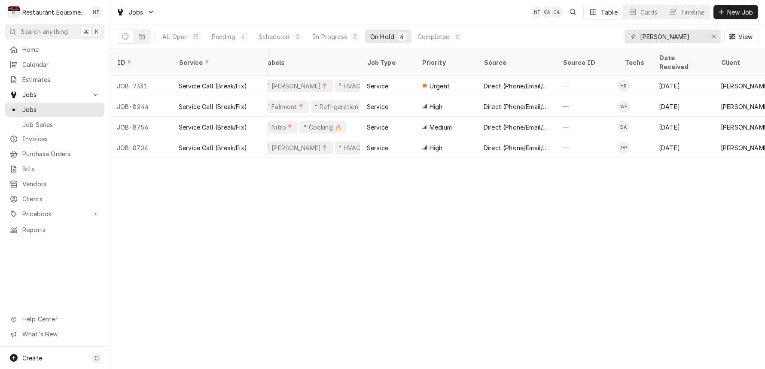
scroll to position [0, 115]
click at [192, 34] on div "13" at bounding box center [195, 36] width 9 height 9
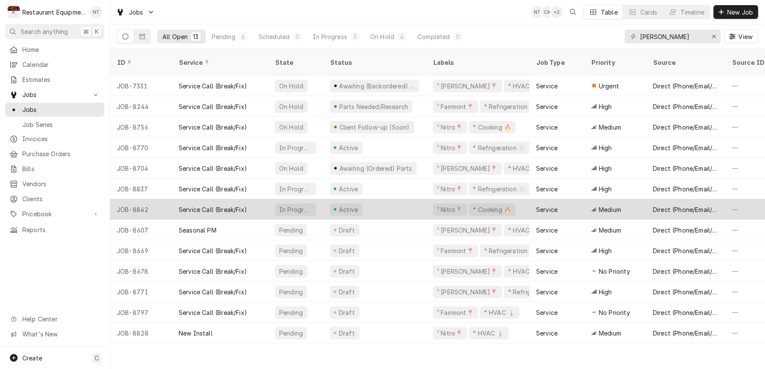
scroll to position [0, 0]
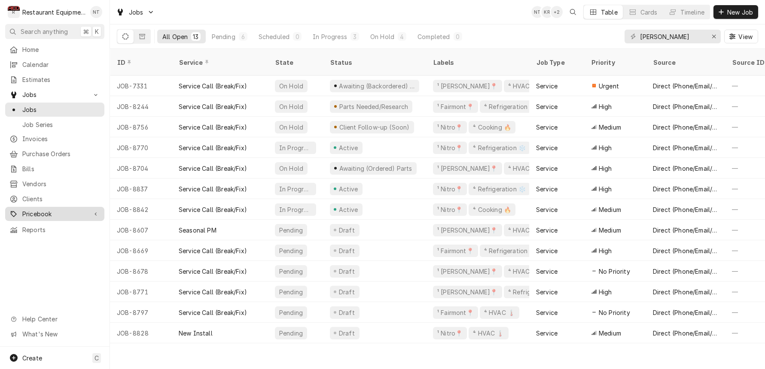
click at [75, 210] on span "Pricebook" at bounding box center [54, 214] width 65 height 9
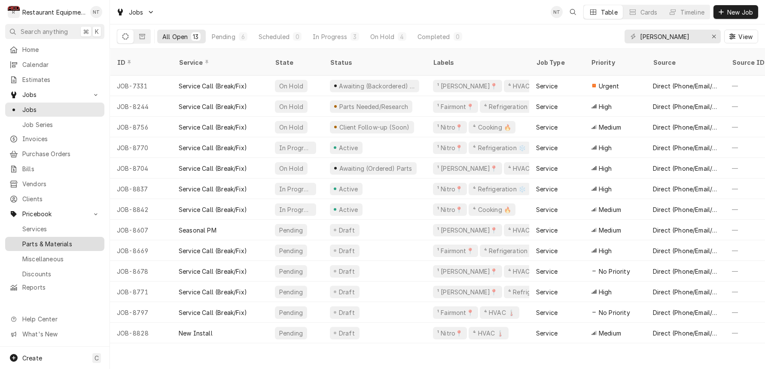
click at [69, 240] on span "Parts & Materials" at bounding box center [61, 244] width 78 height 9
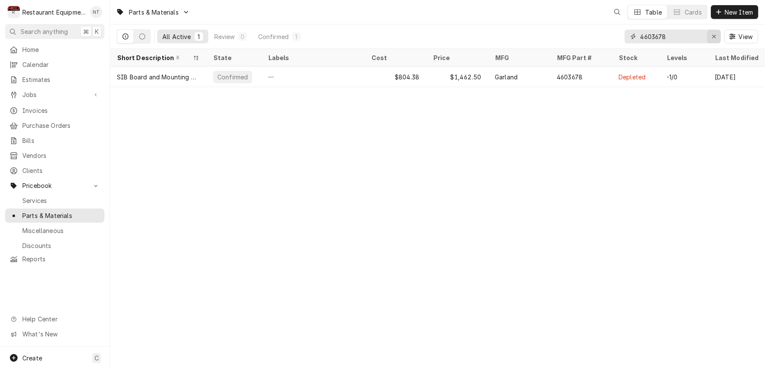
click at [709, 37] on button "Erase input" at bounding box center [714, 37] width 14 height 14
type input "22770"
click at [715, 32] on div "Erase input" at bounding box center [714, 36] width 9 height 9
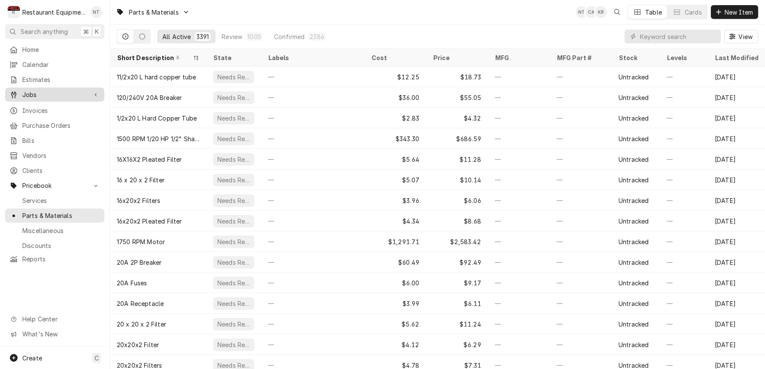
click at [46, 88] on link "Jobs" at bounding box center [54, 95] width 99 height 14
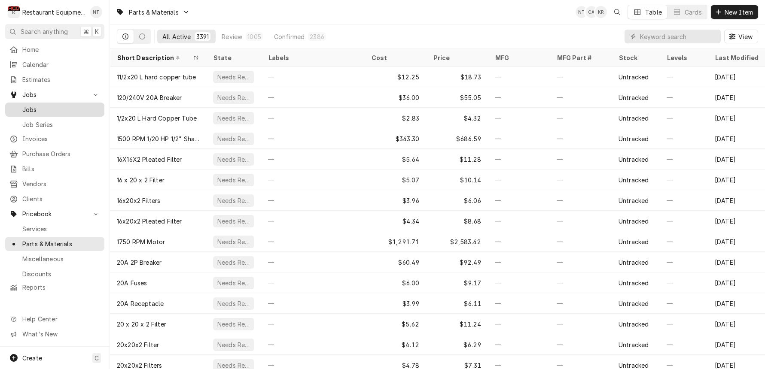
click at [62, 108] on span "Jobs" at bounding box center [61, 109] width 78 height 9
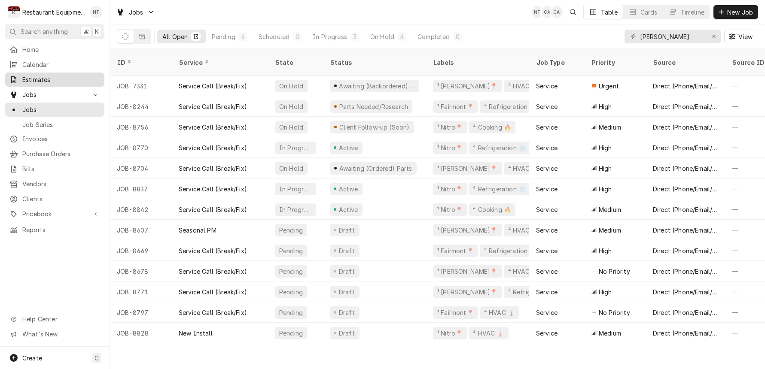
click at [30, 75] on span "Estimates" at bounding box center [61, 79] width 78 height 9
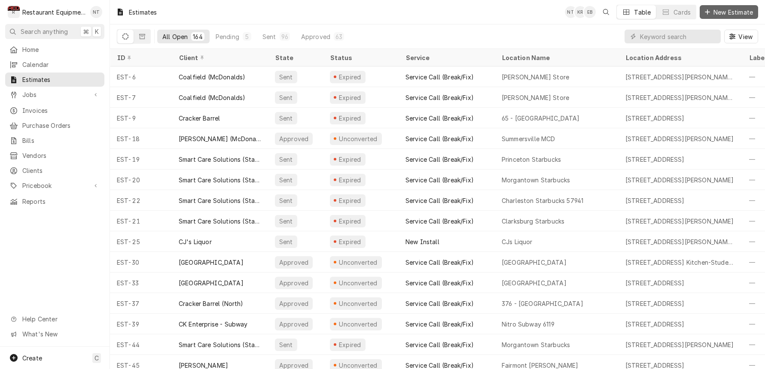
click at [732, 16] on button "New Estimate" at bounding box center [729, 12] width 58 height 14
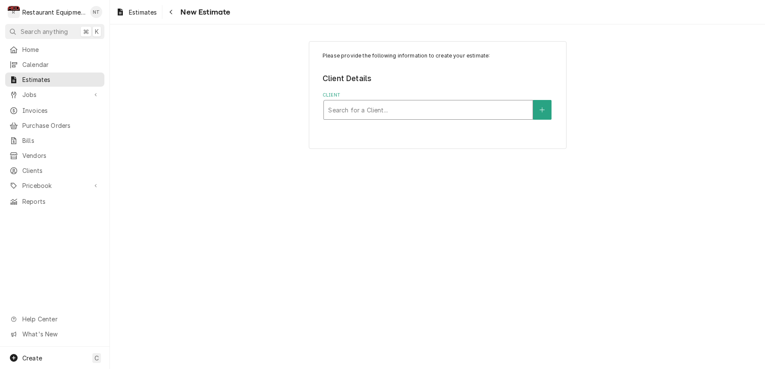
click at [462, 110] on div "Client" at bounding box center [428, 109] width 200 height 15
type input "[PERSON_NAME]"
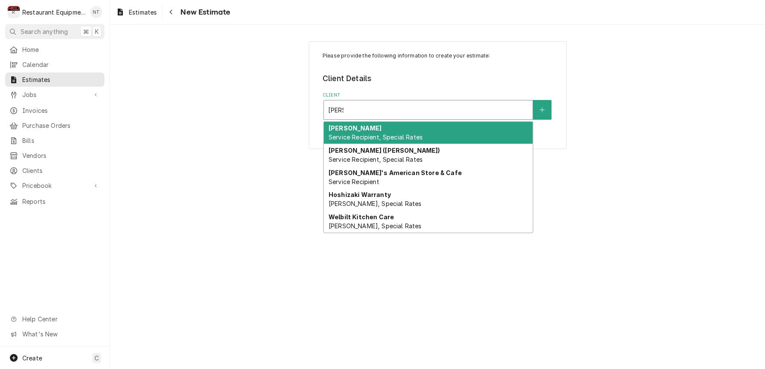
click at [445, 124] on div "[PERSON_NAME] Service Recipient, Special Rates" at bounding box center [428, 133] width 209 height 22
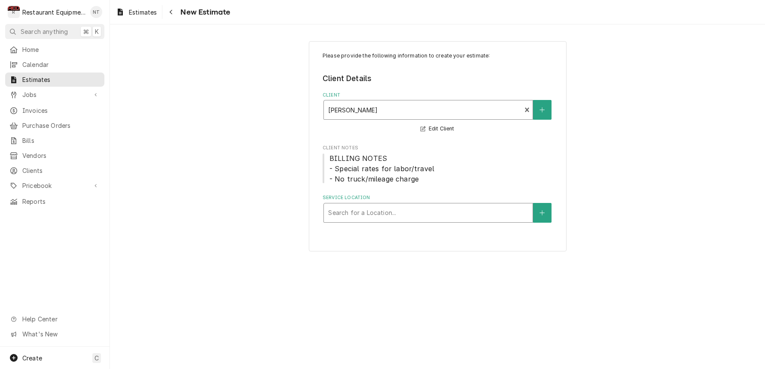
click at [474, 219] on div "Service Location" at bounding box center [428, 212] width 200 height 15
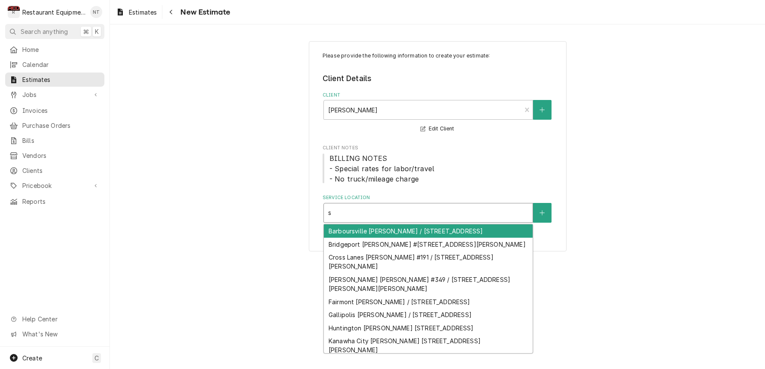
type input "so"
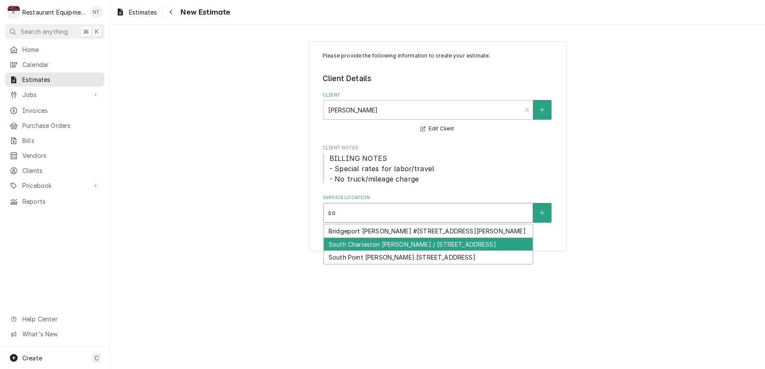
click at [431, 251] on div "South Charleston [PERSON_NAME] / [STREET_ADDRESS]" at bounding box center [428, 244] width 209 height 13
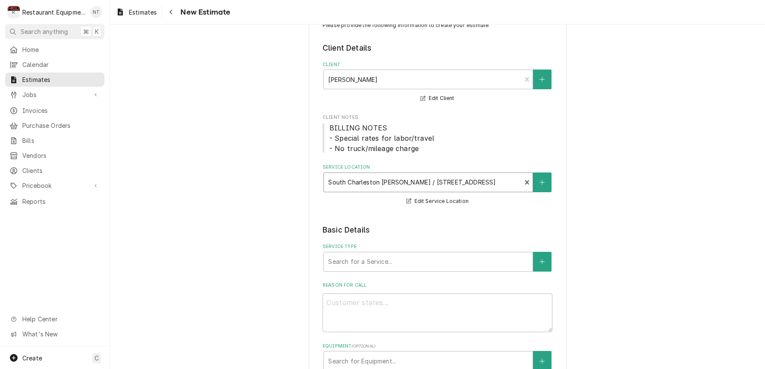
scroll to position [31, 0]
click at [431, 253] on div "Service Type" at bounding box center [428, 260] width 200 height 15
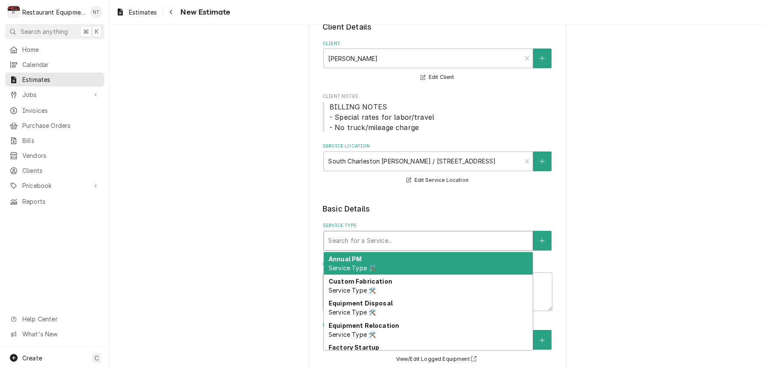
scroll to position [54, 0]
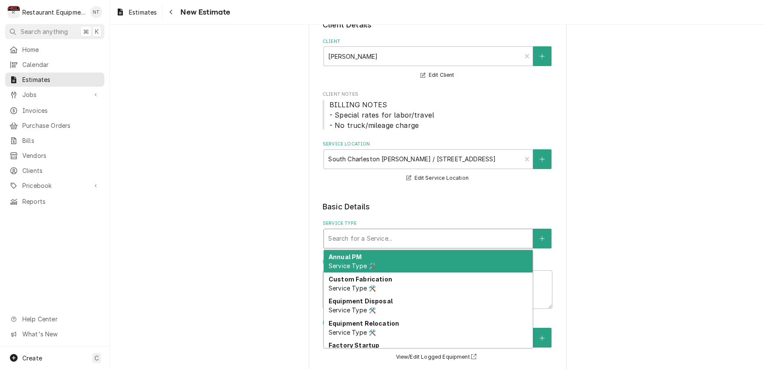
type textarea "x"
type input "b"
type textarea "x"
type input "br"
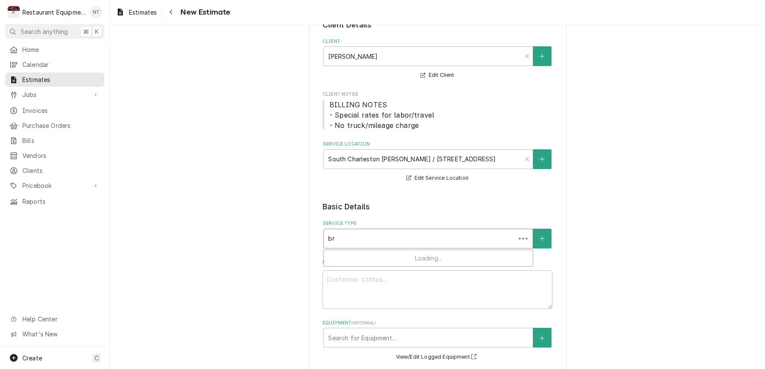
type textarea "x"
type input "bre"
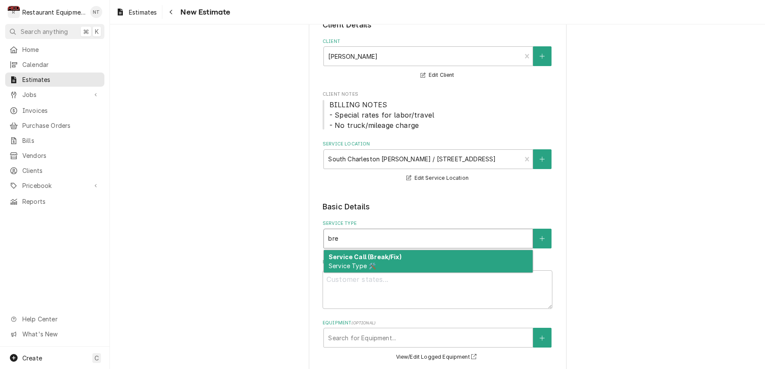
click at [417, 262] on div "Service Call (Break/Fix) Service Type 🛠️" at bounding box center [428, 261] width 209 height 22
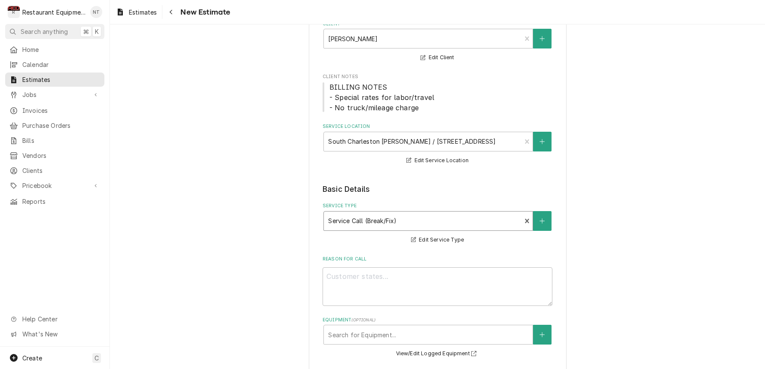
scroll to position [82, 0]
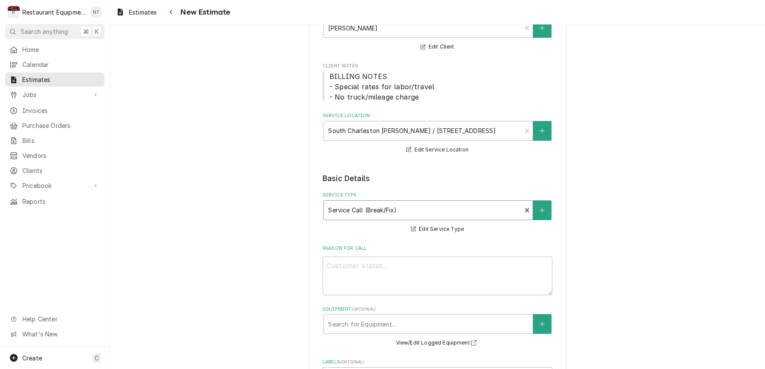
click at [500, 203] on div "Service Type" at bounding box center [422, 210] width 189 height 15
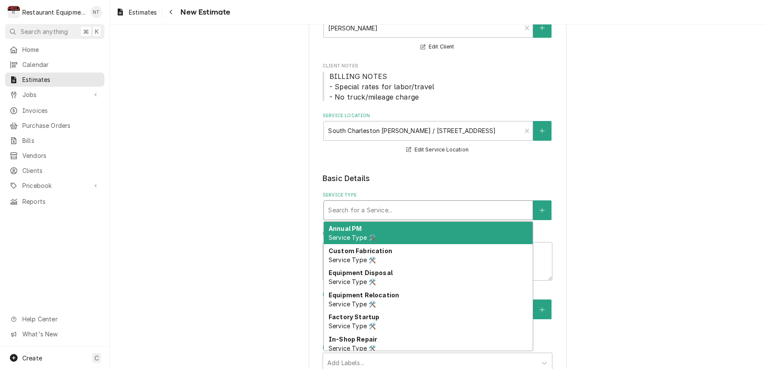
type textarea "x"
type input "r"
type textarea "x"
type input "re"
type textarea "x"
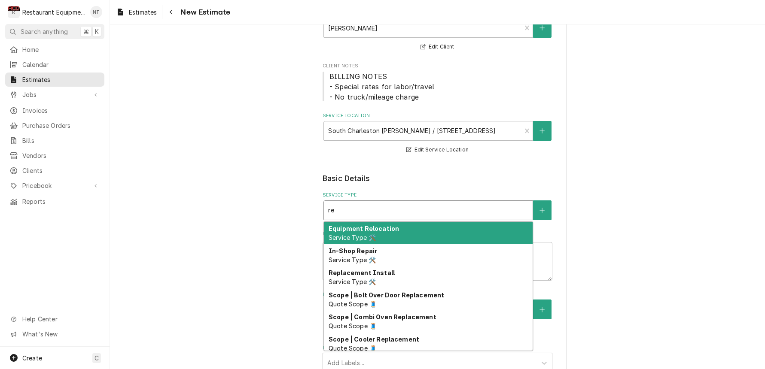
type input "rep"
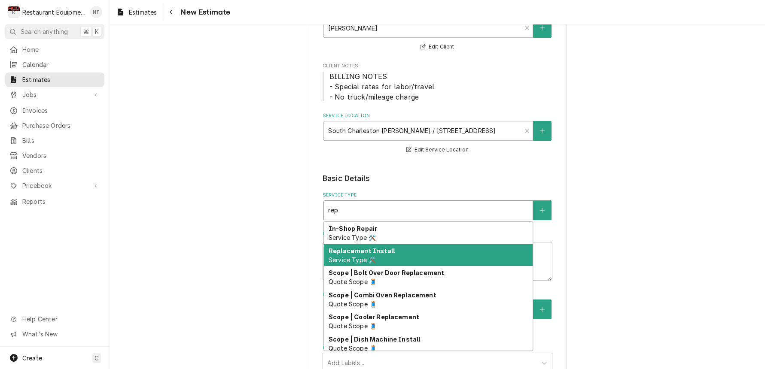
type textarea "x"
type input "repa"
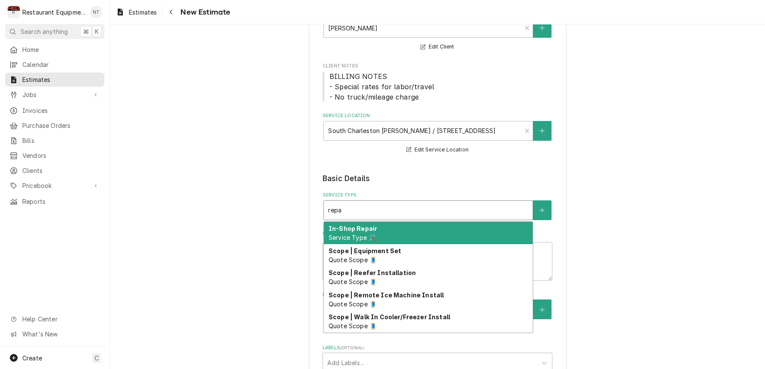
type textarea "x"
type input "rep"
type textarea "x"
type input "re"
type textarea "x"
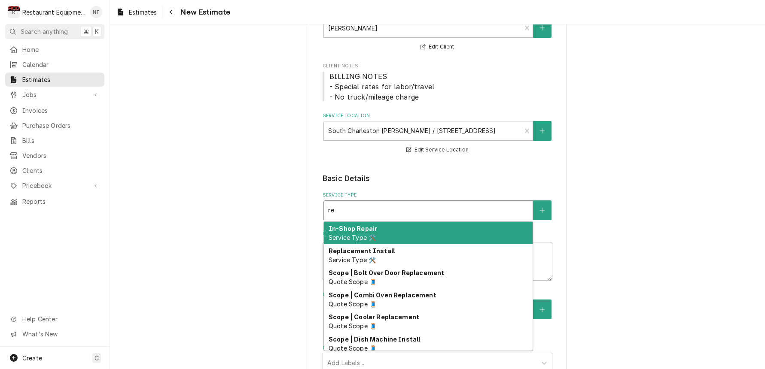
type input "r"
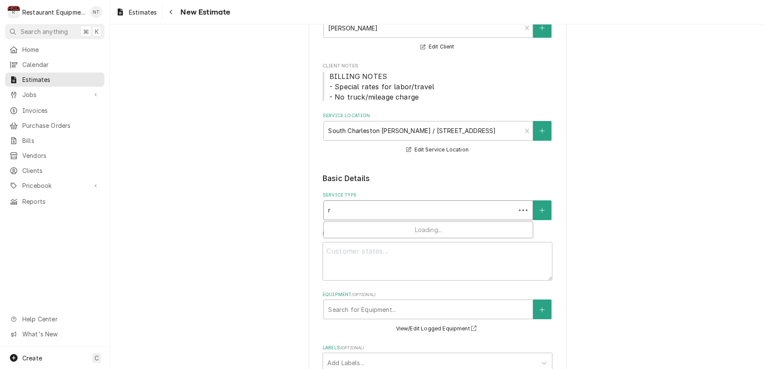
type textarea "x"
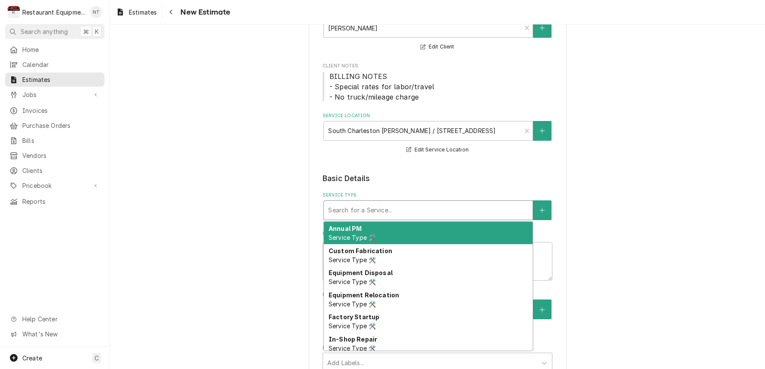
type textarea "x"
type input "b"
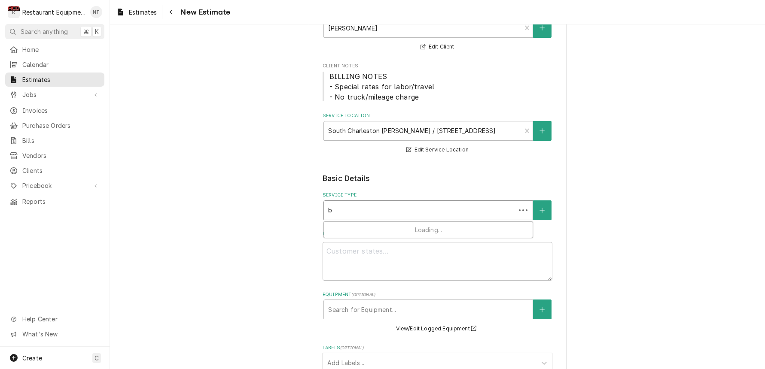
type textarea "x"
type input "br"
type textarea "x"
type input "bre"
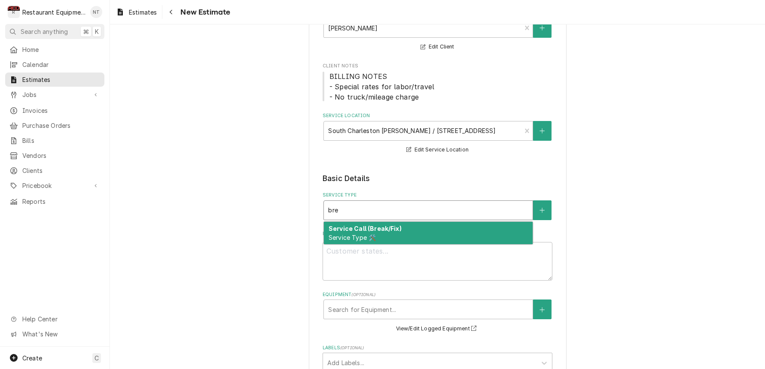
click at [483, 224] on div "Service Call (Break/Fix) Service Type 🛠️" at bounding box center [428, 233] width 209 height 22
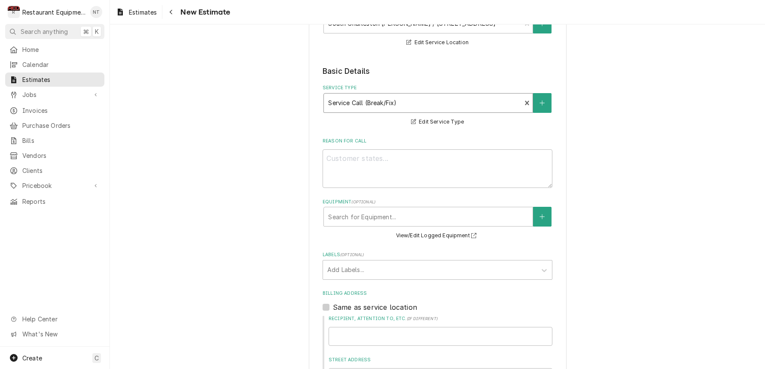
scroll to position [207, 0]
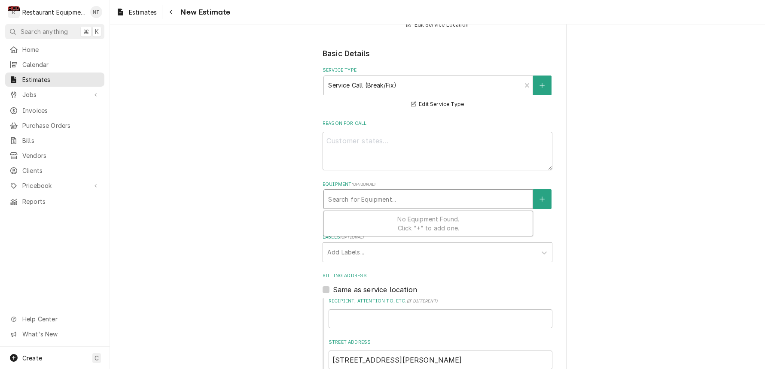
click at [425, 199] on div "Equipment" at bounding box center [428, 199] width 200 height 15
click at [427, 198] on div "Equipment" at bounding box center [428, 199] width 200 height 15
type textarea "x"
type input "2"
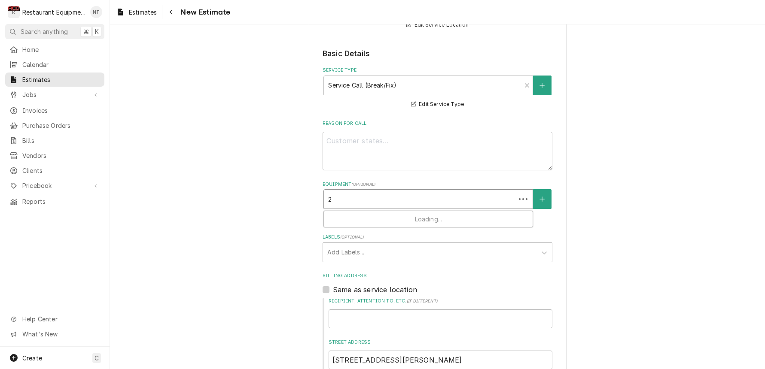
type textarea "x"
type input "22"
type textarea "x"
type input "227"
type textarea "x"
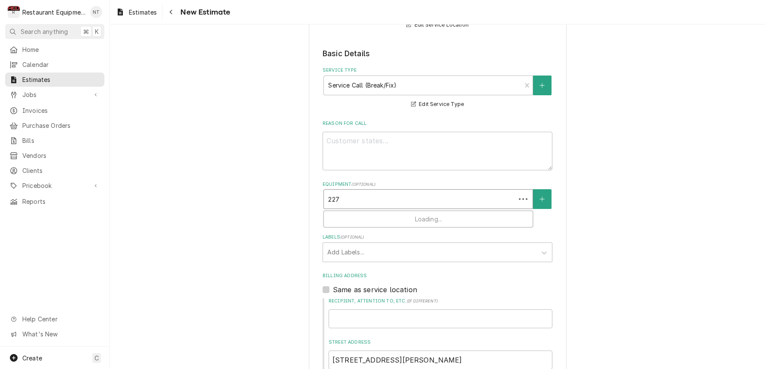
type input "2277"
type textarea "x"
type input "22770"
click at [418, 202] on div "Equipment" at bounding box center [428, 199] width 200 height 15
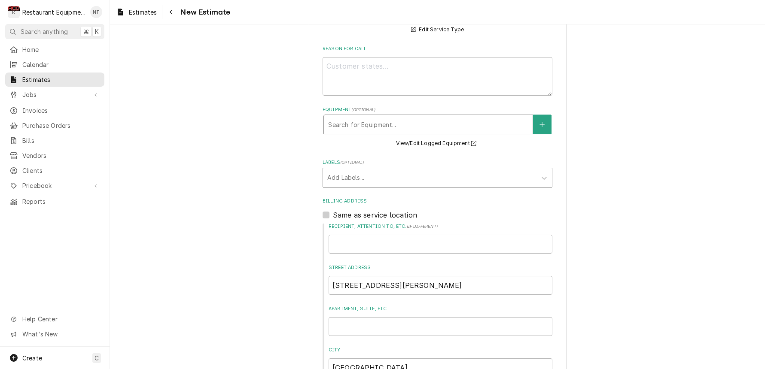
scroll to position [283, 0]
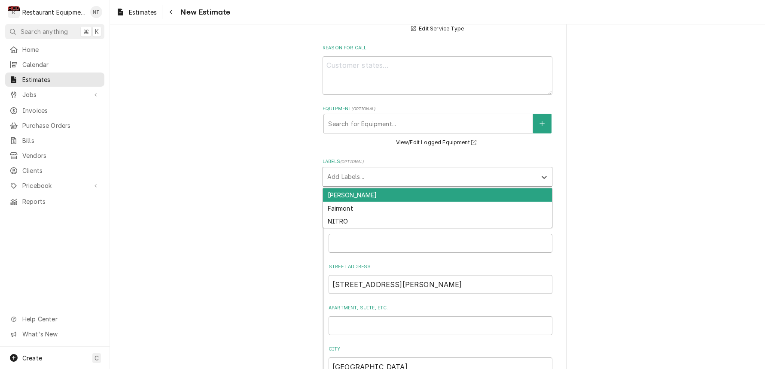
click at [386, 174] on div "Labels" at bounding box center [429, 176] width 205 height 15
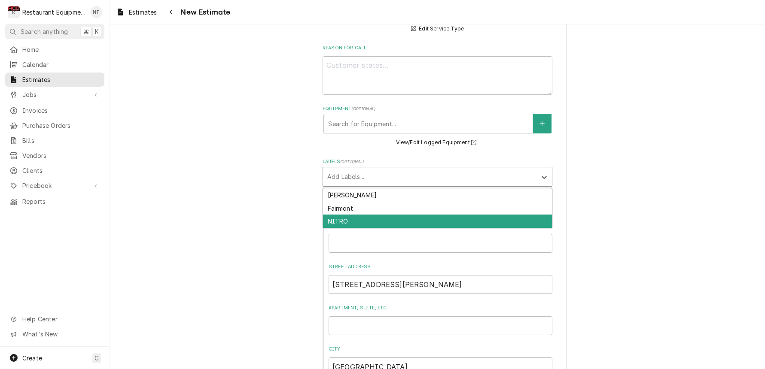
click at [389, 215] on div "NITRO" at bounding box center [437, 221] width 229 height 13
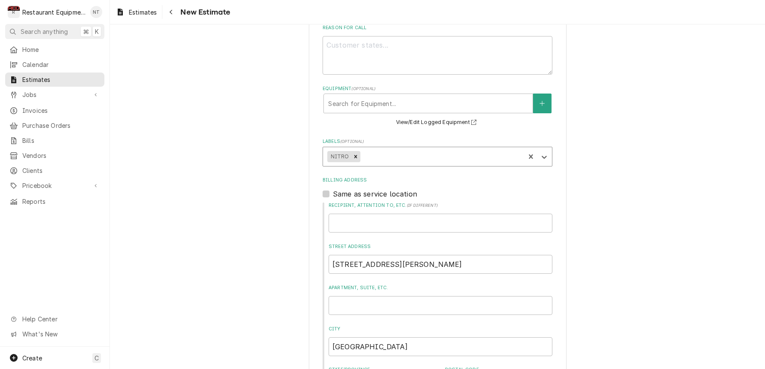
scroll to position [0, 0]
type textarea "x"
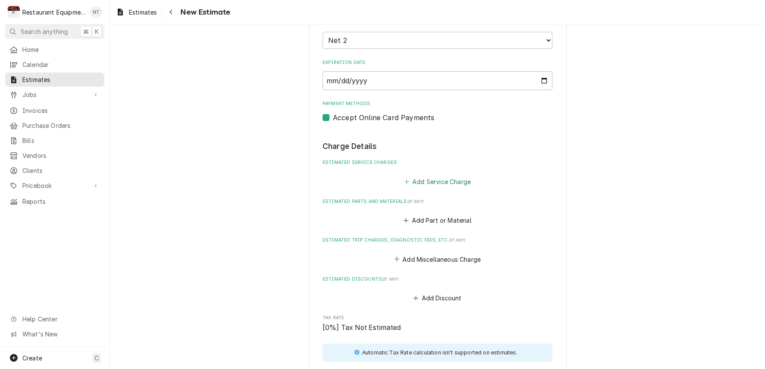
click at [434, 176] on button "Add Service Charge" at bounding box center [437, 182] width 70 height 12
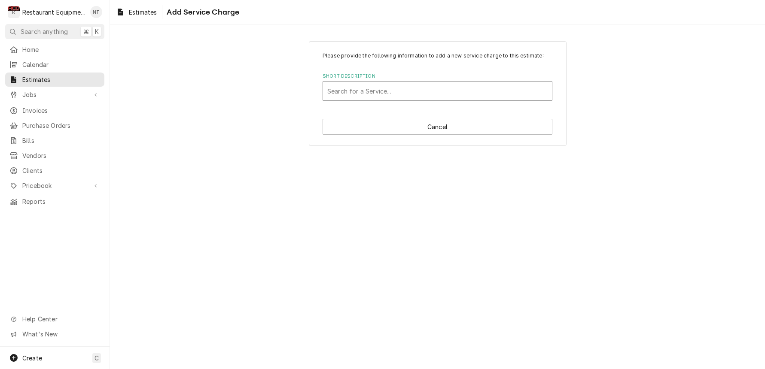
click at [401, 92] on div "Short Description" at bounding box center [437, 90] width 220 height 15
type input "trave"
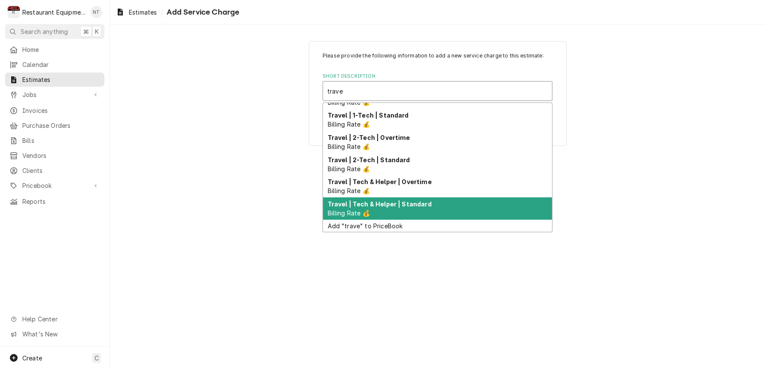
click at [438, 207] on div "Travel | Tech & Helper | Standard Billing Rate 💰" at bounding box center [437, 209] width 229 height 22
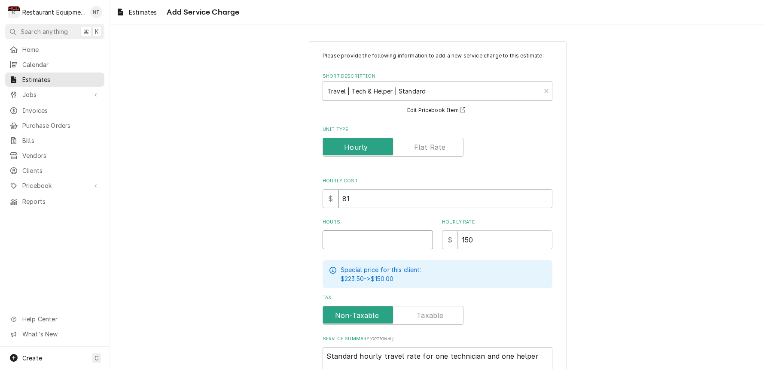
click at [393, 237] on input "Hours" at bounding box center [378, 240] width 110 height 19
type textarea "x"
type input "1"
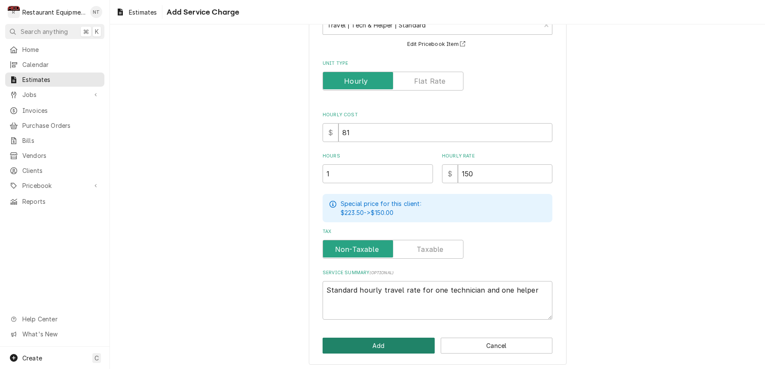
click at [407, 338] on button "Add" at bounding box center [379, 346] width 112 height 16
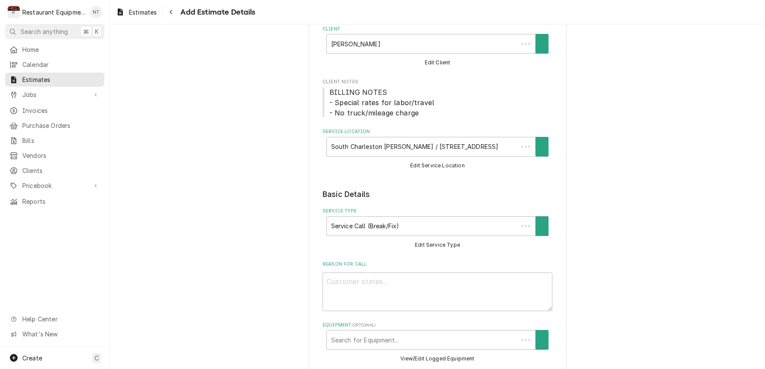
scroll to position [732, 0]
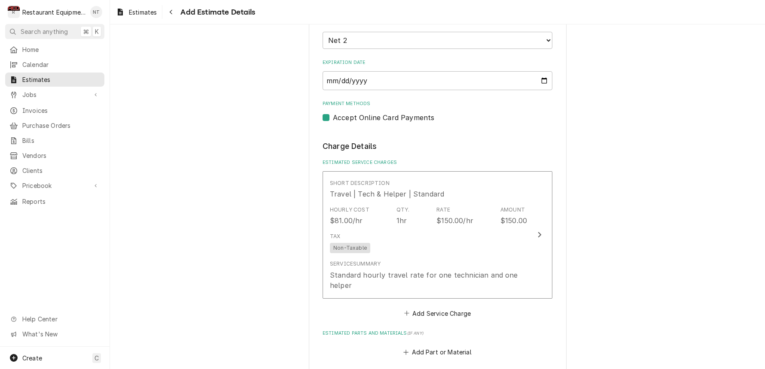
type textarea "x"
click at [442, 306] on fieldset "Charge Details Estimated Service Charges Short Description Travel | Tech & Help…" at bounding box center [438, 368] width 230 height 455
click at [442, 308] on button "Add Service Charge" at bounding box center [437, 314] width 70 height 12
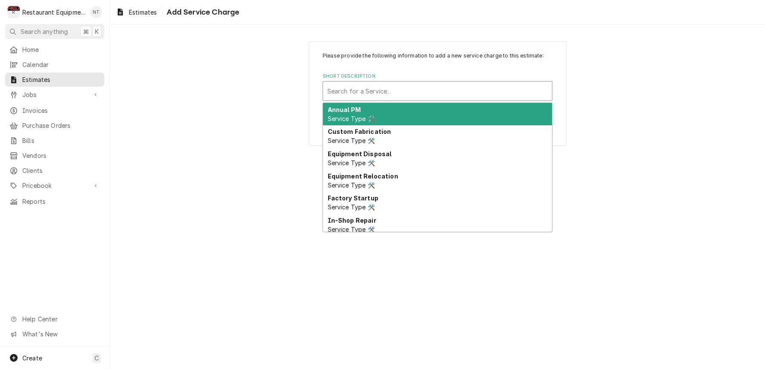
click at [406, 100] on div "Search for a Service..." at bounding box center [437, 91] width 229 height 19
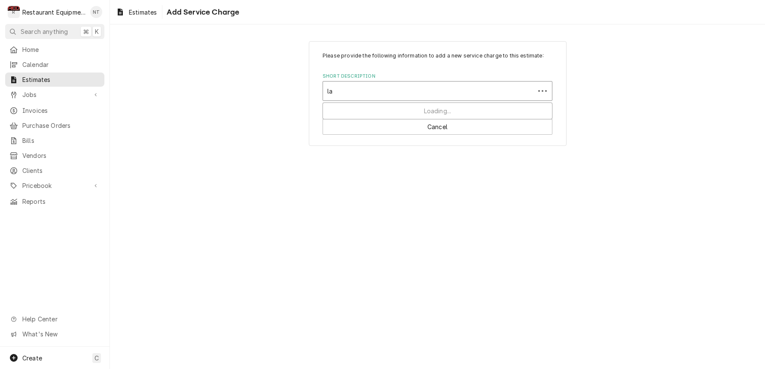
type input "lab"
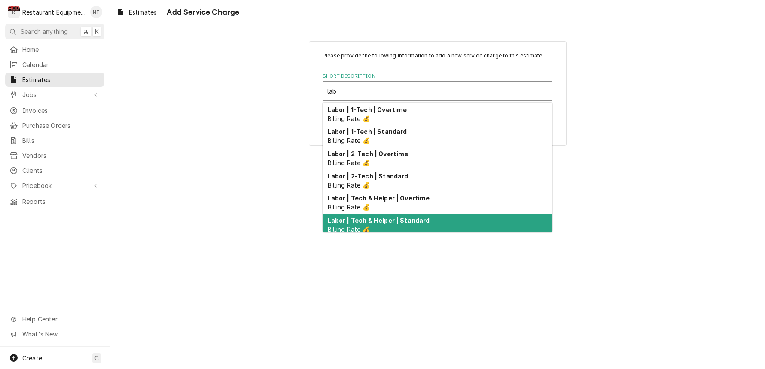
click at [420, 217] on strong "Labor | Tech & Helper | Standard" at bounding box center [379, 220] width 102 height 7
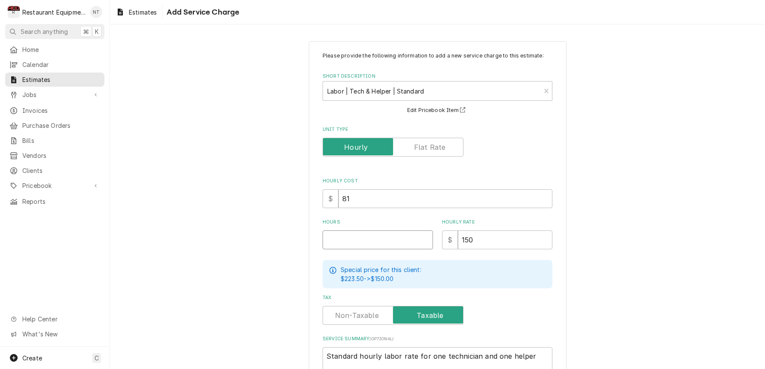
click at [377, 231] on input "Hours" at bounding box center [378, 240] width 110 height 19
type textarea "x"
type input "3"
type textarea "x"
type input "3"
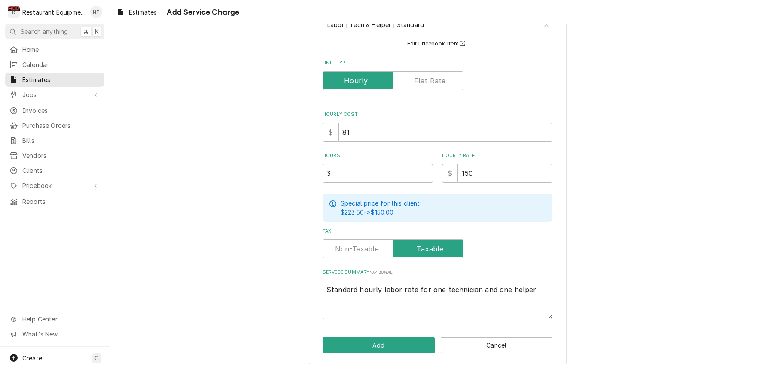
scroll to position [66, 0]
click at [412, 343] on button "Add" at bounding box center [379, 346] width 112 height 16
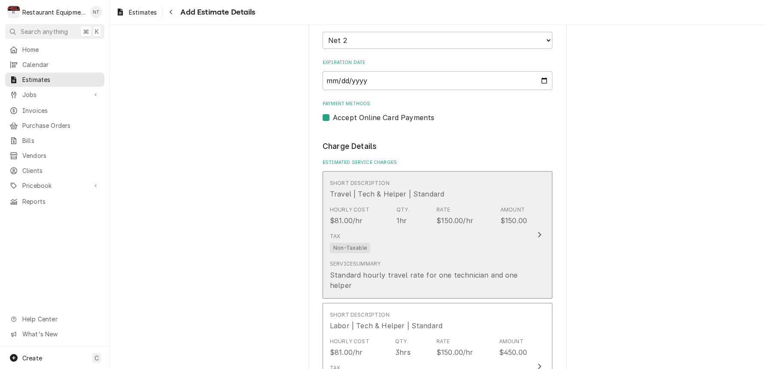
type textarea "x"
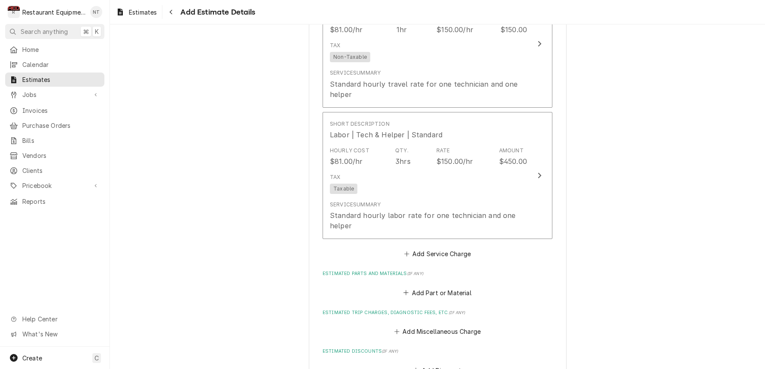
scroll to position [924, 0]
click at [449, 287] on button "Add Part or Material" at bounding box center [437, 293] width 71 height 12
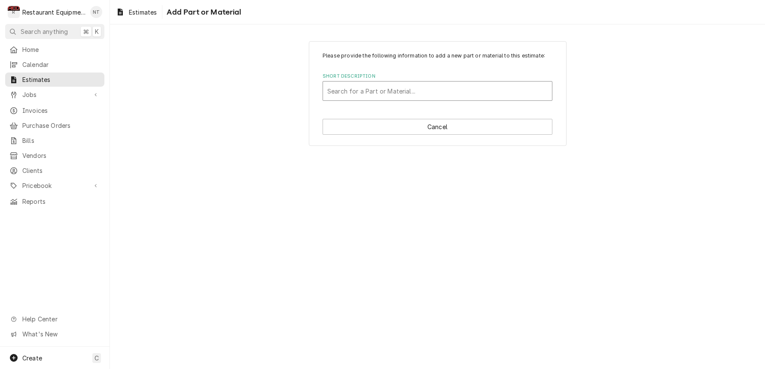
click at [373, 92] on div "Search for a Part or Material..." at bounding box center [437, 91] width 220 height 9
type input "22770"
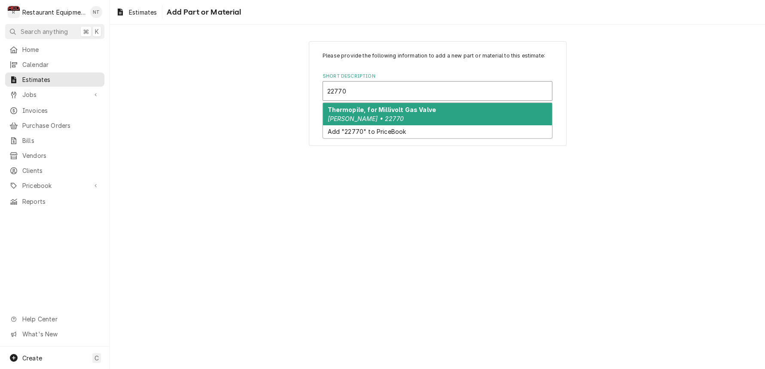
click at [390, 113] on div "Thermopile, for Millivolt Gas Valve [PERSON_NAME] • 22770" at bounding box center [437, 114] width 229 height 22
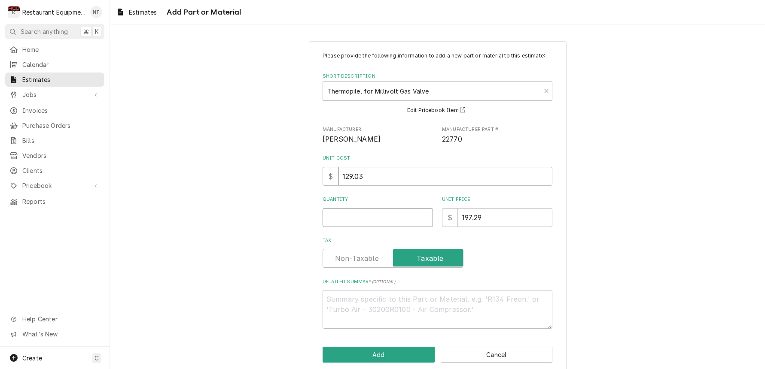
click at [390, 214] on input "Quantity" at bounding box center [378, 217] width 110 height 19
type textarea "x"
type input "1"
type textarea "x"
type input "1"
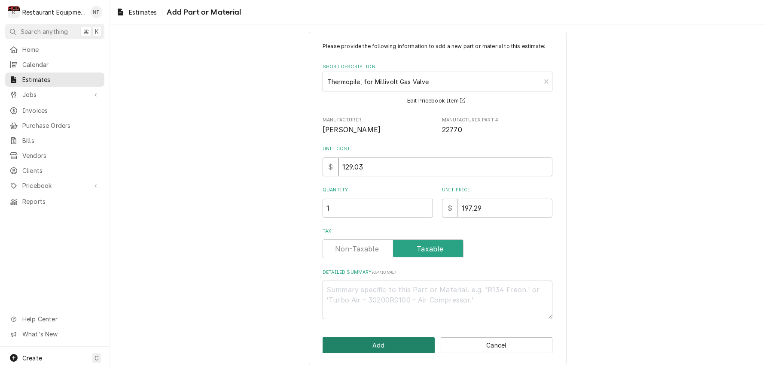
click at [386, 344] on button "Add" at bounding box center [379, 346] width 112 height 16
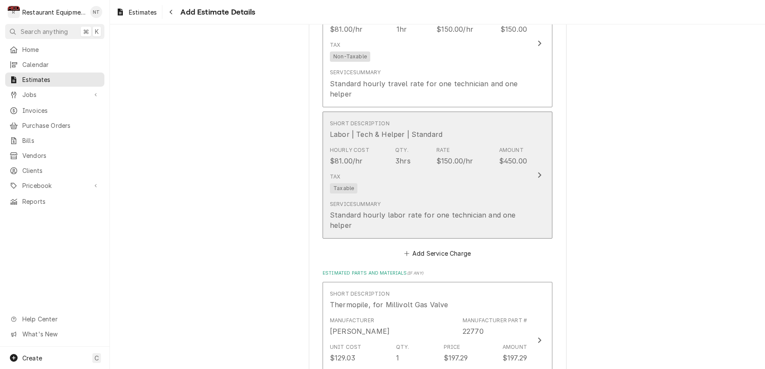
type textarea "x"
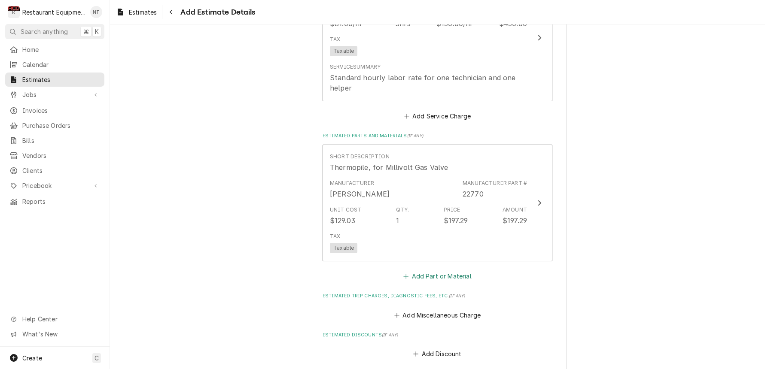
scroll to position [1064, 0]
click at [455, 268] on button "Add Part or Material" at bounding box center [437, 274] width 71 height 12
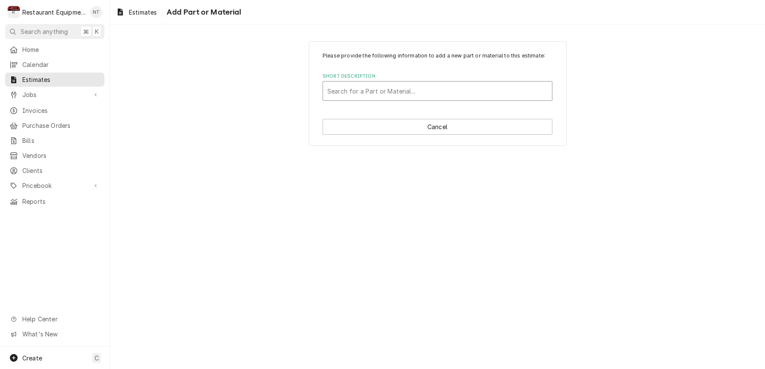
click at [422, 97] on div "Short Description" at bounding box center [437, 90] width 220 height 15
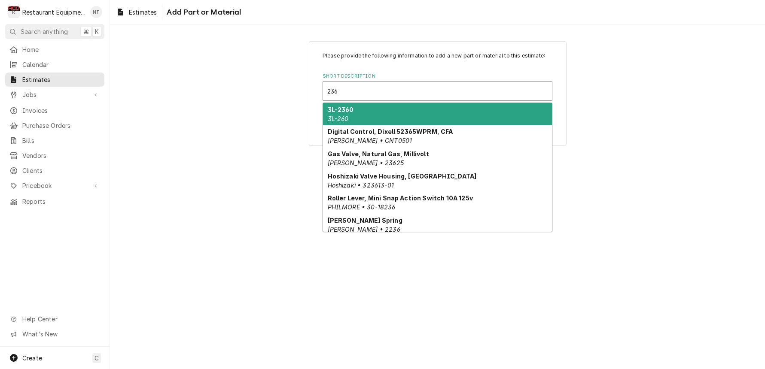
type input "2362"
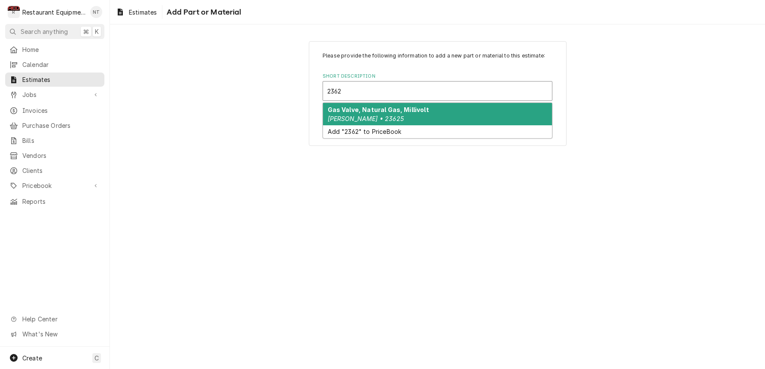
click at [435, 110] on div "Gas Valve, Natural Gas, Millivolt [PERSON_NAME] • 23625" at bounding box center [437, 114] width 229 height 22
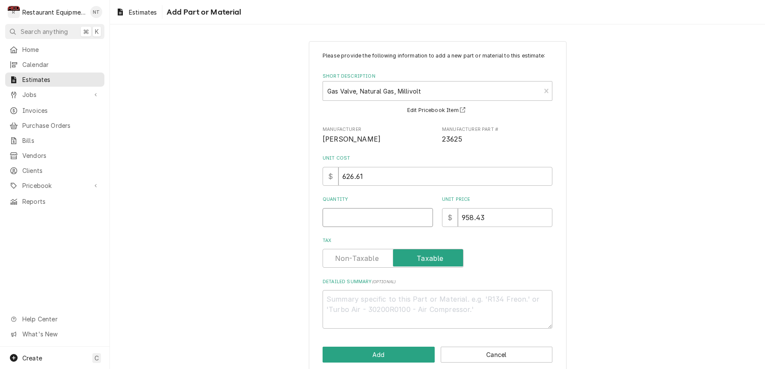
click at [344, 210] on input "Quantity" at bounding box center [378, 217] width 110 height 19
type textarea "x"
type input "1"
type textarea "x"
click at [410, 347] on button "Add" at bounding box center [379, 355] width 112 height 16
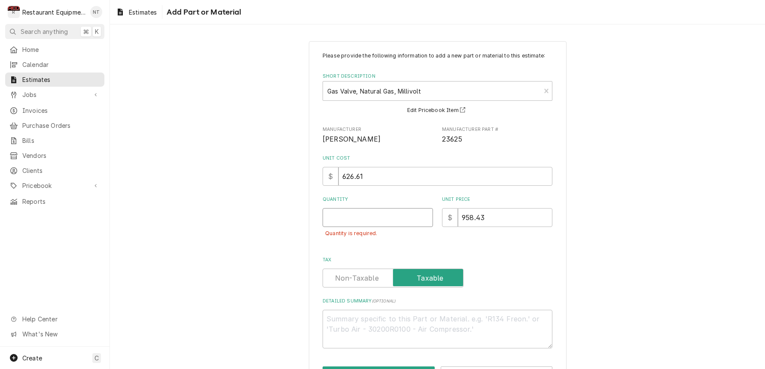
click at [353, 218] on input "Quantity" at bounding box center [378, 217] width 110 height 19
type textarea "x"
type input "1"
type textarea "x"
type input "1"
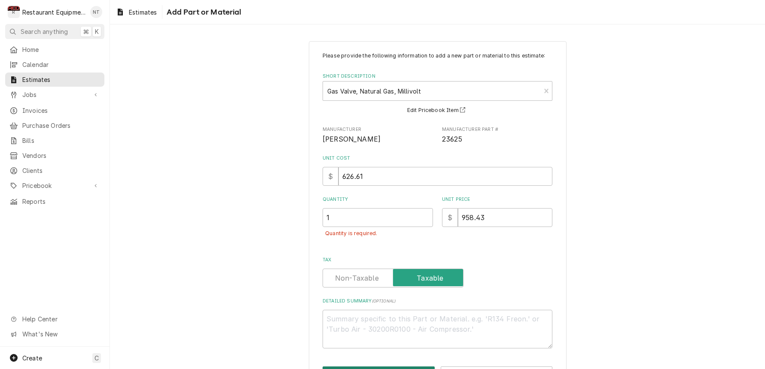
click at [410, 367] on button "Add" at bounding box center [379, 375] width 112 height 16
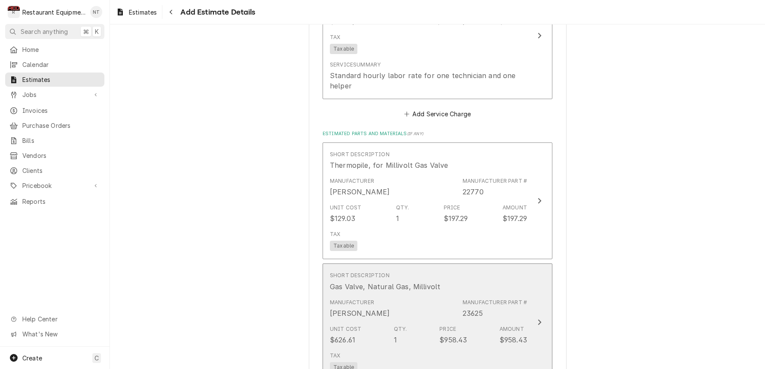
type textarea "x"
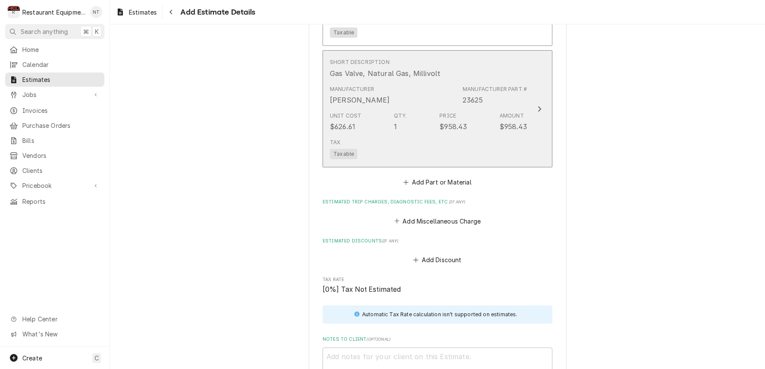
scroll to position [1278, 0]
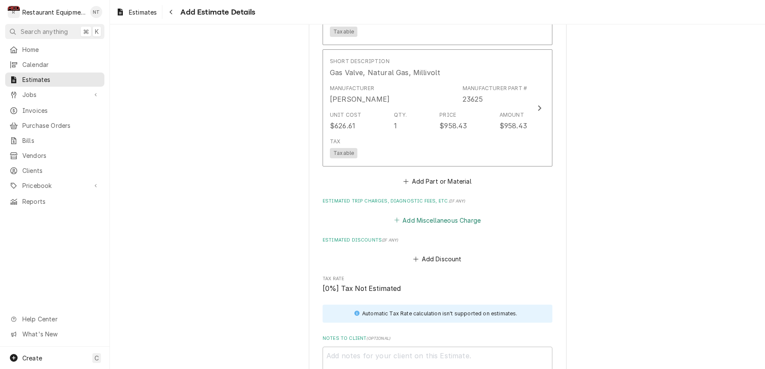
click at [465, 214] on button "Add Miscellaneous Charge" at bounding box center [437, 220] width 89 height 12
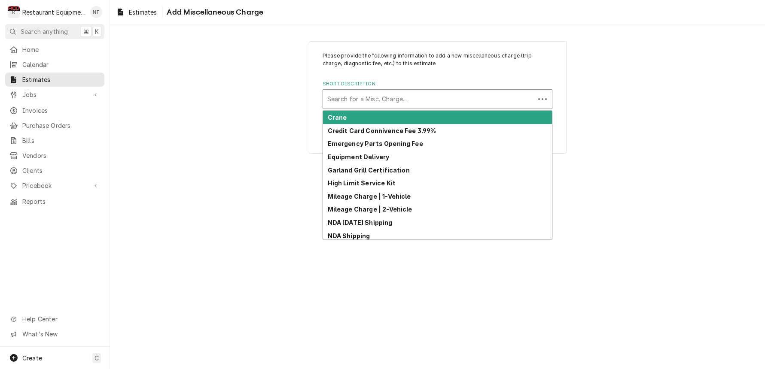
click at [373, 94] on div "Search for a Misc. Charge..." at bounding box center [429, 99] width 212 height 19
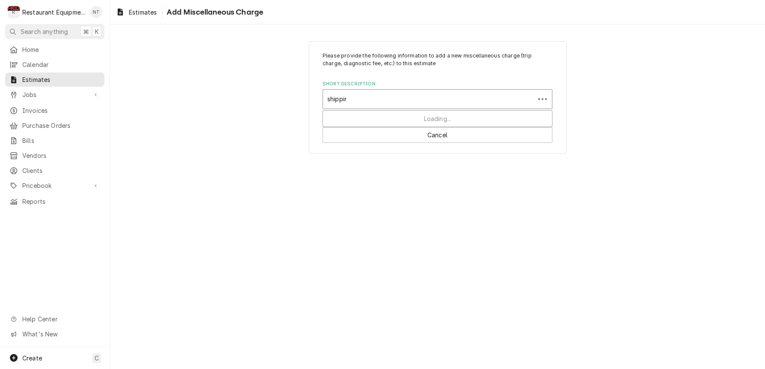
type input "shipping"
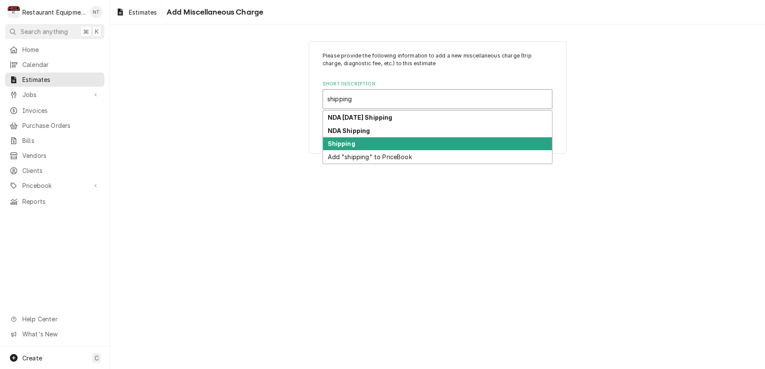
click at [379, 141] on div "Shipping" at bounding box center [437, 143] width 229 height 13
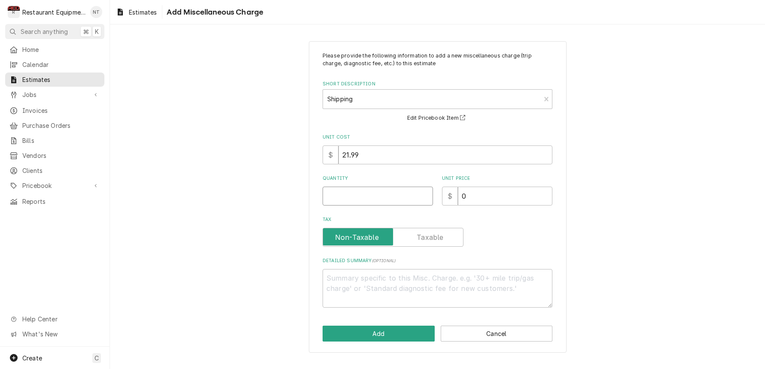
click at [397, 192] on input "Quantity" at bounding box center [378, 196] width 110 height 19
type textarea "x"
type input "1"
type textarea "x"
type input "1"
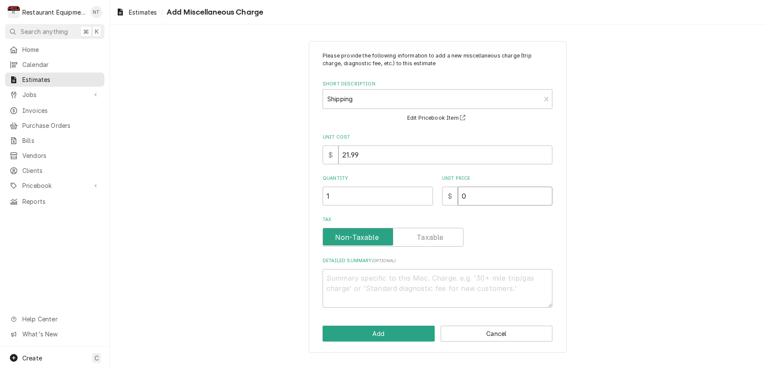
click at [489, 192] on input "0" at bounding box center [505, 196] width 95 height 19
type textarea "x"
type input "7"
type textarea "x"
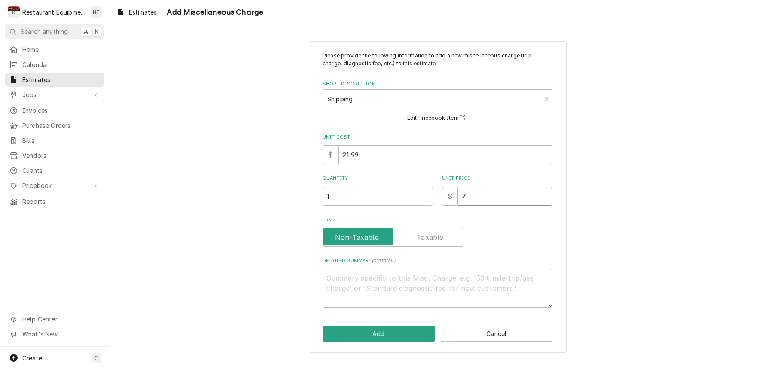
type input "78"
type textarea "x"
type input "78.4"
type textarea "x"
type input "78.43"
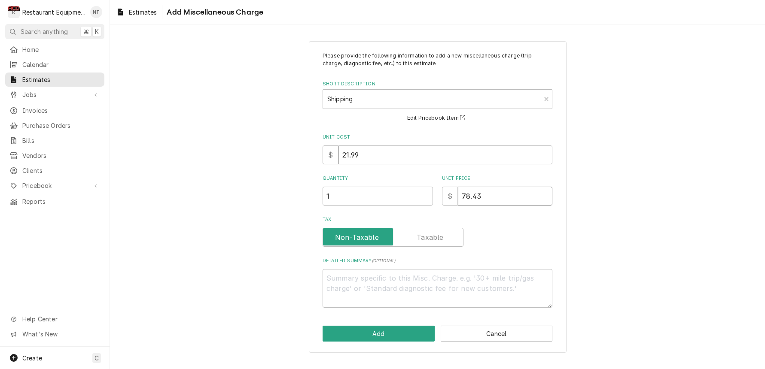
type textarea "x"
type input "78.43"
click at [378, 331] on button "Add" at bounding box center [379, 334] width 112 height 16
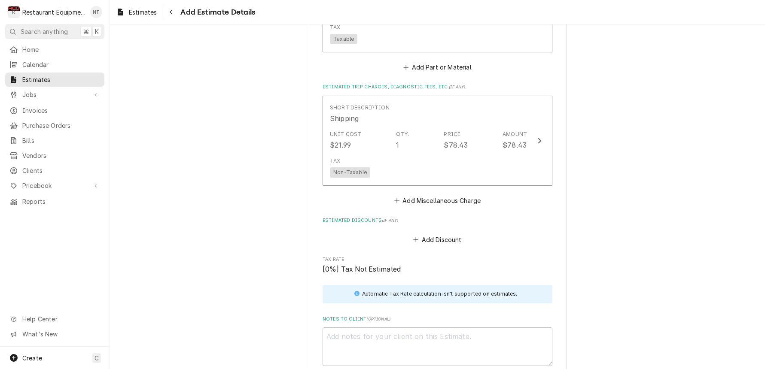
scroll to position [1393, 0]
click at [447, 194] on button "Add Miscellaneous Charge" at bounding box center [437, 200] width 89 height 12
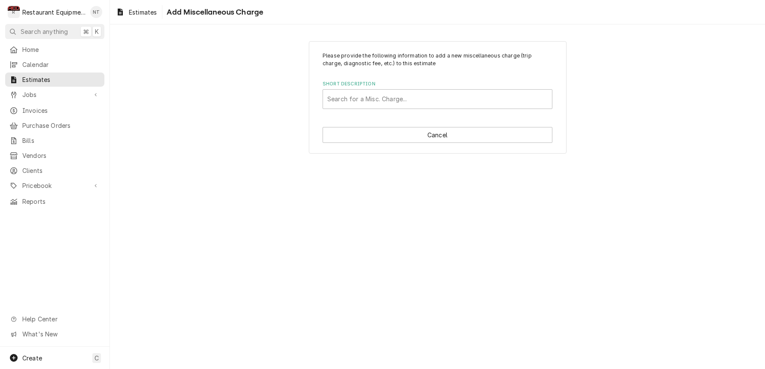
click at [445, 143] on div "Please provide the following information to add a new miscellaneous charge (tri…" at bounding box center [438, 97] width 258 height 113
click at [442, 138] on button "Cancel" at bounding box center [438, 135] width 230 height 16
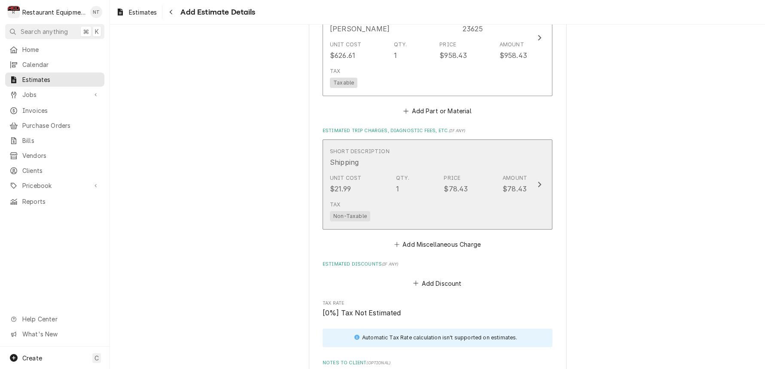
type textarea "x"
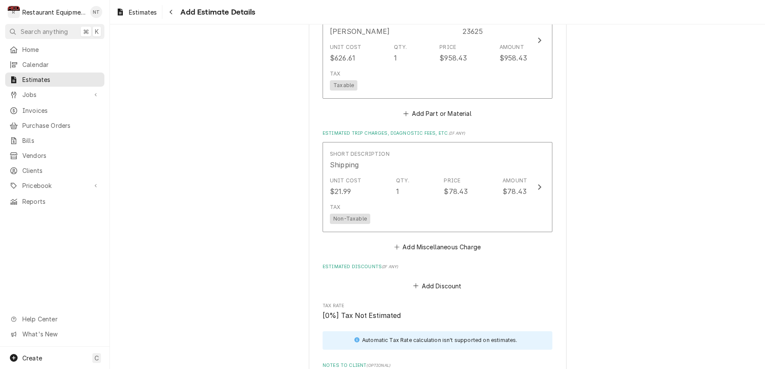
scroll to position [1349, 0]
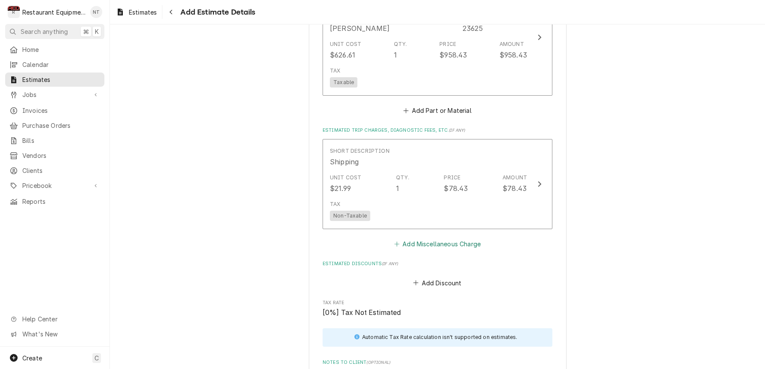
click at [447, 238] on button "Add Miscellaneous Charge" at bounding box center [437, 244] width 89 height 12
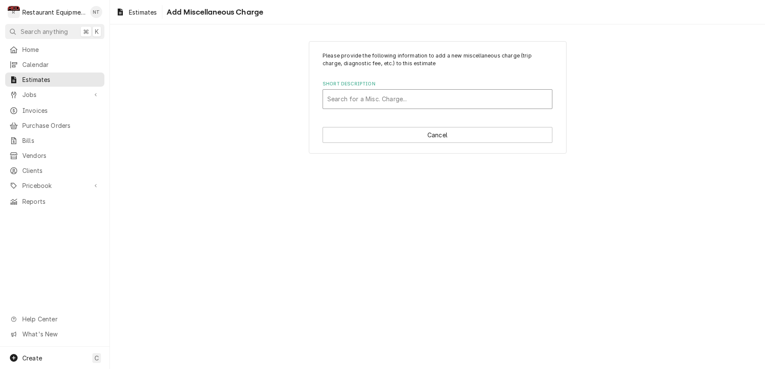
click at [379, 98] on div "Search for a Misc. Charge..." at bounding box center [437, 99] width 220 height 9
type input "tax"
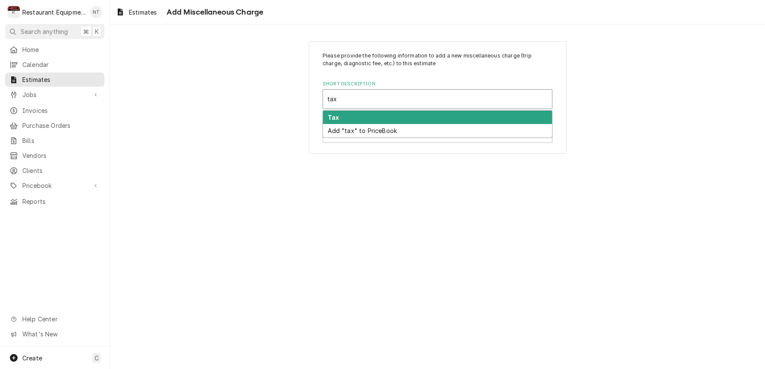
click at [375, 114] on div "Tax" at bounding box center [437, 117] width 229 height 13
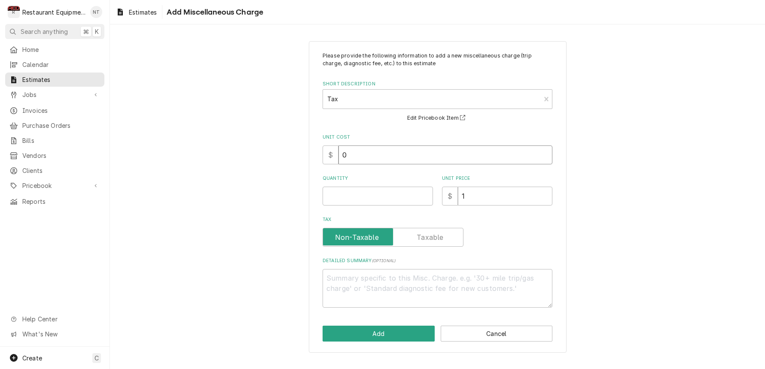
drag, startPoint x: 368, startPoint y: 160, endPoint x: 342, endPoint y: 160, distance: 25.8
click at [342, 160] on input "0" at bounding box center [445, 155] width 214 height 19
click at [369, 155] on input "0" at bounding box center [445, 155] width 214 height 19
type textarea "x"
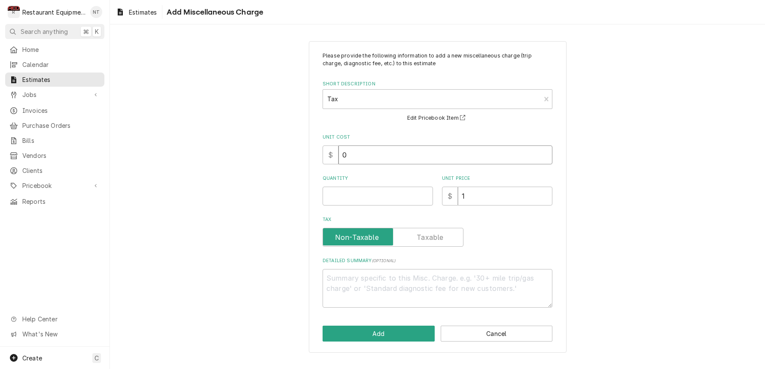
type input "1"
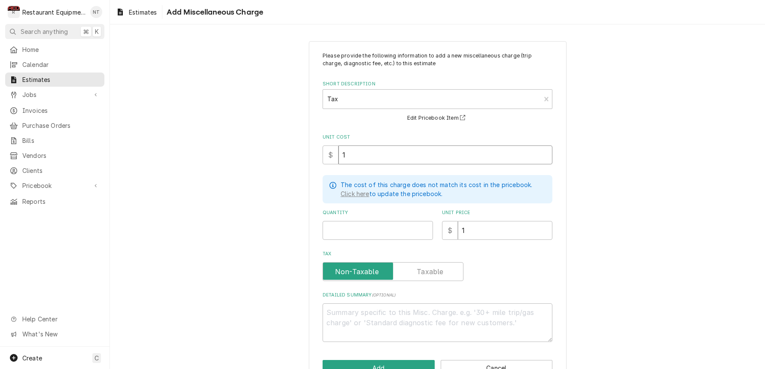
type textarea "x"
type input "11"
type textarea "x"
type input "112"
type textarea "x"
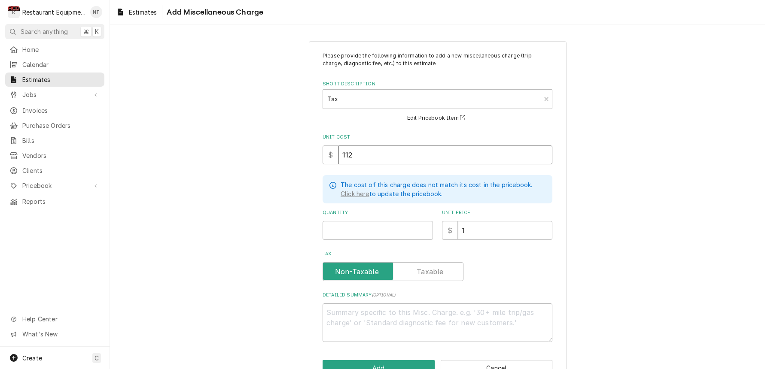
type input "112.5"
type textarea "x"
type input "112"
type textarea "x"
type input "112.4"
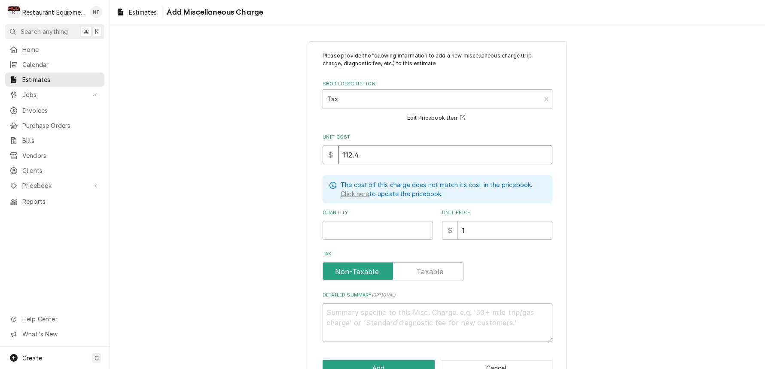
type textarea "x"
type input "112.41"
type textarea "x"
type input "112.41"
click at [389, 232] on input "Quantity" at bounding box center [378, 230] width 110 height 19
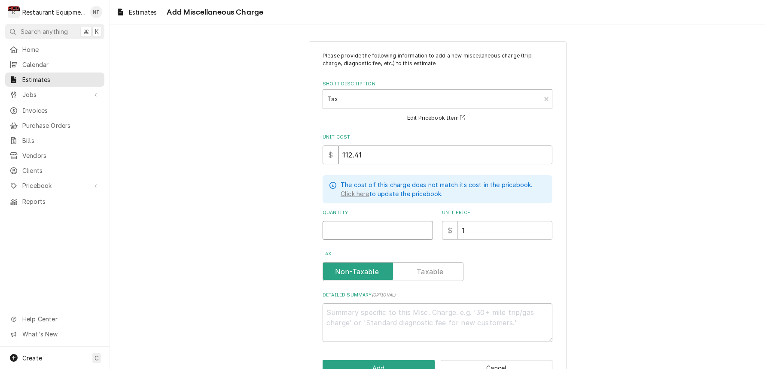
type textarea "x"
type input "1"
type textarea "x"
type input "1"
click at [477, 232] on input "1" at bounding box center [505, 230] width 95 height 19
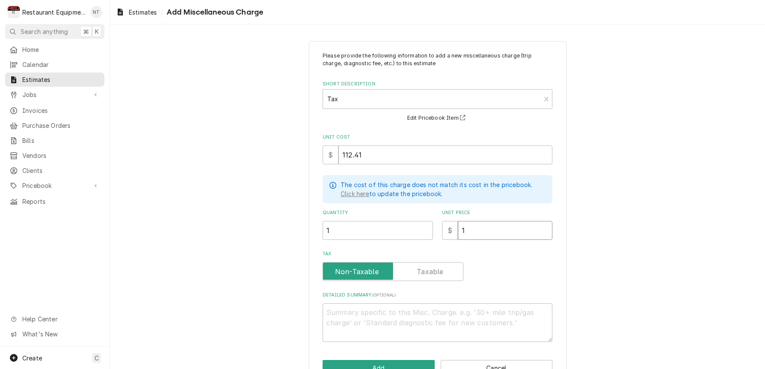
type textarea "x"
type input "11"
type textarea "x"
type input "112"
type textarea "x"
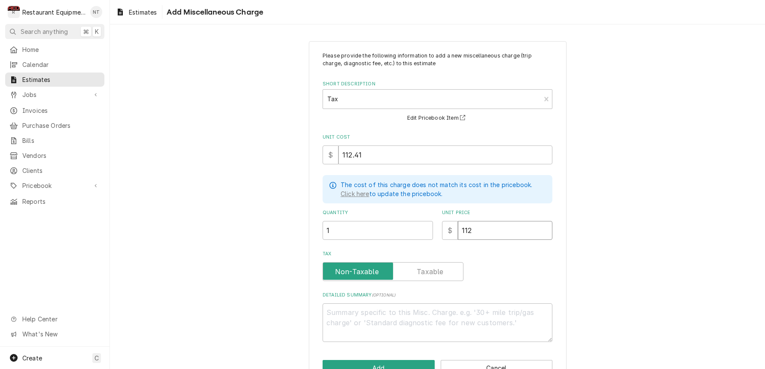
type input "112.4"
type textarea "x"
type input "112.41"
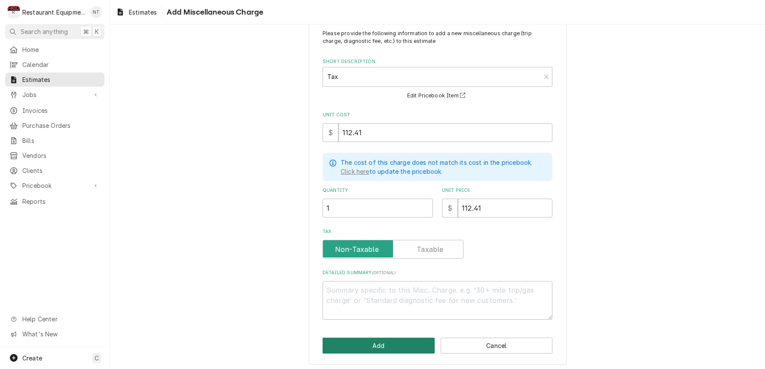
click at [409, 343] on button "Add" at bounding box center [379, 346] width 112 height 16
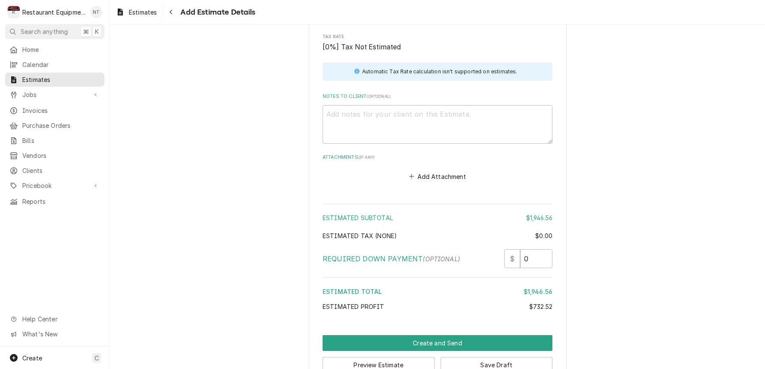
scroll to position [1711, 0]
click at [351, 104] on textarea "Notes to Client ( optional )" at bounding box center [438, 123] width 230 height 39
type textarea "x"
type textarea "0"
type textarea "x"
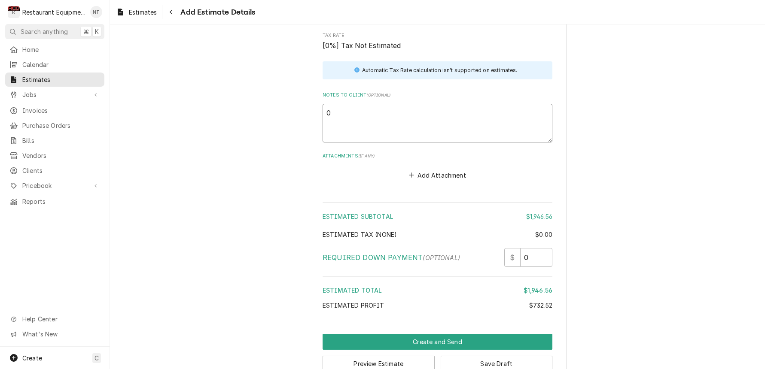
type textarea "09"
type textarea "x"
type textarea "09/"
type textarea "x"
type textarea "09/0"
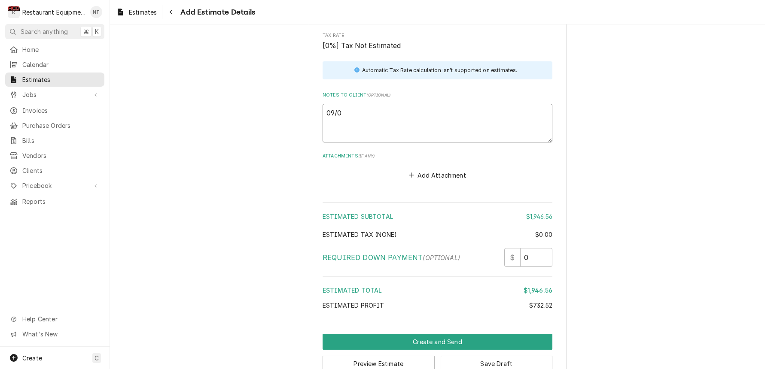
type textarea "x"
type textarea "09/09"
type textarea "x"
type textarea "09/09/"
type textarea "x"
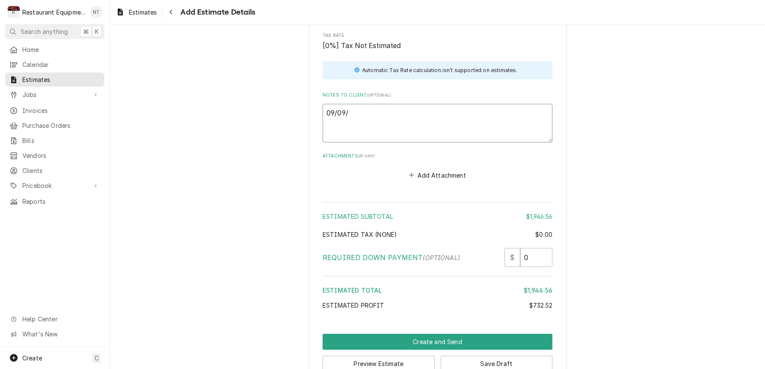
type textarea "09/09/2"
type textarea "x"
type textarea "[DATE]"
type textarea "x"
type textarea "09/09/202"
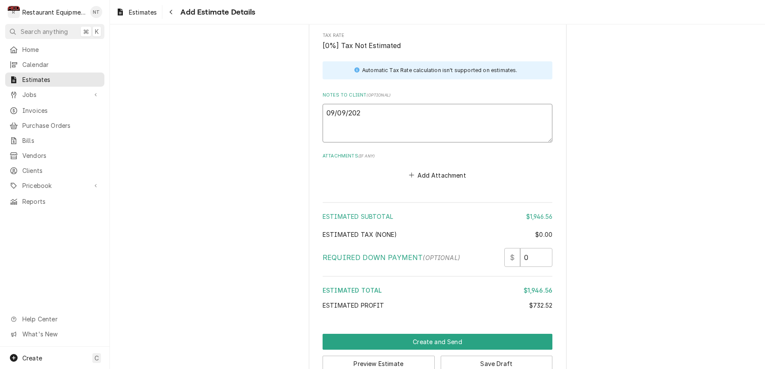
type textarea "x"
type textarea "[DATE]"
type textarea "x"
type textarea "[DATE]"
type textarea "x"
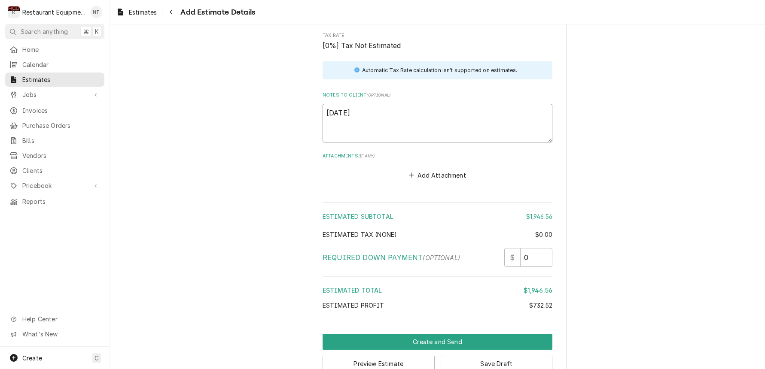
type textarea "[DATE] I"
type textarea "x"
type textarea "[DATE] In"
type textarea "x"
type textarea "[DATE] In:"
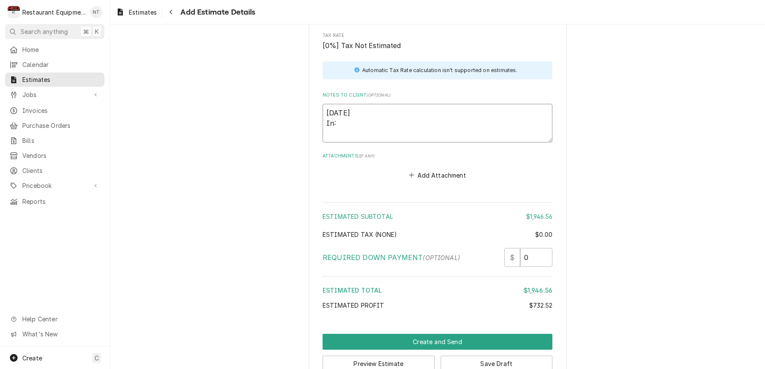
type textarea "x"
type textarea "[DATE] In:"
type textarea "x"
type textarea "[DATE] In: 2"
type textarea "x"
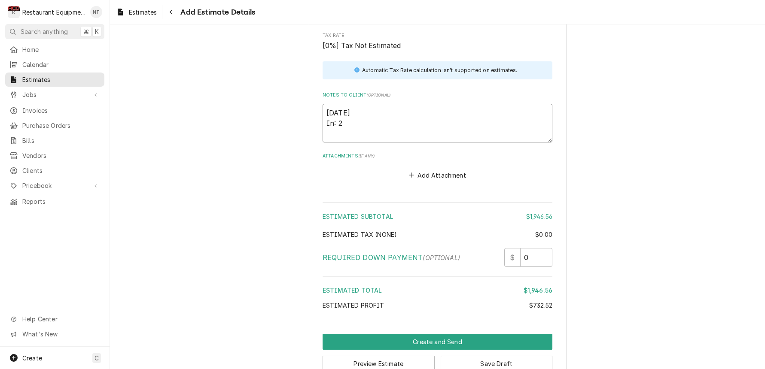
type textarea "[DATE] In: 20"
type textarea "x"
type textarea "[DATE] In: 2"
type textarea "x"
type textarea "[DATE] In: 2:"
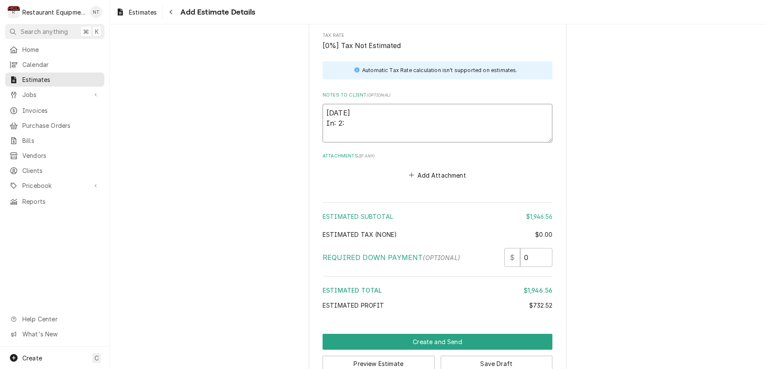
type textarea "x"
type textarea "[DATE] In: 2:0"
type textarea "x"
type textarea "[DATE] In: 2:00"
type textarea "x"
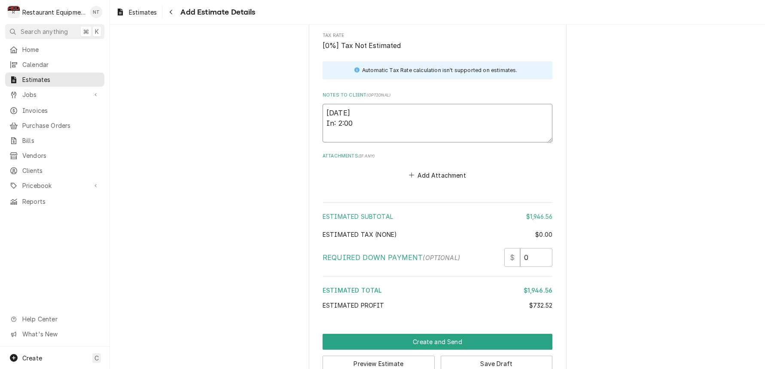
type textarea "[DATE] In 2:00"
type textarea "x"
type textarea "[DATE] In 2:00"
type textarea "x"
type textarea "[DATE] In 2:00 O"
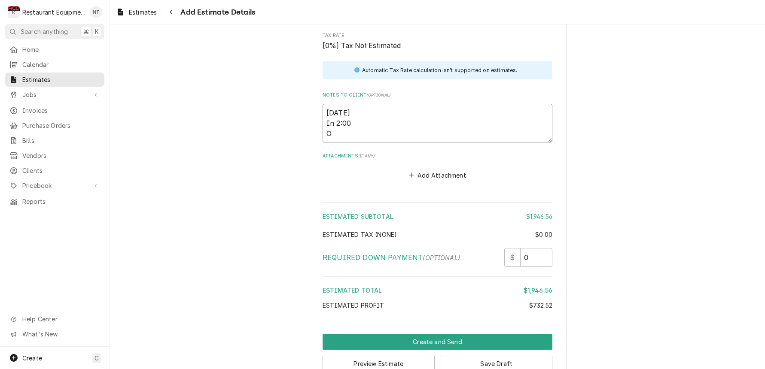
type textarea "x"
type textarea "[DATE] In 2:00 Ou"
type textarea "x"
type textarea "[DATE] In 2:00 Out"
type textarea "x"
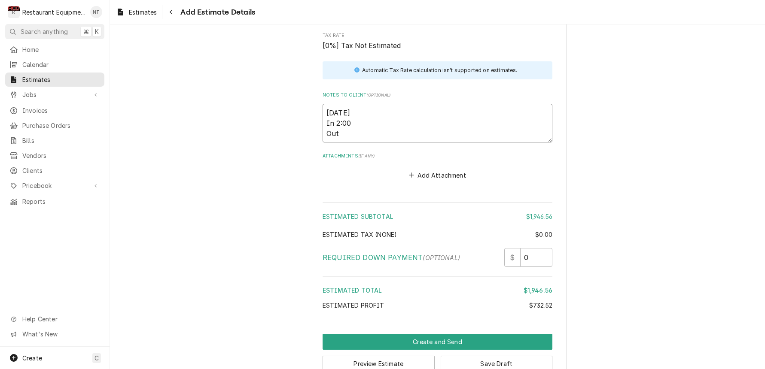
type textarea "[DATE] In 2:00 Out"
type textarea "x"
type textarea "[DATE] In 2:00 Out 2"
type textarea "x"
type textarea "[DATE] In 2:00 Out 2:"
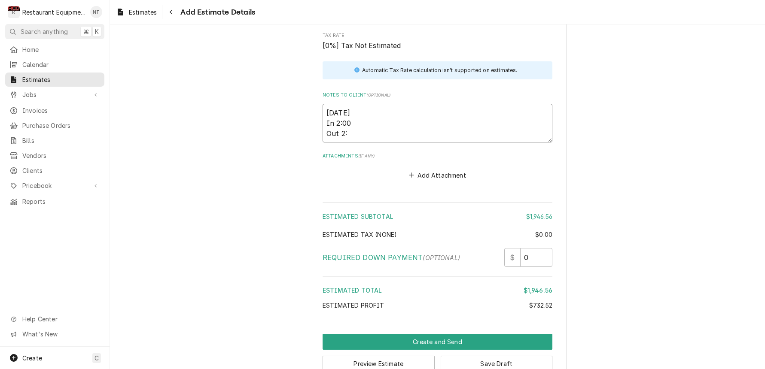
type textarea "x"
type textarea "[DATE] In 2:00 Out 2"
type textarea "x"
type textarea "[DATE] In 2:00 Out"
type textarea "x"
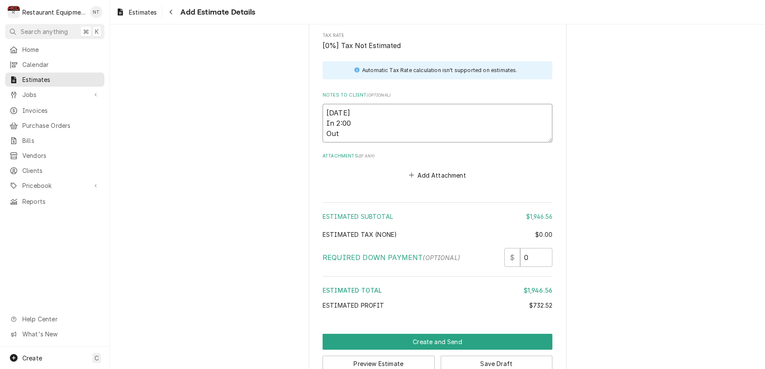
type textarea "[DATE] In 2:00 Out 3"
type textarea "x"
type textarea "[DATE] In 2:00 Out 3:"
type textarea "x"
type textarea "[DATE] In 2:00 Out 3:0"
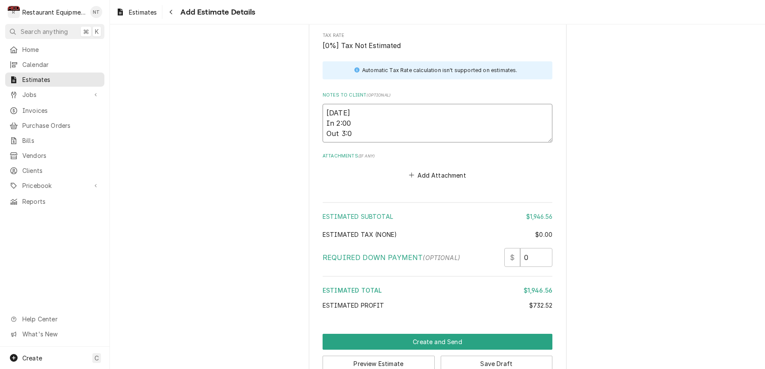
type textarea "x"
type textarea "[DATE] In 2:00 Out 3:00"
type textarea "x"
type textarea "[DATE] In 2:00 Out 3:00"
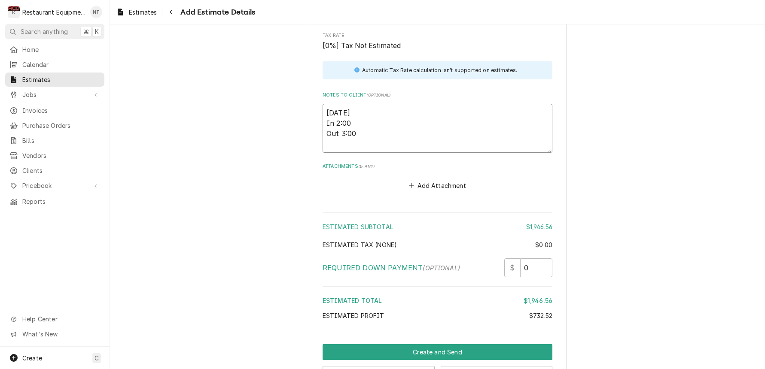
scroll to position [1711, 0]
type textarea "x"
type textarea "[DATE] In 2:00 Out 3:00"
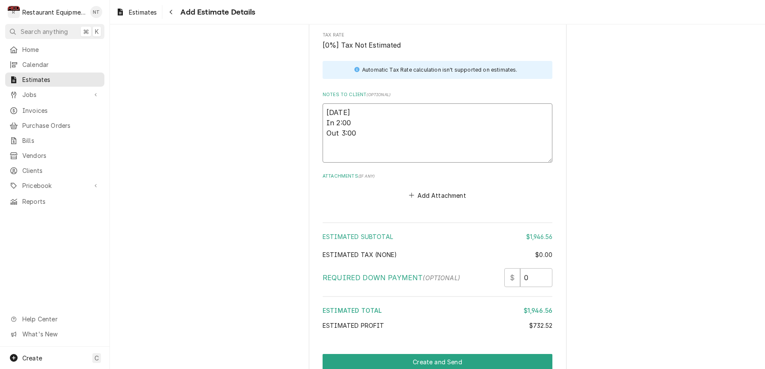
type textarea "x"
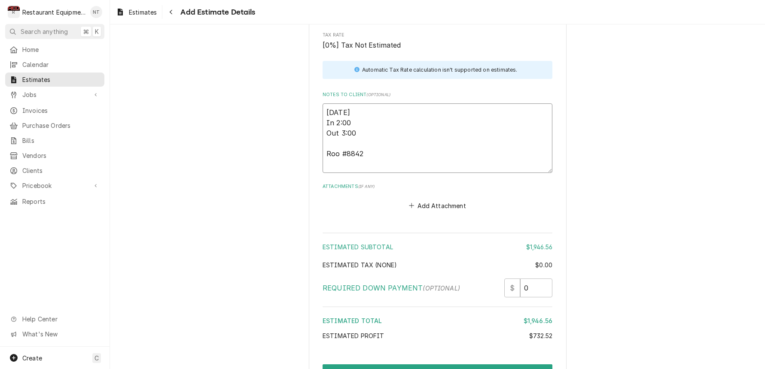
click at [357, 104] on textarea "[DATE] In 2:00 Out 3:00 Roo #8842" at bounding box center [438, 139] width 230 height 70
click at [373, 104] on textarea "[DATE] In 2:00 Out 3:00 Roo #8842" at bounding box center [438, 139] width 230 height 70
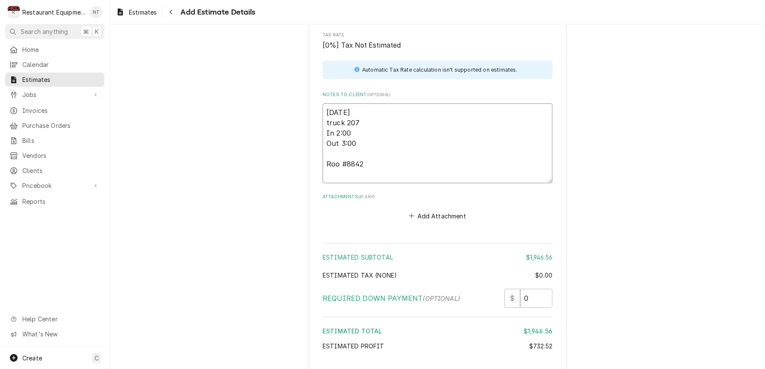
scroll to position [0, 0]
drag, startPoint x: 378, startPoint y: 152, endPoint x: 377, endPoint y: 158, distance: 5.7
click at [378, 151] on textarea "[DATE] truck 207 In 2:00 Out 3:00 Roo #8842" at bounding box center [438, 144] width 230 height 80
click at [384, 159] on textarea "[DATE] truck 207 In 2:00 Out 3:00 Roo #8842" at bounding box center [438, 144] width 230 height 80
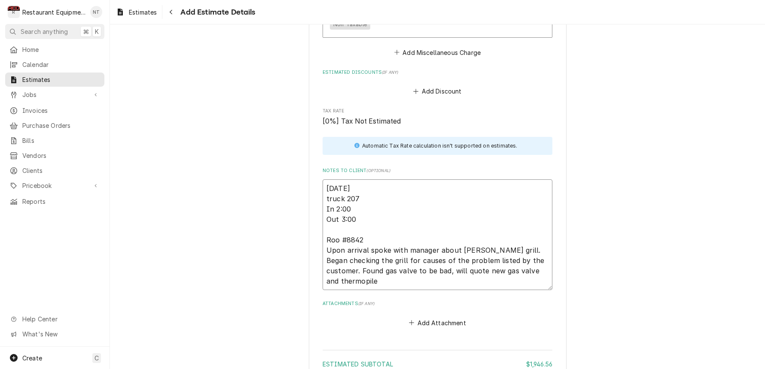
scroll to position [1637, 0]
click at [403, 268] on textarea "[DATE] truck 207 In 2:00 Out 3:00 Roo #8842 Upon arrival spoke with manager abo…" at bounding box center [438, 233] width 230 height 111
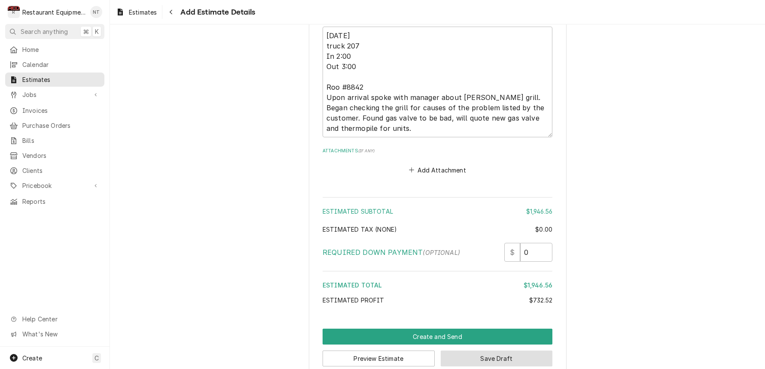
scroll to position [0, 0]
click at [530, 351] on button "Save Draft" at bounding box center [497, 359] width 112 height 16
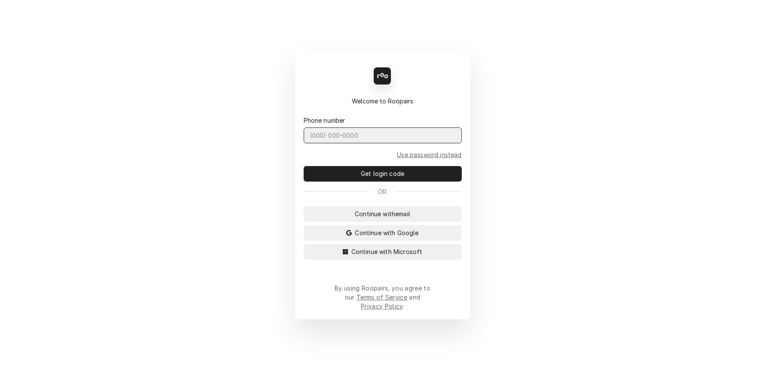
click at [435, 143] on input "Dynamic Content Wrapper" at bounding box center [383, 136] width 158 height 16
click at [378, 140] on input "Dynamic Content Wrapper" at bounding box center [383, 136] width 158 height 16
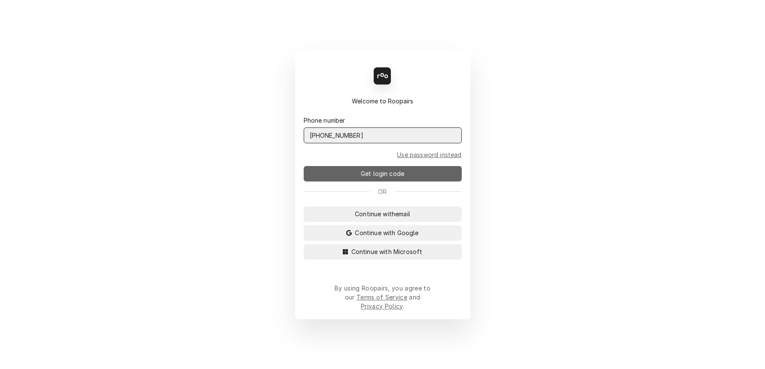
type input "(304) 993-6735"
click at [418, 181] on button "Get login code" at bounding box center [383, 173] width 158 height 15
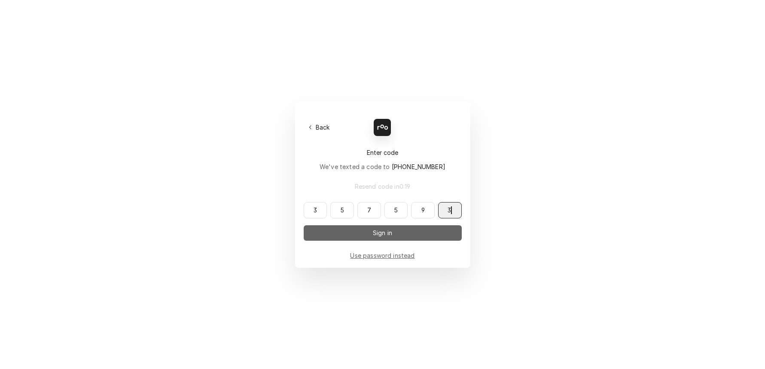
type input "357593"
click at [370, 235] on button "Sign in" at bounding box center [383, 233] width 158 height 15
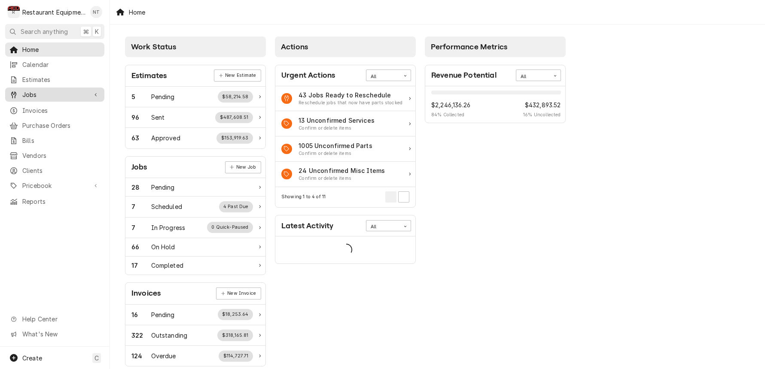
click at [72, 95] on span "Jobs" at bounding box center [54, 94] width 65 height 9
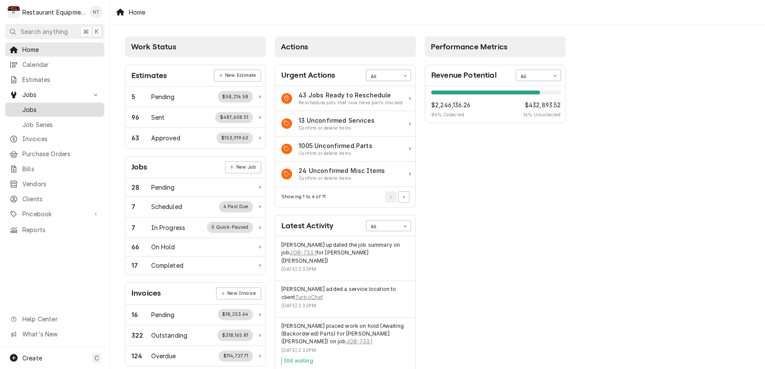
click at [84, 105] on span "Jobs" at bounding box center [61, 109] width 78 height 9
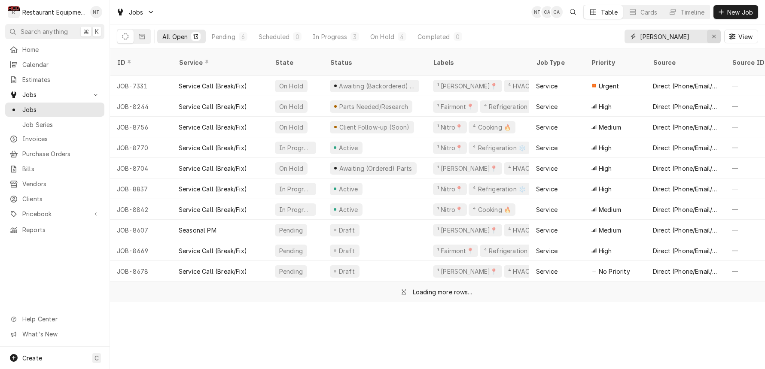
click at [717, 36] on div "Erase input" at bounding box center [714, 36] width 9 height 9
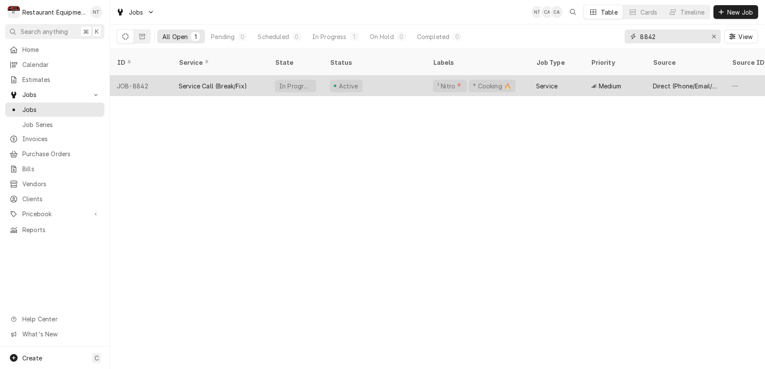
type input "8842"
click at [539, 82] on div "Service" at bounding box center [546, 86] width 21 height 9
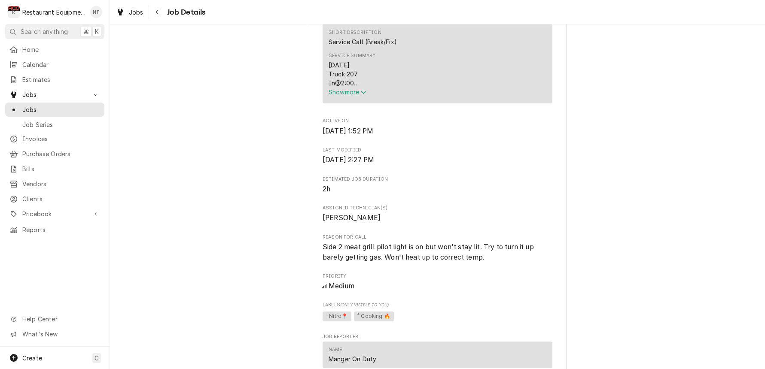
scroll to position [365, 0]
click at [366, 95] on icon "Service Summary" at bounding box center [363, 91] width 5 height 6
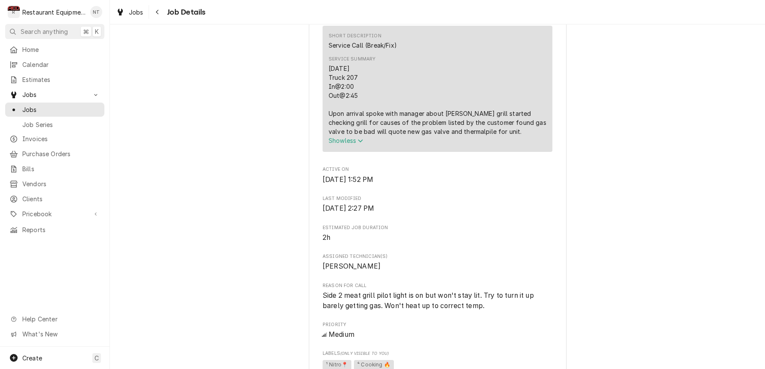
scroll to position [355, 0]
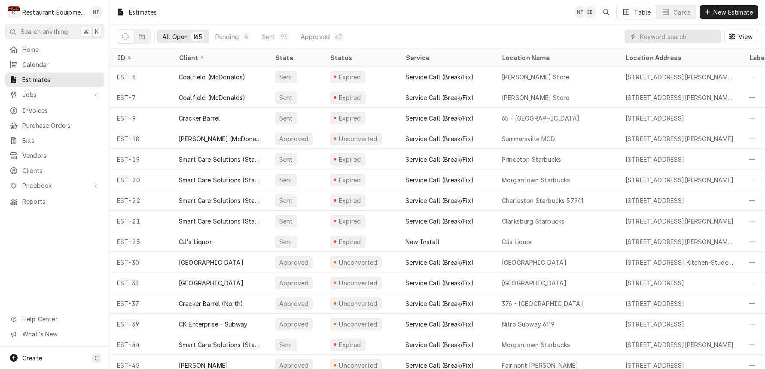
click at [673, 26] on div "View" at bounding box center [692, 36] width 134 height 24
click at [673, 32] on input "Dynamic Content Wrapper" at bounding box center [678, 37] width 76 height 14
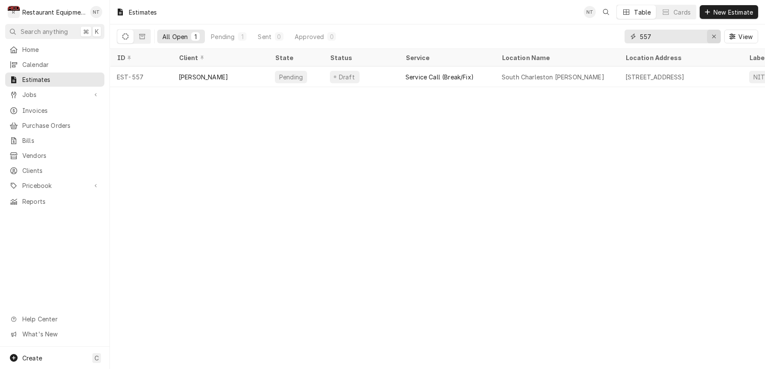
type input "557"
click at [710, 34] on div "Erase input" at bounding box center [714, 36] width 9 height 9
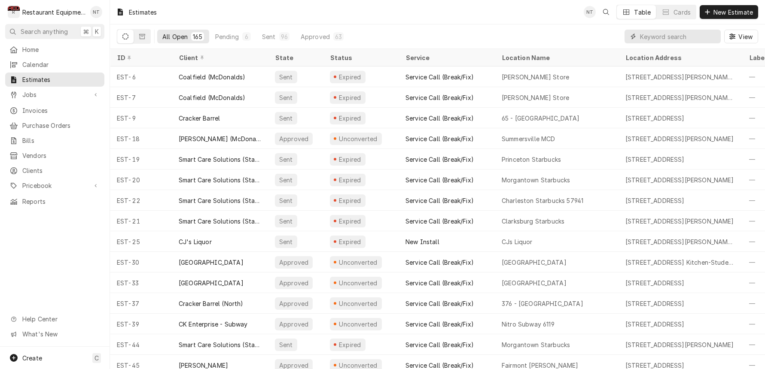
click at [689, 37] on input "Dynamic Content Wrapper" at bounding box center [678, 37] width 76 height 14
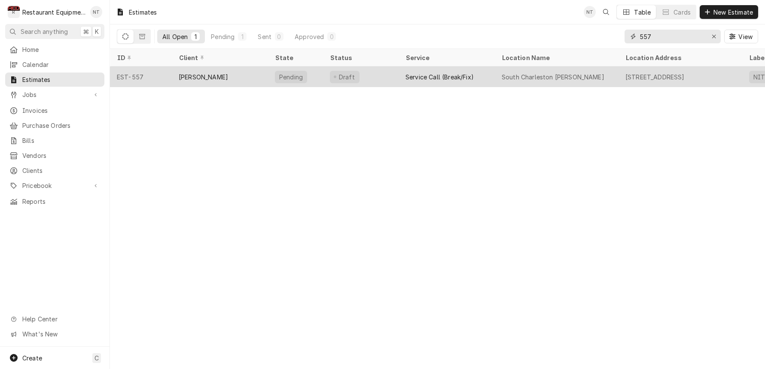
type input "557"
click at [572, 71] on div "South Charleston [PERSON_NAME]" at bounding box center [557, 77] width 124 height 21
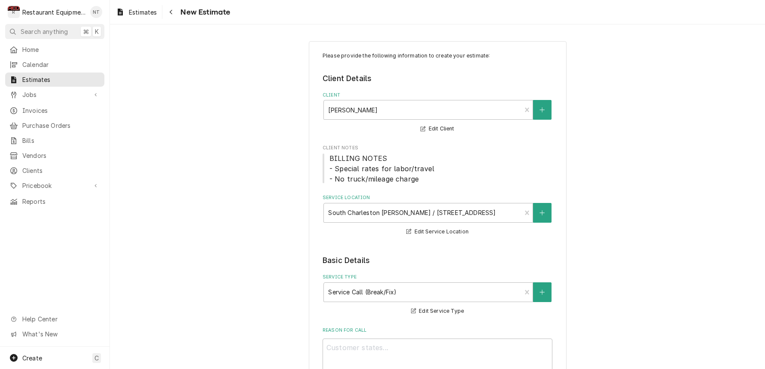
type textarea "x"
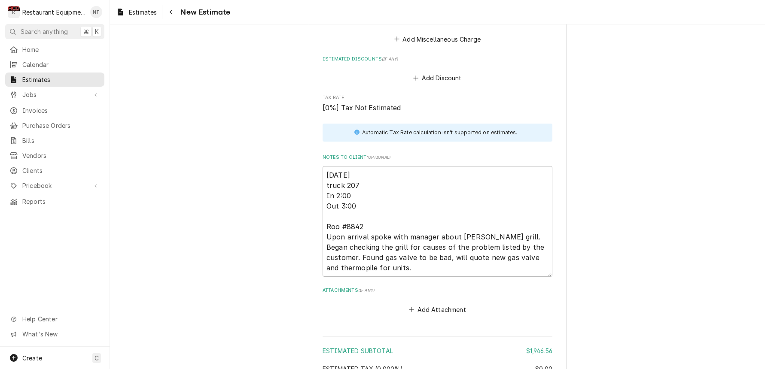
scroll to position [1649, 0]
click at [60, 97] on link "Jobs" at bounding box center [54, 95] width 99 height 14
click at [64, 110] on span "Jobs" at bounding box center [61, 109] width 78 height 9
